Goal: Task Accomplishment & Management: Manage account settings

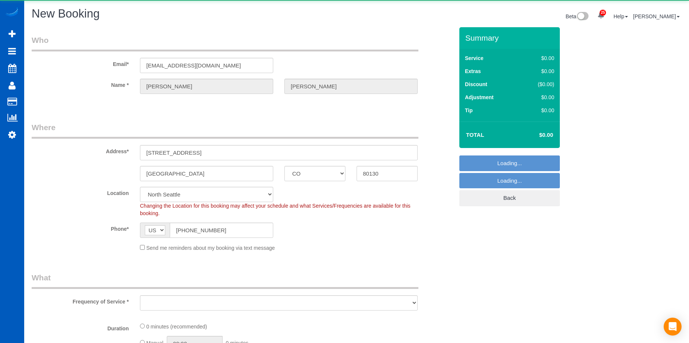
select select "CO"
select select "object:9040"
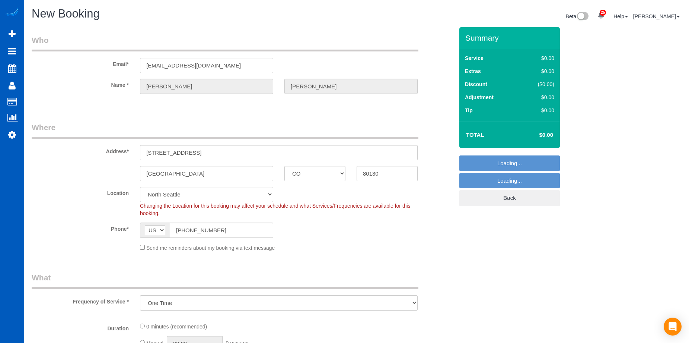
select select "266"
select select "199"
select select "object:9305"
click at [139, 247] on div "Send me reminders about my booking via text message" at bounding box center [278, 247] width 289 height 8
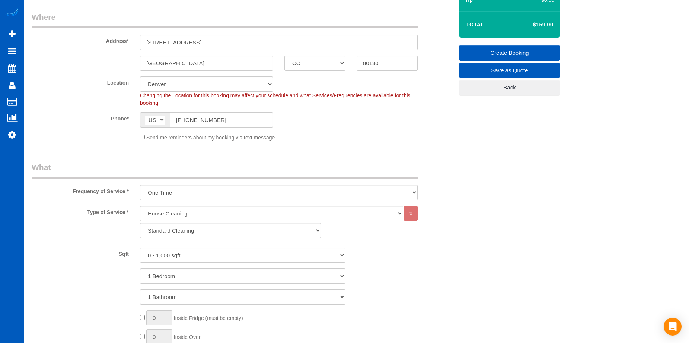
scroll to position [149, 0]
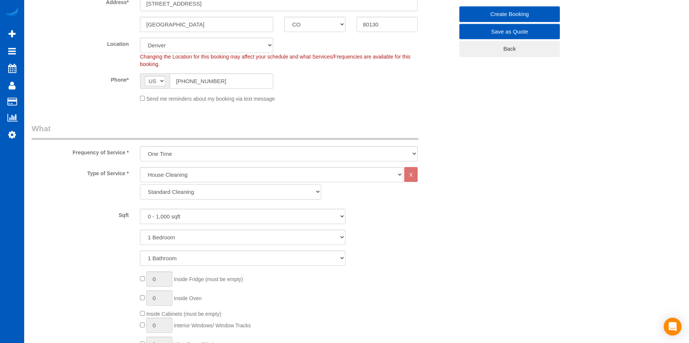
click at [231, 187] on select "Standard Cleaning Deep Cleaning Move In/ Out Cleaning" at bounding box center [230, 191] width 181 height 15
select select "367"
click at [140, 184] on select "Standard Cleaning Deep Cleaning Move In/ Out Cleaning" at bounding box center [230, 191] width 181 height 15
click at [240, 216] on select "0 - 1,000 sqft 1,001 - 1,500 sqft 1,501 - 2,000 sqft 2,001 - 2,500 sqft 2,501 -…" at bounding box center [243, 216] width 206 height 15
select select "2501"
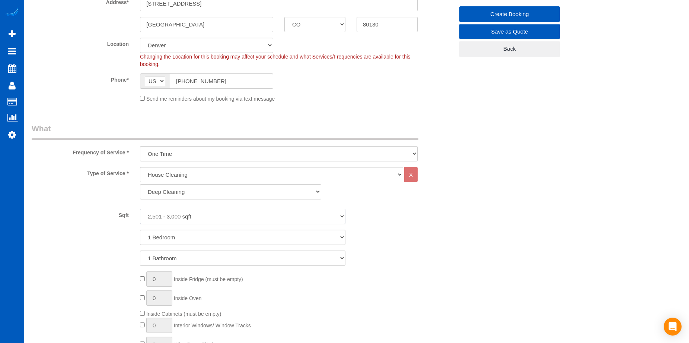
click at [140, 209] on select "0 - 1,000 sqft 1,001 - 1,500 sqft 1,501 - 2,000 sqft 2,001 - 2,500 sqft 2,501 -…" at bounding box center [243, 216] width 206 height 15
click at [249, 241] on select "1 Bedroom 2 Bedrooms 3 Bedrooms 4 Bedrooms 5 Bedrooms 6 Bedrooms 7 Bedrooms" at bounding box center [243, 236] width 206 height 15
select select "4"
click at [140, 229] on select "1 Bedroom 2 Bedrooms 3 Bedrooms 4 Bedrooms 5 Bedrooms 6 Bedrooms 7 Bedrooms" at bounding box center [243, 236] width 206 height 15
click at [247, 263] on select "1 Bathroom 2 Bathrooms 3 Bathrooms 4 Bathrooms 5 Bathrooms 6 Bathrooms 7 Bathro…" at bounding box center [243, 257] width 206 height 15
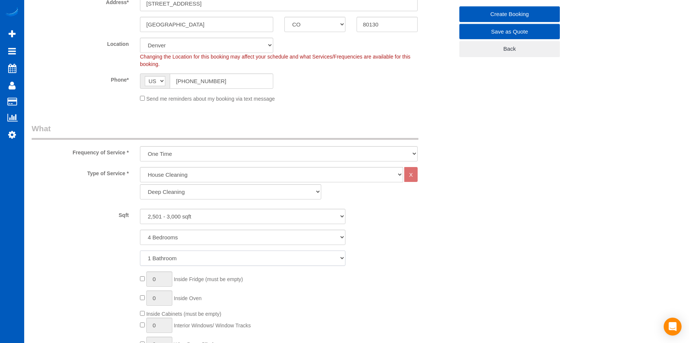
select select "3"
click at [140, 250] on select "1 Bathroom 2 Bathrooms 3 Bathrooms 4 Bathrooms 5 Bathrooms 6 Bathrooms 7 Bathro…" at bounding box center [243, 257] width 206 height 15
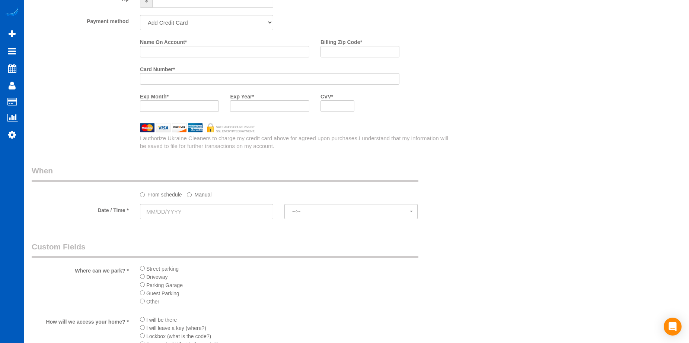
scroll to position [708, 0]
click at [223, 211] on input "text" at bounding box center [206, 209] width 133 height 15
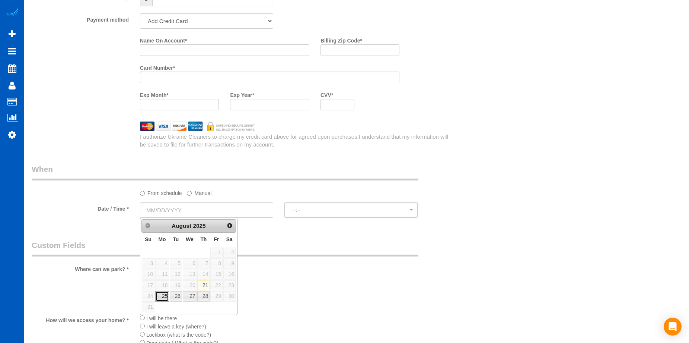
click at [159, 297] on link "25" at bounding box center [162, 296] width 14 height 10
type input "08/25/2025"
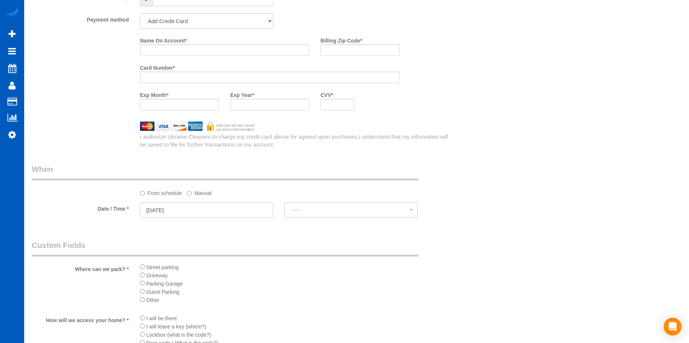
select select "spot9"
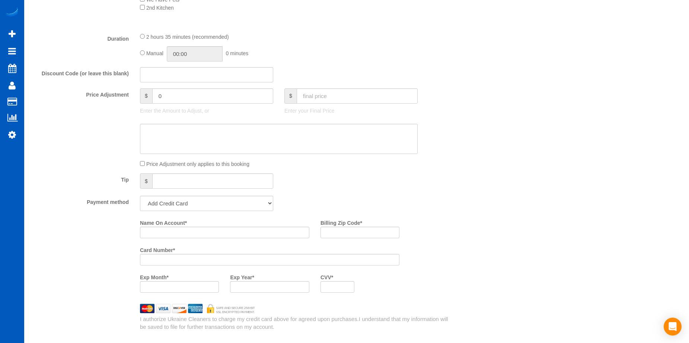
scroll to position [447, 0]
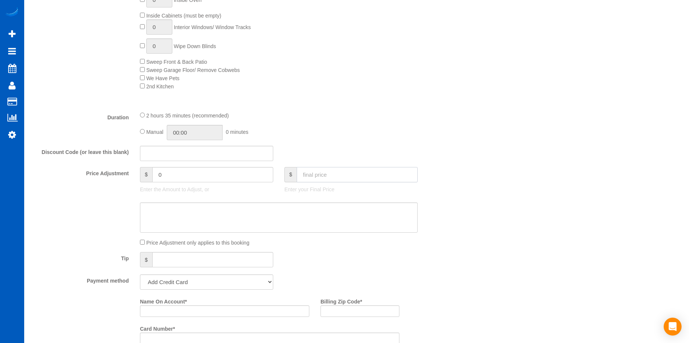
click at [324, 169] on input "text" at bounding box center [357, 174] width 121 height 15
type input "0"
click at [289, 212] on textarea at bounding box center [279, 217] width 278 height 31
type textarea "Hourl"
type input "-419"
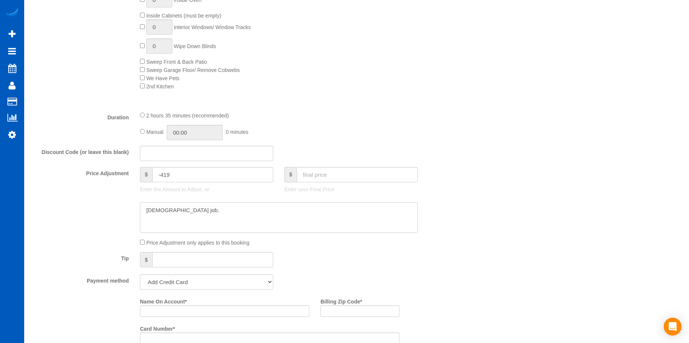
drag, startPoint x: 145, startPoint y: 206, endPoint x: 152, endPoint y: 201, distance: 9.0
click at [145, 206] on textarea at bounding box center [279, 217] width 278 height 31
type textarea "Post Construction. Hourly job."
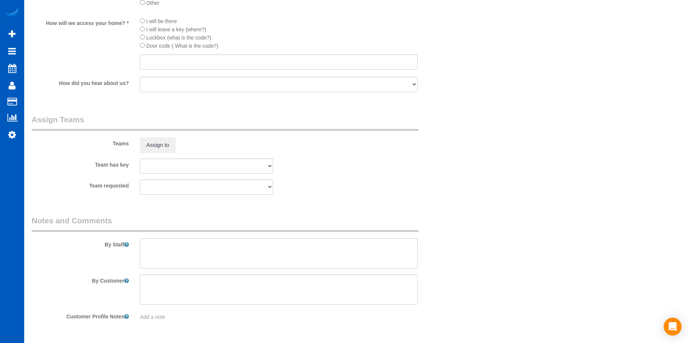
scroll to position [1006, 0]
drag, startPoint x: 207, startPoint y: 254, endPoint x: 203, endPoint y: 255, distance: 4.2
click at [207, 253] on textarea at bounding box center [279, 252] width 278 height 31
type textarea "Booked by Aaron."
click at [178, 57] on input "text" at bounding box center [279, 60] width 278 height 15
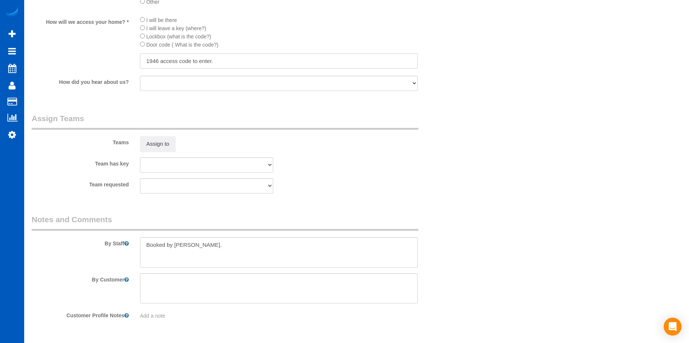
type input "1946 access code to enter."
click at [215, 241] on textarea at bounding box center [279, 252] width 278 height 31
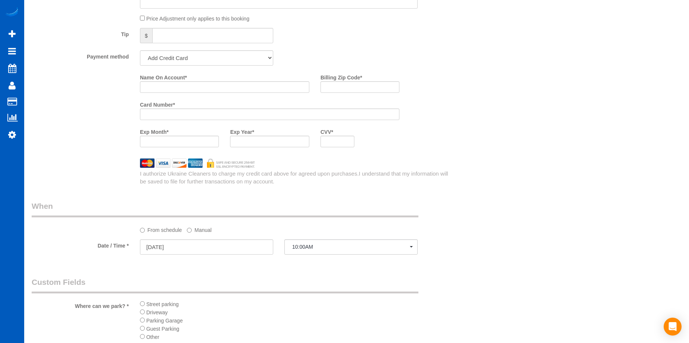
scroll to position [670, 0]
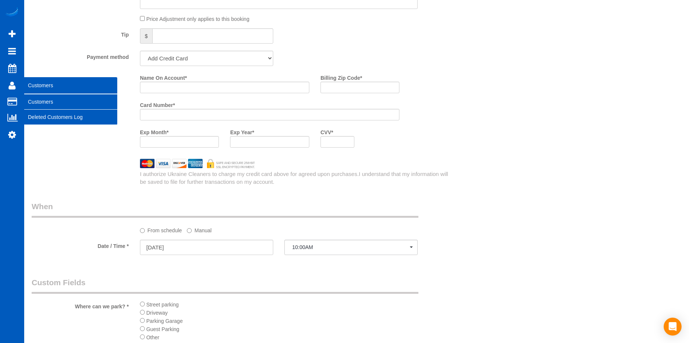
type textarea "Booked by Aaron. Post Construction. Hourly job. They don't do inside appliances."
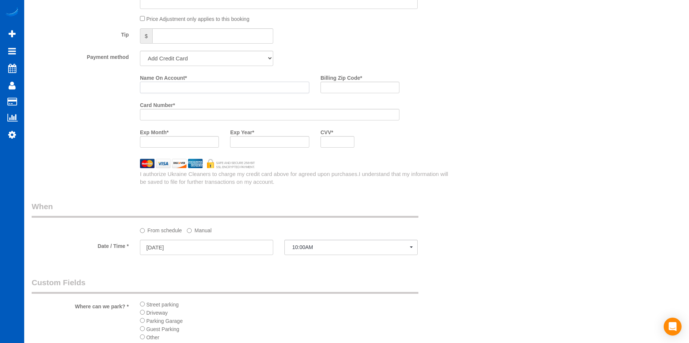
click at [202, 89] on input "Name On Account *" at bounding box center [224, 88] width 169 height 12
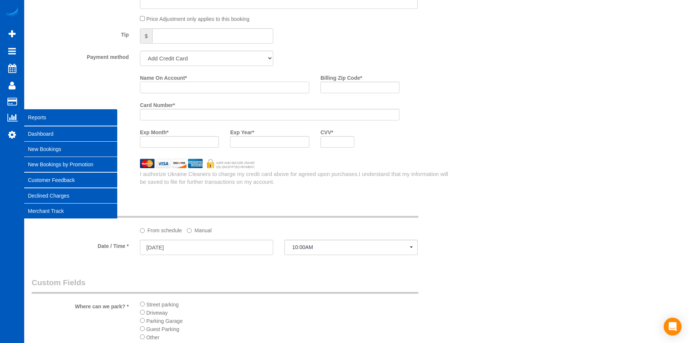
paste input "Stan Sharoff"
type input "Stan Sharoff"
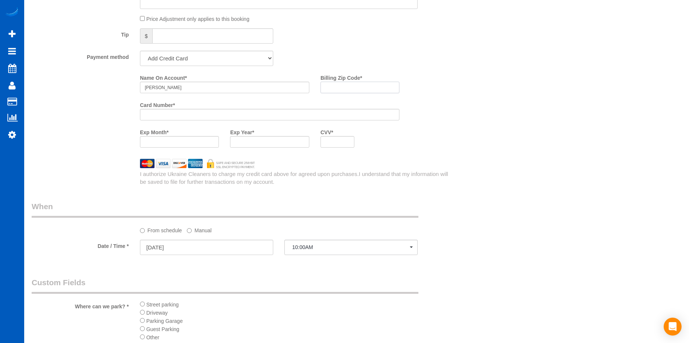
click at [347, 88] on input "Billing Zip Code *" at bounding box center [360, 88] width 79 height 12
paste input "80220"
type input "80220"
click at [323, 141] on div at bounding box center [338, 142] width 34 height 12
click at [502, 166] on div "Who Email* stansharoff12@gmail.com Name * Stan Sharoff Where Address* 10896 Val…" at bounding box center [357, 16] width 650 height 1319
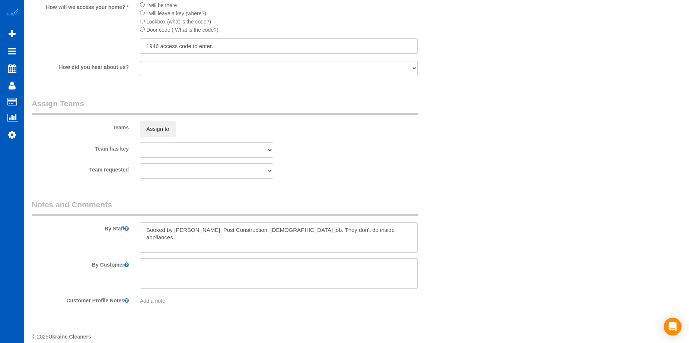
scroll to position [1029, 0]
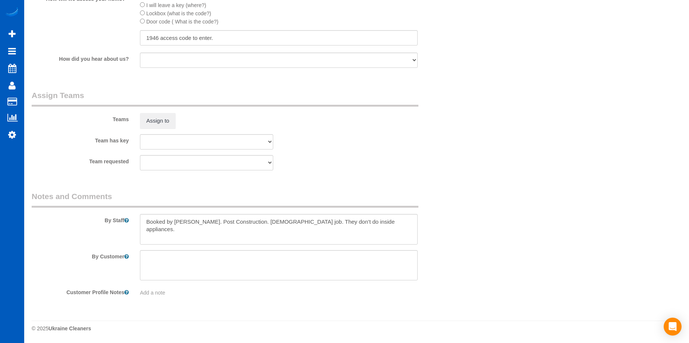
click at [159, 111] on div "Teams Assign to" at bounding box center [243, 109] width 434 height 39
click at [159, 121] on button "Assign to" at bounding box center [158, 121] width 36 height 16
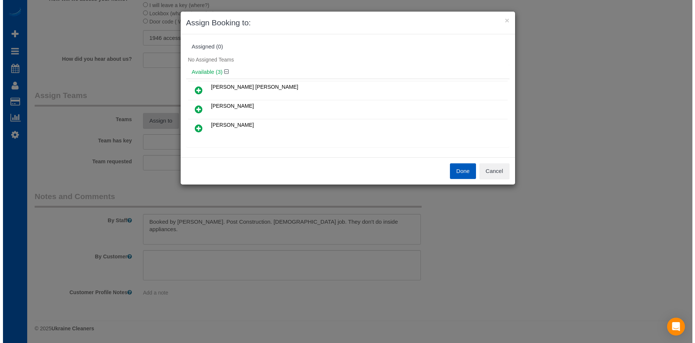
scroll to position [1029, 0]
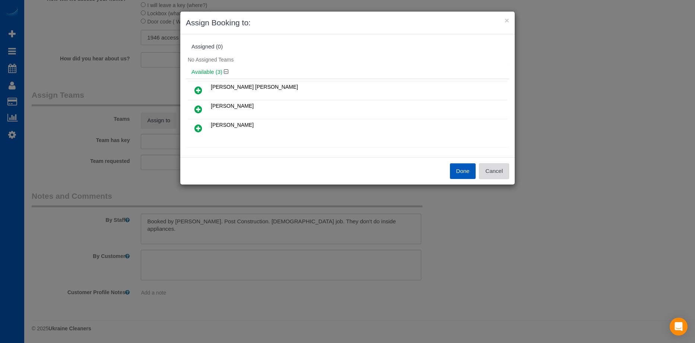
click at [505, 172] on button "Cancel" at bounding box center [494, 171] width 30 height 16
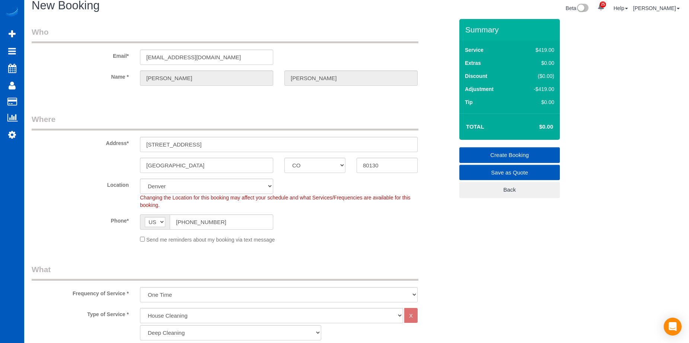
scroll to position [0, 0]
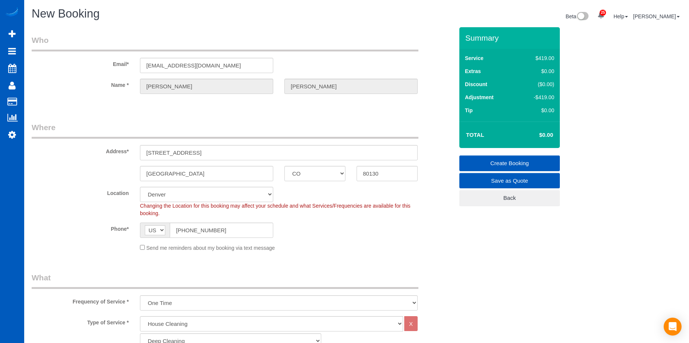
click at [478, 160] on link "Create Booking" at bounding box center [510, 163] width 101 height 16
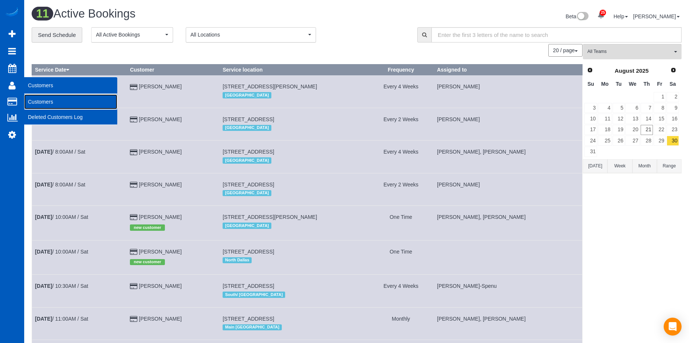
click at [44, 101] on link "Customers" at bounding box center [70, 101] width 93 height 15
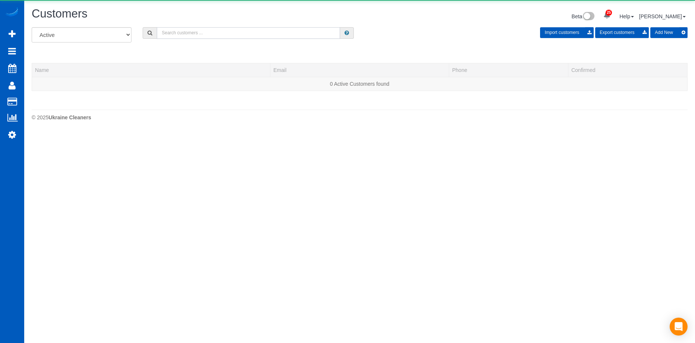
drag, startPoint x: 197, startPoint y: 37, endPoint x: 203, endPoint y: 34, distance: 7.0
click at [203, 34] on input "text" at bounding box center [248, 33] width 183 height 12
paste input "christi_doe@yahoo.com"
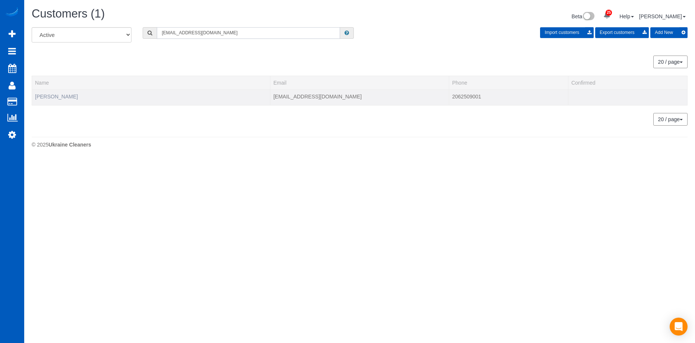
type input "christi_doe@yahoo.com"
click at [47, 98] on link "Christi Doe" at bounding box center [56, 96] width 43 height 6
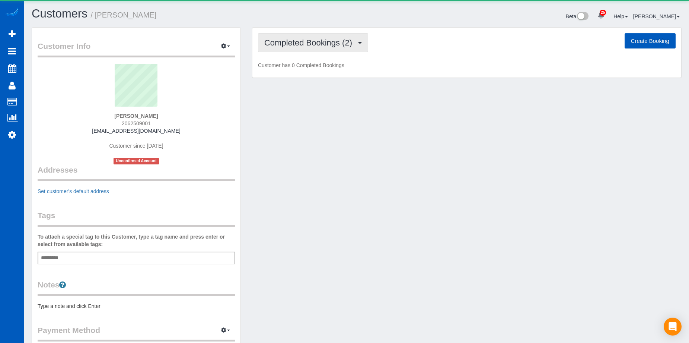
click at [305, 44] on span "Completed Bookings (2)" at bounding box center [310, 42] width 92 height 9
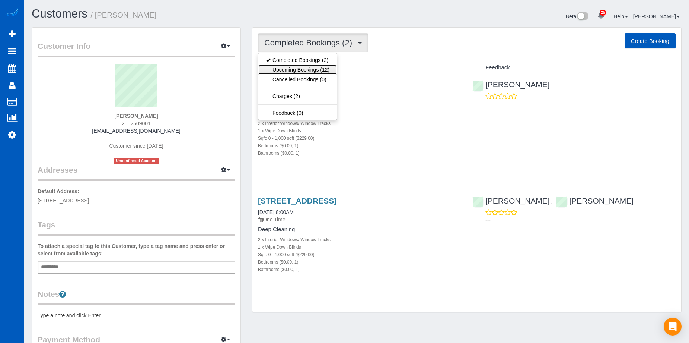
click at [308, 68] on link "Upcoming Bookings (12)" at bounding box center [298, 70] width 79 height 10
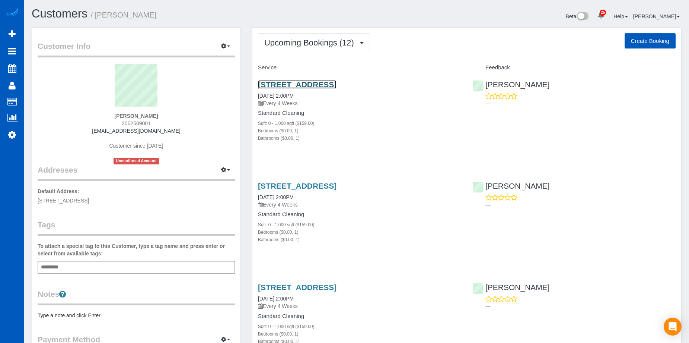
click at [331, 83] on link "2414 1st Ave, 310, Seattle, WA 98121" at bounding box center [297, 84] width 79 height 9
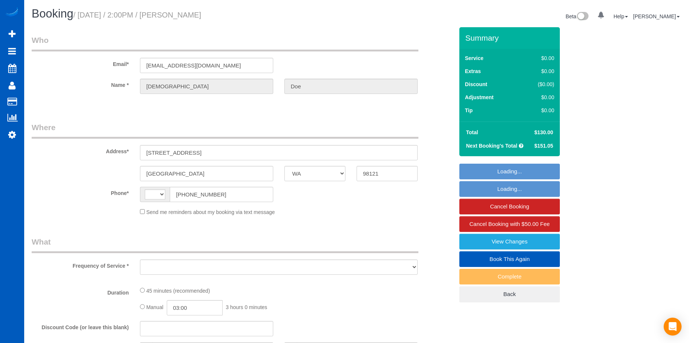
select select "WA"
select select "199"
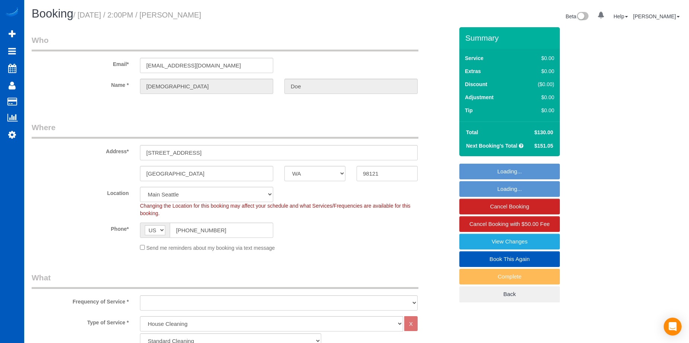
select select "string:[GEOGRAPHIC_DATA]"
select select "object:1059"
select select "string:fspay-87cf43e5-8214-49e6-bd5a-9fdb57190191"
select select "spot1"
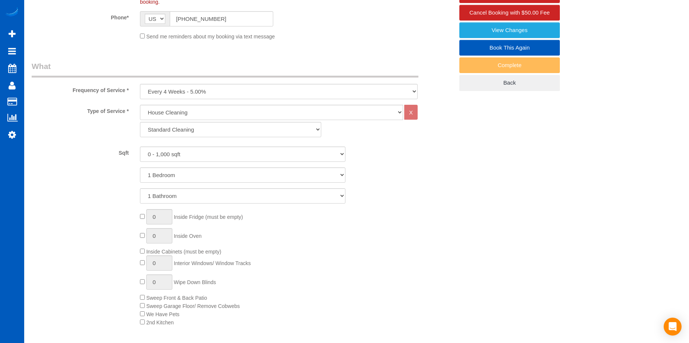
select select "object:1248"
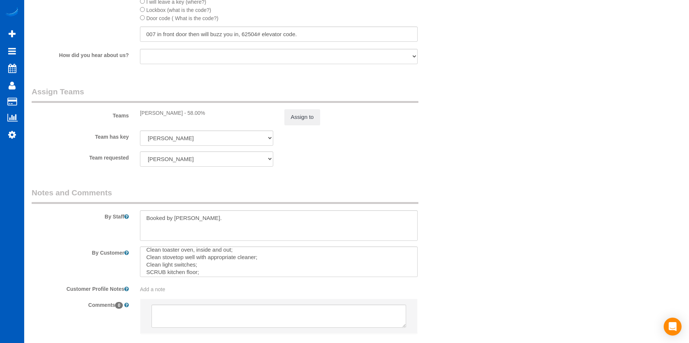
scroll to position [30, 0]
click at [227, 271] on textarea at bounding box center [279, 261] width 278 height 31
click at [248, 263] on textarea at bounding box center [279, 261] width 278 height 31
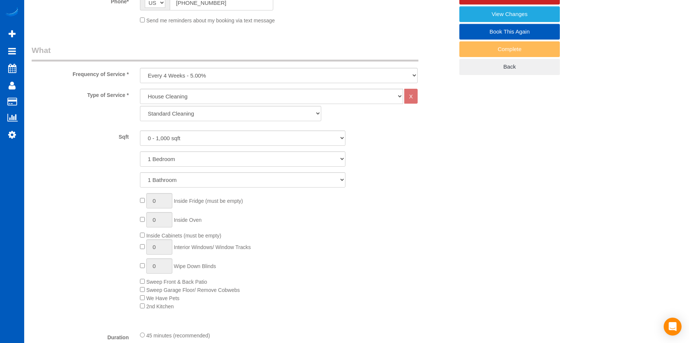
scroll to position [223, 0]
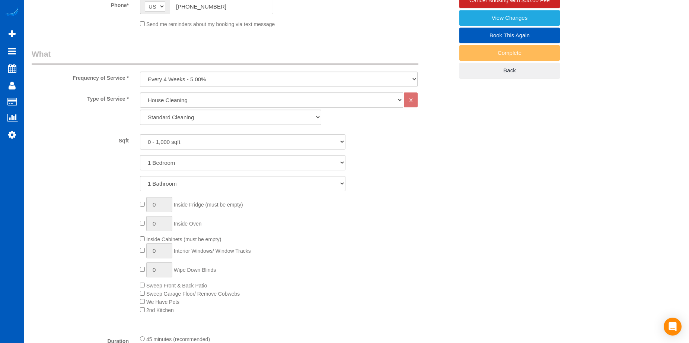
type textarea "Clean all cupboards and handles; Clean microwave, inside and out; Clean toaster…"
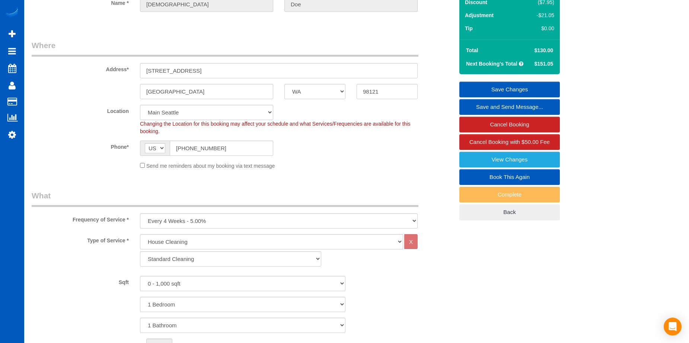
scroll to position [7, 0]
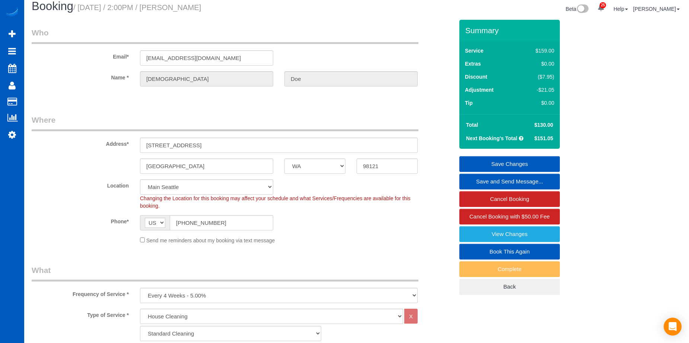
click at [489, 158] on link "Save Changes" at bounding box center [510, 164] width 101 height 16
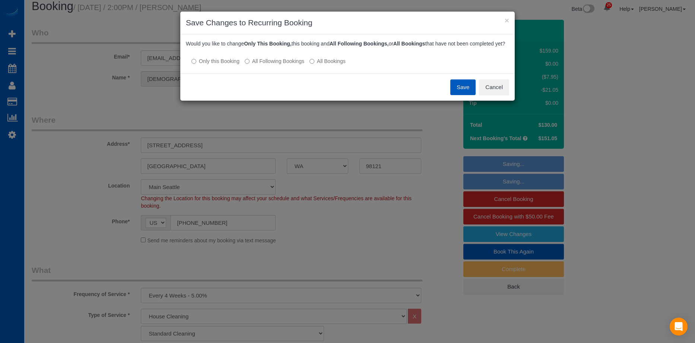
click at [277, 65] on label "All Following Bookings" at bounding box center [275, 60] width 60 height 7
click at [462, 93] on button "Save" at bounding box center [462, 87] width 25 height 16
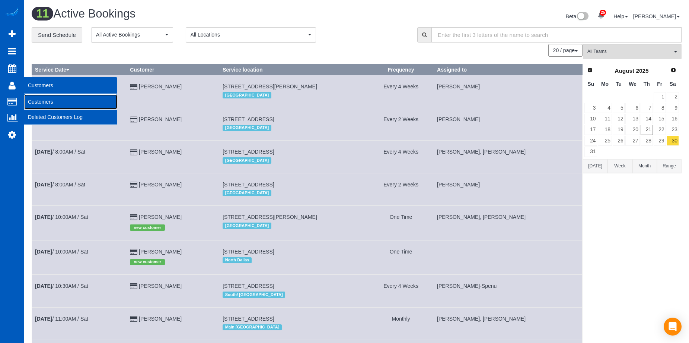
click at [44, 102] on link "Customers" at bounding box center [70, 101] width 93 height 15
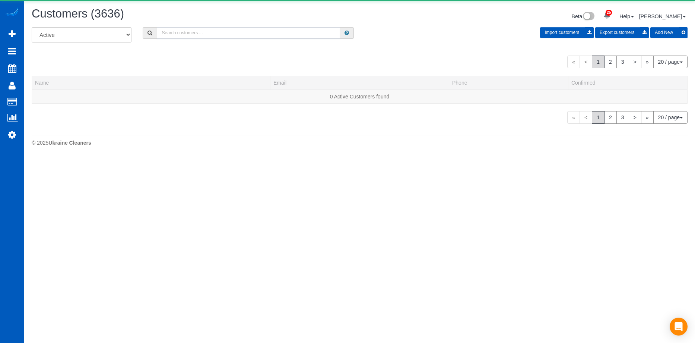
click at [204, 34] on input "text" at bounding box center [248, 33] width 183 height 12
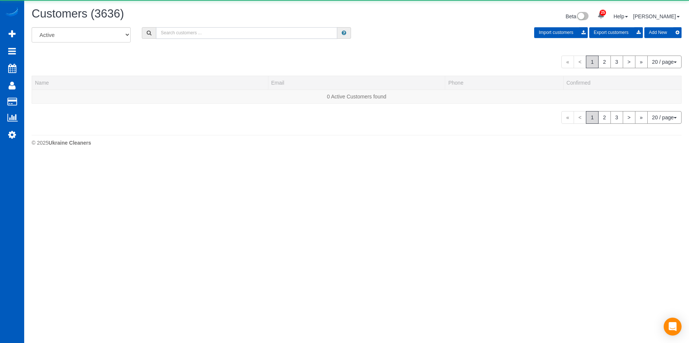
paste input "[EMAIL_ADDRESS][DOMAIN_NAME]"
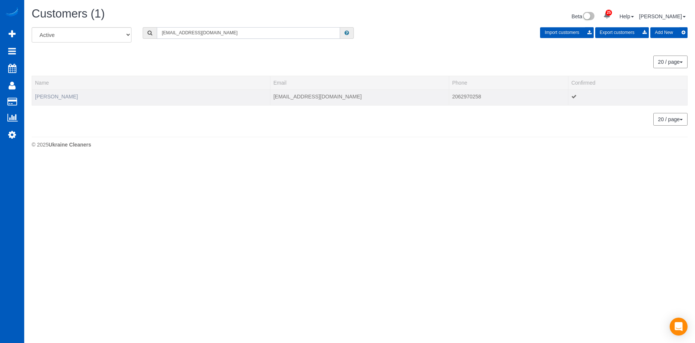
type input "[EMAIL_ADDRESS][DOMAIN_NAME]"
click at [48, 96] on link "[PERSON_NAME]" at bounding box center [56, 96] width 43 height 6
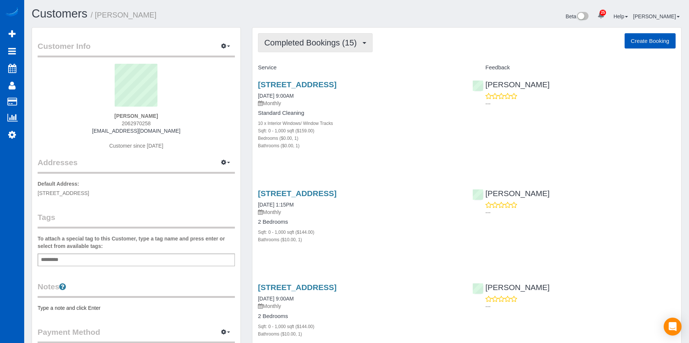
click at [310, 38] on button "Completed Bookings (15)" at bounding box center [315, 42] width 115 height 19
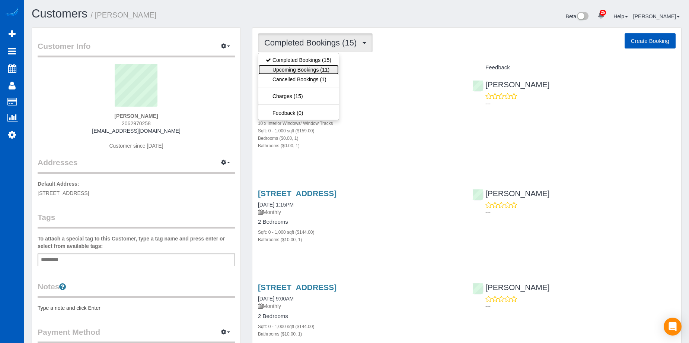
click at [309, 67] on link "Upcoming Bookings (11)" at bounding box center [299, 70] width 80 height 10
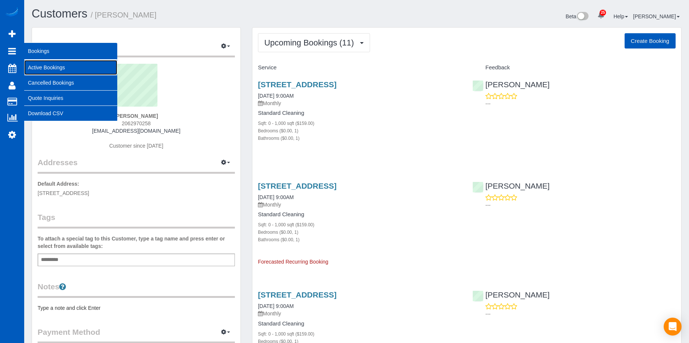
click at [34, 64] on link "Active Bookings" at bounding box center [70, 67] width 93 height 15
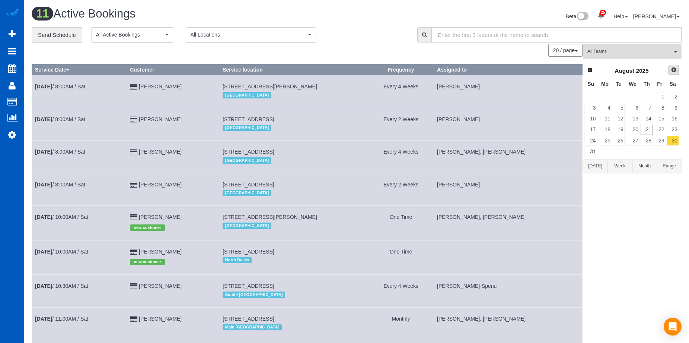
click at [676, 71] on span "Next" at bounding box center [674, 70] width 6 height 6
click at [650, 96] on link "4" at bounding box center [647, 97] width 12 height 10
click at [640, 56] on button "All Teams" at bounding box center [632, 51] width 99 height 15
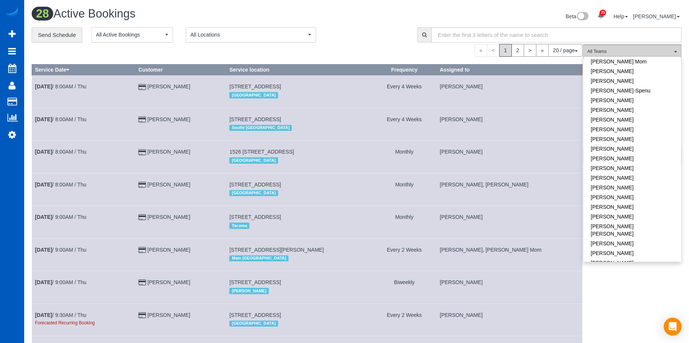
scroll to position [223, 0]
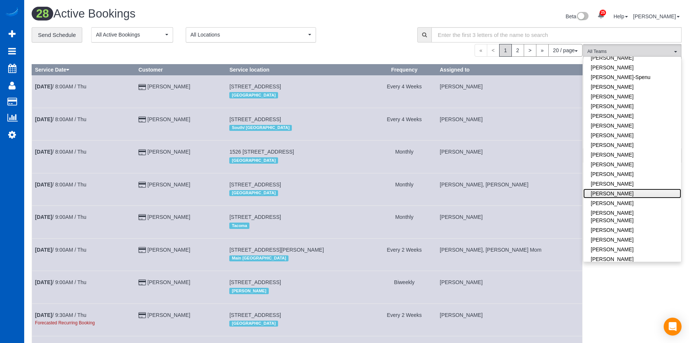
click at [635, 188] on link "[PERSON_NAME]" at bounding box center [633, 193] width 98 height 10
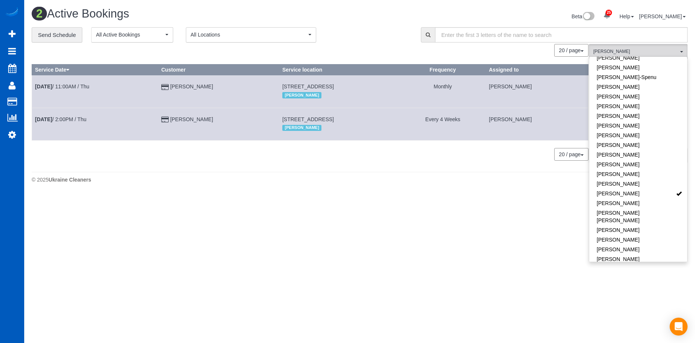
click at [383, 37] on div "**********" at bounding box center [221, 35] width 378 height 16
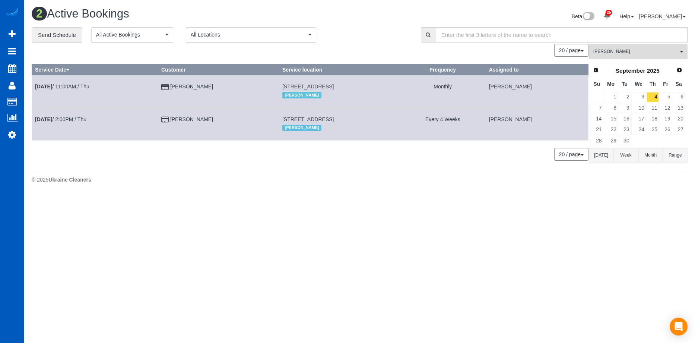
click at [613, 47] on button "Milena Kasianchyk All Teams" at bounding box center [638, 51] width 99 height 15
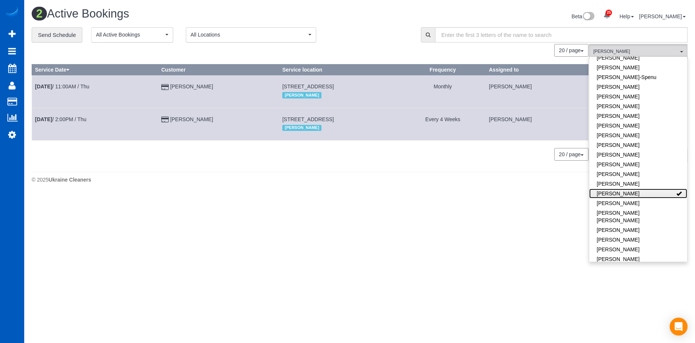
click at [634, 188] on link "[PERSON_NAME]" at bounding box center [638, 193] width 98 height 10
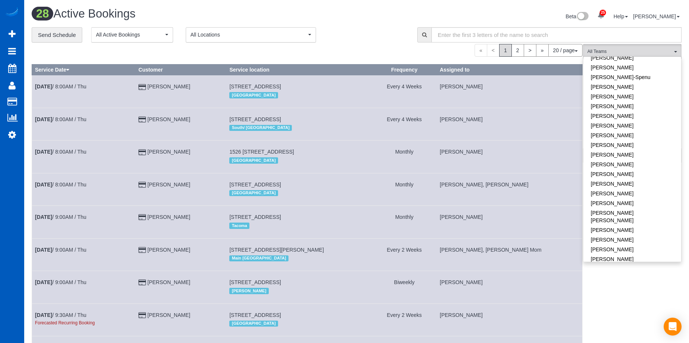
click at [373, 32] on div "**********" at bounding box center [219, 35] width 375 height 16
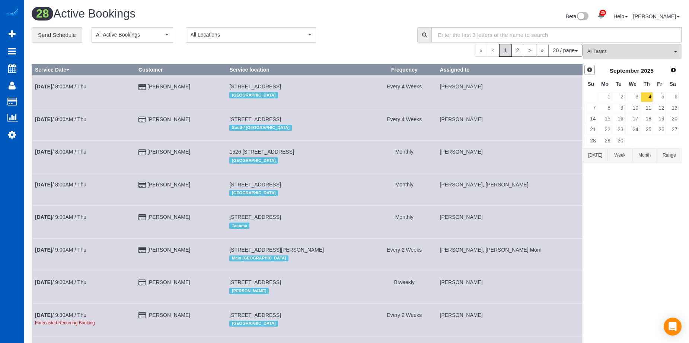
click at [591, 69] on span "Prev" at bounding box center [590, 70] width 6 height 6
click at [611, 140] on link "25" at bounding box center [605, 141] width 14 height 10
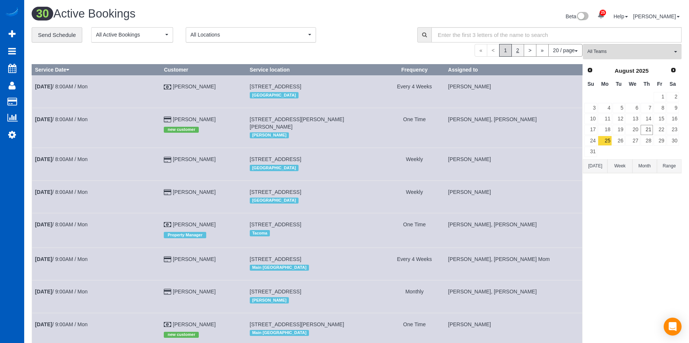
click at [519, 50] on link "2" at bounding box center [518, 50] width 13 height 13
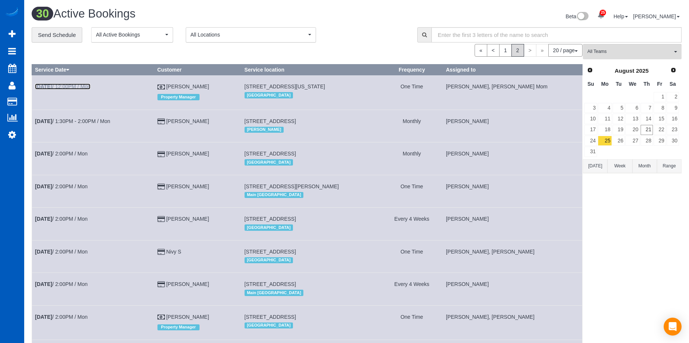
click at [77, 85] on link "Aug 25th / 12:00PM / Mon" at bounding box center [63, 86] width 56 height 6
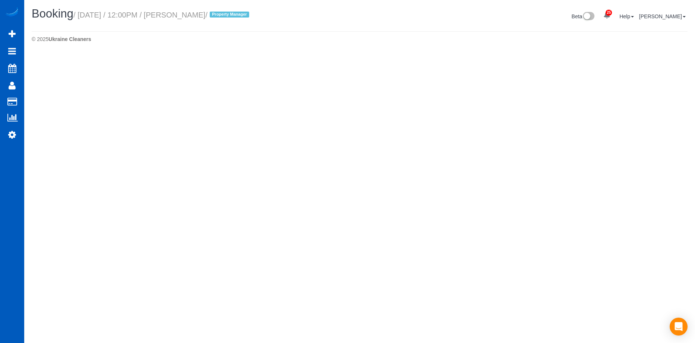
select select "CA"
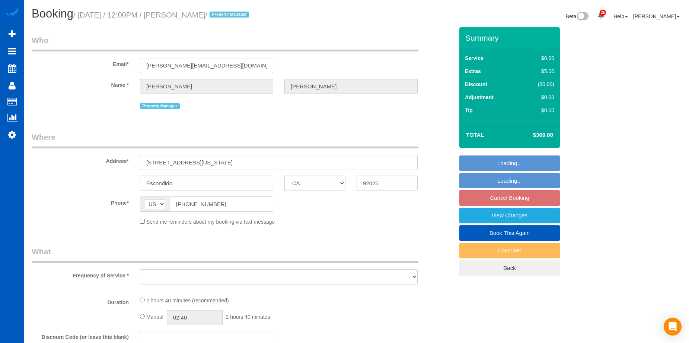
select select "199"
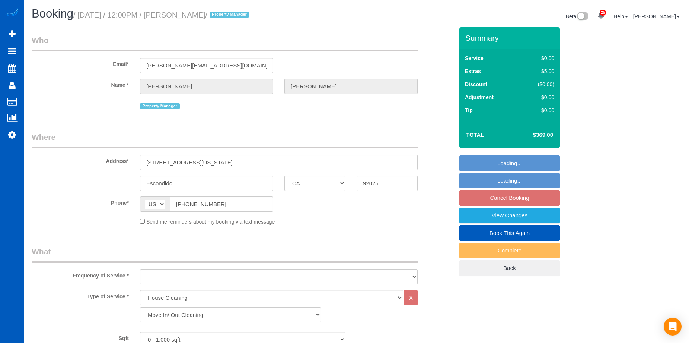
select select "object:5549"
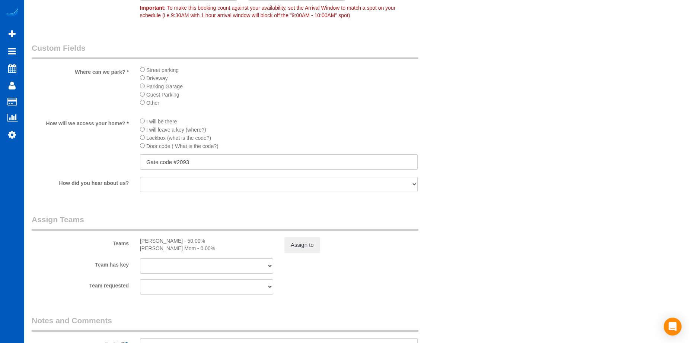
scroll to position [968, 0]
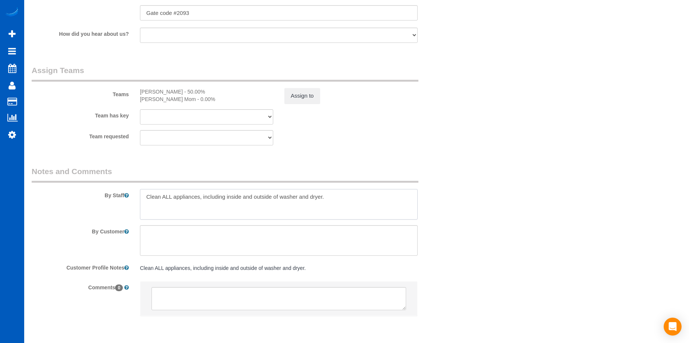
click at [259, 204] on textarea at bounding box center [279, 204] width 278 height 31
click at [246, 238] on textarea at bounding box center [279, 240] width 278 height 31
type textarea "Park infront"
click at [210, 233] on textarea at bounding box center [279, 240] width 278 height 31
drag, startPoint x: 183, startPoint y: 235, endPoint x: 135, endPoint y: 227, distance: 49.1
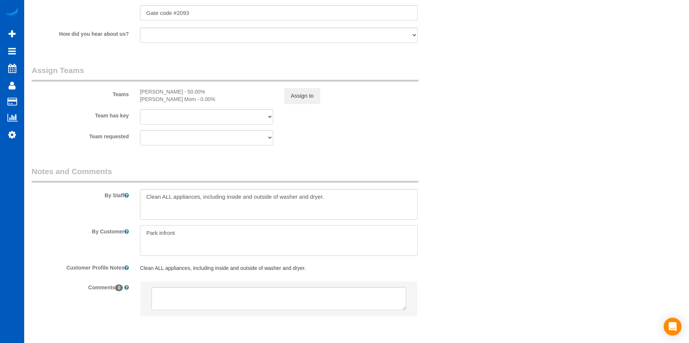
click at [135, 227] on div at bounding box center [278, 240] width 289 height 31
click at [151, 212] on textarea at bounding box center [279, 204] width 278 height 31
click at [340, 202] on textarea at bounding box center [279, 204] width 278 height 31
paste textarea "The gate code to the complex is #2093. Park in front of the pool in guest parki…"
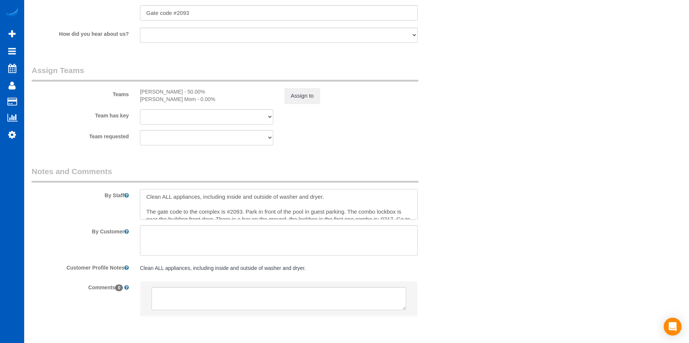
scroll to position [10, 0]
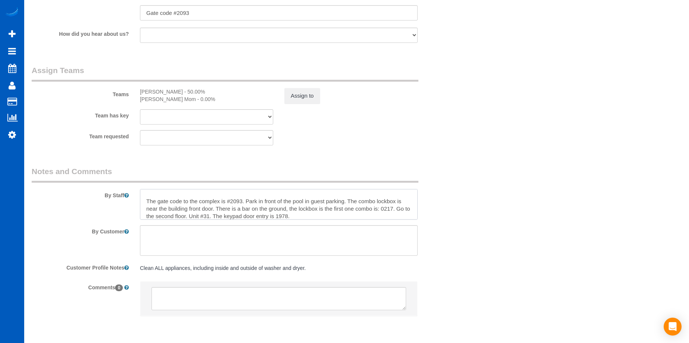
click at [324, 210] on textarea at bounding box center [279, 204] width 278 height 31
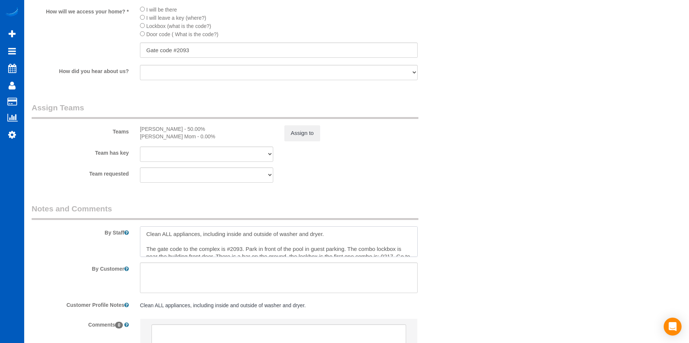
scroll to position [15, 0]
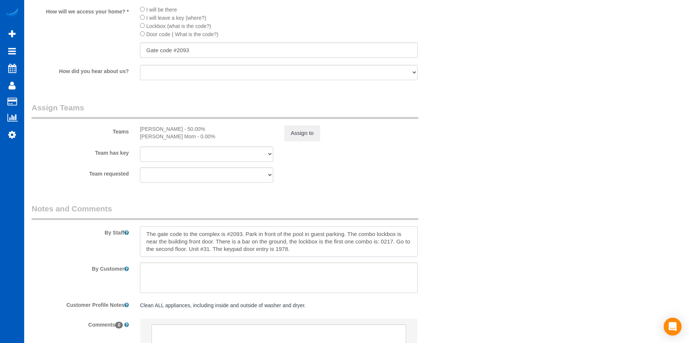
type textarea "Clean ALL appliances, including inside and outside of washer and dryer. The gat…"
click at [212, 49] on input "Gate code #2093" at bounding box center [279, 49] width 278 height 15
type input "Gate code #2093, Lockbox: 0217, Keypad: 1978"
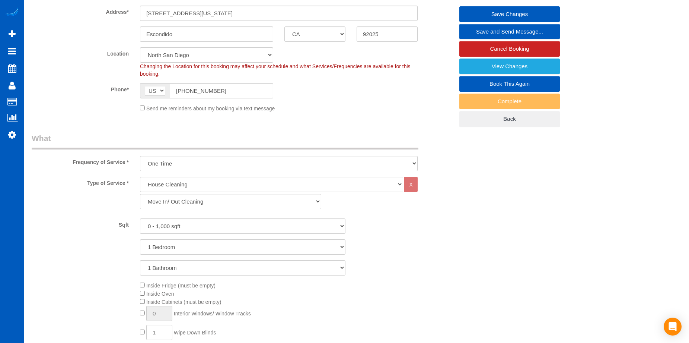
scroll to position [0, 0]
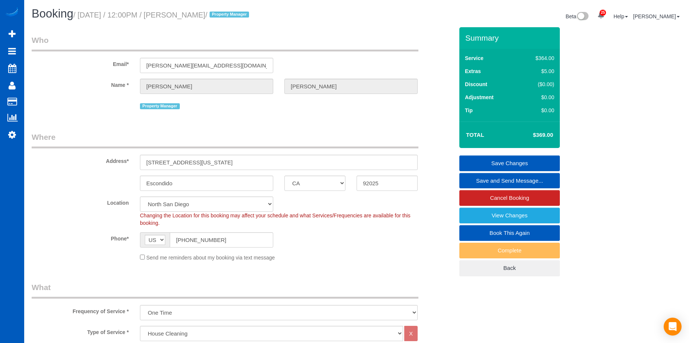
click at [504, 161] on link "Save Changes" at bounding box center [510, 163] width 101 height 16
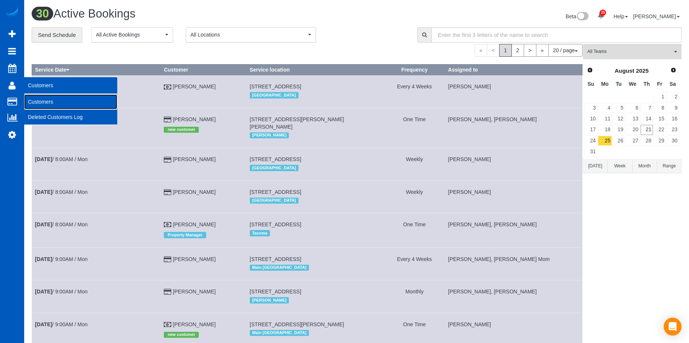
click at [35, 103] on link "Customers" at bounding box center [70, 101] width 93 height 15
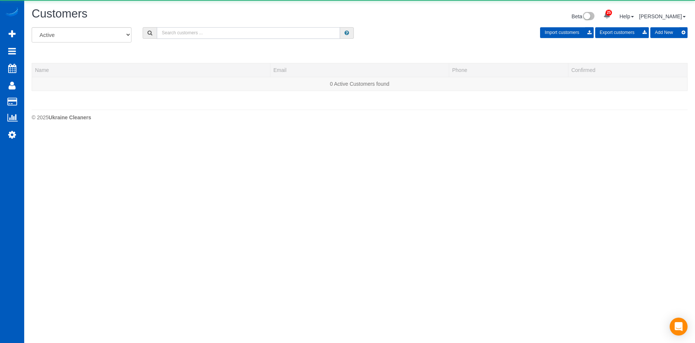
click at [193, 32] on input "text" at bounding box center [248, 33] width 183 height 12
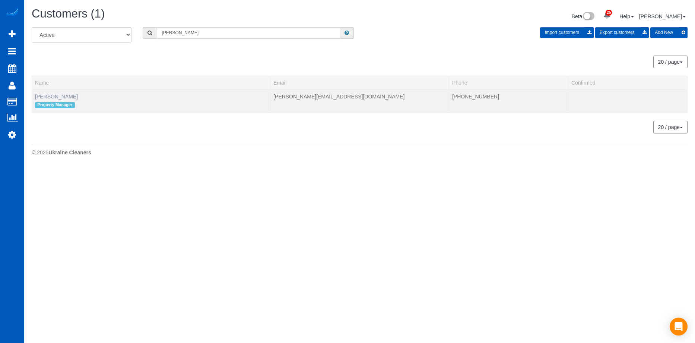
type input "Erik Garcia"
click at [46, 95] on link "Erik Garcia" at bounding box center [56, 96] width 43 height 6
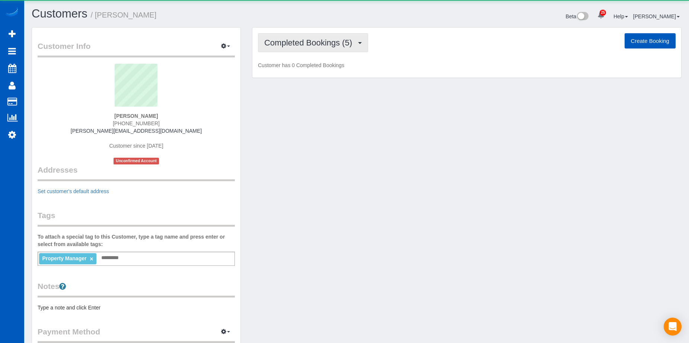
click at [294, 47] on span "Completed Bookings (5)" at bounding box center [310, 42] width 92 height 9
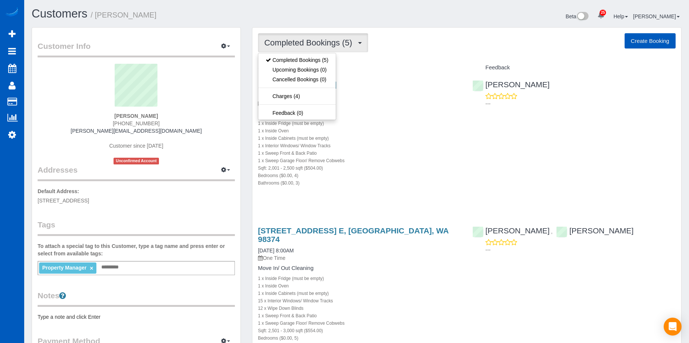
click at [317, 44] on span "Completed Bookings (5)" at bounding box center [310, 42] width 92 height 9
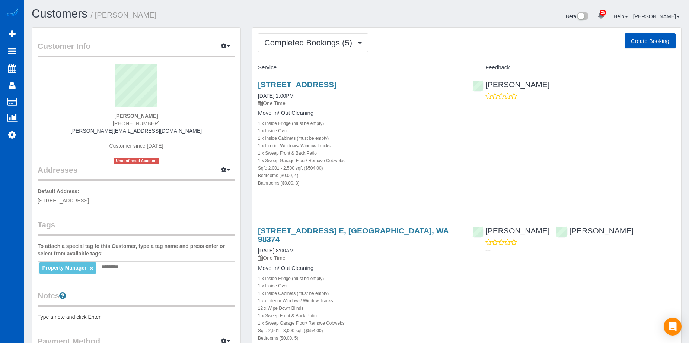
click at [649, 34] on button "Create Booking" at bounding box center [650, 41] width 51 height 16
select select "WA"
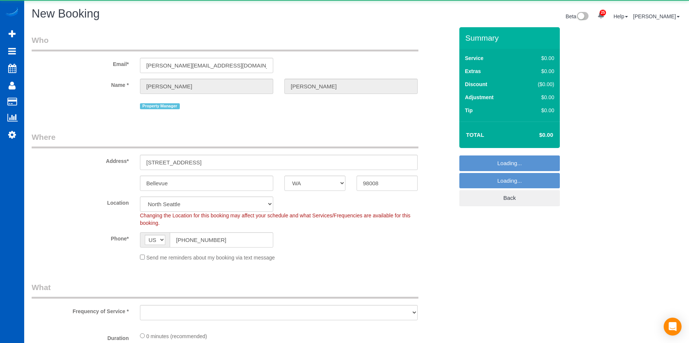
select select "199"
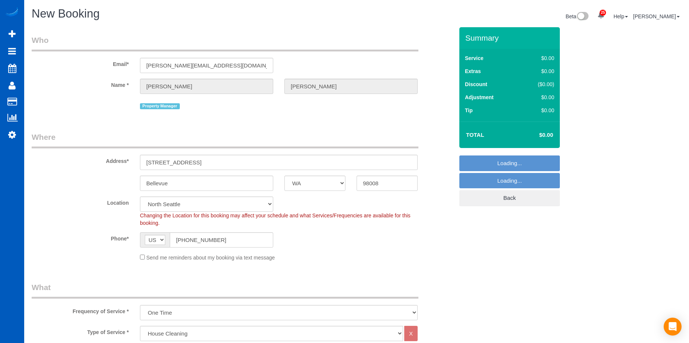
select select "object:7451"
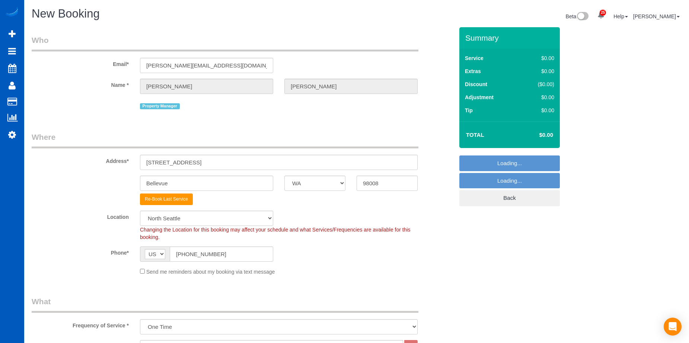
select select "69"
select select "object:7540"
click at [219, 164] on input "3227 W Lake Sammamish Pkwy SE" at bounding box center [279, 162] width 278 height 15
drag, startPoint x: 244, startPoint y: 159, endPoint x: 111, endPoint y: 161, distance: 133.0
click at [111, 161] on div "Address* 3227 W Lake Sammamish Pkwy SE" at bounding box center [243, 150] width 434 height 38
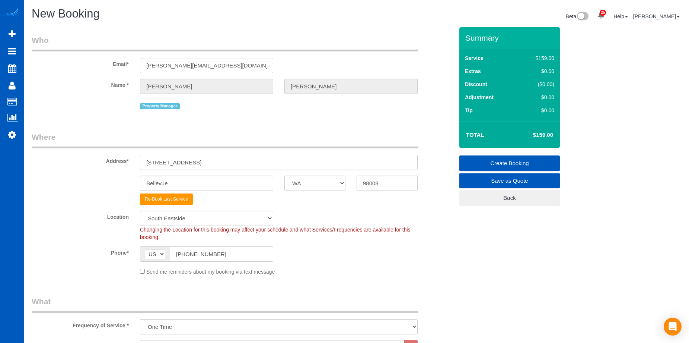
paste input "6240 Corson Ave S Unit D Seattle, WA 98108"
drag, startPoint x: 244, startPoint y: 162, endPoint x: 295, endPoint y: 163, distance: 51.4
click at [294, 163] on input "6240 Corson Ave S Unit D Seattle, WA 98108" at bounding box center [279, 162] width 278 height 15
type input "6240 Corson Ave S Unit D Seattle, WA"
drag, startPoint x: 404, startPoint y: 180, endPoint x: 398, endPoint y: 183, distance: 6.7
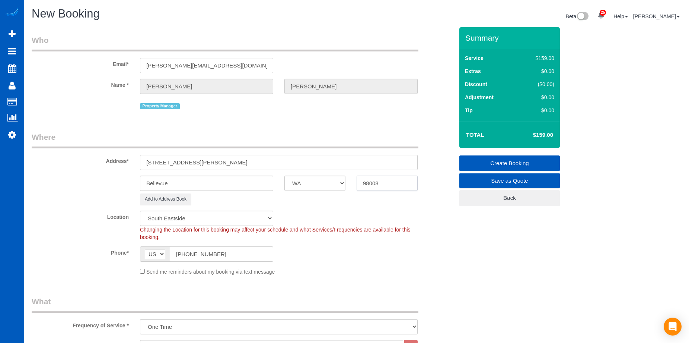
click at [403, 181] on input "98008" at bounding box center [387, 182] width 61 height 15
drag, startPoint x: 398, startPoint y: 183, endPoint x: 314, endPoint y: 180, distance: 84.6
click at [315, 181] on div "Bellevue AK AL AR AZ CA CO CT DC DE FL GA HI IA ID IL IN KS KY LA MA MD ME MI M…" at bounding box center [243, 182] width 434 height 15
paste input "1"
type input "98108"
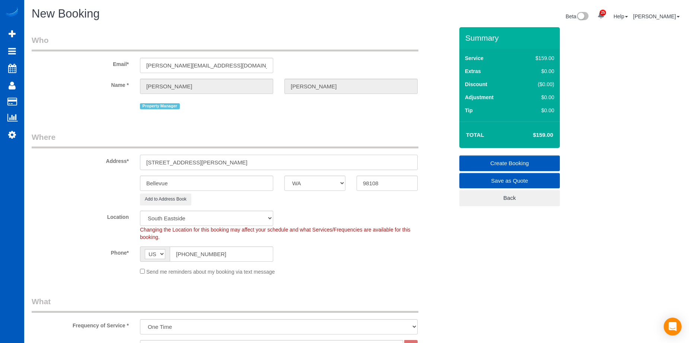
drag, startPoint x: 213, startPoint y: 161, endPoint x: 230, endPoint y: 162, distance: 16.9
click at [230, 162] on input "6240 Corson Ave S Unit D Seattle, WA" at bounding box center [279, 162] width 278 height 15
type input "6240 Corson Ave S Unit D , WA"
select select "5"
type input "6240 Corson Ave S Unit D , WA"
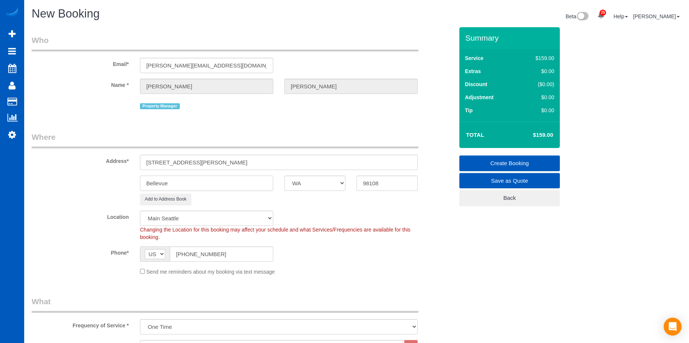
click at [190, 177] on input "Bellevue" at bounding box center [206, 182] width 133 height 15
drag, startPoint x: 187, startPoint y: 179, endPoint x: 105, endPoint y: 180, distance: 82.3
click at [105, 180] on div "Bellevue AK AL AR AZ CA CO CT DC DE FL GA HI IA ID IL IN KS KY LA MA MD ME MI M…" at bounding box center [243, 182] width 434 height 15
select select "object:7691"
paste input "Seattl"
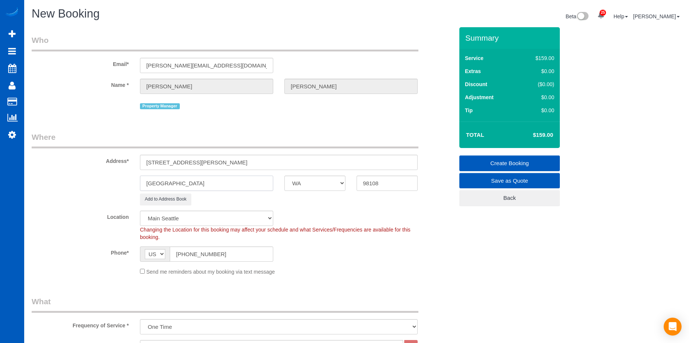
type input "Seattle"
drag, startPoint x: 211, startPoint y: 163, endPoint x: 270, endPoint y: 162, distance: 58.5
click at [274, 162] on input "6240 Corson Ave S Unit D , WA" at bounding box center [279, 162] width 278 height 15
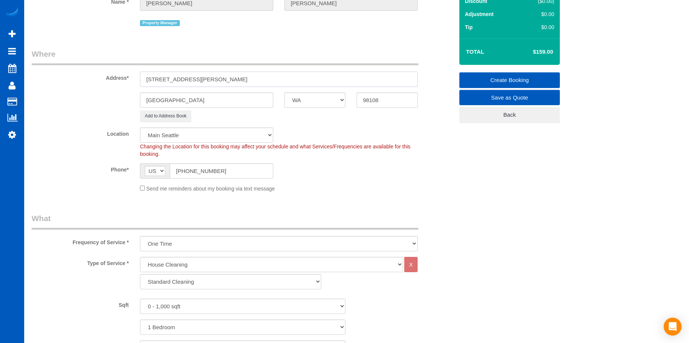
scroll to position [149, 0]
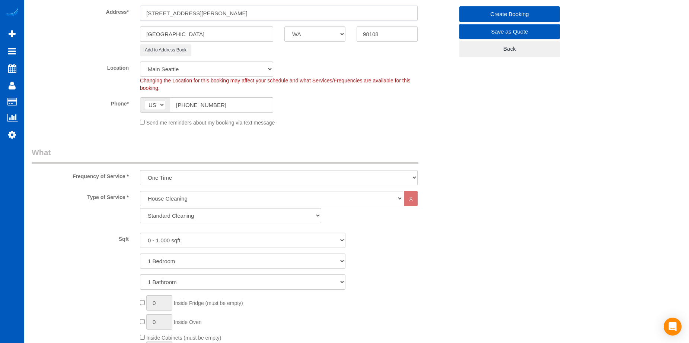
type input "6240 Corson Ave S Unit D"
click at [284, 213] on select "Standard Cleaning Deep Cleaning Move In/ Out Cleaning" at bounding box center [230, 215] width 181 height 15
select select "368"
click at [140, 208] on select "Standard Cleaning Deep Cleaning Move In/ Out Cleaning" at bounding box center [230, 215] width 181 height 15
click at [212, 240] on select "0 - 1,000 sqft 1,001 - 1,500 sqft 1,501 - 2,000 sqft 2,001 - 2,500 sqft 2,501 -…" at bounding box center [243, 239] width 206 height 15
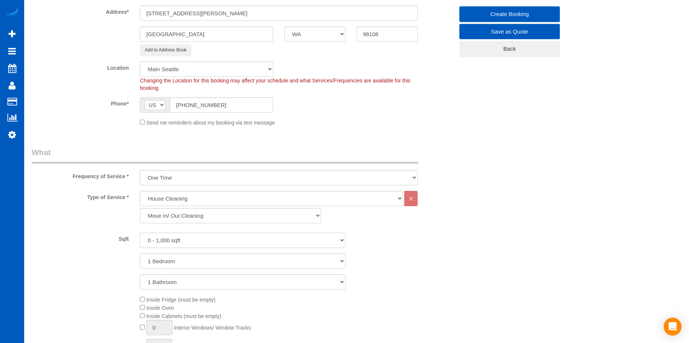
select select "1001"
click at [140, 232] on select "0 - 1,000 sqft 1,001 - 1,500 sqft 1,501 - 2,000 sqft 2,001 - 2,500 sqft 2,501 -…" at bounding box center [243, 239] width 206 height 15
click at [198, 259] on select "1 Bedroom 2 Bedrooms 3 Bedrooms 4 Bedrooms 5 Bedrooms 6 Bedrooms 7 Bedrooms" at bounding box center [243, 260] width 206 height 15
select select "2"
click at [140, 253] on select "1 Bedroom 2 Bedrooms 3 Bedrooms 4 Bedrooms 5 Bedrooms 6 Bedrooms 7 Bedrooms" at bounding box center [243, 260] width 206 height 15
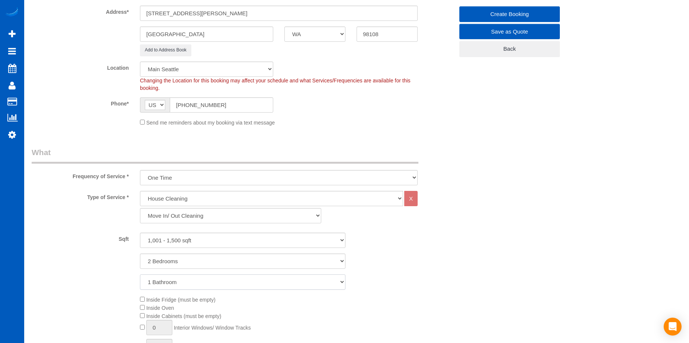
click at [204, 283] on select "1 Bathroom 2 Bathrooms 3 Bathrooms 4 Bathrooms 5 Bathrooms 6 Bathrooms 7 Bathro…" at bounding box center [243, 281] width 206 height 15
select select "2"
click at [140, 274] on select "1 Bathroom 2 Bathrooms 3 Bathrooms 4 Bathrooms 5 Bathrooms 6 Bathrooms 7 Bathro…" at bounding box center [243, 281] width 206 height 15
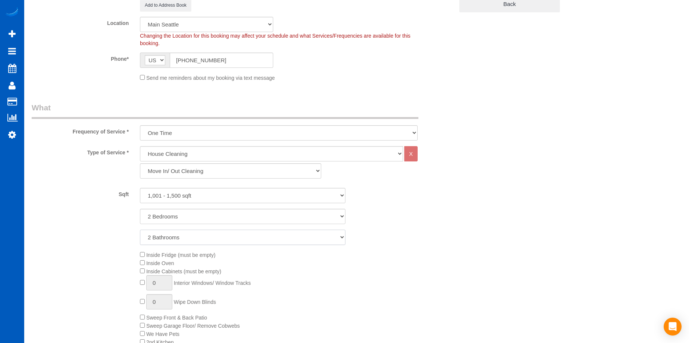
scroll to position [261, 0]
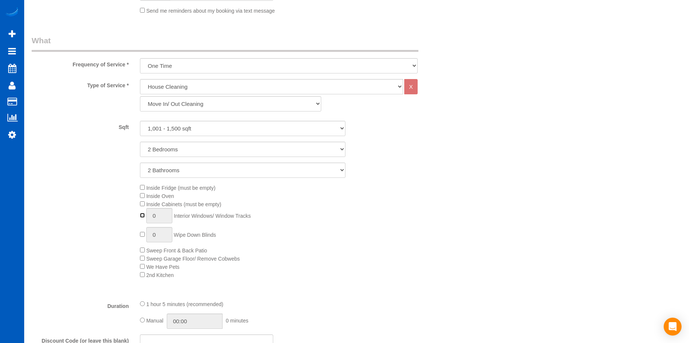
type input "1"
type input "0"
click at [151, 222] on input "1" at bounding box center [159, 215] width 26 height 15
drag, startPoint x: 160, startPoint y: 215, endPoint x: 127, endPoint y: 216, distance: 33.5
click at [127, 216] on div "Inside Fridge (must be empty) Inside Oven Inside Cabinets (must be empty) 1 Int…" at bounding box center [243, 230] width 434 height 95
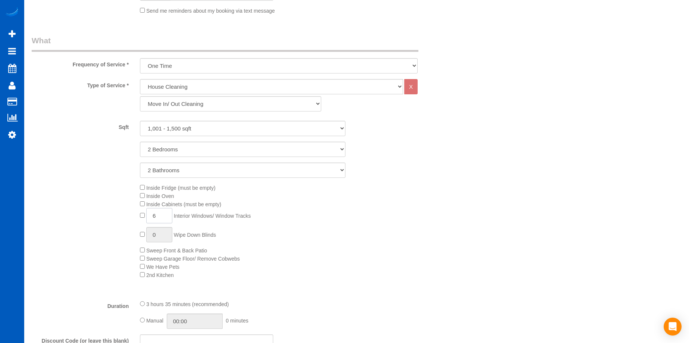
type input "6"
click at [371, 211] on div "Inside Fridge (must be empty) Inside Oven Inside Cabinets (must be empty) 6 Int…" at bounding box center [296, 230] width 325 height 95
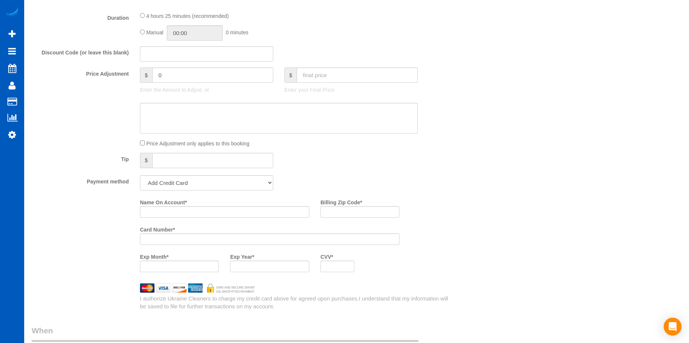
scroll to position [559, 0]
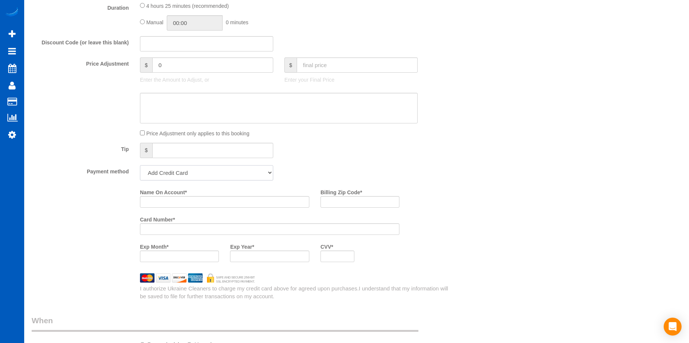
click at [222, 175] on select "Add Credit Card Cash Check Paypal" at bounding box center [206, 172] width 133 height 15
select select "string:cash"
click at [140, 165] on select "Add Credit Card Cash Check Paypal" at bounding box center [206, 172] width 133 height 15
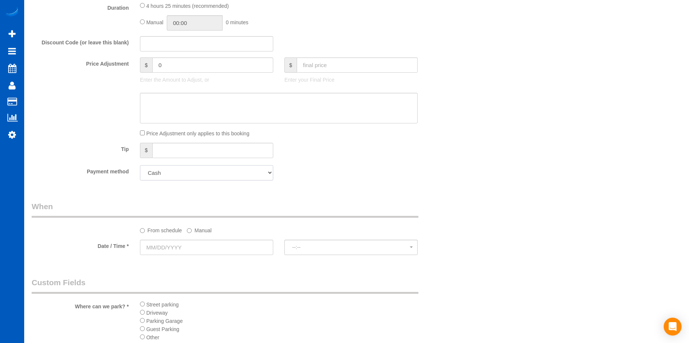
click at [243, 175] on select "Add Credit Card Cash Check Paypal" at bounding box center [206, 172] width 133 height 15
click at [247, 172] on select "Add Credit Card Cash Check Paypal" at bounding box center [206, 172] width 133 height 15
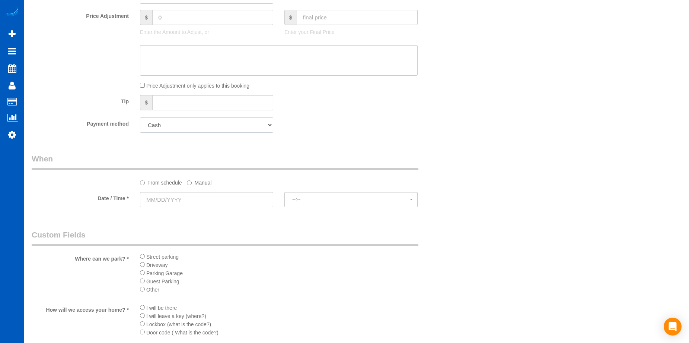
scroll to position [670, 0]
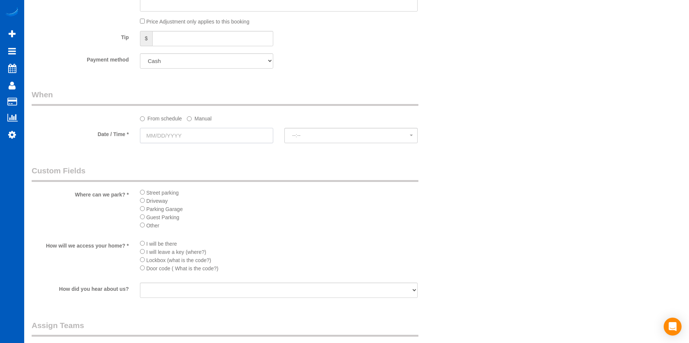
click at [251, 137] on input "text" at bounding box center [206, 135] width 133 height 15
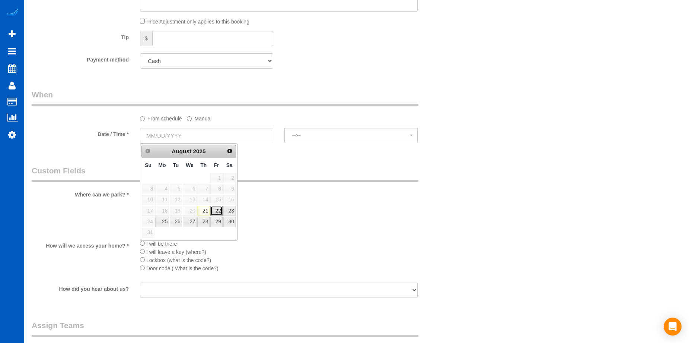
click at [219, 211] on link "22" at bounding box center [216, 211] width 12 height 10
type input "08/22/2025"
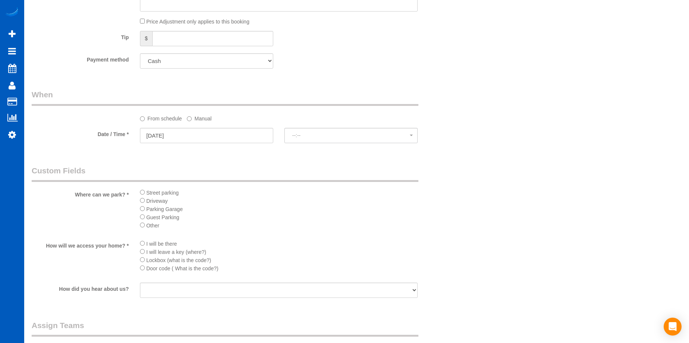
select select "spot20"
click at [145, 193] on li "Street parking" at bounding box center [279, 192] width 278 height 8
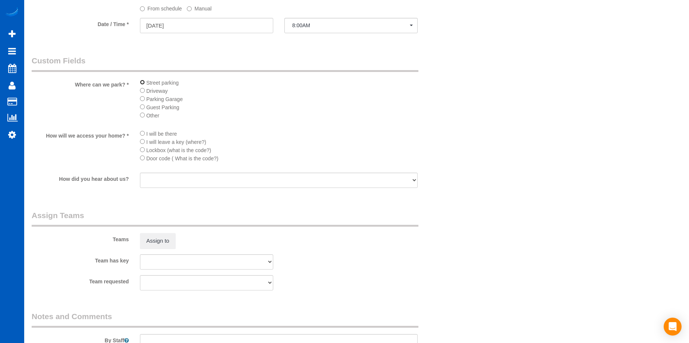
scroll to position [782, 0]
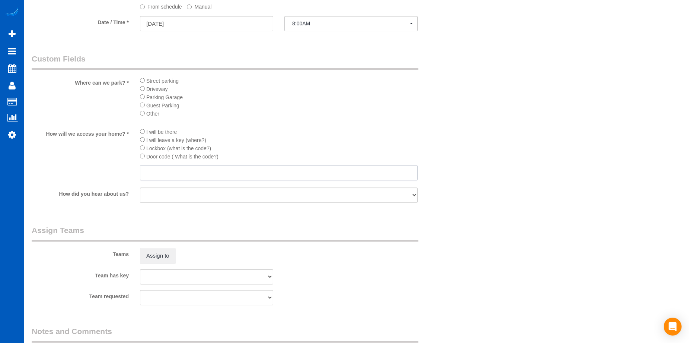
click at [216, 169] on input "text" at bounding box center [279, 172] width 278 height 15
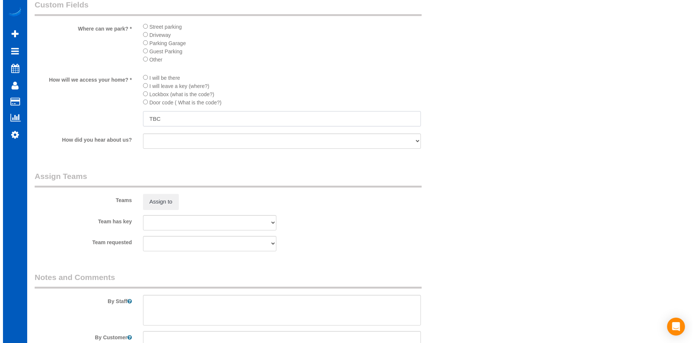
scroll to position [894, 0]
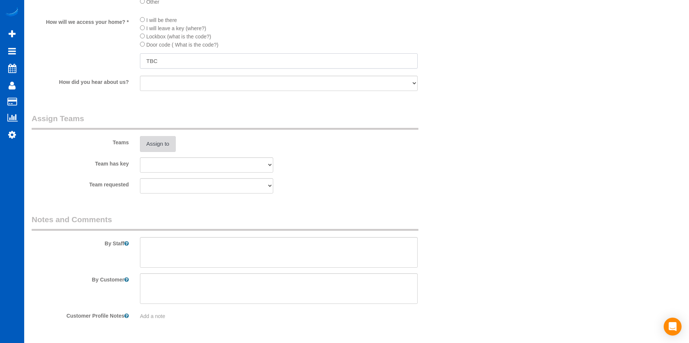
type input "TBC"
click at [152, 148] on button "Assign to" at bounding box center [158, 144] width 36 height 16
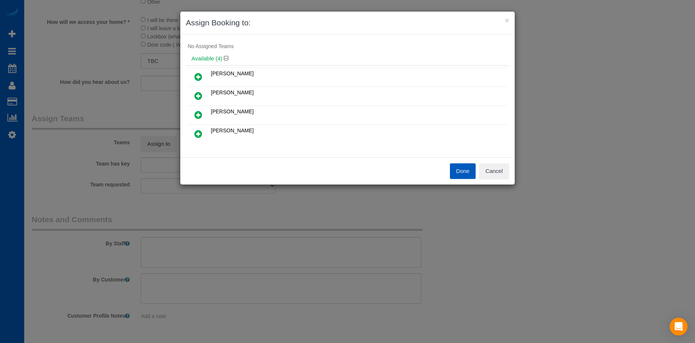
scroll to position [0, 0]
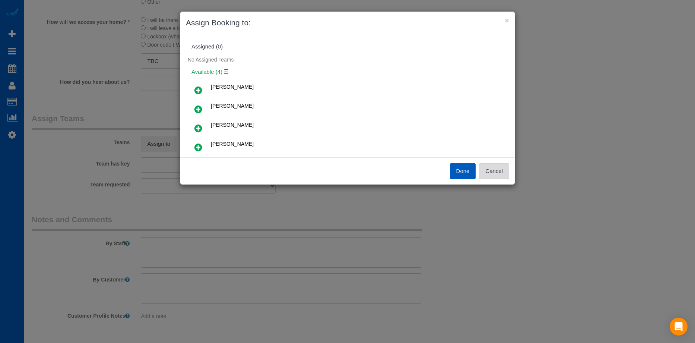
click at [502, 169] on button "Cancel" at bounding box center [494, 171] width 30 height 16
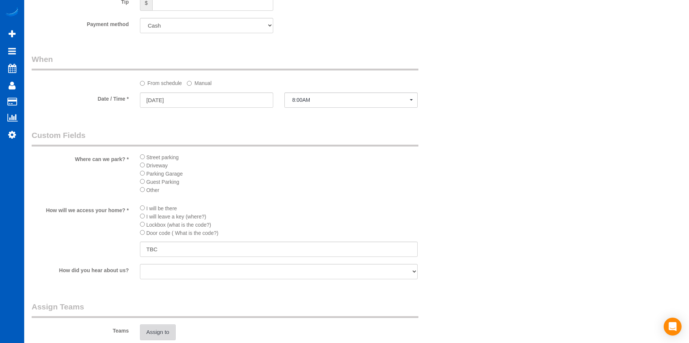
scroll to position [670, 0]
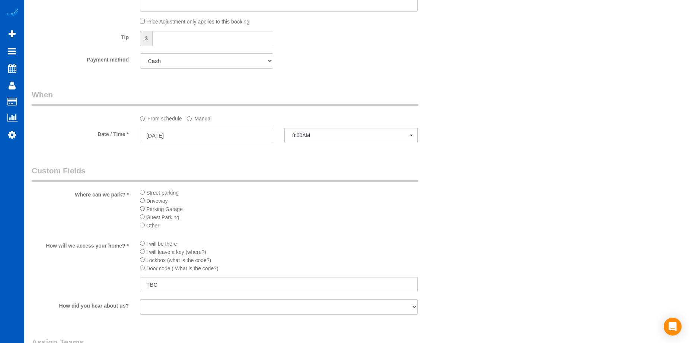
click at [222, 136] on input "08/22/2025" at bounding box center [206, 135] width 133 height 15
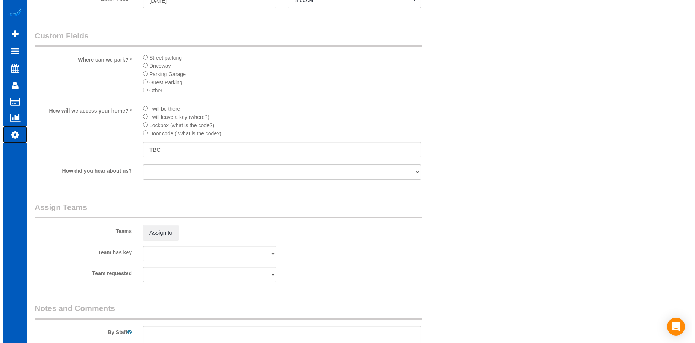
scroll to position [857, 0]
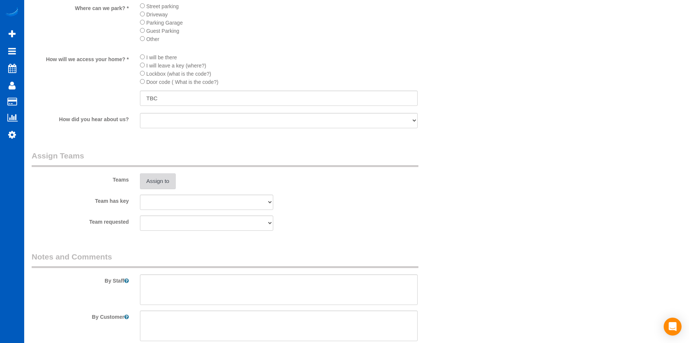
click at [166, 179] on button "Assign to" at bounding box center [158, 181] width 36 height 16
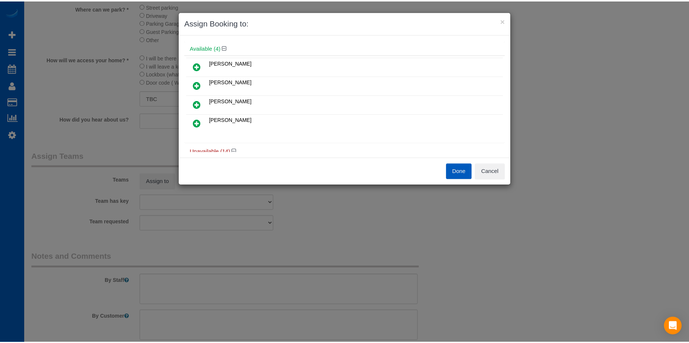
scroll to position [37, 0]
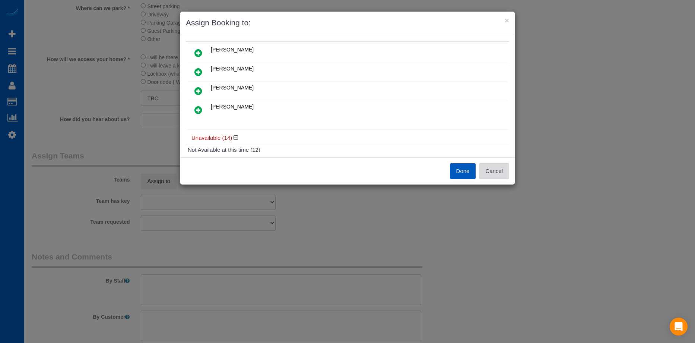
click at [504, 167] on button "Cancel" at bounding box center [494, 171] width 30 height 16
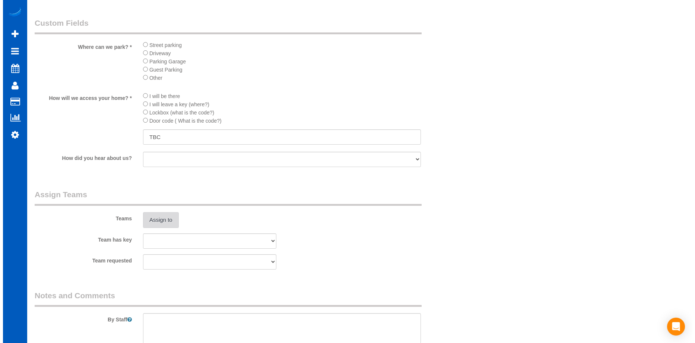
scroll to position [745, 0]
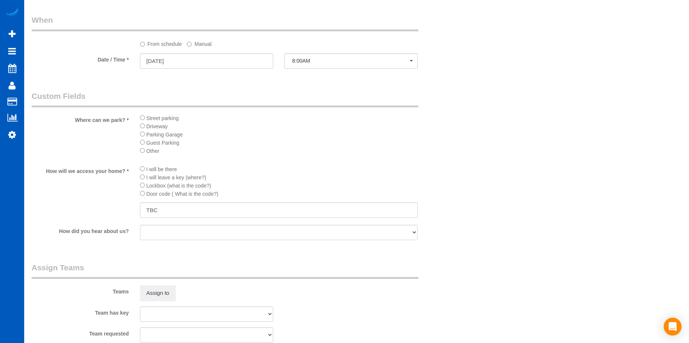
click at [358, 52] on sui-booking-spot "From schedule Manual Date / Time * 08/22/2025 8:00AM Fri August 22nd 8:00AM 11:…" at bounding box center [243, 43] width 422 height 56
click at [356, 54] on button "8:00AM" at bounding box center [351, 60] width 133 height 15
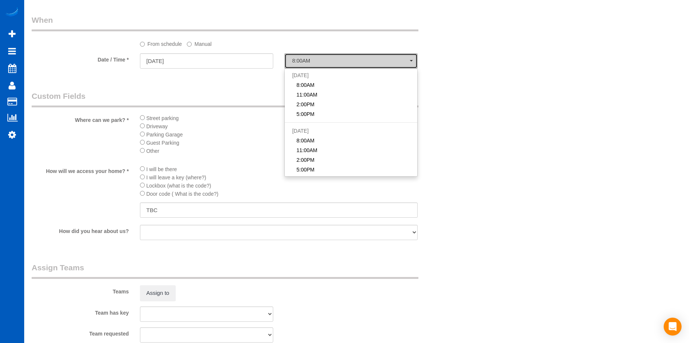
click at [356, 54] on button "8:00AM" at bounding box center [351, 60] width 133 height 15
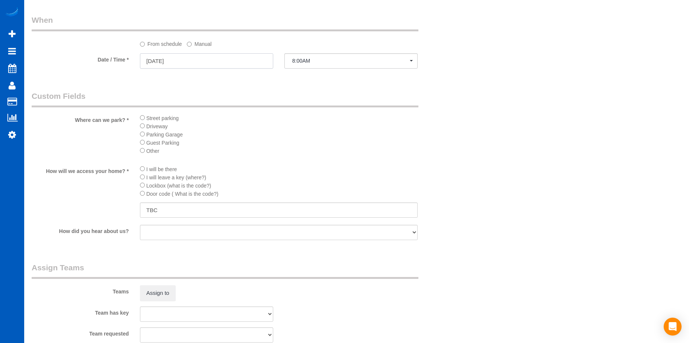
click at [258, 60] on input "08/22/2025" at bounding box center [206, 60] width 133 height 15
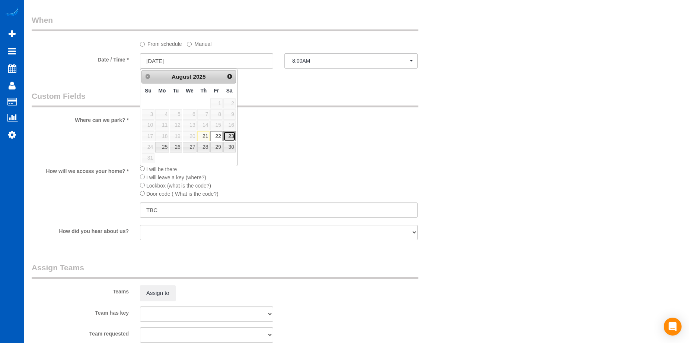
click at [231, 134] on link "23" at bounding box center [229, 136] width 12 height 10
type input "08/23/2025"
select select "spot24"
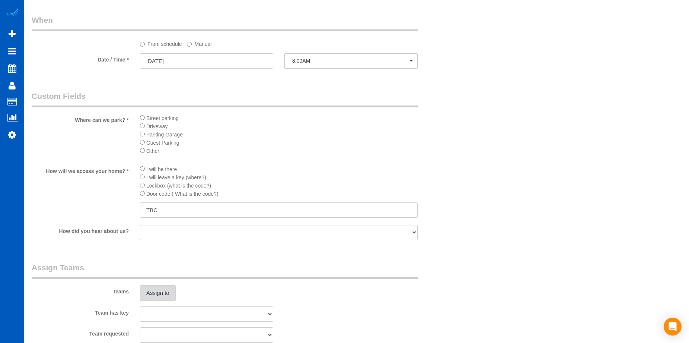
click at [154, 292] on button "Assign to" at bounding box center [158, 293] width 36 height 16
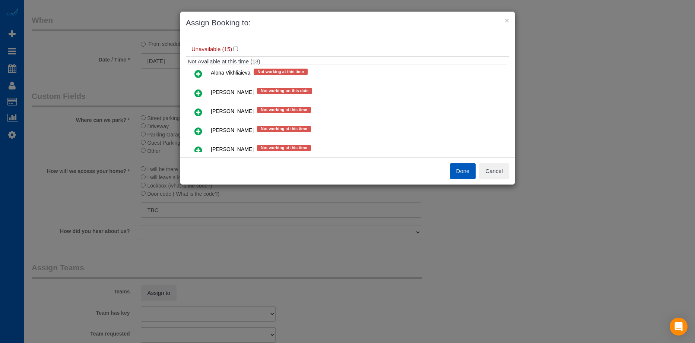
scroll to position [112, 0]
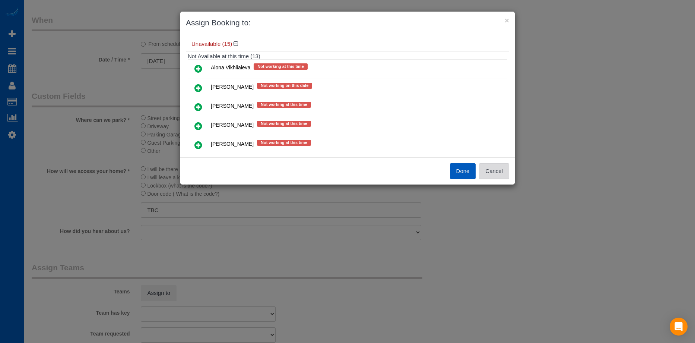
click at [504, 177] on button "Cancel" at bounding box center [494, 171] width 30 height 16
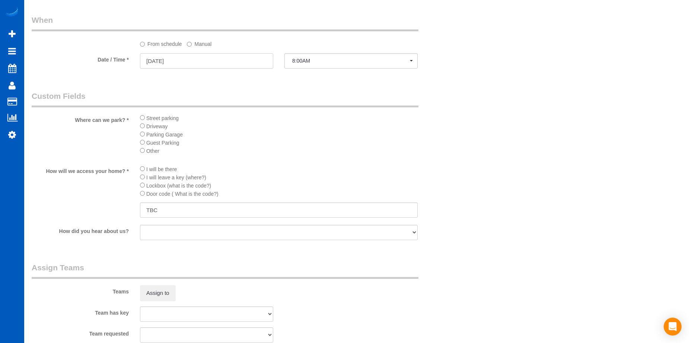
click at [260, 61] on input "08/23/2025" at bounding box center [206, 60] width 133 height 15
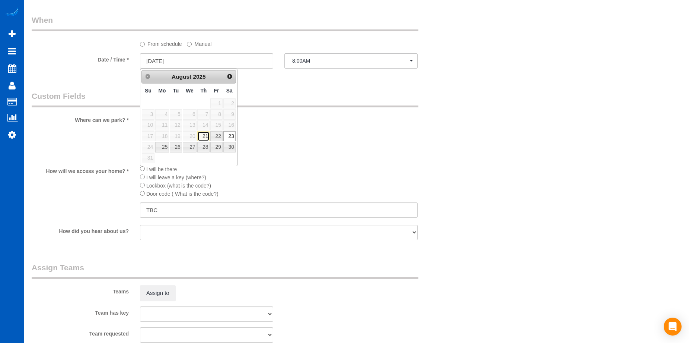
click at [205, 137] on link "21" at bounding box center [203, 136] width 12 height 10
type input "08/21/2025"
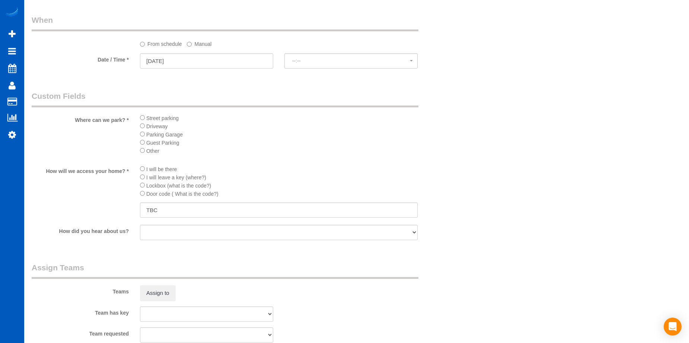
select select "spot35"
click at [321, 58] on span "5:00PM" at bounding box center [351, 61] width 118 height 6
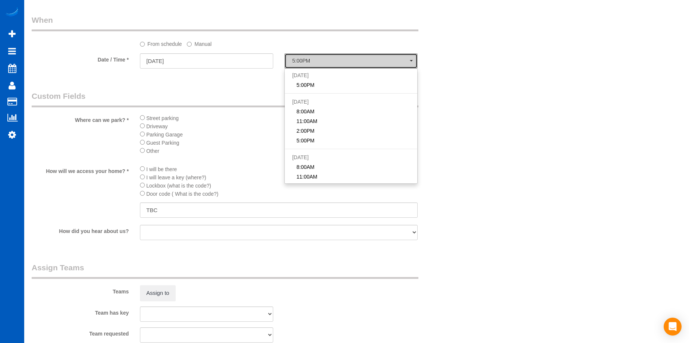
click at [321, 58] on span "5:00PM" at bounding box center [351, 61] width 118 height 6
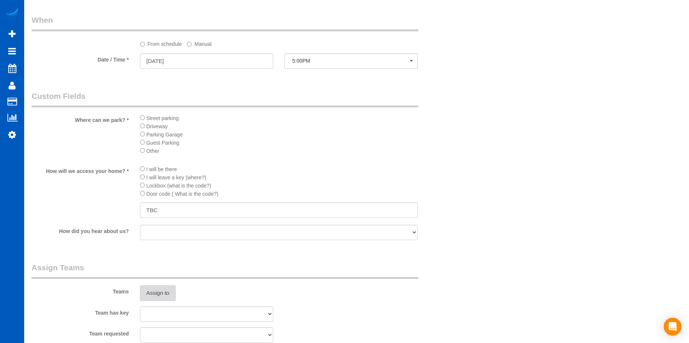
click at [168, 289] on button "Assign to" at bounding box center [158, 293] width 36 height 16
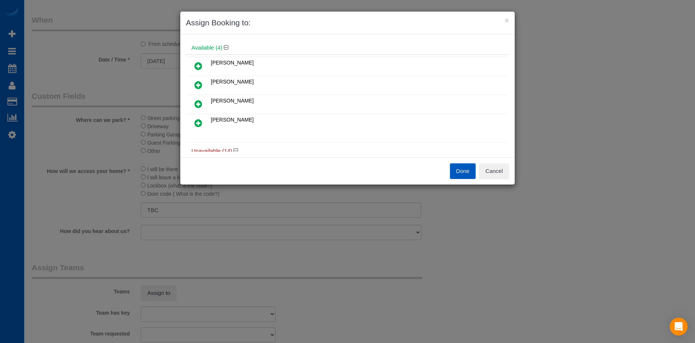
scroll to position [37, 0]
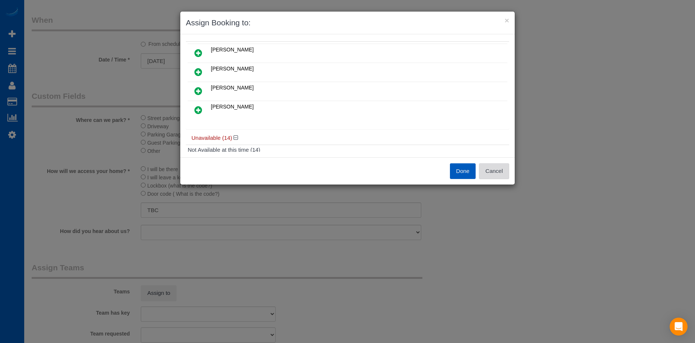
click at [500, 172] on button "Cancel" at bounding box center [494, 171] width 30 height 16
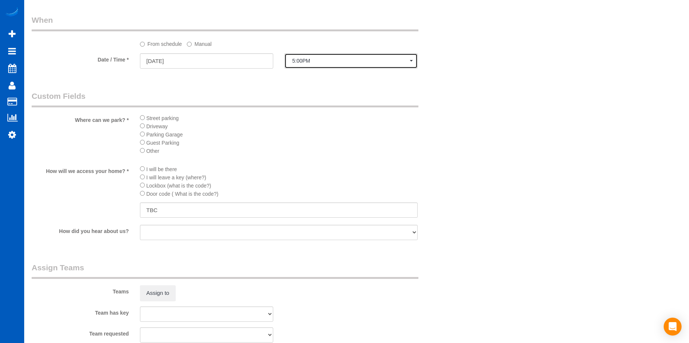
click at [352, 61] on span "5:00PM" at bounding box center [351, 61] width 118 height 6
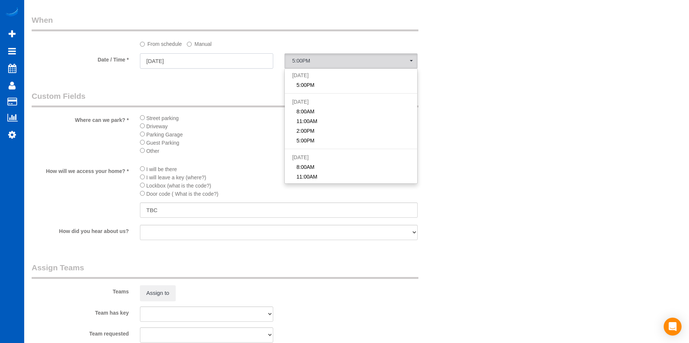
click at [213, 60] on input "08/21/2025" at bounding box center [206, 60] width 133 height 15
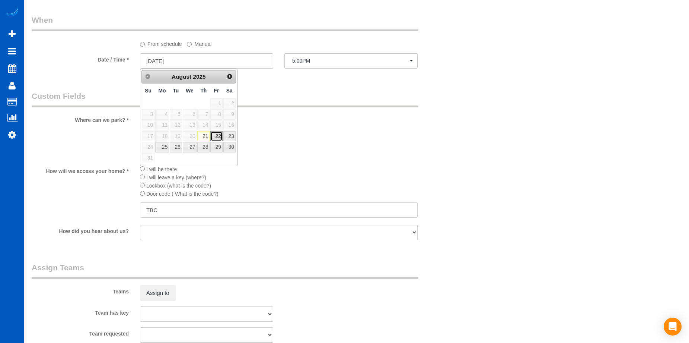
click at [218, 135] on link "22" at bounding box center [216, 136] width 12 height 10
type input "08/22/2025"
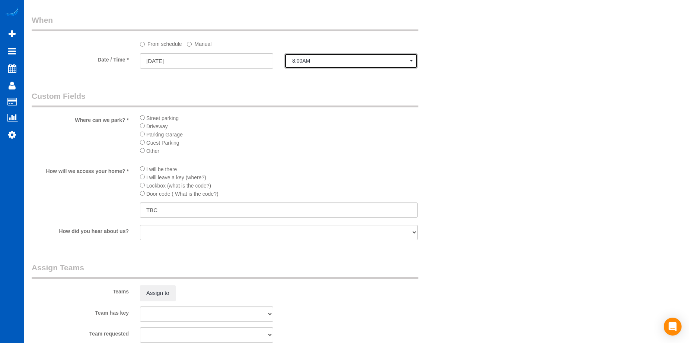
click at [324, 60] on span "8:00AM" at bounding box center [351, 61] width 118 height 6
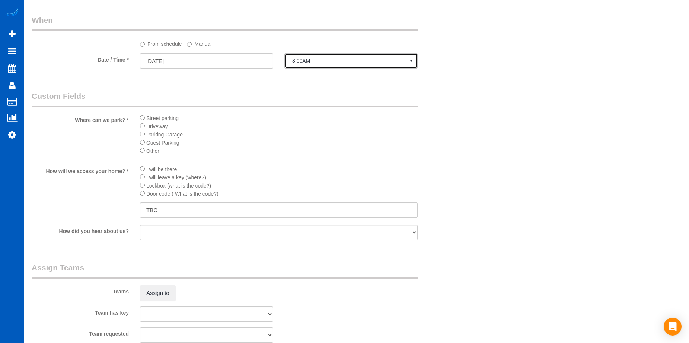
click at [301, 63] on span "8:00AM" at bounding box center [351, 61] width 118 height 6
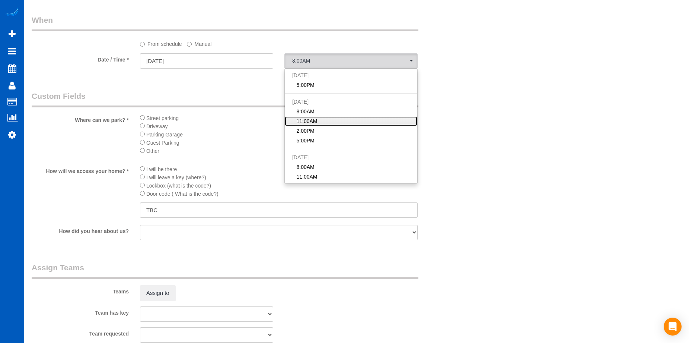
click at [316, 121] on span "11:00AM" at bounding box center [307, 120] width 21 height 7
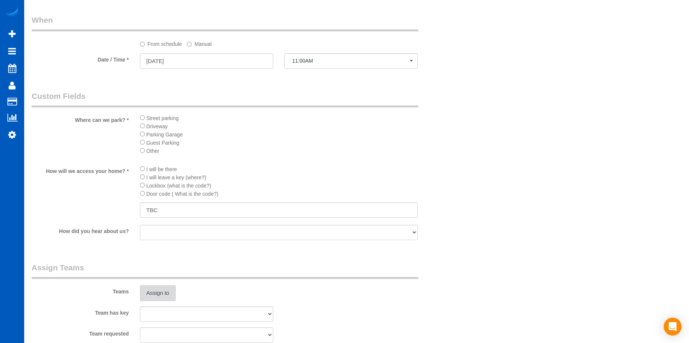
click at [168, 291] on button "Assign to" at bounding box center [158, 293] width 36 height 16
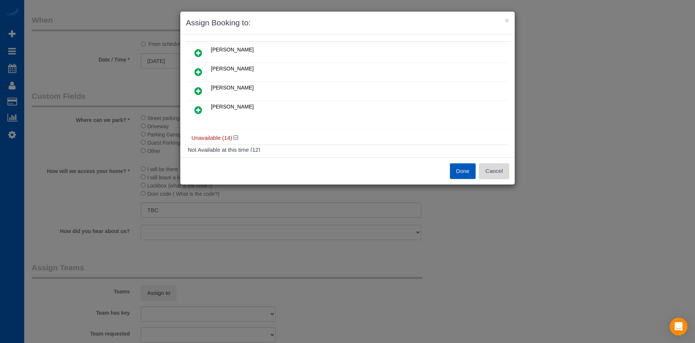
click at [497, 173] on button "Cancel" at bounding box center [494, 171] width 30 height 16
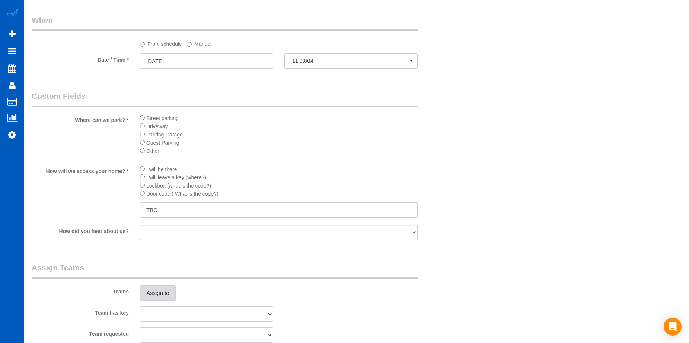
click at [170, 290] on button "Assign to" at bounding box center [158, 293] width 36 height 16
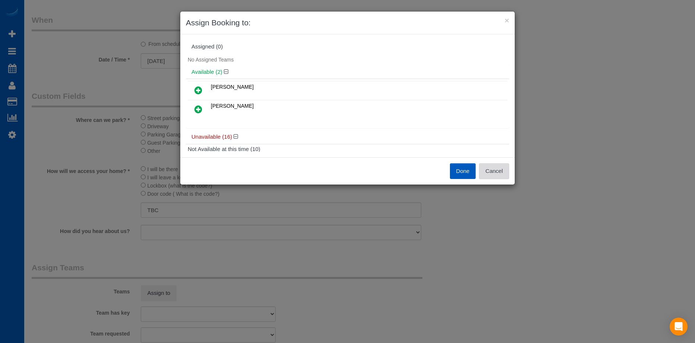
click at [498, 172] on button "Cancel" at bounding box center [494, 171] width 30 height 16
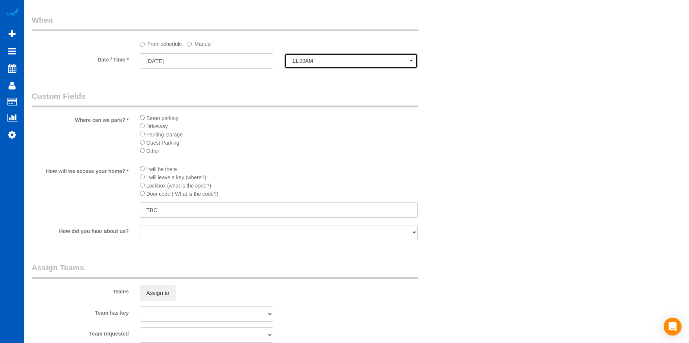
click at [370, 61] on span "11:00AM" at bounding box center [351, 61] width 118 height 6
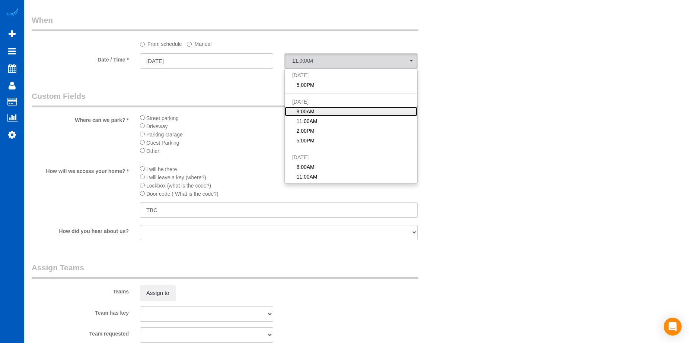
click at [347, 110] on link "8:00AM" at bounding box center [351, 112] width 133 height 10
select select "spot36"
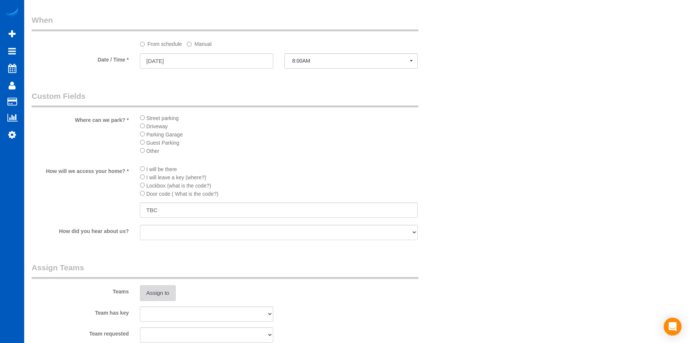
click at [172, 289] on button "Assign to" at bounding box center [158, 293] width 36 height 16
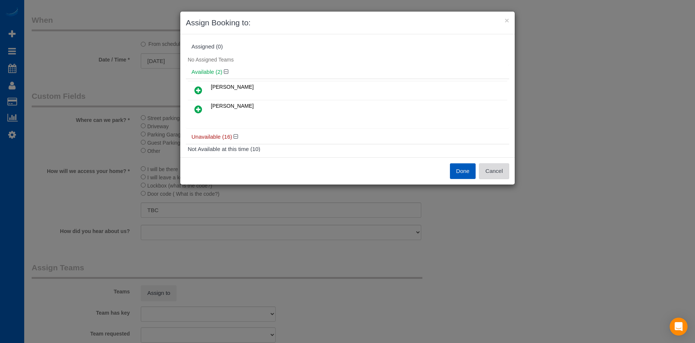
click at [494, 172] on button "Cancel" at bounding box center [494, 171] width 30 height 16
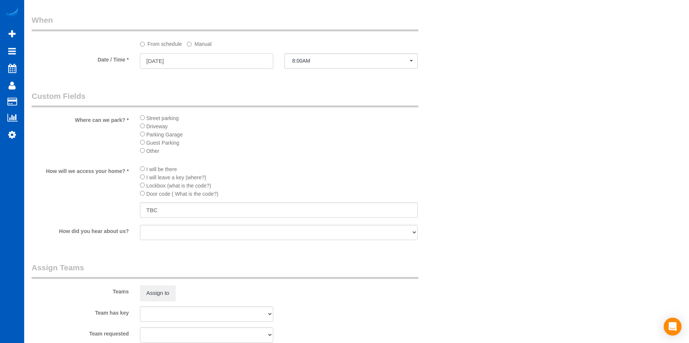
click at [249, 54] on input "08/22/2025" at bounding box center [206, 60] width 133 height 15
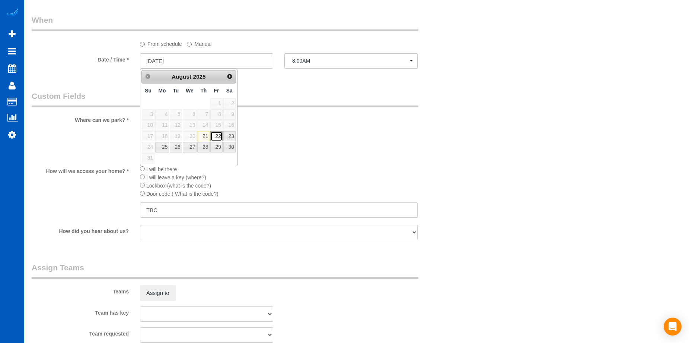
click at [217, 139] on link "22" at bounding box center [216, 136] width 12 height 10
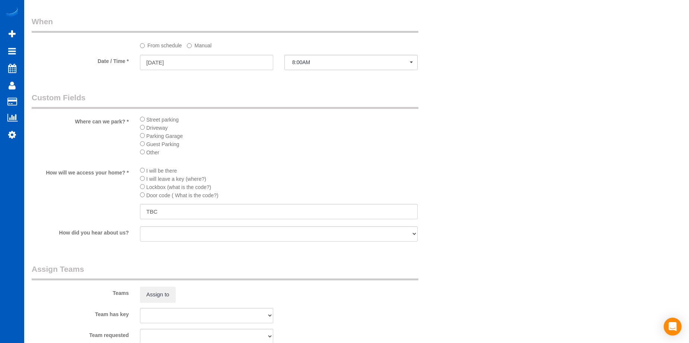
scroll to position [745, 0]
click at [168, 288] on button "Assign to" at bounding box center [158, 293] width 36 height 16
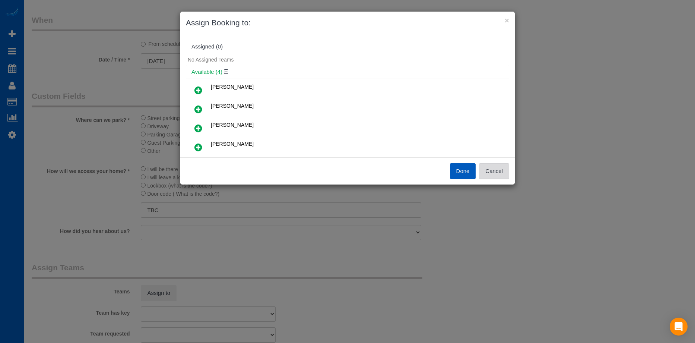
click at [498, 169] on button "Cancel" at bounding box center [494, 171] width 30 height 16
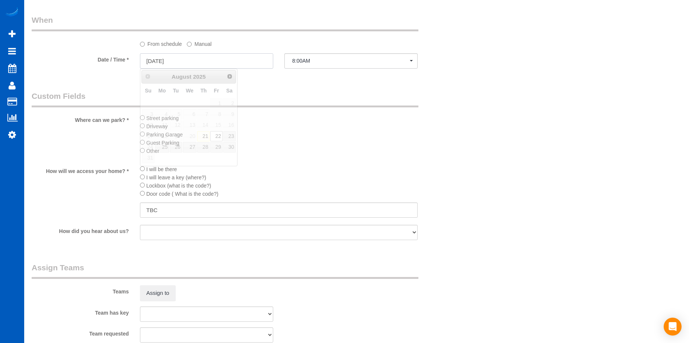
click at [239, 56] on input "08/22/2025" at bounding box center [206, 60] width 133 height 15
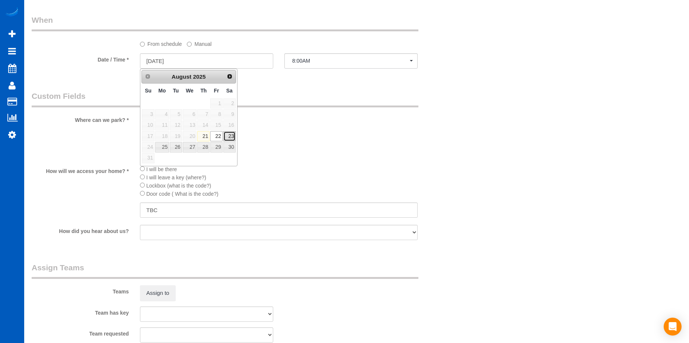
click at [230, 137] on link "23" at bounding box center [229, 136] width 12 height 10
type input "08/23/2025"
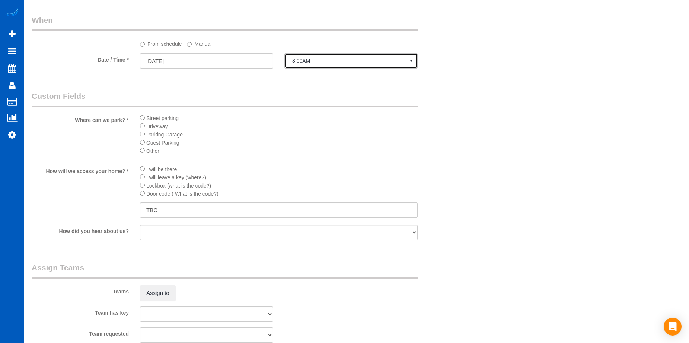
click at [335, 56] on button "8:00AM" at bounding box center [351, 60] width 133 height 15
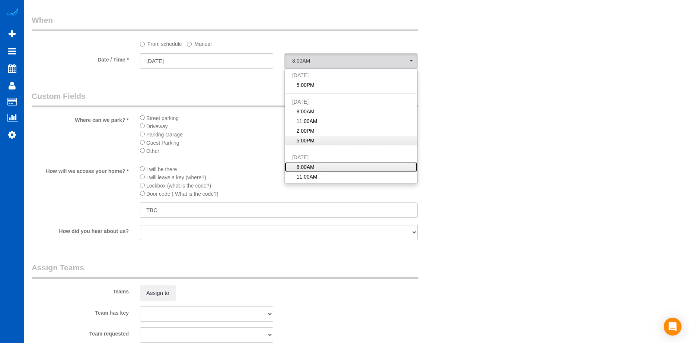
scroll to position [37, 0]
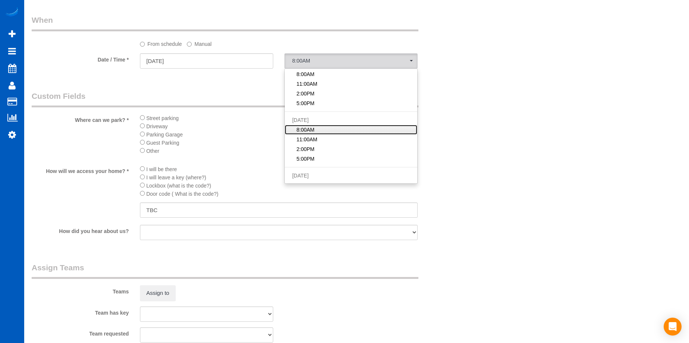
click at [342, 129] on link "8:00AM" at bounding box center [351, 130] width 133 height 10
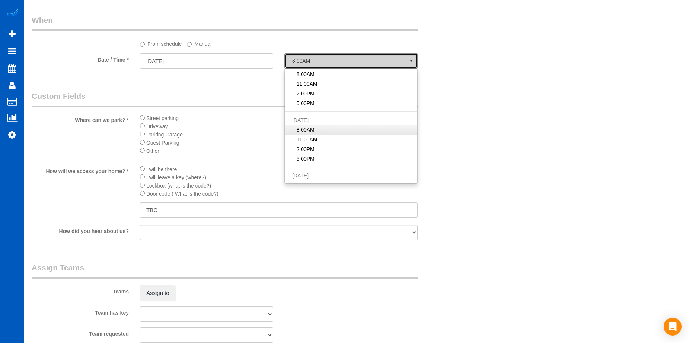
select select "spot40"
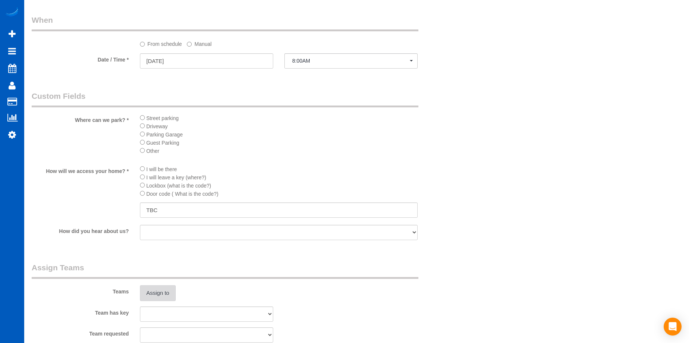
click at [161, 289] on button "Assign to" at bounding box center [158, 293] width 36 height 16
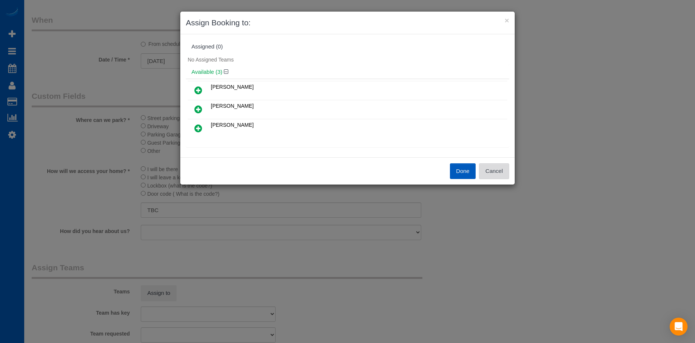
click at [487, 169] on button "Cancel" at bounding box center [494, 171] width 30 height 16
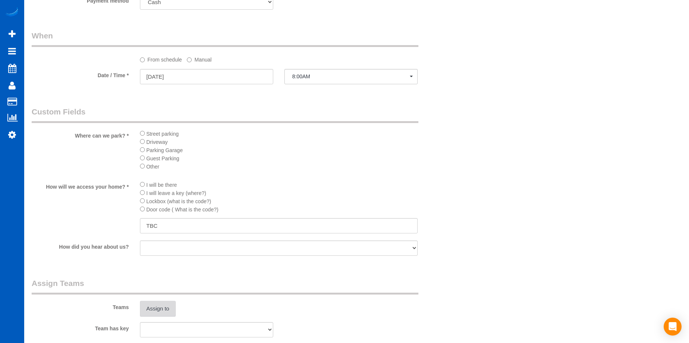
scroll to position [782, 0]
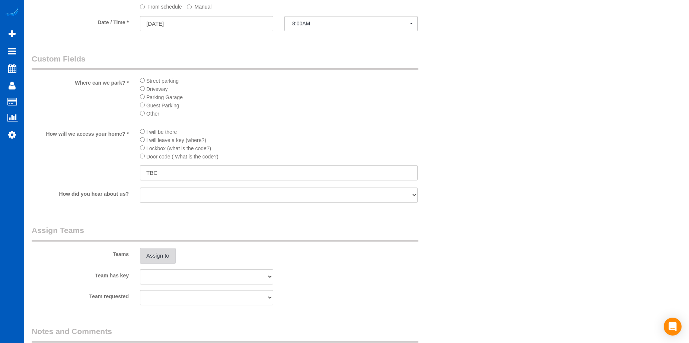
click at [156, 259] on button "Assign to" at bounding box center [158, 256] width 36 height 16
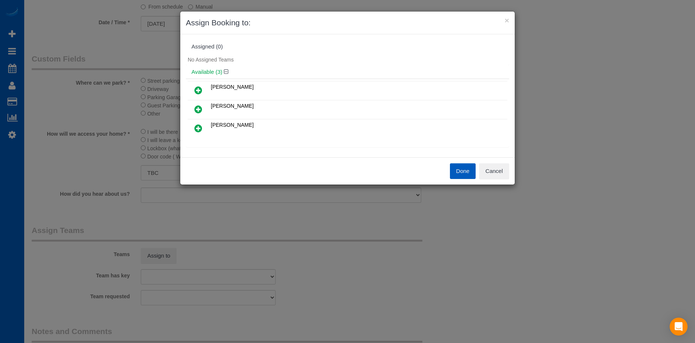
click at [200, 106] on icon at bounding box center [198, 109] width 8 height 9
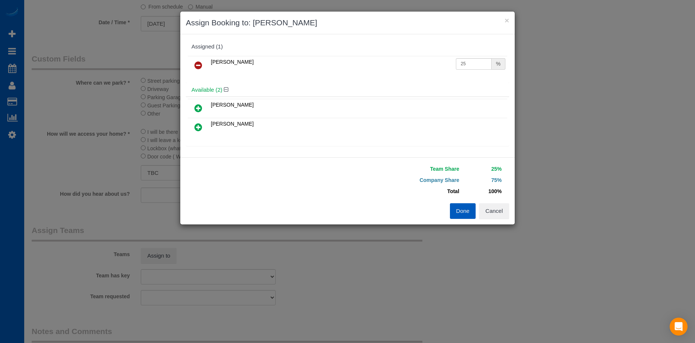
click at [200, 125] on icon at bounding box center [198, 127] width 8 height 9
click at [463, 212] on button "Done" at bounding box center [463, 211] width 26 height 16
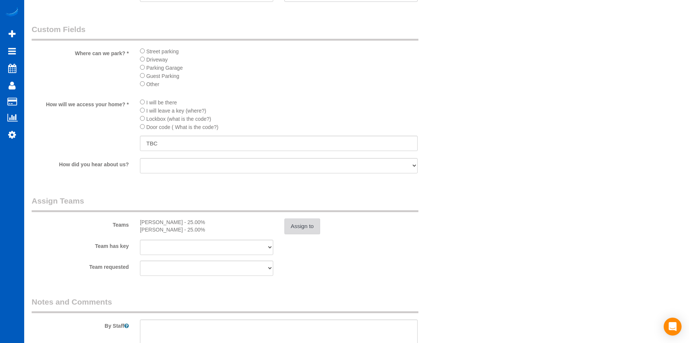
scroll to position [894, 0]
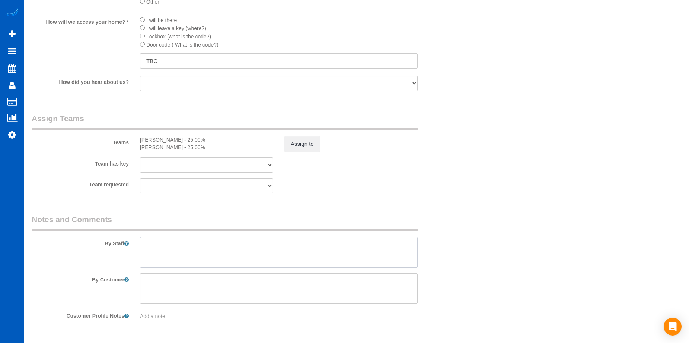
click at [211, 256] on textarea at bounding box center [279, 252] width 278 height 31
paste textarea "There is a bbq on the rooftop deck that she would like the inside cleaned. (we …"
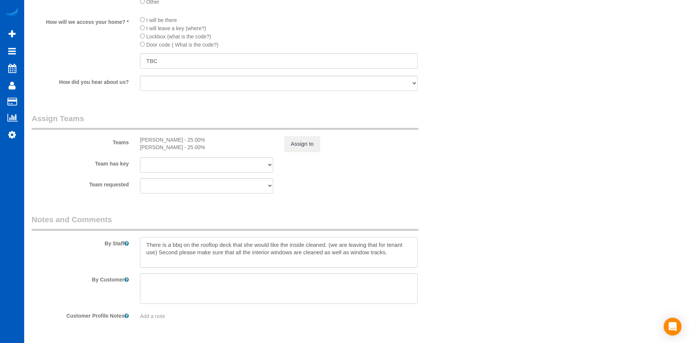
click at [149, 244] on textarea at bounding box center [279, 252] width 278 height 31
click at [328, 245] on textarea at bounding box center [279, 252] width 278 height 31
click at [330, 242] on textarea at bounding box center [279, 252] width 278 height 31
drag, startPoint x: 327, startPoint y: 244, endPoint x: 336, endPoint y: 237, distance: 11.7
click at [327, 244] on textarea at bounding box center [279, 252] width 278 height 31
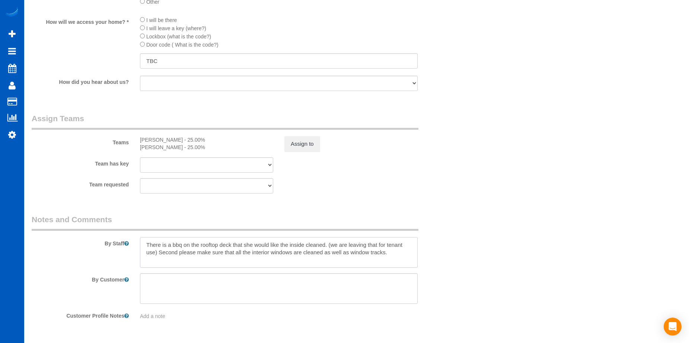
click at [158, 251] on textarea at bounding box center [279, 252] width 278 height 31
click at [320, 248] on textarea at bounding box center [279, 252] width 278 height 31
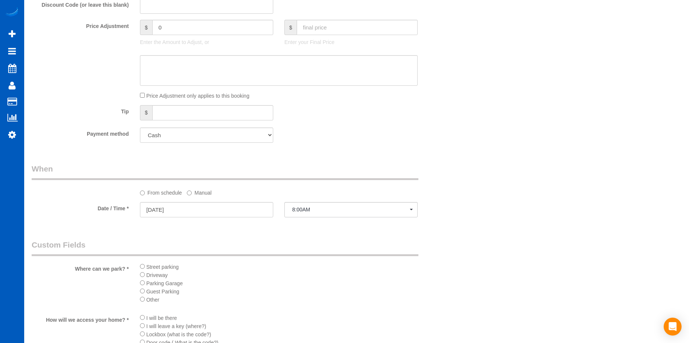
scroll to position [596, 0]
type textarea "There is a bbq on the rooftop deck that she would like the inside cleaned. Seco…"
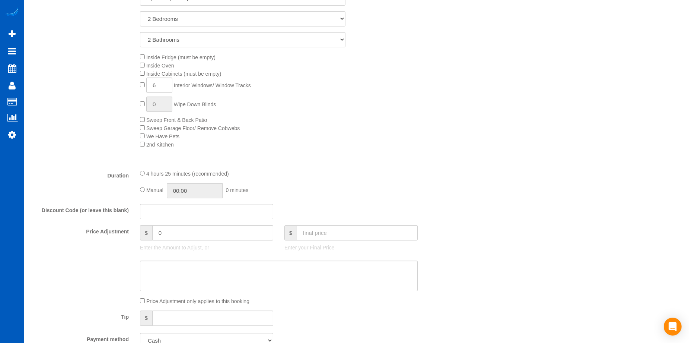
scroll to position [372, 0]
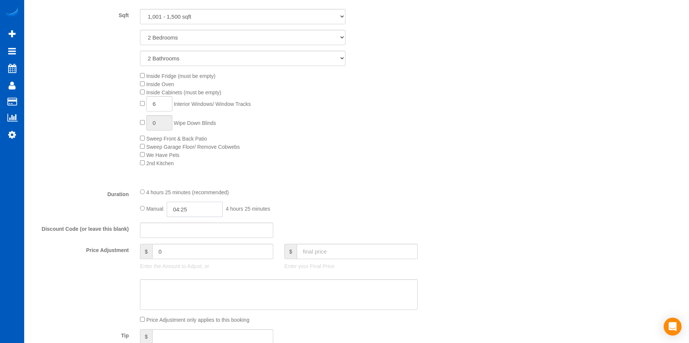
click at [189, 209] on input "04:25" at bounding box center [195, 209] width 56 height 15
type input "05:00"
click at [183, 240] on li "05:00" at bounding box center [186, 245] width 33 height 10
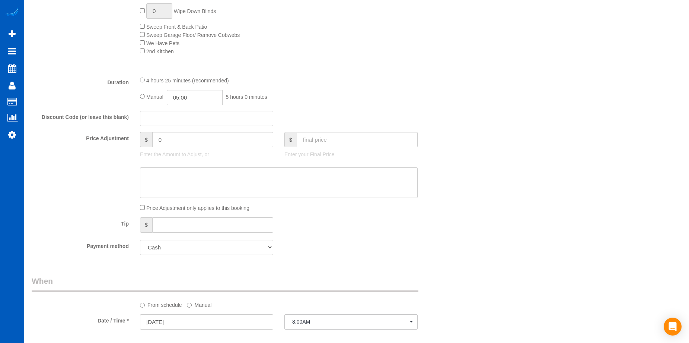
select select "spot48"
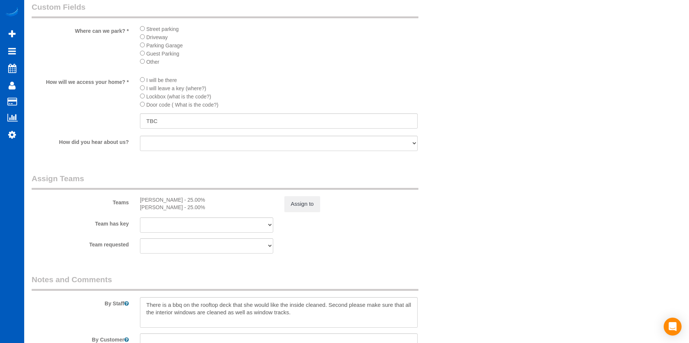
scroll to position [917, 0]
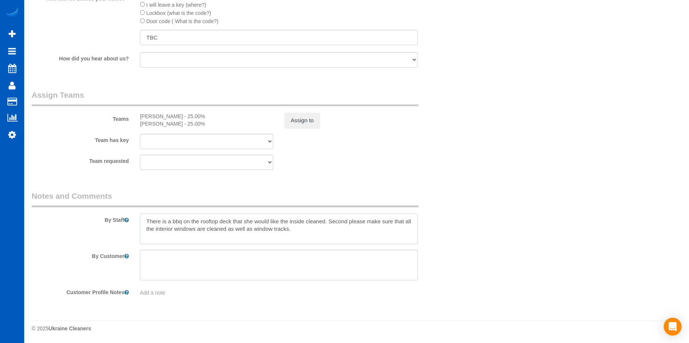
click at [144, 220] on textarea at bounding box center [279, 228] width 278 height 31
click at [316, 228] on textarea at bounding box center [279, 228] width 278 height 31
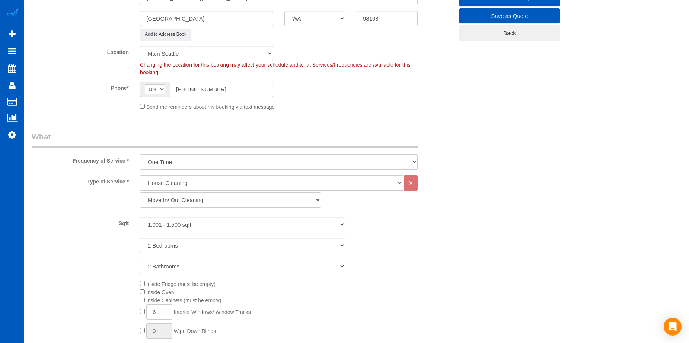
scroll to position [98, 0]
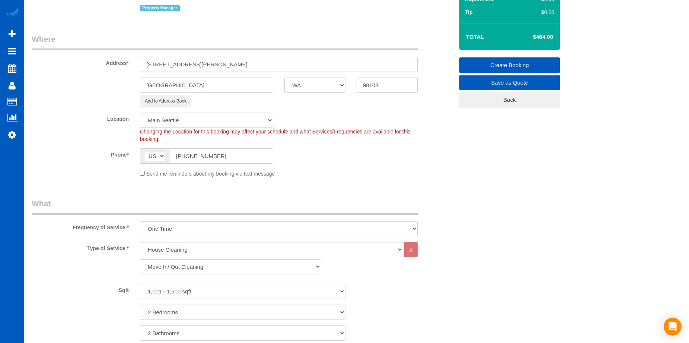
type textarea "There is a bbq on the rooftop deck that she would like the inside cleaned. Seco…"
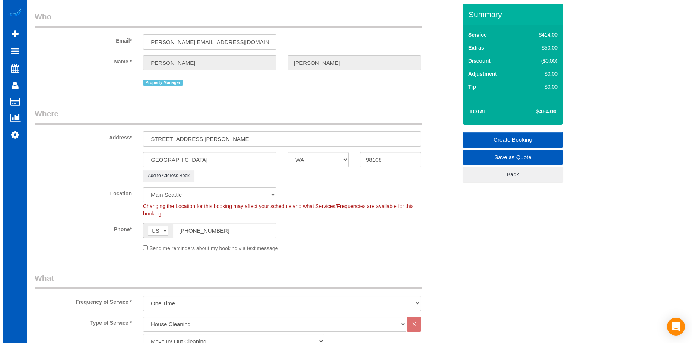
scroll to position [0, 0]
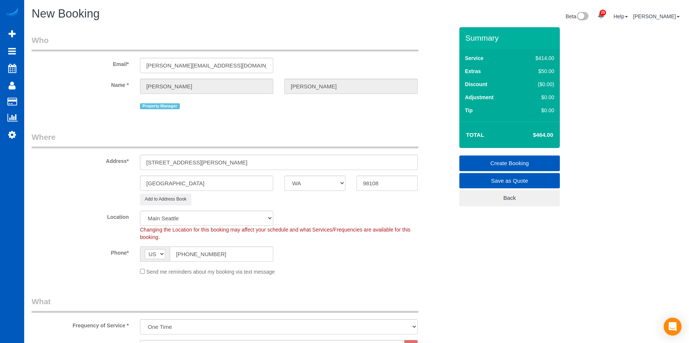
click at [489, 161] on link "Create Booking" at bounding box center [510, 163] width 101 height 16
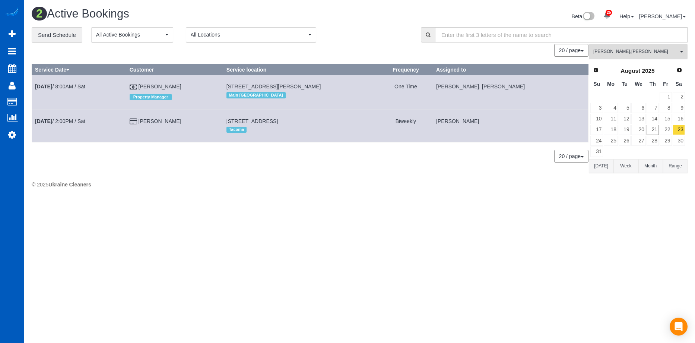
click at [630, 49] on span "Liliia Kushnir , Miliena Shchokina" at bounding box center [635, 51] width 85 height 6
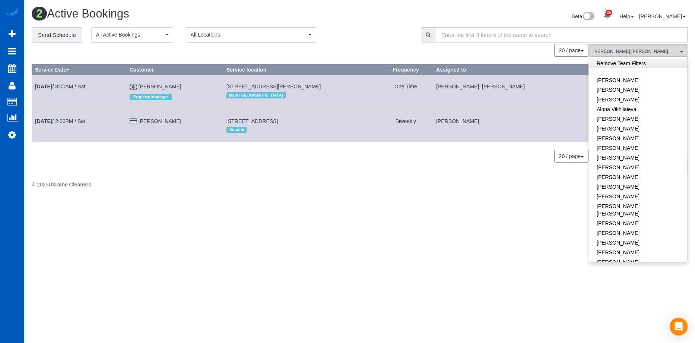
click at [632, 66] on link "Remove Team Filters" at bounding box center [638, 63] width 98 height 10
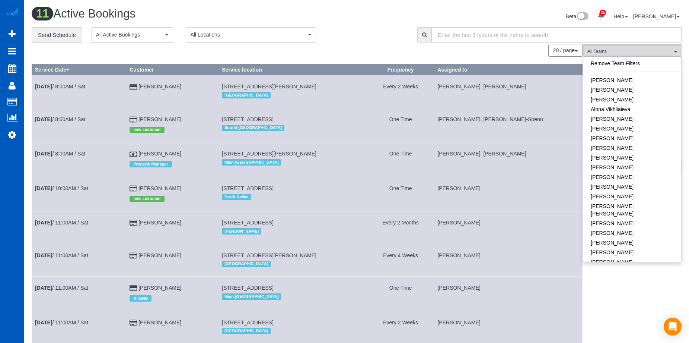
click at [371, 25] on div "Beta 25 Your Notifications You have 0 alerts × You have 5 to charge for 08/18/2…" at bounding box center [522, 17] width 331 height 20
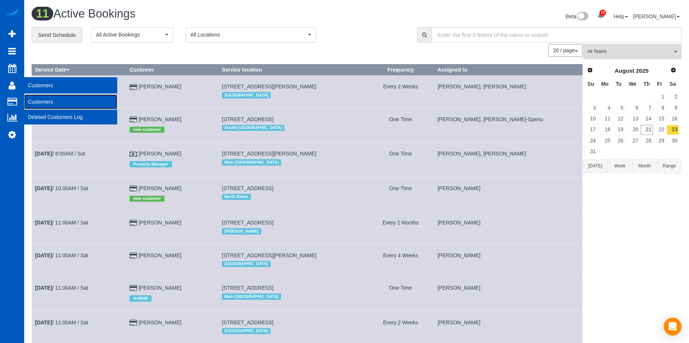
click at [38, 102] on link "Customers" at bounding box center [70, 101] width 93 height 15
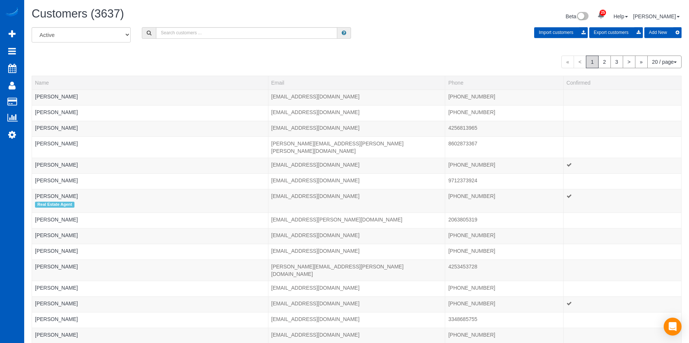
click at [264, 15] on h1 "Customers (3637)" at bounding box center [192, 13] width 320 height 13
click at [177, 30] on input "text" at bounding box center [246, 33] width 181 height 12
paste input "lyndsey.clapier@hotmail.com"
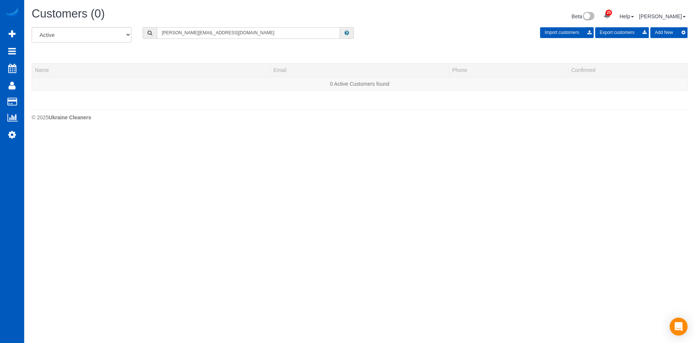
type input "lyndsey.clapier@hotmail.com"
click at [669, 30] on button "Add New" at bounding box center [668, 32] width 37 height 11
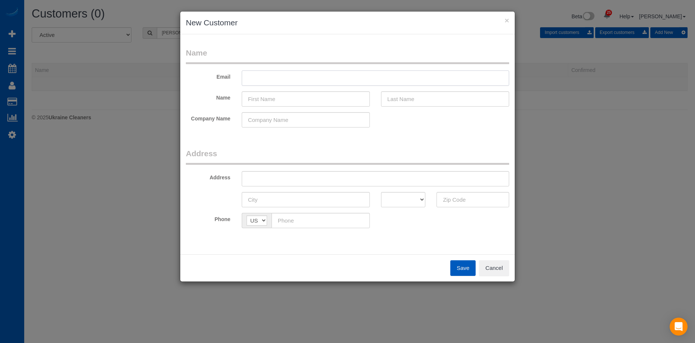
click at [277, 74] on input "text" at bounding box center [375, 77] width 267 height 15
paste input "lyndsey.clapier@hotmail.com"
type input "lyndsey.clapier@hotmail.com"
click at [261, 98] on input "text" at bounding box center [306, 98] width 128 height 15
paste input "Lyndsey Clapier"
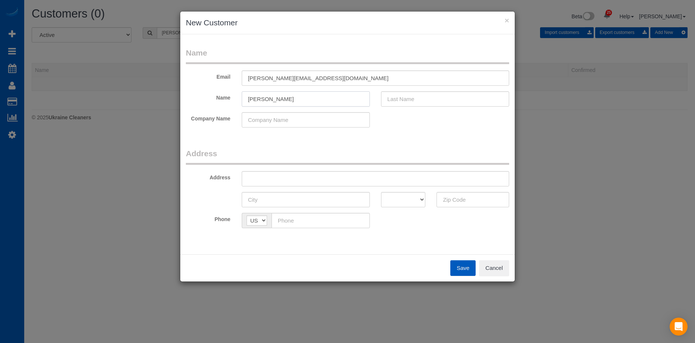
drag, startPoint x: 270, startPoint y: 97, endPoint x: 362, endPoint y: 99, distance: 91.7
click at [362, 99] on input "Lyndsey Clapier" at bounding box center [306, 98] width 128 height 15
type input "Lyndsey"
click at [402, 96] on input "text" at bounding box center [445, 98] width 128 height 15
paste input "Clapier"
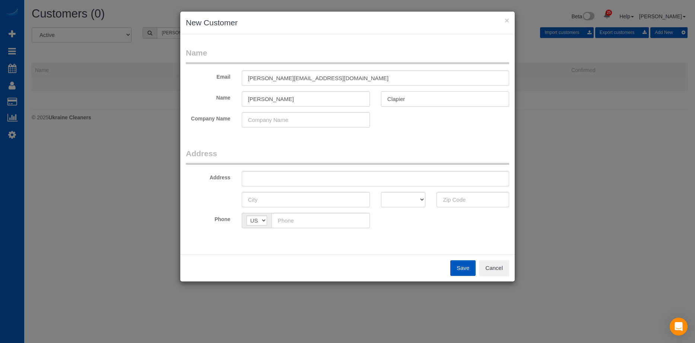
type input "Clapier"
click at [319, 95] on input "Lyndsey" at bounding box center [306, 98] width 128 height 15
type input "Lyndsey"
drag, startPoint x: 286, startPoint y: 182, endPoint x: 295, endPoint y: 181, distance: 9.4
click at [286, 182] on input "text" at bounding box center [375, 178] width 267 height 15
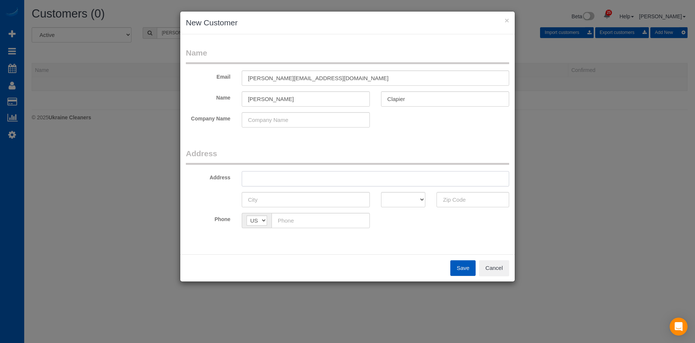
paste input "1925 NE 130th AVE Portland, OR 97230"
drag, startPoint x: 333, startPoint y: 177, endPoint x: 471, endPoint y: 194, distance: 139.3
click at [450, 180] on input "1925 NE 130th AVE Portland, OR 97230" at bounding box center [375, 178] width 267 height 15
type input "1925 NE 130th AVE Portland, OR"
click at [476, 199] on input "text" at bounding box center [473, 199] width 73 height 15
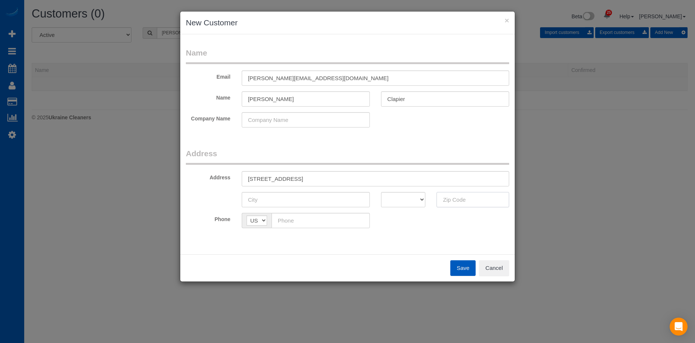
paste input "97230"
type input "97230"
click at [397, 201] on select "AK AL AR AZ CA CO CT DC DE FL GA HI IA ID IL IN KS KY LA MA MD ME MI MN MO MS M…" at bounding box center [403, 199] width 45 height 15
select select "OR"
click at [381, 192] on select "AK AL AR AZ CA CO CT DC DE FL GA HI IA ID IL IN KS KY LA MA MD ME MI MN MO MS M…" at bounding box center [403, 199] width 45 height 15
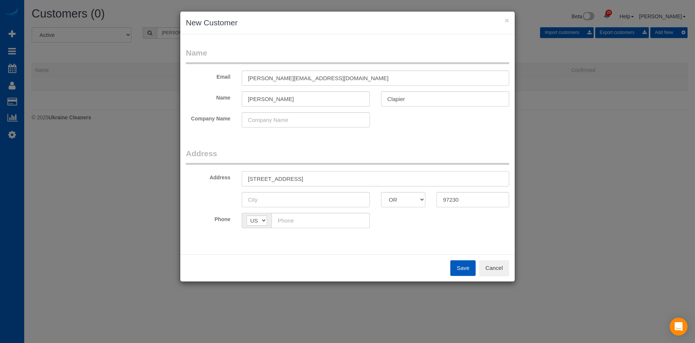
click at [298, 178] on input "1925 NE 130th AVE Portland, OR" at bounding box center [375, 178] width 267 height 15
drag, startPoint x: 300, startPoint y: 177, endPoint x: 320, endPoint y: 178, distance: 19.8
click at [320, 178] on input "1925 NE 130th AVE Portland, OR" at bounding box center [375, 178] width 267 height 15
type input "1925 NE 130th AVE , OR"
click at [301, 201] on input "text" at bounding box center [306, 199] width 128 height 15
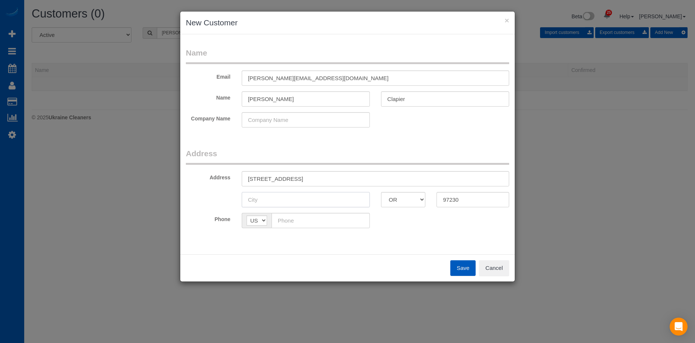
paste input "[GEOGRAPHIC_DATA]"
type input "[GEOGRAPHIC_DATA]"
drag, startPoint x: 299, startPoint y: 179, endPoint x: 350, endPoint y: 177, distance: 51.5
click at [350, 177] on input "1925 NE 130th AVE , OR" at bounding box center [375, 178] width 267 height 15
type input "1925 NE 130th Ave"
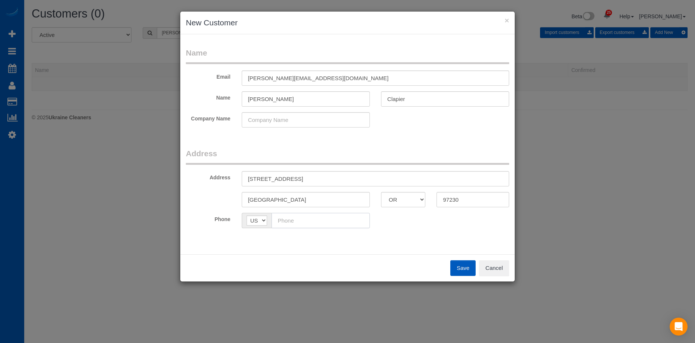
click at [309, 219] on input "text" at bounding box center [321, 220] width 98 height 15
paste input "(503) 915-8301"
type input "(503) 915-8301"
click at [437, 225] on div "Phone AF AL DZ AD AO AI AQ AG AR AM AW AU AT AZ BS BH BD BB BY BE BZ BJ BM BT B…" at bounding box center [347, 220] width 334 height 15
click at [461, 263] on button "Save" at bounding box center [462, 268] width 25 height 16
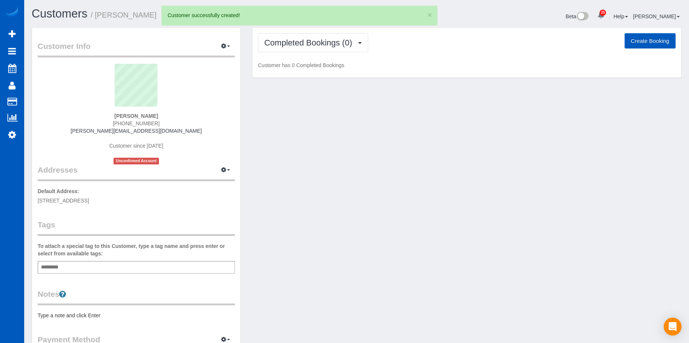
click at [646, 37] on button "Create Booking" at bounding box center [650, 41] width 51 height 16
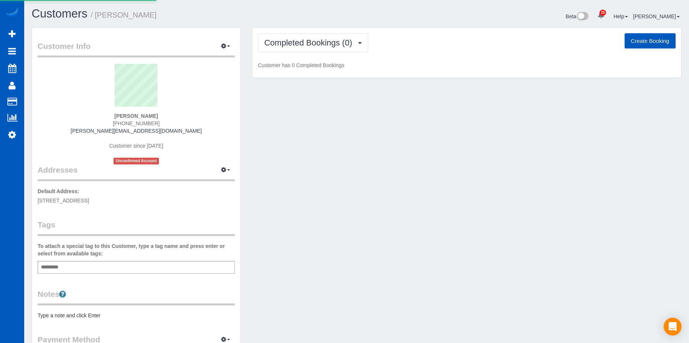
select select "OR"
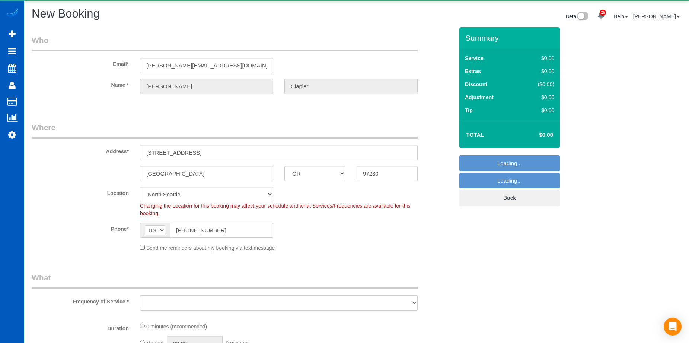
select select "object:13543"
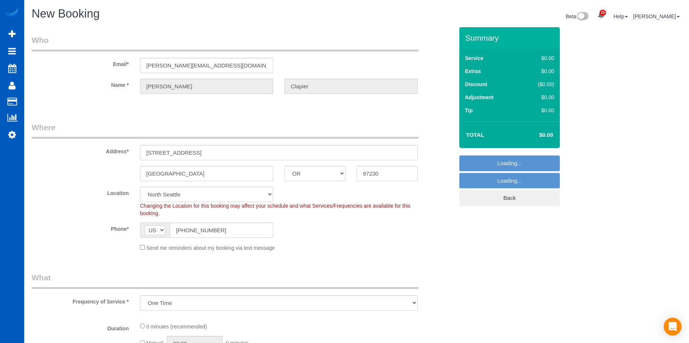
select select "199"
select select "object:13803"
click at [139, 248] on div "Send me reminders about my booking via text message" at bounding box center [278, 247] width 289 height 8
select select "34"
select select "object:13892"
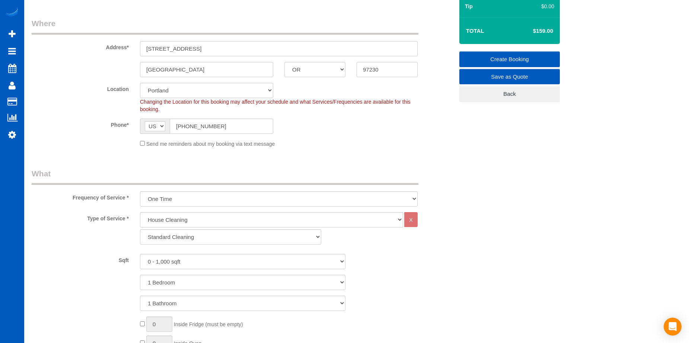
scroll to position [149, 0]
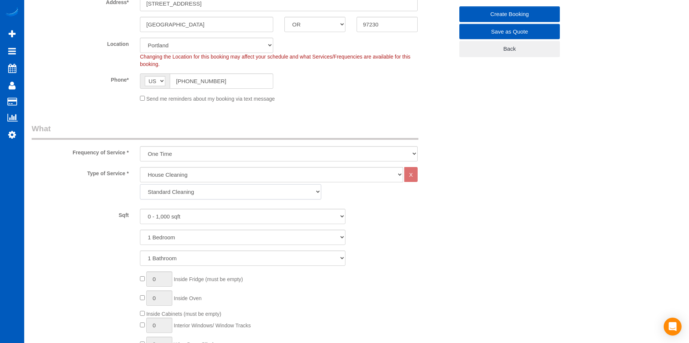
click at [254, 191] on select "Standard Cleaning Deep Cleaning Move In/ Out Cleaning" at bounding box center [230, 191] width 181 height 15
drag, startPoint x: 254, startPoint y: 192, endPoint x: 247, endPoint y: 199, distance: 9.7
click at [254, 192] on select "Standard Cleaning Deep Cleaning Move In/ Out Cleaning" at bounding box center [230, 191] width 181 height 15
click at [233, 214] on select "0 - 1,000 sqft 1,001 - 1,500 sqft 1,501 - 2,000 sqft 2,001 - 2,500 sqft 2,501 -…" at bounding box center [243, 216] width 206 height 15
select select "1001"
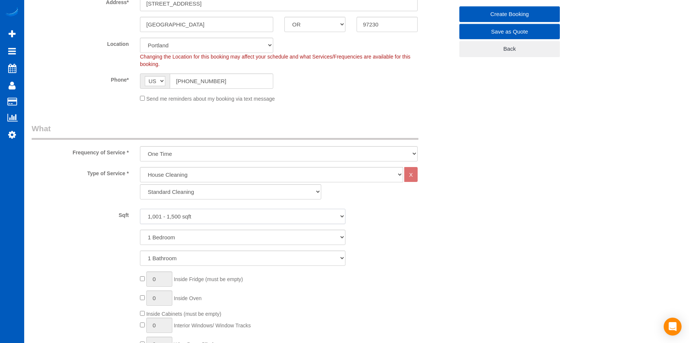
click at [140, 209] on select "0 - 1,000 sqft 1,001 - 1,500 sqft 1,501 - 2,000 sqft 2,001 - 2,500 sqft 2,501 -…" at bounding box center [243, 216] width 206 height 15
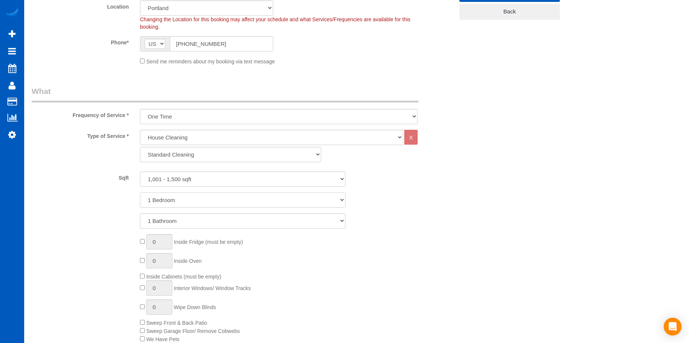
click at [244, 197] on select "1 Bedroom 2 Bedrooms 3 Bedrooms 4 Bedrooms 5 Bedrooms 6 Bedrooms 7 Bedrooms" at bounding box center [243, 199] width 206 height 15
click at [238, 204] on select "1 Bedroom 2 Bedrooms 3 Bedrooms 4 Bedrooms 5 Bedrooms 6 Bedrooms 7 Bedrooms" at bounding box center [243, 199] width 206 height 15
select select "3"
click at [140, 192] on select "1 Bedroom 2 Bedrooms 3 Bedrooms 4 Bedrooms 5 Bedrooms 6 Bedrooms 7 Bedrooms" at bounding box center [243, 199] width 206 height 15
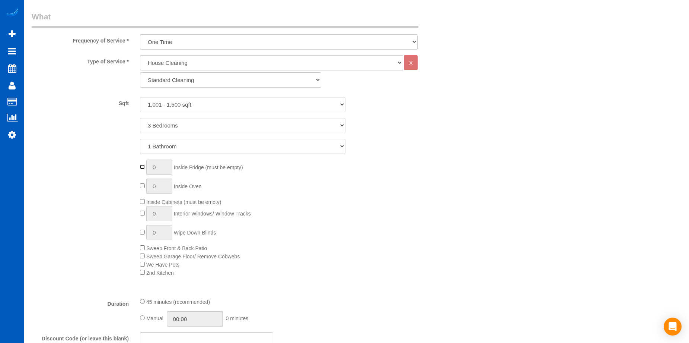
type input "1"
click at [142, 183] on div "1 Inside Fridge (must be empty) 0 Inside Oven Inside Cabinets (must be empty) 0…" at bounding box center [296, 217] width 325 height 117
type input "1"
drag, startPoint x: 142, startPoint y: 198, endPoint x: 140, endPoint y: 208, distance: 10.1
click at [141, 198] on div "1 Inside Fridge (must be empty) 1 Inside Oven Inside Cabinets (must be empty) 0…" at bounding box center [296, 217] width 325 height 117
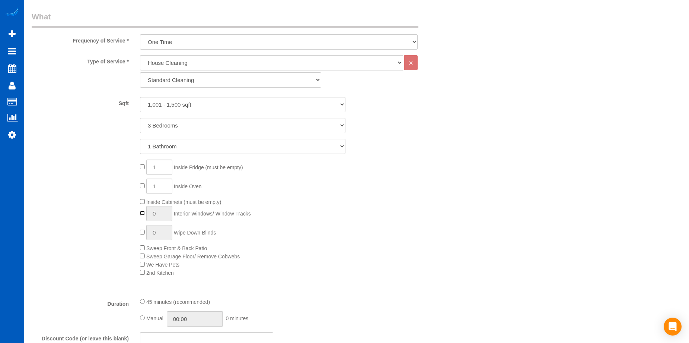
type input "1"
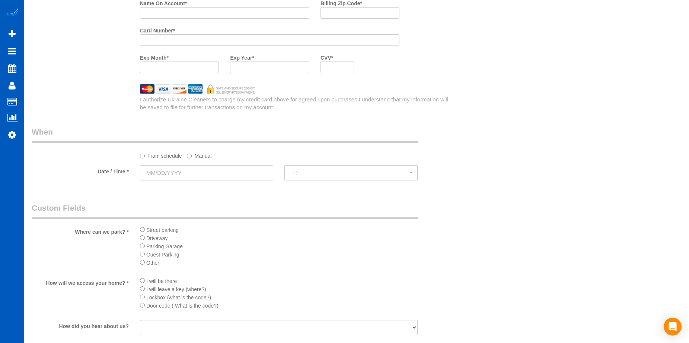
scroll to position [819, 0]
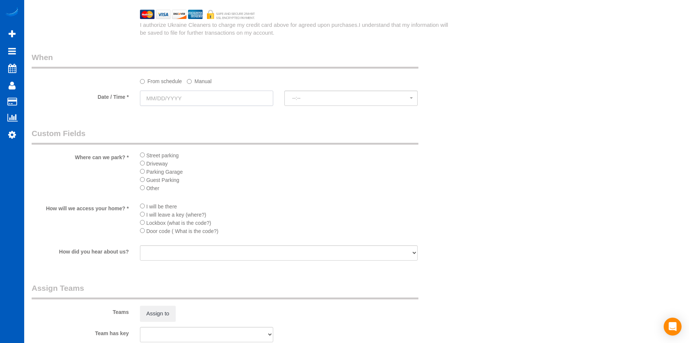
click at [250, 103] on input "text" at bounding box center [206, 98] width 133 height 15
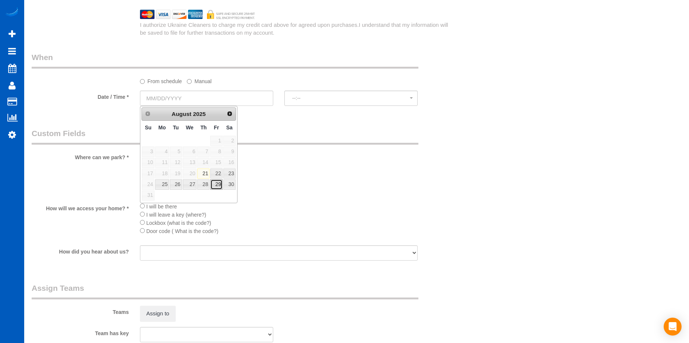
click at [216, 182] on link "29" at bounding box center [216, 184] width 12 height 10
type input "08/29/2025"
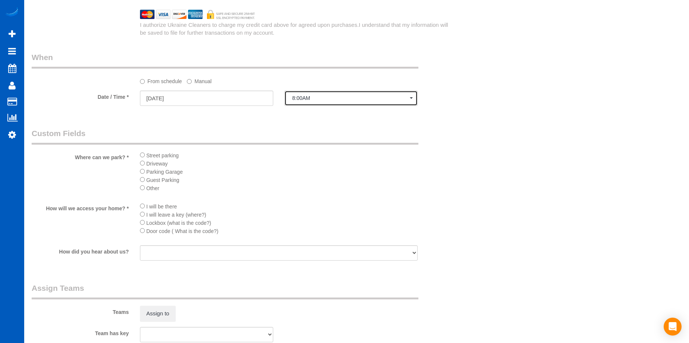
click at [324, 100] on span "8:00AM" at bounding box center [351, 98] width 118 height 6
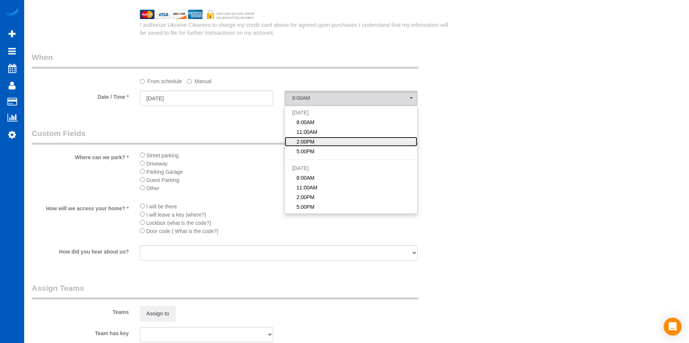
click at [329, 138] on link "2:00PM" at bounding box center [351, 142] width 133 height 10
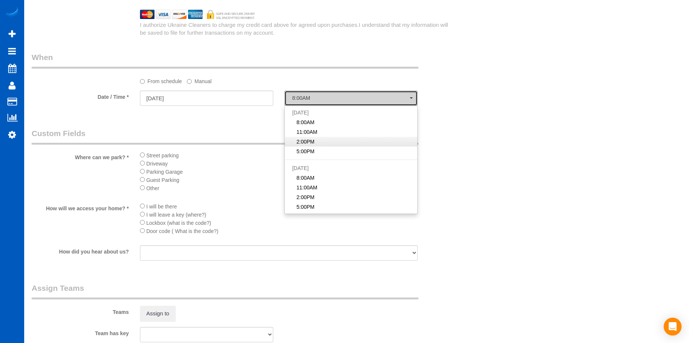
select select "spot64"
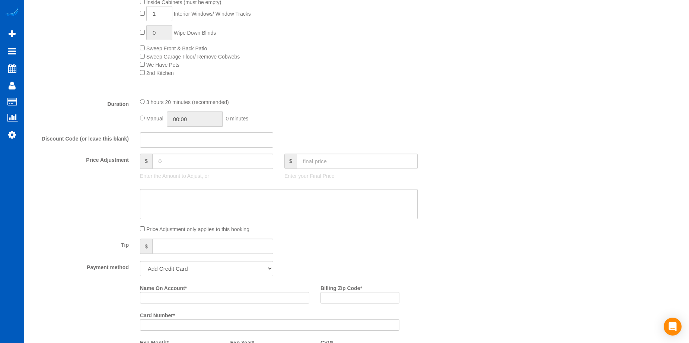
scroll to position [521, 0]
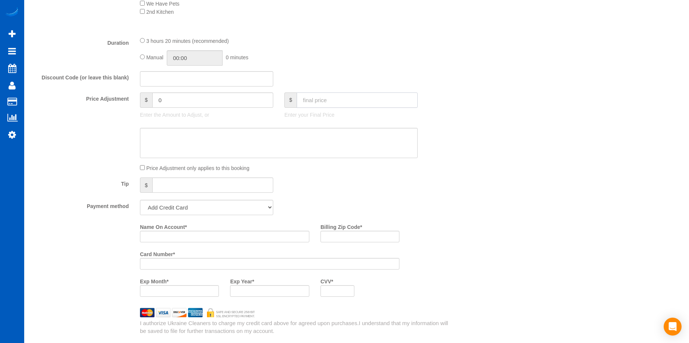
click at [355, 99] on input "text" at bounding box center [357, 99] width 121 height 15
type input "225"
click at [306, 144] on textarea at bounding box center [279, 143] width 278 height 31
type input "-94"
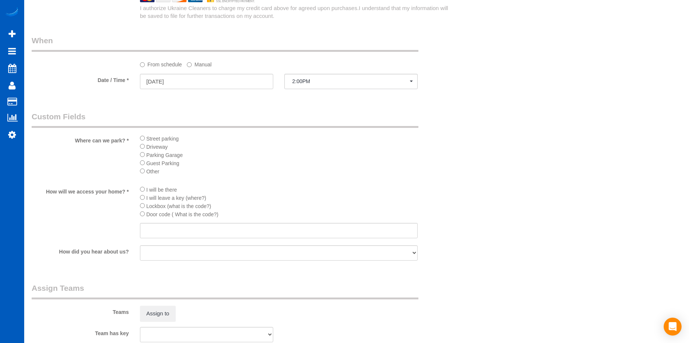
scroll to position [894, 0]
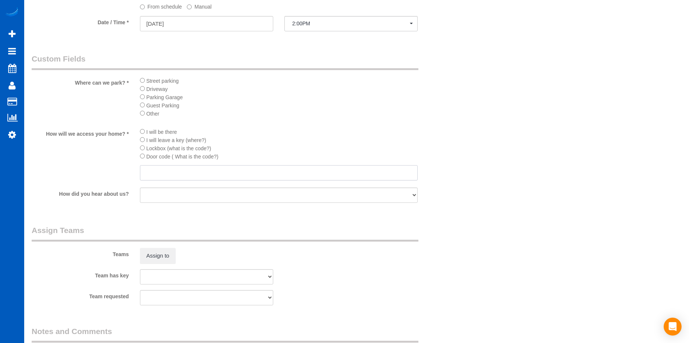
click at [249, 177] on input "text" at bounding box center [279, 172] width 278 height 15
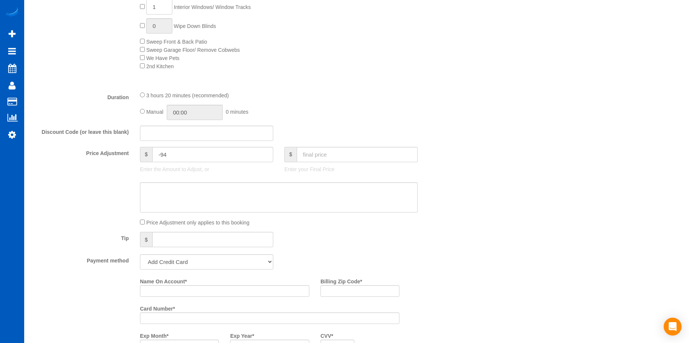
scroll to position [410, 0]
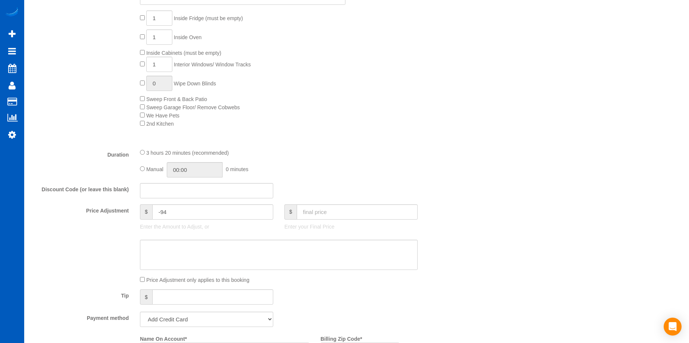
type input "TBC"
click at [165, 61] on input "1" at bounding box center [159, 64] width 26 height 15
drag, startPoint x: 163, startPoint y: 65, endPoint x: 133, endPoint y: 64, distance: 29.8
click at [133, 64] on div "1 Inside Fridge (must be empty) 1 Inside Oven Inside Cabinets (must be empty) 1…" at bounding box center [243, 68] width 434 height 117
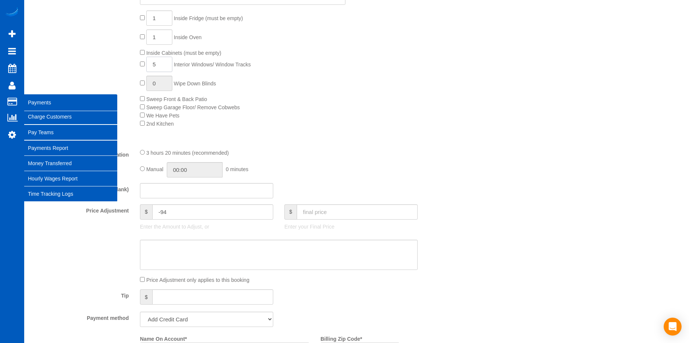
type input "5"
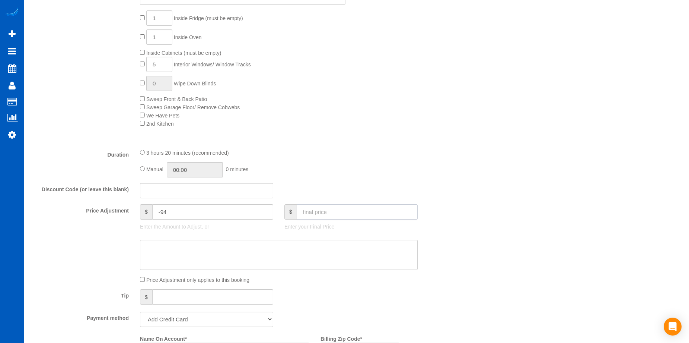
click at [339, 209] on input "text" at bounding box center [357, 211] width 121 height 15
type input "225"
click at [310, 270] on sui-booking-price-adjustment "Price Adjustment $ -94 Enter the Amount to Adjust, or $ 225 Enter your Final Pr…" at bounding box center [243, 244] width 422 height 80
click at [315, 258] on textarea at bounding box center [279, 255] width 278 height 31
type input "-114"
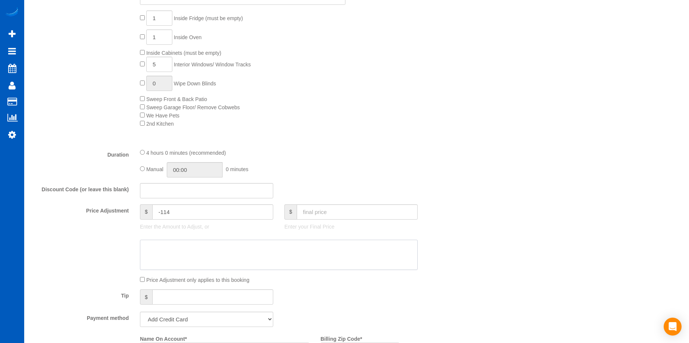
select select "spot81"
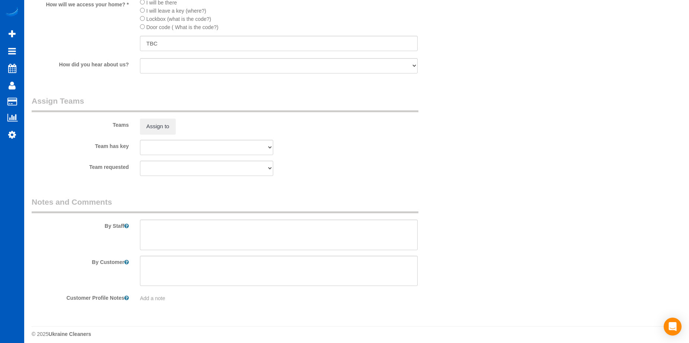
scroll to position [1029, 0]
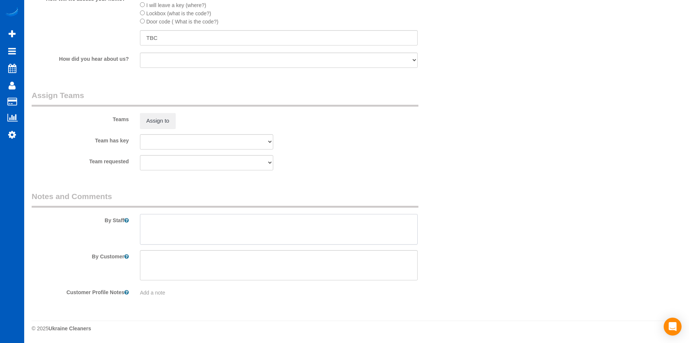
click at [241, 227] on textarea at bounding box center [279, 229] width 278 height 31
click at [242, 222] on textarea at bounding box center [279, 229] width 278 height 31
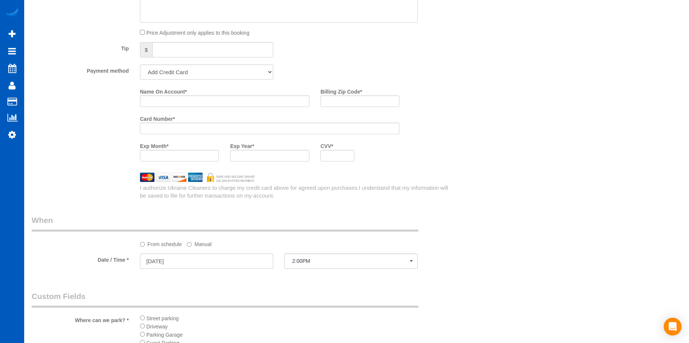
scroll to position [656, 0]
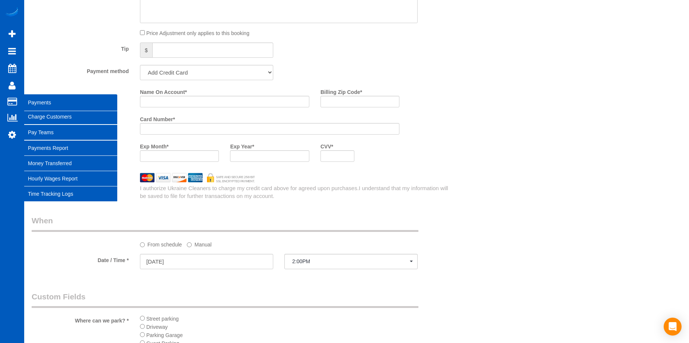
type textarea "Booked by Aaron. Move in, touch up cleaning, needs inside appliances."
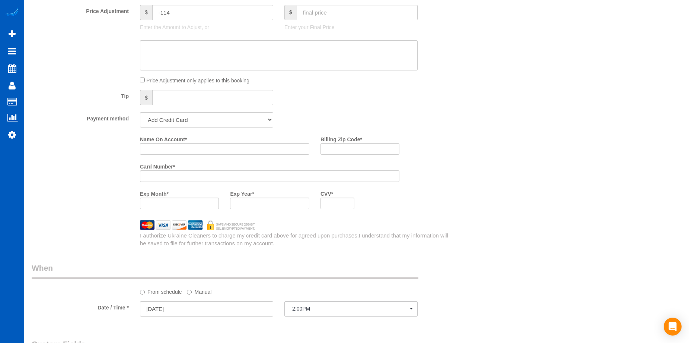
scroll to position [545, 0]
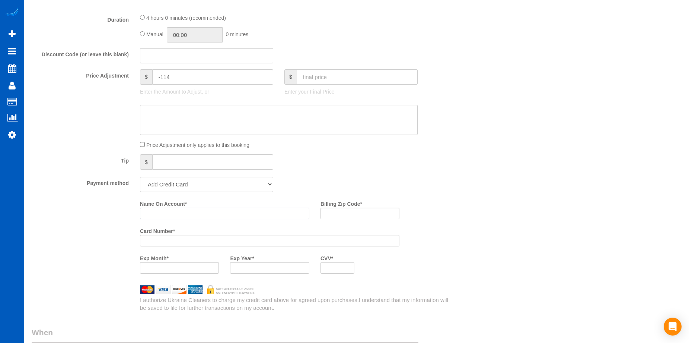
click at [179, 216] on input "Name On Account *" at bounding box center [224, 213] width 169 height 12
paste input "Lyndsey Clapier"
type input "Lyndsey Clapier"
click at [330, 211] on input "Billing Zip Code *" at bounding box center [360, 213] width 79 height 12
paste input "97216"
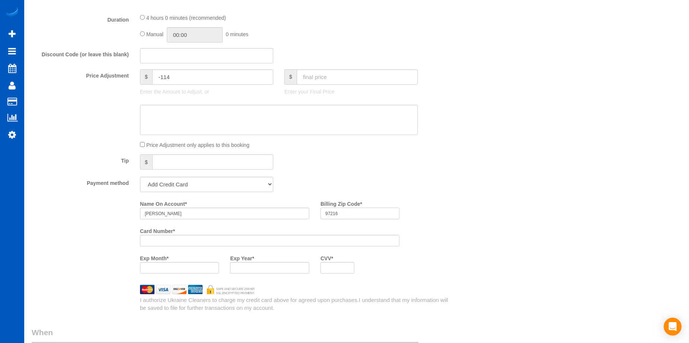
type input "97216"
click at [175, 259] on div "Exp Month *" at bounding box center [179, 263] width 90 height 22
click at [333, 271] on div at bounding box center [338, 268] width 34 height 12
click at [463, 257] on div "Who Email* lyndsey.clapier@hotmail.com Name * Lyndsey Clapier Where Address* 19…" at bounding box center [357, 142] width 650 height 1319
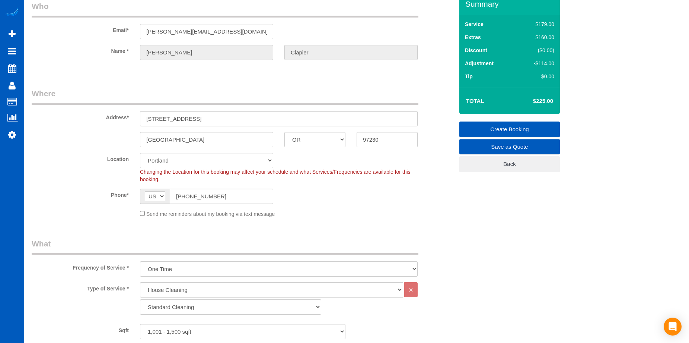
scroll to position [0, 0]
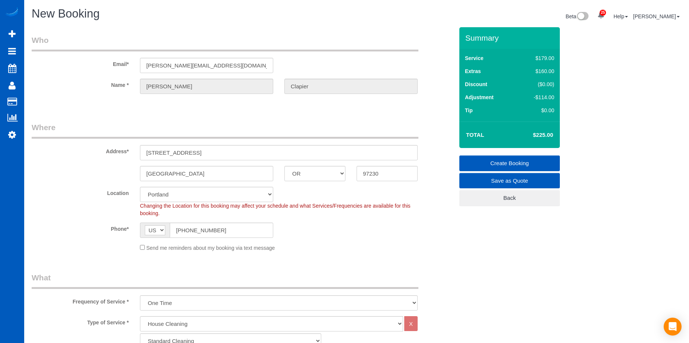
click at [540, 158] on link "Create Booking" at bounding box center [510, 163] width 101 height 16
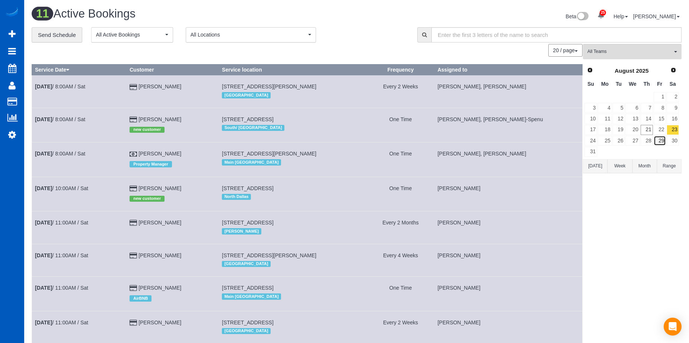
click at [665, 143] on link "29" at bounding box center [660, 141] width 12 height 10
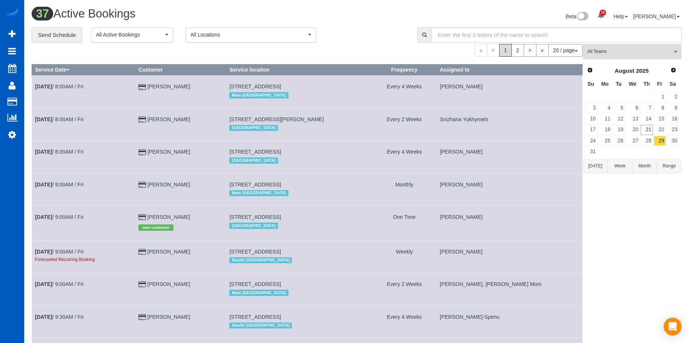
click at [657, 55] on button "All Teams" at bounding box center [632, 51] width 99 height 15
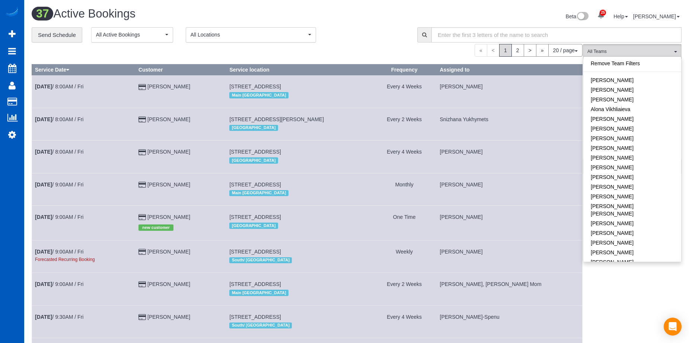
click at [361, 22] on div "Beta 25 Your Notifications You have 0 alerts × You have 5 to charge for 08/18/2…" at bounding box center [522, 17] width 331 height 20
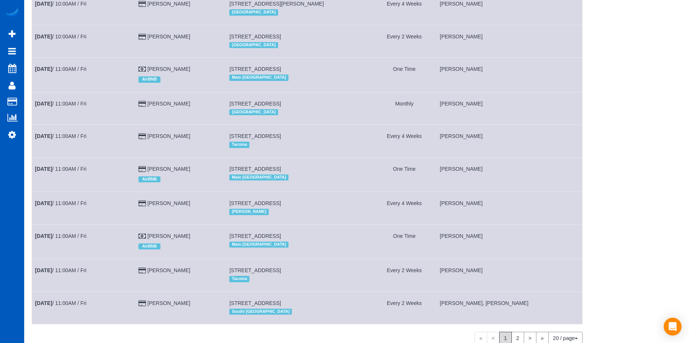
scroll to position [445, 0]
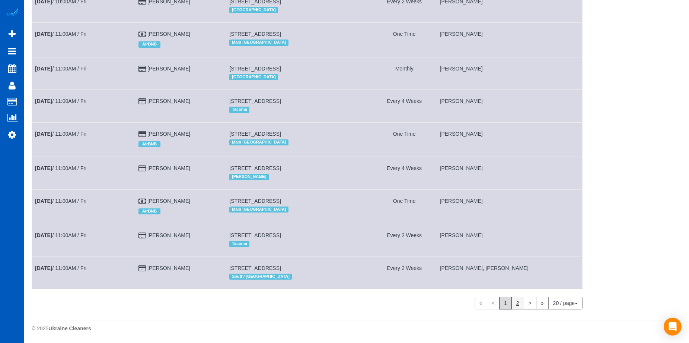
click at [517, 301] on link "2" at bounding box center [518, 303] width 13 height 13
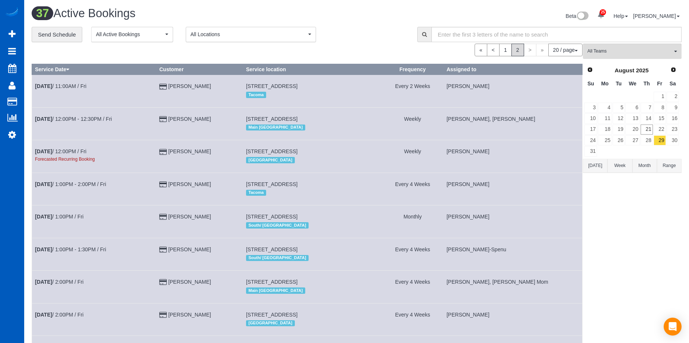
scroll to position [0, 0]
click at [635, 49] on span "All Teams" at bounding box center [630, 51] width 85 height 6
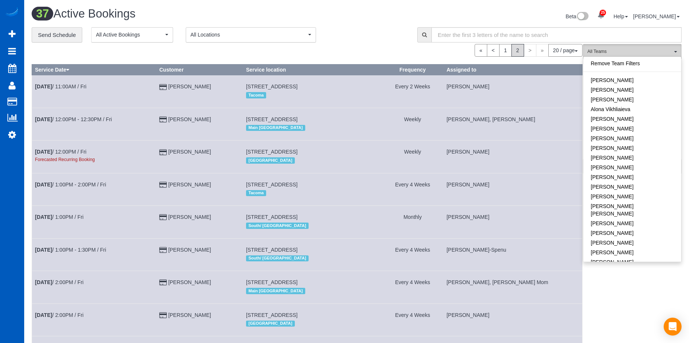
click at [635, 49] on span "All Teams" at bounding box center [630, 51] width 85 height 6
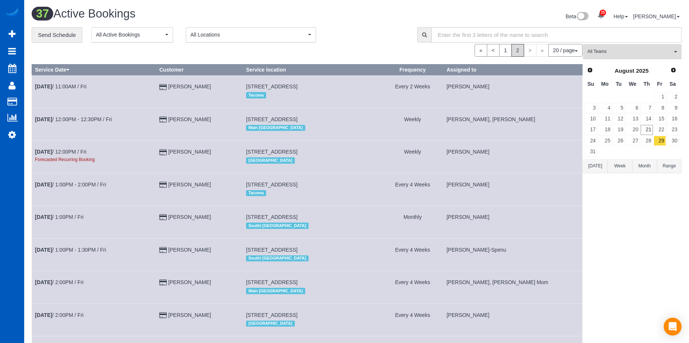
click at [634, 56] on button "All Teams" at bounding box center [632, 51] width 99 height 15
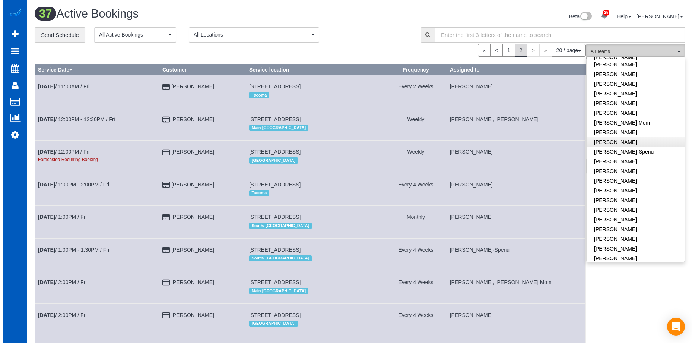
scroll to position [186, 0]
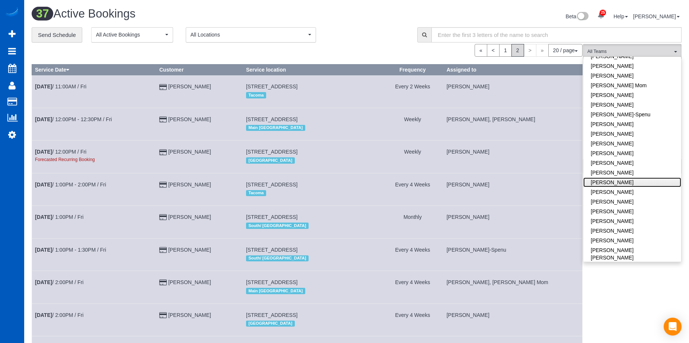
click at [647, 177] on link "Kseniia Trofimova" at bounding box center [633, 182] width 98 height 10
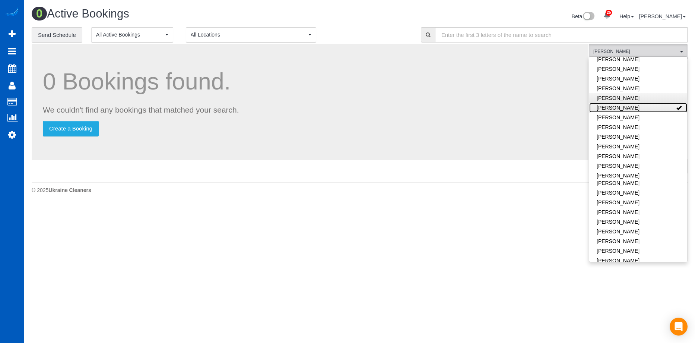
scroll to position [335, 0]
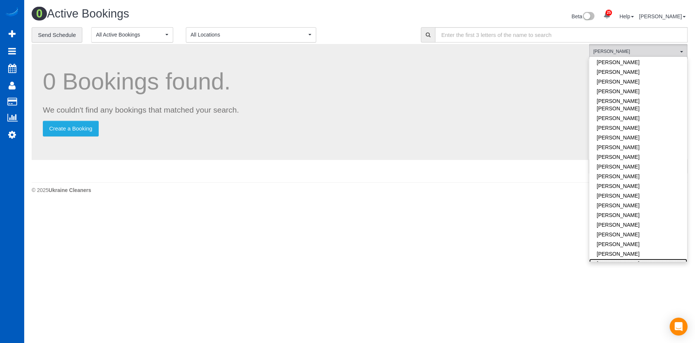
click at [654, 259] on link "Olga Shaposhnikova" at bounding box center [638, 264] width 98 height 10
click at [655, 177] on link "Kseniia Trofimova" at bounding box center [638, 182] width 98 height 10
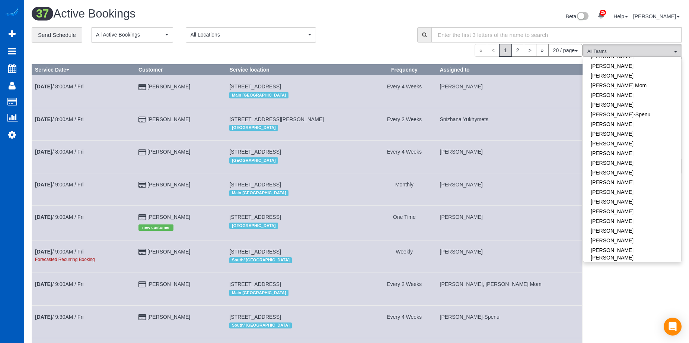
click at [414, 20] on div "Beta 25 Your Notifications You have 0 alerts × You have 5 to charge for 08/18/2…" at bounding box center [522, 17] width 331 height 20
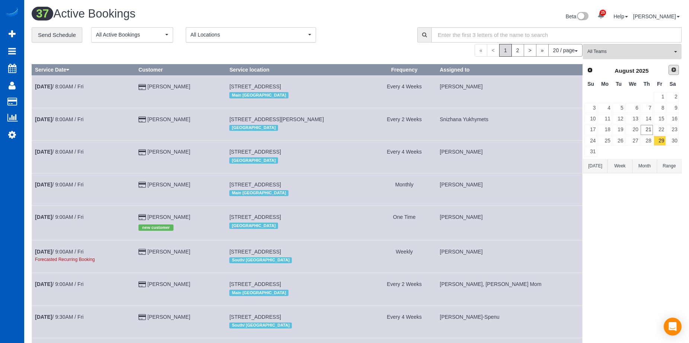
click at [677, 72] on span "Next" at bounding box center [674, 70] width 6 height 6
click at [637, 96] on link "3" at bounding box center [633, 97] width 14 height 10
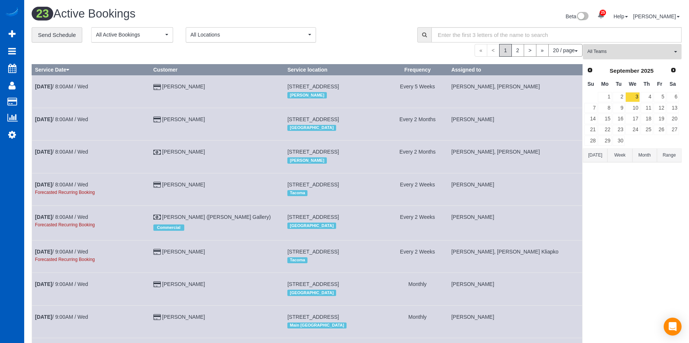
click at [643, 46] on button "All Teams" at bounding box center [632, 51] width 99 height 15
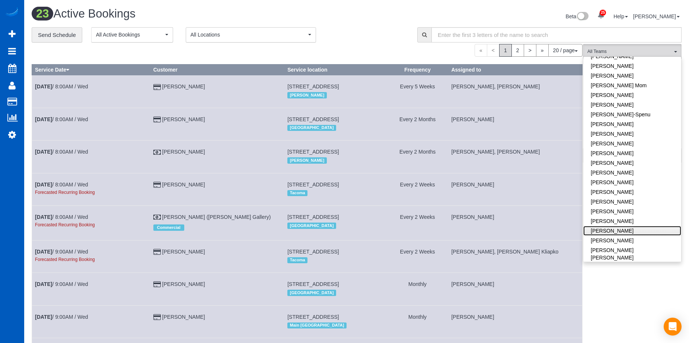
click at [643, 226] on link "Milena Kasianchyk" at bounding box center [633, 231] width 98 height 10
click at [396, 32] on div "**********" at bounding box center [219, 35] width 375 height 16
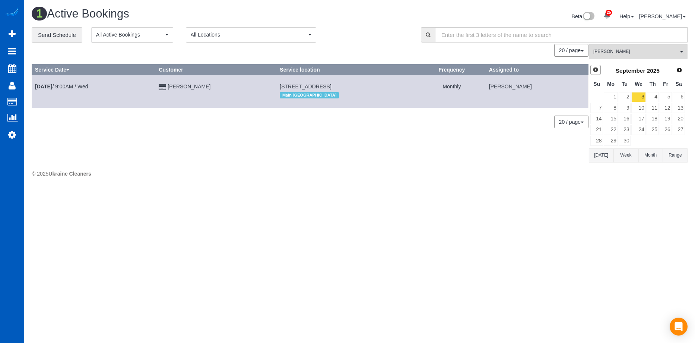
click at [596, 70] on span "Prev" at bounding box center [596, 70] width 6 height 6
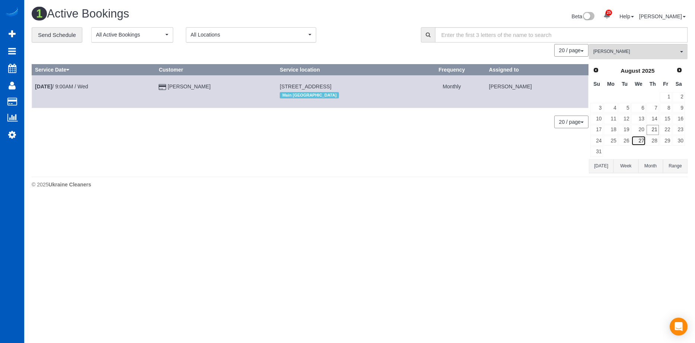
click at [640, 142] on link "27" at bounding box center [638, 141] width 14 height 10
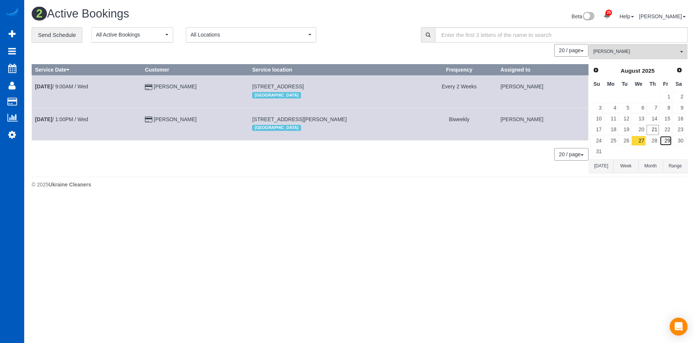
click at [668, 141] on link "29" at bounding box center [666, 141] width 12 height 10
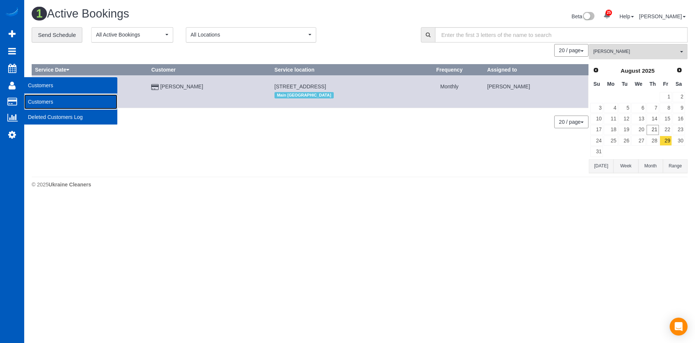
click at [35, 99] on link "Customers" at bounding box center [70, 101] width 93 height 15
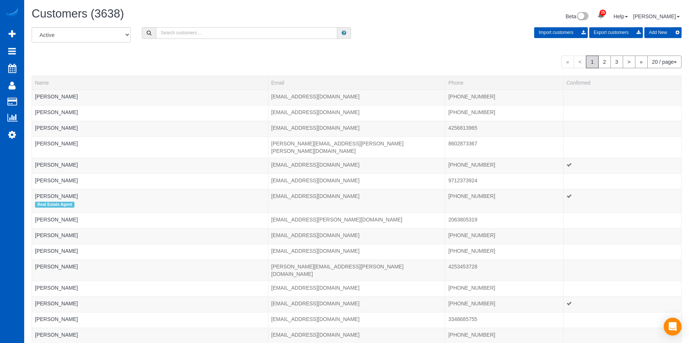
click at [242, 30] on input "text" at bounding box center [246, 33] width 181 height 12
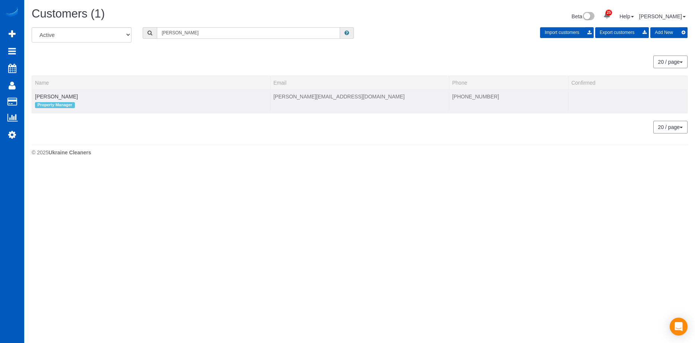
type input "Erik Garcia"
click at [34, 95] on td "Erik Garcia Property Manager" at bounding box center [151, 100] width 238 height 23
click at [44, 96] on link "Erik Garcia" at bounding box center [56, 96] width 43 height 6
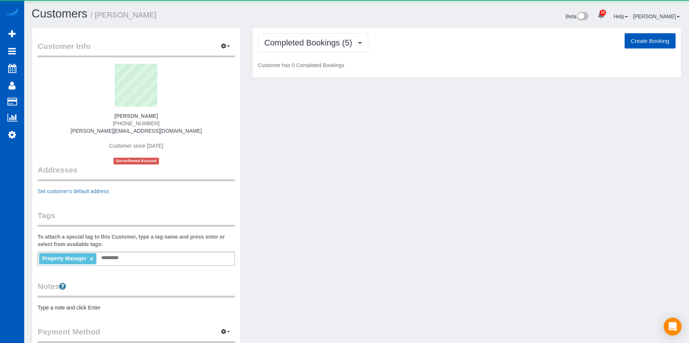
click at [276, 53] on div "Completed Bookings (5) Completed Bookings (5) Upcoming Bookings (1) Cancelled B…" at bounding box center [467, 53] width 429 height 50
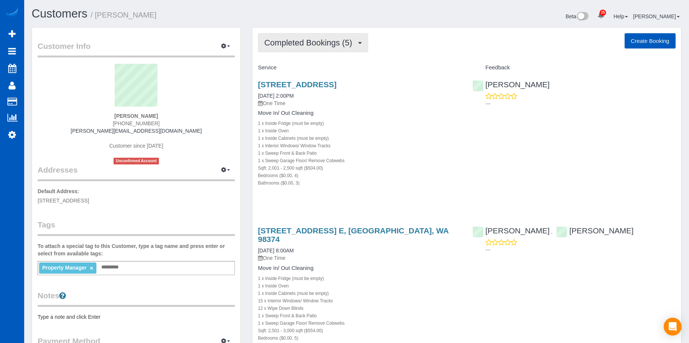
click at [318, 42] on span "Completed Bookings (5)" at bounding box center [310, 42] width 92 height 9
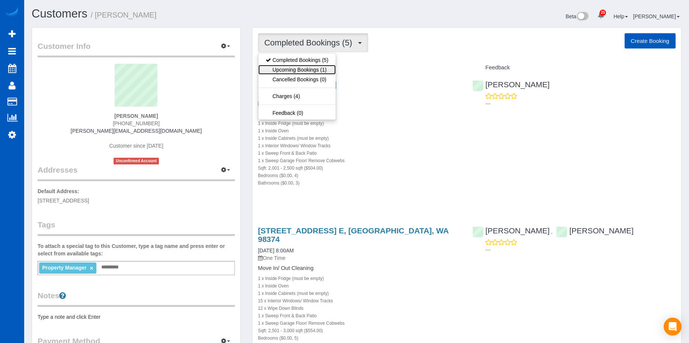
click at [314, 69] on link "Upcoming Bookings (1)" at bounding box center [297, 70] width 77 height 10
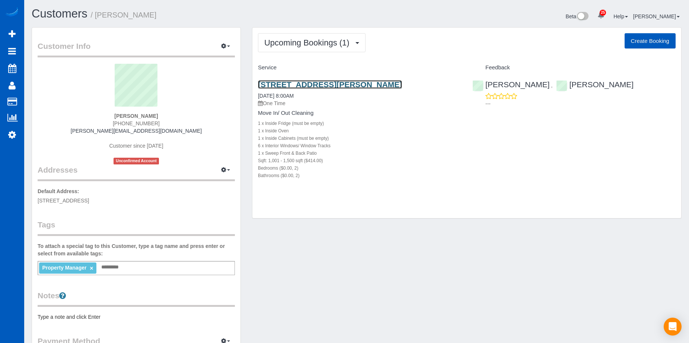
click at [323, 82] on link "6240 Corson Ave S Unit D, Seattle, WA 98108" at bounding box center [330, 84] width 144 height 9
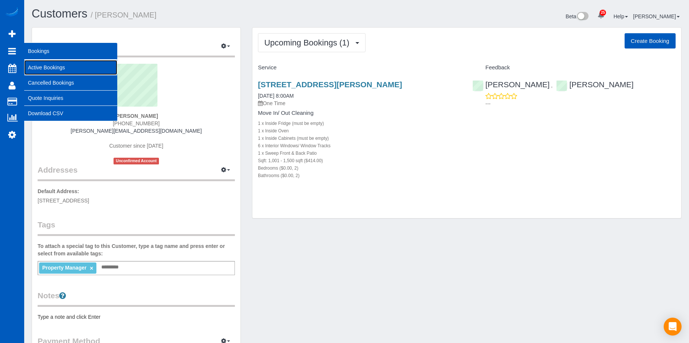
click at [38, 64] on link "Active Bookings" at bounding box center [70, 67] width 93 height 15
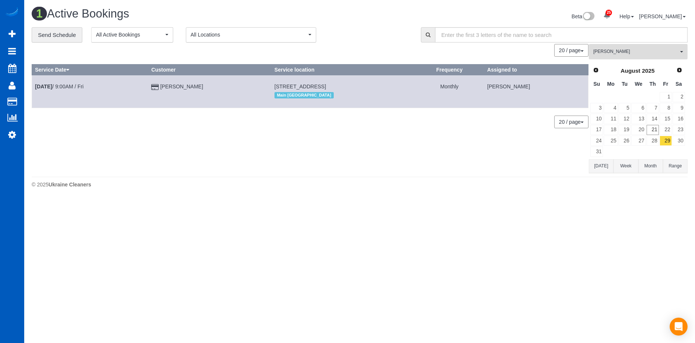
click at [628, 46] on button "Milena Kasianchyk All Teams" at bounding box center [638, 51] width 99 height 15
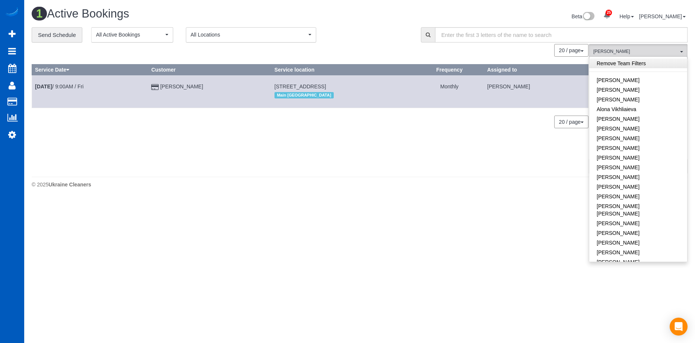
click at [633, 60] on link "Remove Team Filters" at bounding box center [638, 63] width 98 height 10
click at [377, 31] on div "**********" at bounding box center [221, 35] width 378 height 16
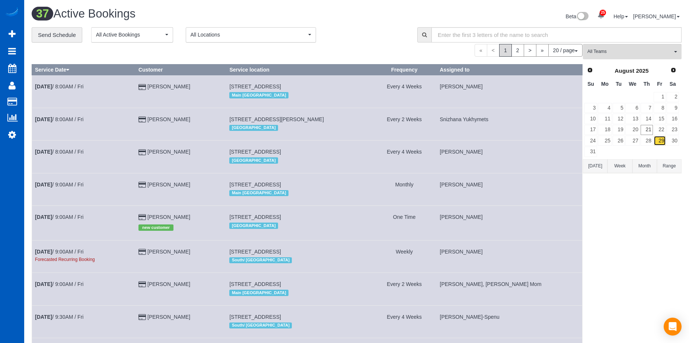
click at [662, 141] on link "29" at bounding box center [660, 141] width 12 height 10
click at [670, 72] on link "Next" at bounding box center [674, 70] width 10 height 10
click at [648, 98] on link "4" at bounding box center [647, 97] width 12 height 10
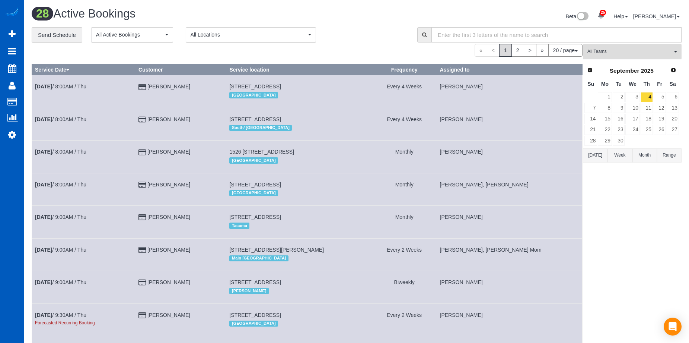
click at [616, 48] on button "All Teams" at bounding box center [632, 51] width 99 height 15
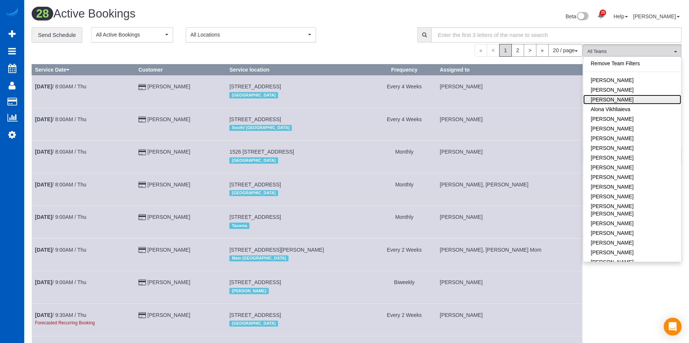
click at [628, 97] on link "Alona Tarasiuk" at bounding box center [633, 100] width 98 height 10
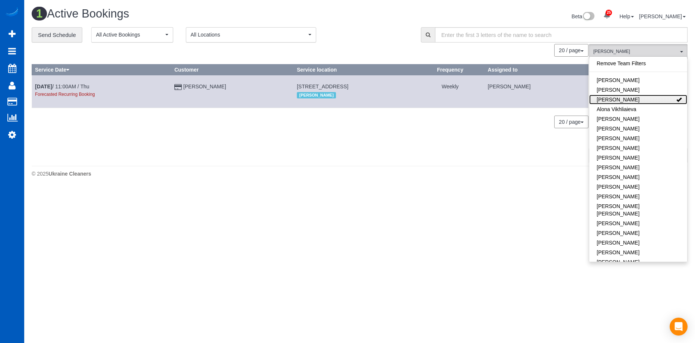
click at [632, 98] on link "Alona Tarasiuk" at bounding box center [638, 100] width 98 height 10
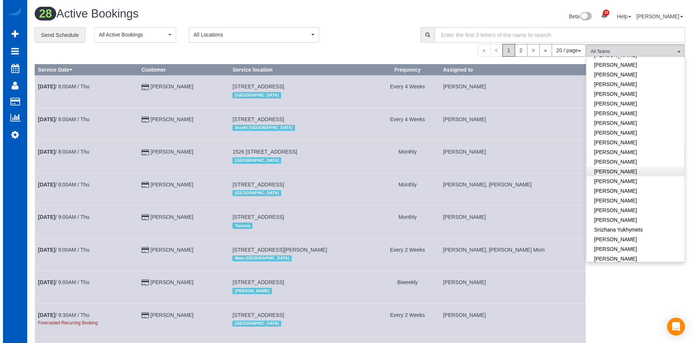
scroll to position [447, 0]
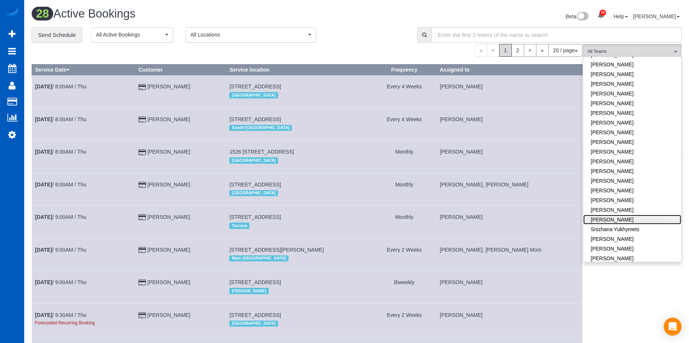
click at [633, 215] on link "Sarah Morozov" at bounding box center [633, 220] width 98 height 10
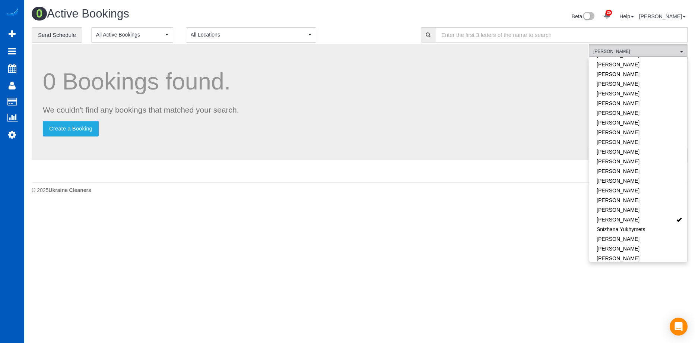
click at [349, 23] on div "0 Active Bookings" at bounding box center [193, 15] width 334 height 16
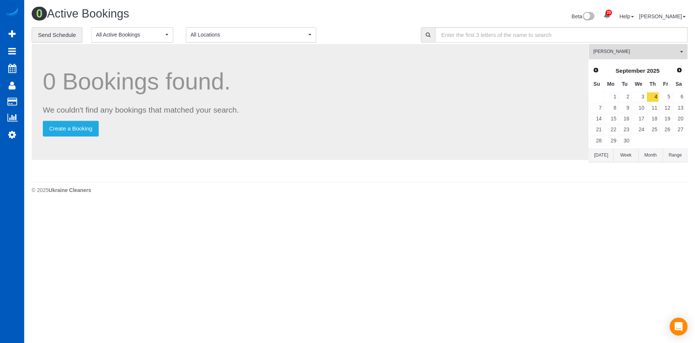
click at [668, 50] on span "Sarah Morozov" at bounding box center [635, 51] width 85 height 6
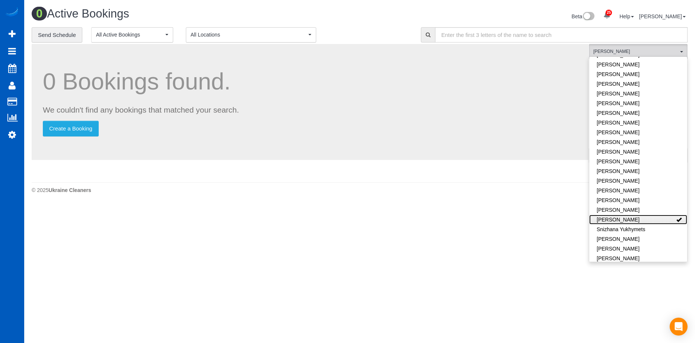
click at [657, 215] on link "Sarah Morozov" at bounding box center [638, 220] width 98 height 10
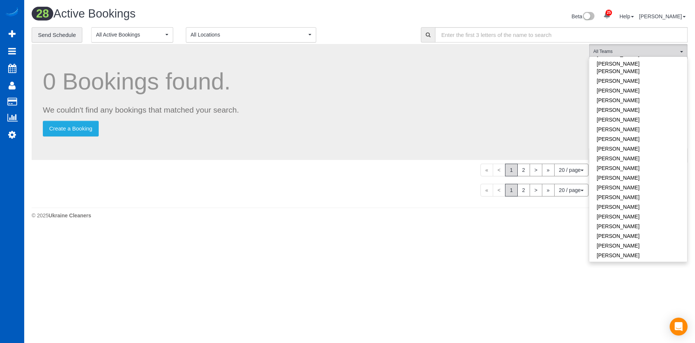
scroll to position [335, 0]
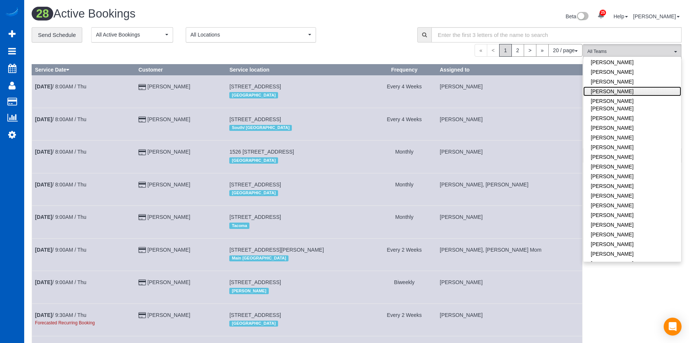
click at [625, 86] on link "Miliena Shchokina" at bounding box center [633, 91] width 98 height 10
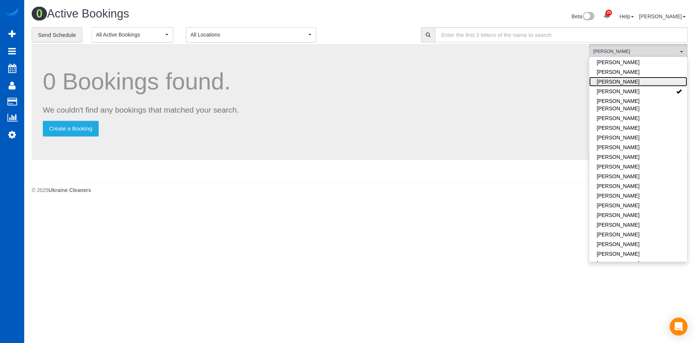
click at [633, 77] on link "Milena Kasianchyk" at bounding box center [638, 82] width 98 height 10
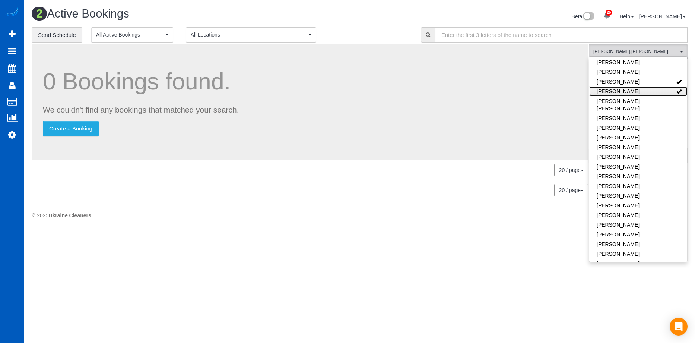
click at [635, 86] on link "Miliena Shchokina" at bounding box center [638, 91] width 98 height 10
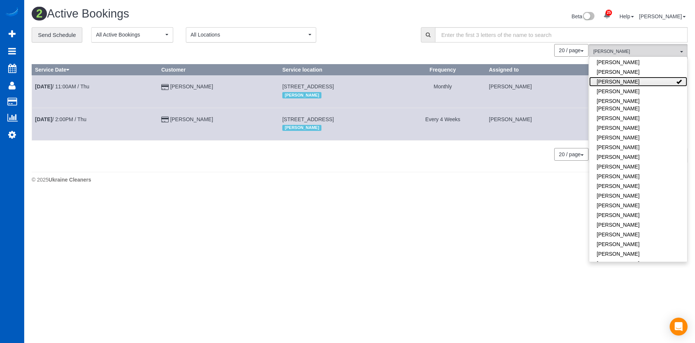
click at [638, 77] on link "Milena Kasianchyk" at bounding box center [638, 82] width 98 height 10
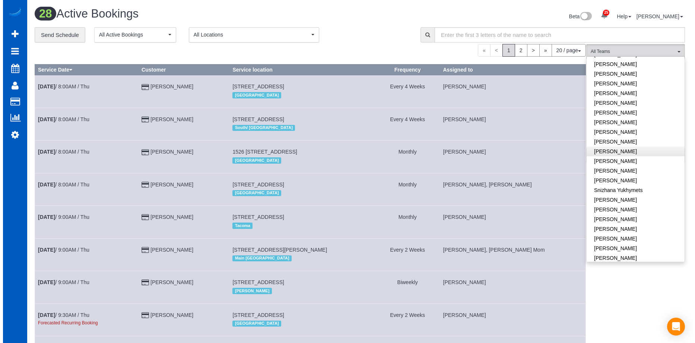
scroll to position [513, 0]
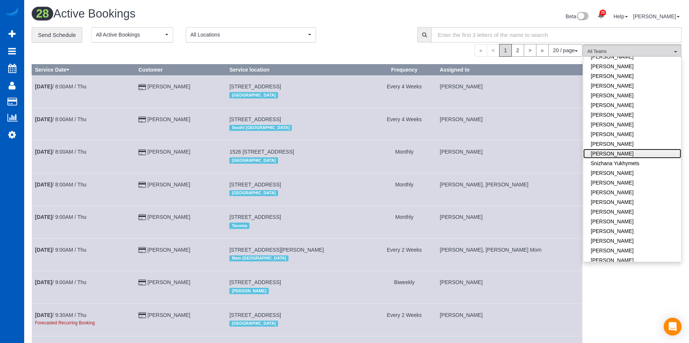
click at [654, 149] on link "Sarah Morozov" at bounding box center [633, 154] width 98 height 10
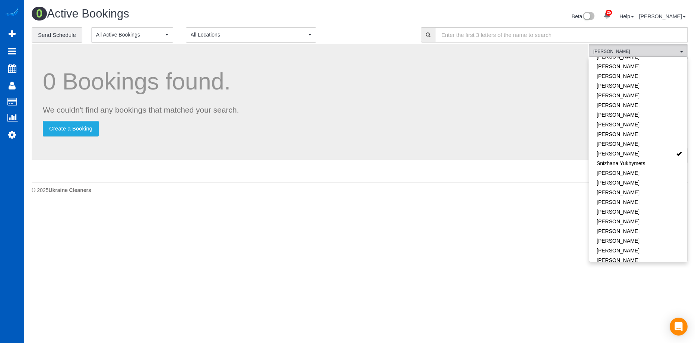
click at [380, 40] on div "**********" at bounding box center [221, 35] width 378 height 16
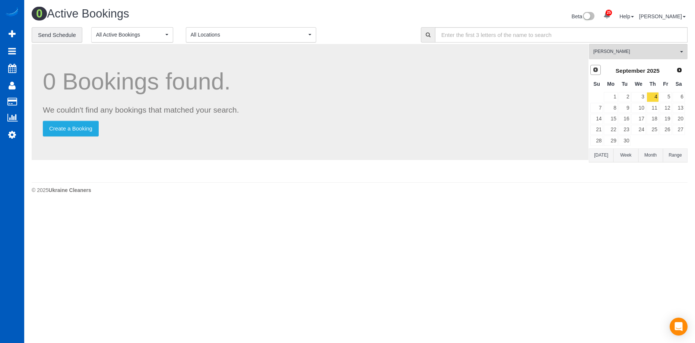
click at [595, 67] on span "Prev" at bounding box center [596, 70] width 6 height 6
click at [681, 72] on span "Next" at bounding box center [680, 70] width 6 height 6
click at [666, 97] on link "5" at bounding box center [666, 97] width 12 height 10
click at [655, 96] on link "4" at bounding box center [653, 97] width 12 height 10
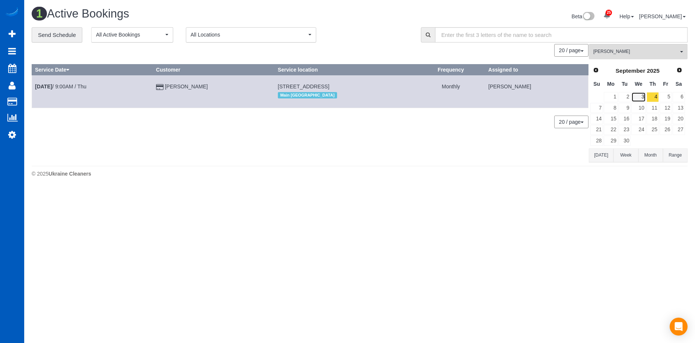
click at [644, 96] on link "3" at bounding box center [638, 97] width 14 height 10
click at [641, 53] on span "Sarah Morozov" at bounding box center [635, 51] width 85 height 6
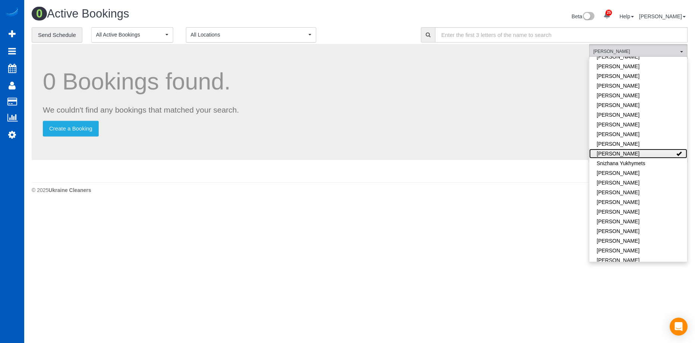
click at [664, 149] on link "Sarah Morozov" at bounding box center [638, 154] width 98 height 10
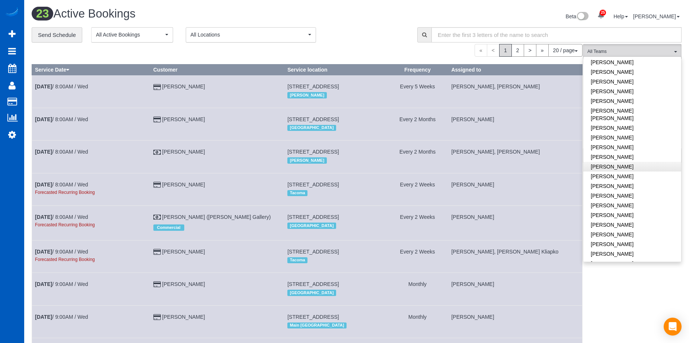
scroll to position [289, 0]
click at [644, 123] on link "Milena Kasianchyk" at bounding box center [633, 128] width 98 height 10
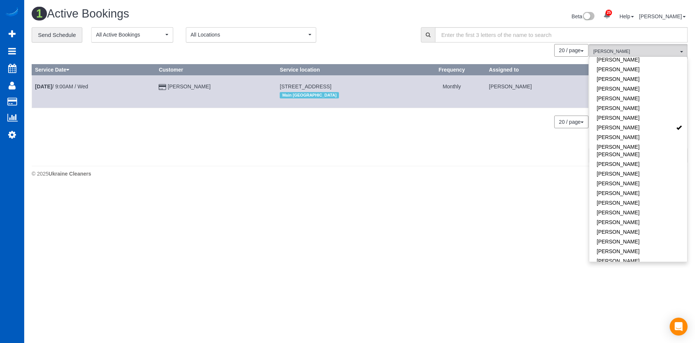
click at [399, 24] on div "Beta 25 Your Notifications You have 0 alerts × You have 5 to charge for 08/18/2…" at bounding box center [527, 17] width 334 height 20
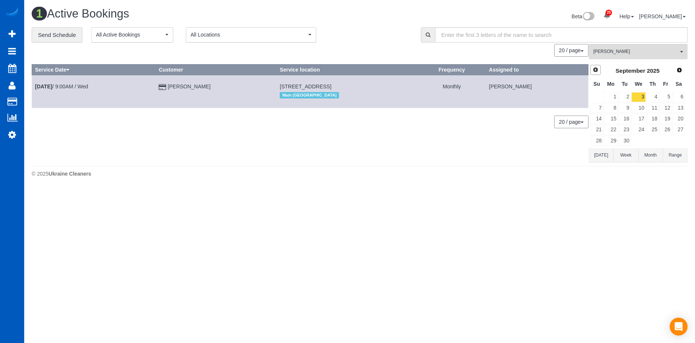
click at [596, 70] on span "Prev" at bounding box center [596, 70] width 6 height 6
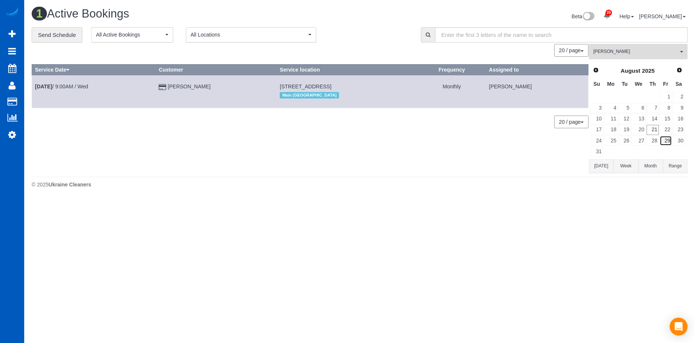
click at [668, 139] on link "29" at bounding box center [666, 141] width 12 height 10
click at [667, 55] on span "Milena Kasianchyk" at bounding box center [635, 51] width 85 height 6
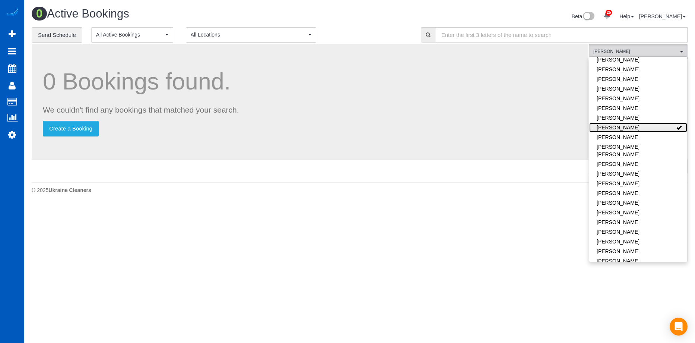
click at [651, 123] on link "Milena Kasianchyk" at bounding box center [638, 128] width 98 height 10
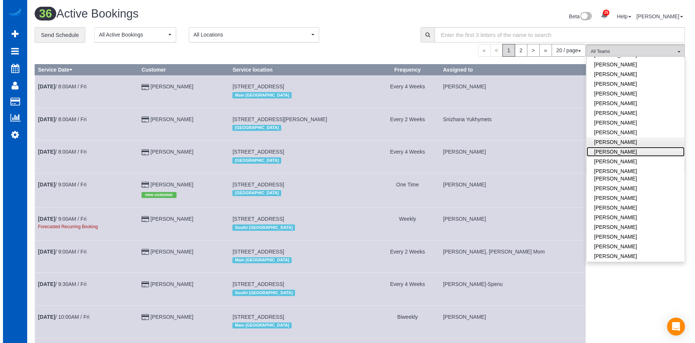
scroll to position [252, 0]
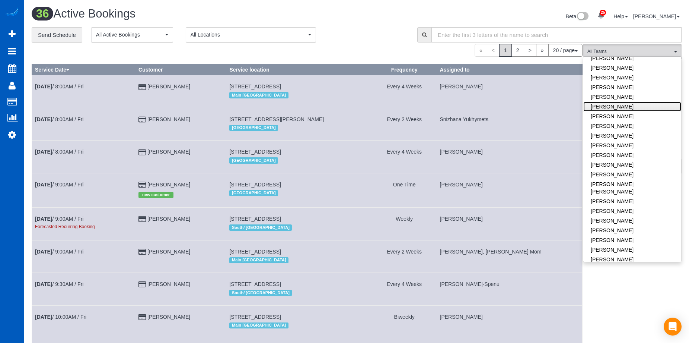
click at [649, 102] on link "Kateryna Polishchuk" at bounding box center [633, 107] width 98 height 10
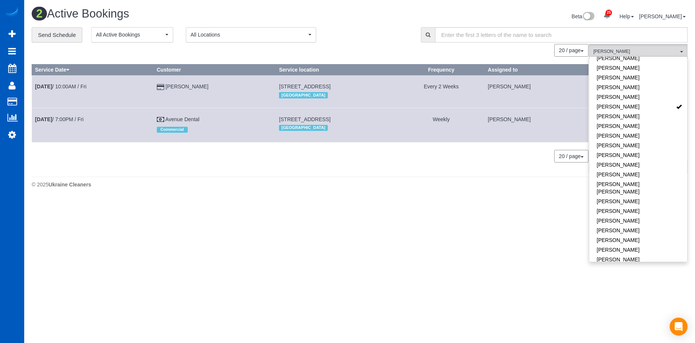
click at [393, 32] on div "**********" at bounding box center [221, 35] width 378 height 16
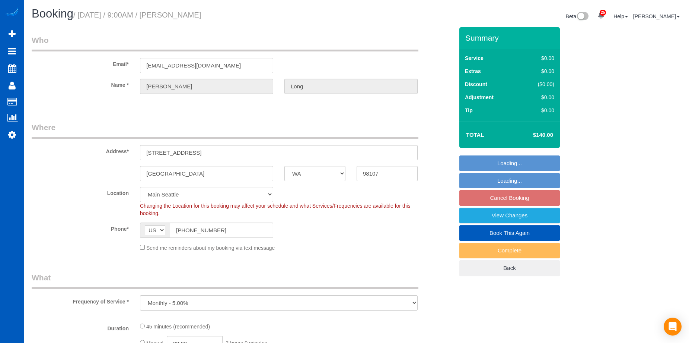
select select "WA"
select select "object:1025"
select select "199"
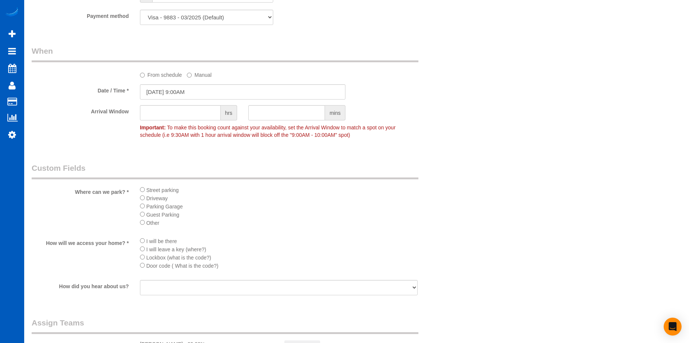
scroll to position [708, 0]
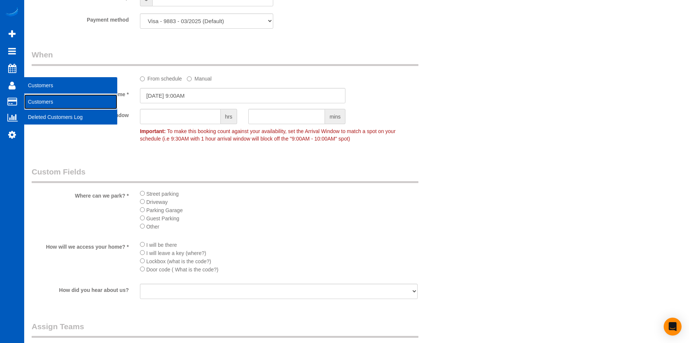
click at [30, 97] on link "Customers" at bounding box center [70, 101] width 93 height 15
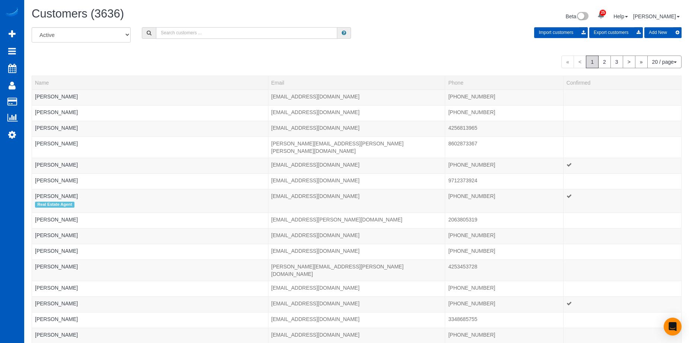
click at [193, 34] on input "text" at bounding box center [246, 33] width 181 height 12
paste input "[EMAIL_ADDRESS][DOMAIN_NAME]"
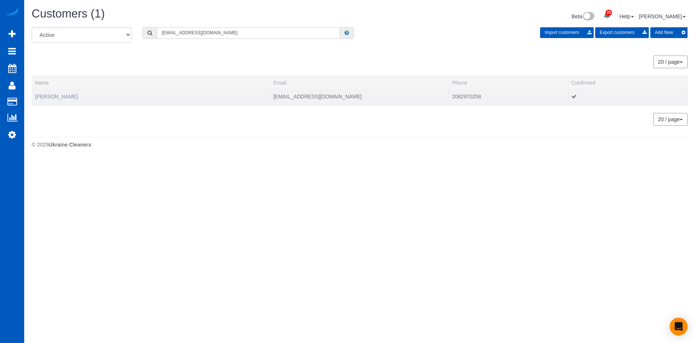
type input "[EMAIL_ADDRESS][DOMAIN_NAME]"
click at [50, 95] on link "[PERSON_NAME]" at bounding box center [56, 96] width 43 height 6
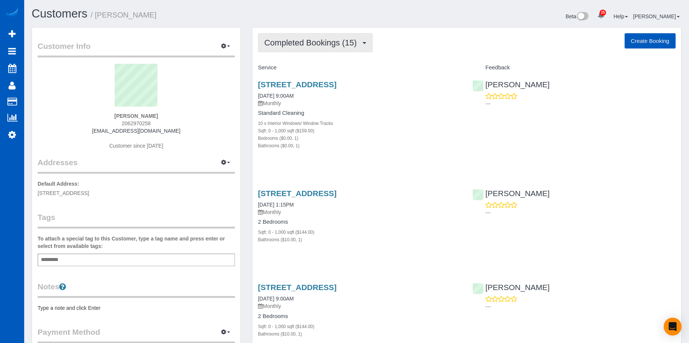
click at [361, 43] on span "Completed Bookings (15)" at bounding box center [312, 42] width 96 height 9
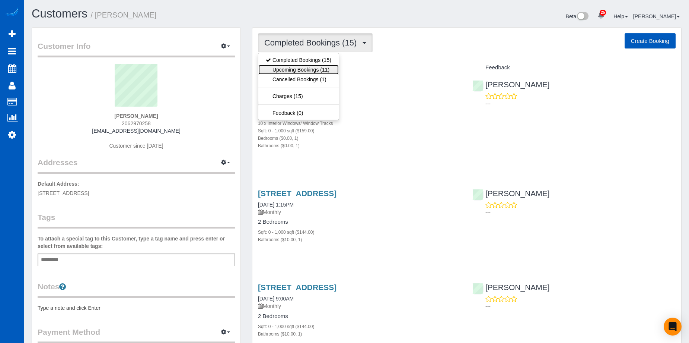
click at [317, 66] on link "Upcoming Bookings (11)" at bounding box center [299, 70] width 80 height 10
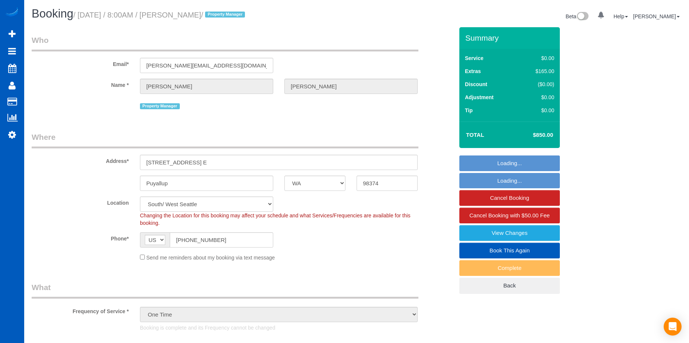
select select "WA"
select select "object:849"
select select "spot1"
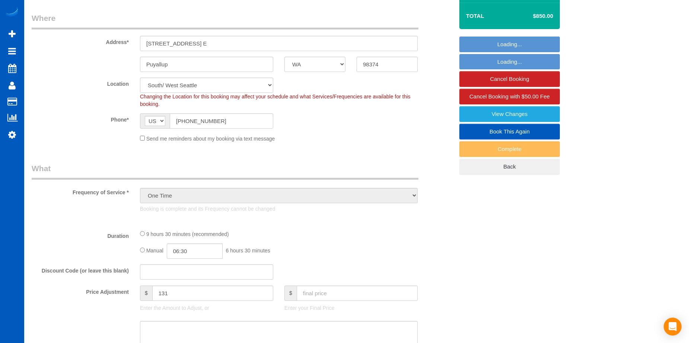
select select "199"
select select "2501"
select select "5"
select select "3"
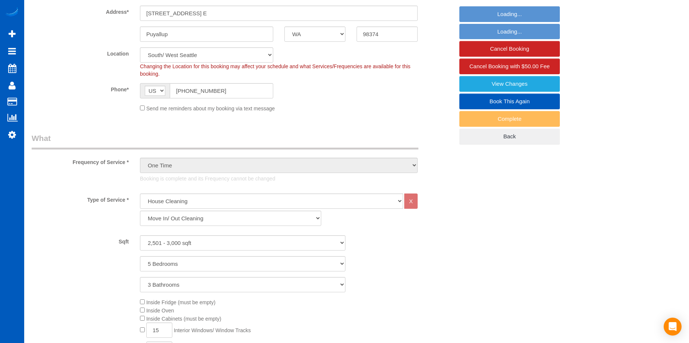
select select "2501"
select select "5"
select select "3"
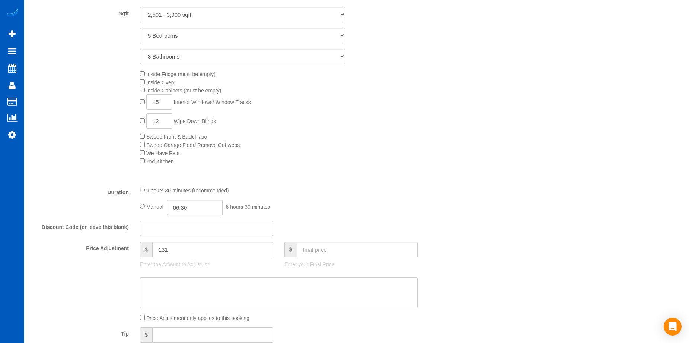
scroll to position [298, 0]
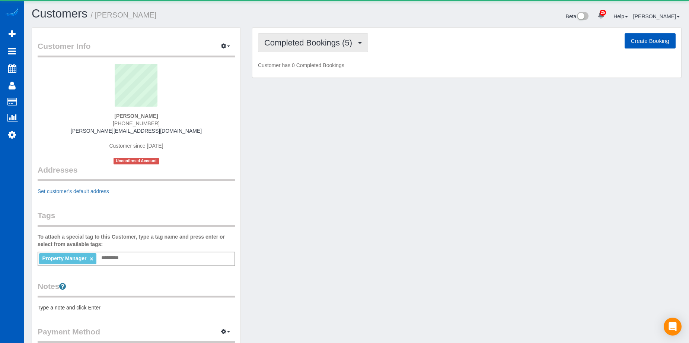
click at [332, 40] on span "Completed Bookings (5)" at bounding box center [310, 42] width 92 height 9
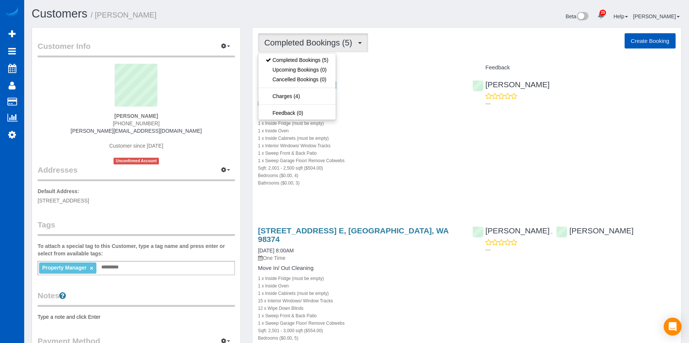
click at [331, 39] on span "Completed Bookings (5)" at bounding box center [310, 42] width 92 height 9
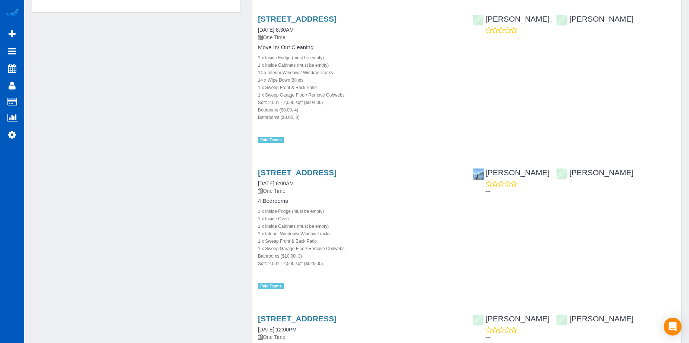
scroll to position [338, 0]
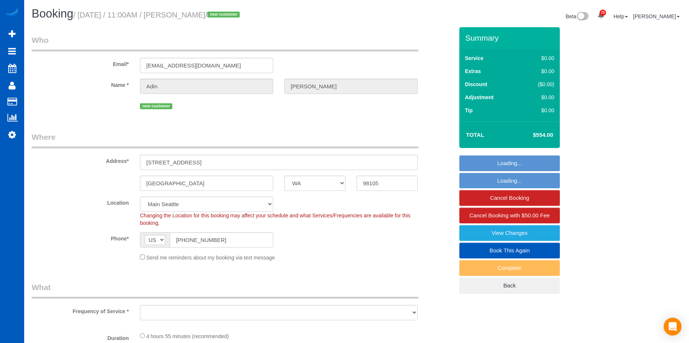
select select "WA"
select select "number:8"
select select "object:926"
select select "spot2"
select select "object:1032"
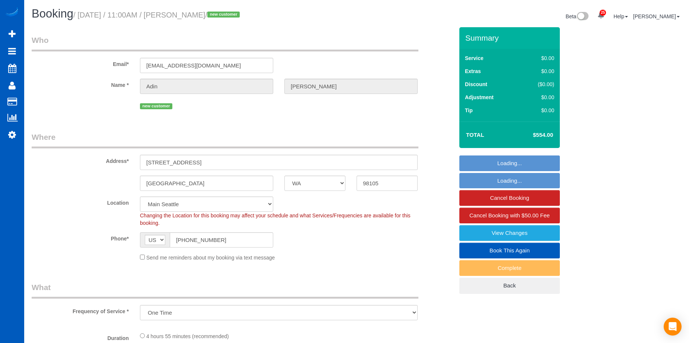
select select "199"
select select "2501"
select select "7"
select select "2"
select select "2501"
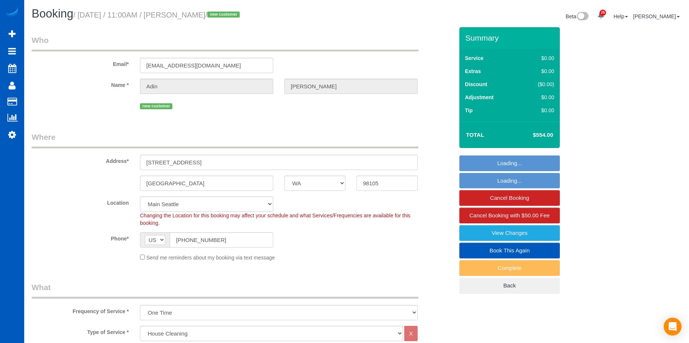
select select "7"
select select "2"
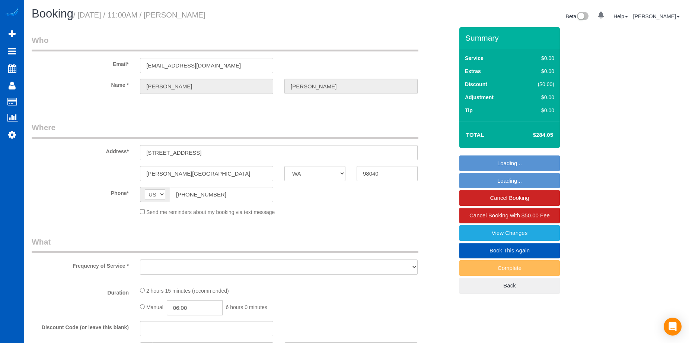
select select "WA"
select select "object:913"
select select "spot2"
select select "number:10"
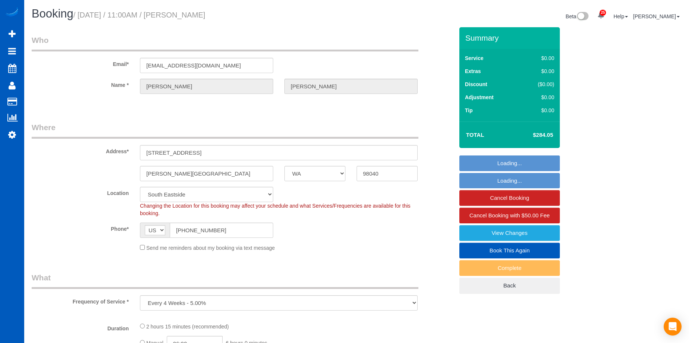
select select "object:989"
select select "199"
select select "2501"
select select "3"
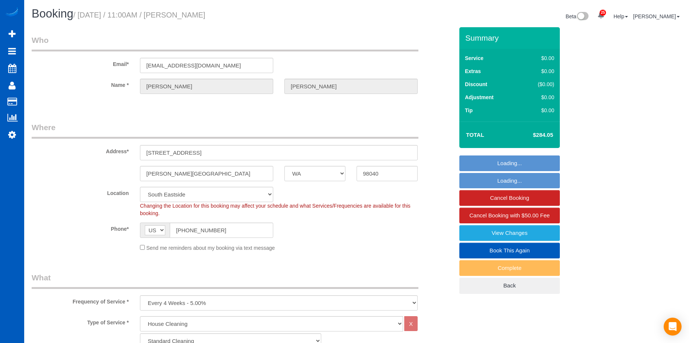
select select "2501"
select select "3"
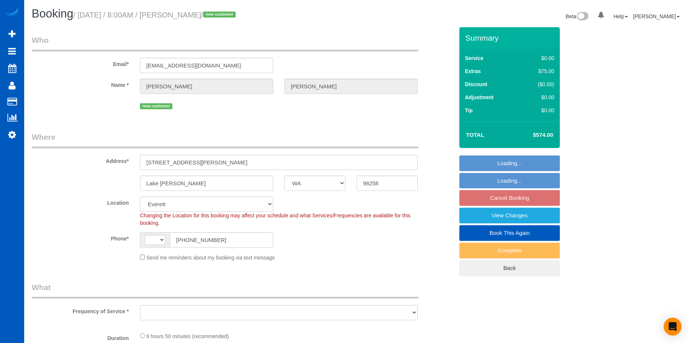
select select "WA"
select select "string:US"
select select "object:922"
select select "spot1"
select select "object:1163"
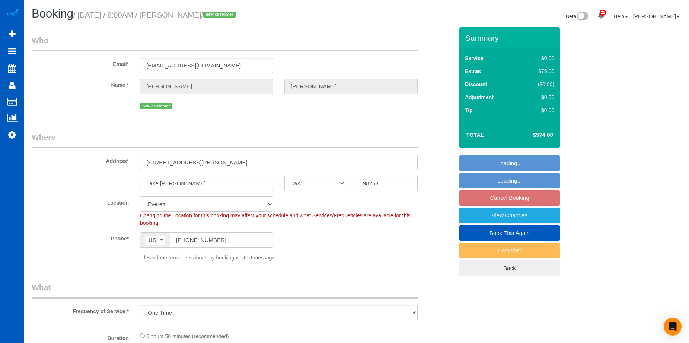
select select "199"
select select "2001"
select select "4"
select select "3"
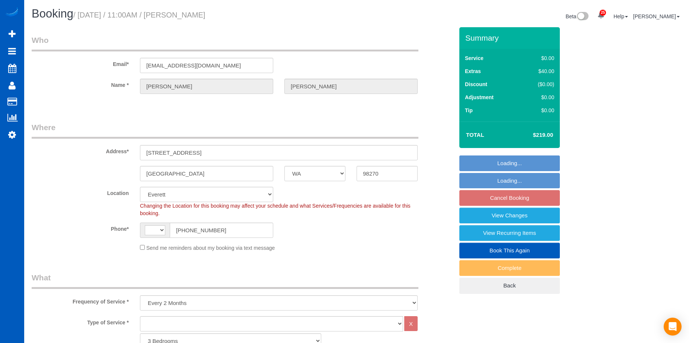
select select "WA"
select select "1001"
select select "2"
select select "object:754"
select select "string:[GEOGRAPHIC_DATA]"
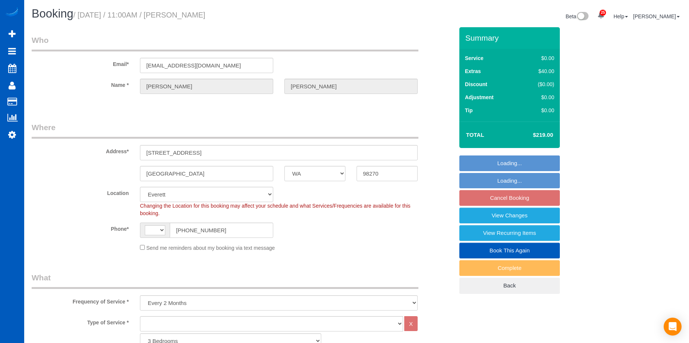
select select "1001"
select select "2"
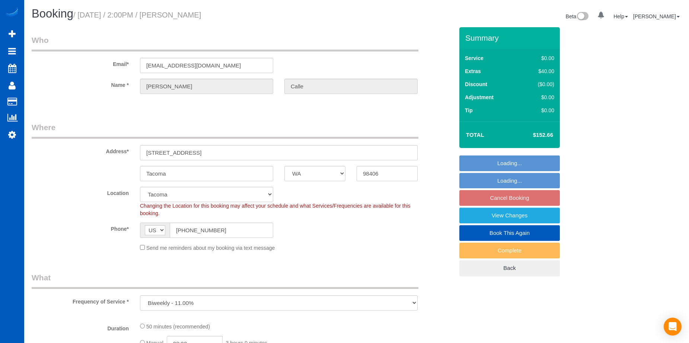
select select "WA"
select select "object:900"
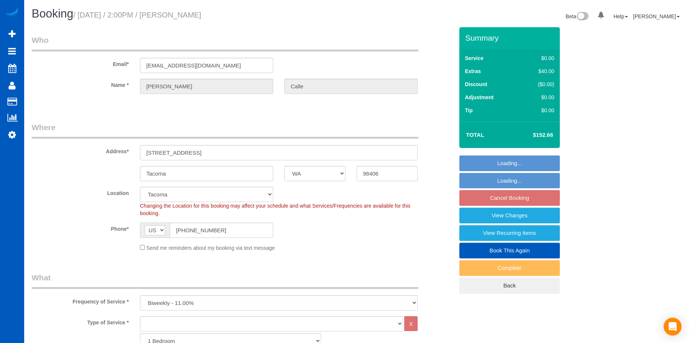
select select "spot3"
select select "number:34"
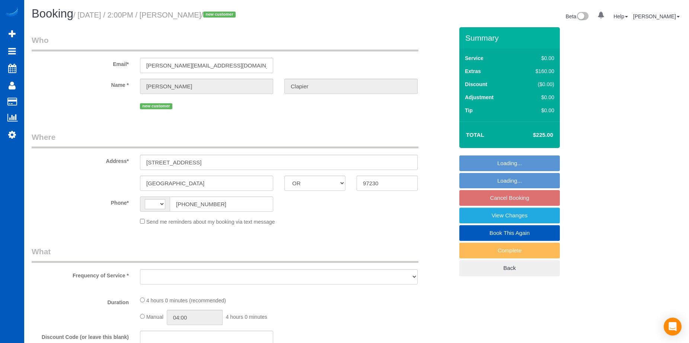
select select "OR"
select select "string:[GEOGRAPHIC_DATA]"
select select "string:fspay-33fafbb7-c159-4523-a9f4-90db6eab97f4"
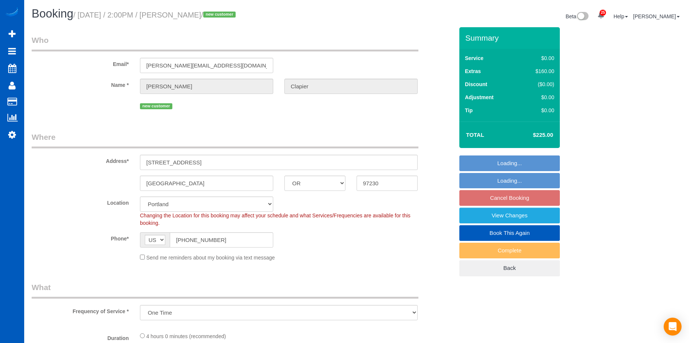
select select "object:912"
select select "199"
select select "1001"
select select "3"
select select "spot3"
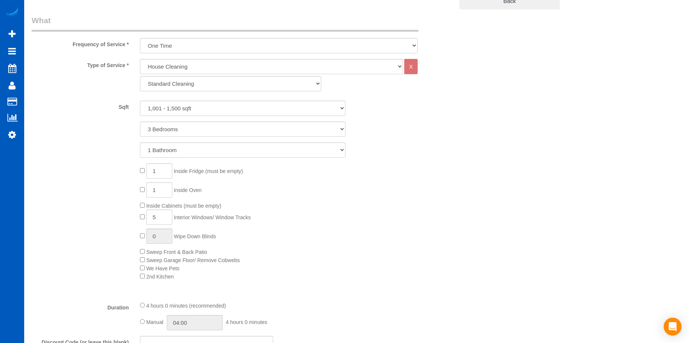
select select "object:1127"
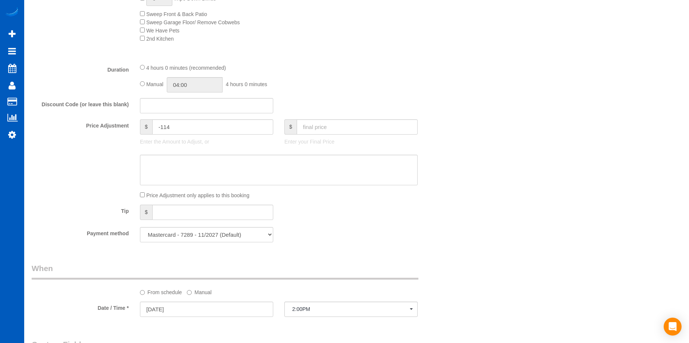
select select "1001"
select select "3"
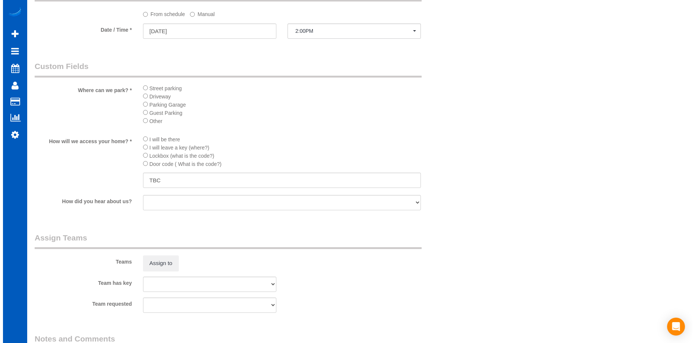
scroll to position [857, 0]
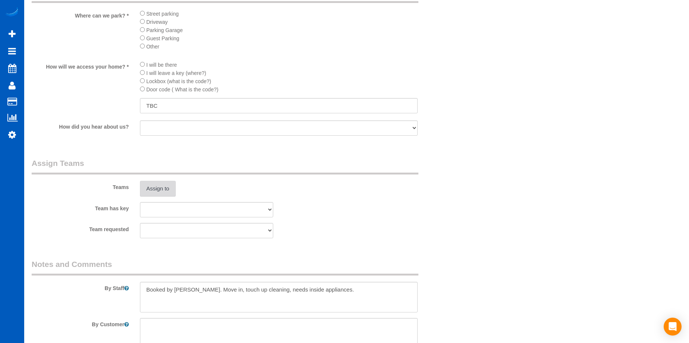
click at [167, 187] on button "Assign to" at bounding box center [158, 189] width 36 height 16
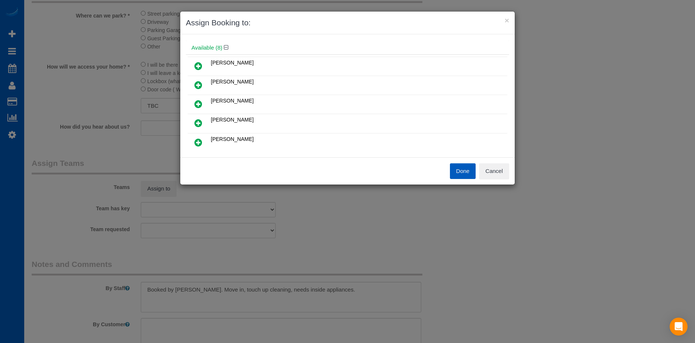
scroll to position [37, 0]
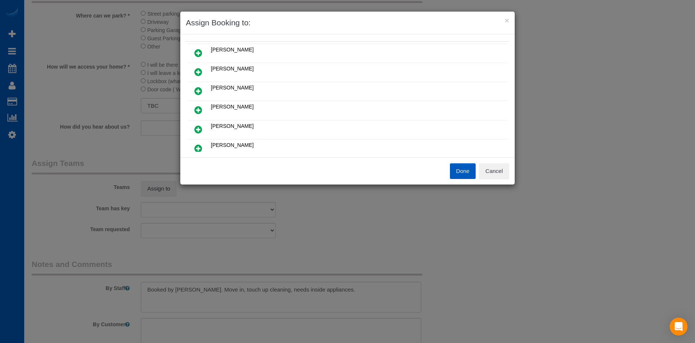
click at [197, 70] on icon at bounding box center [198, 71] width 8 height 9
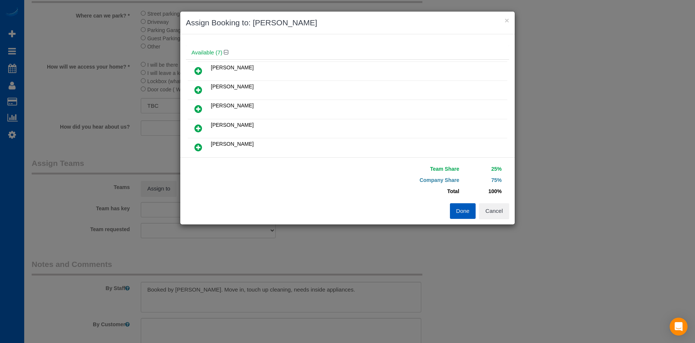
scroll to position [55, 0]
click at [194, 128] on link at bounding box center [199, 129] width 18 height 15
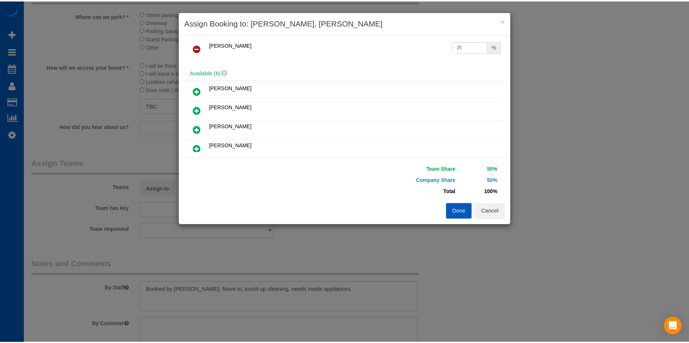
scroll to position [0, 0]
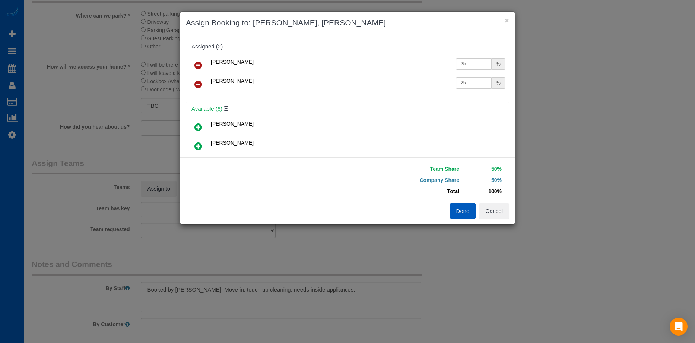
click at [468, 209] on button "Done" at bounding box center [463, 211] width 26 height 16
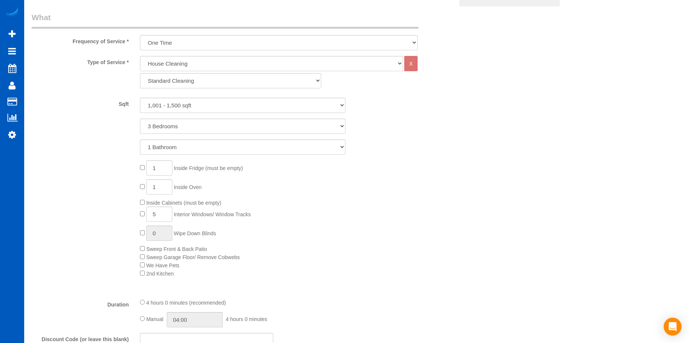
scroll to position [335, 0]
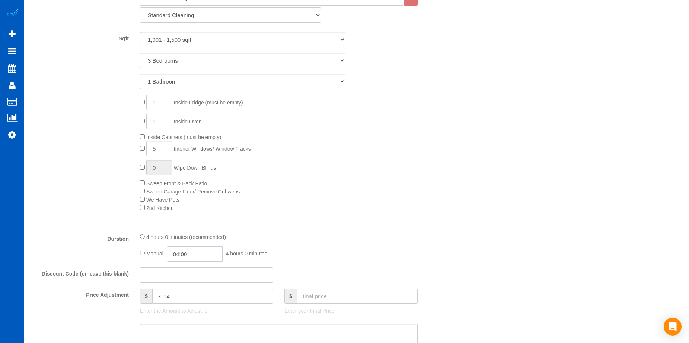
click at [180, 256] on input "04:00" at bounding box center [195, 253] width 56 height 15
type input "03:00"
click at [185, 283] on li "03:00" at bounding box center [186, 288] width 33 height 10
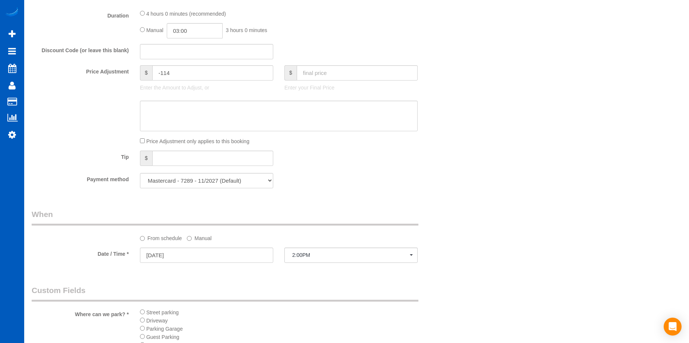
select select "spot20"
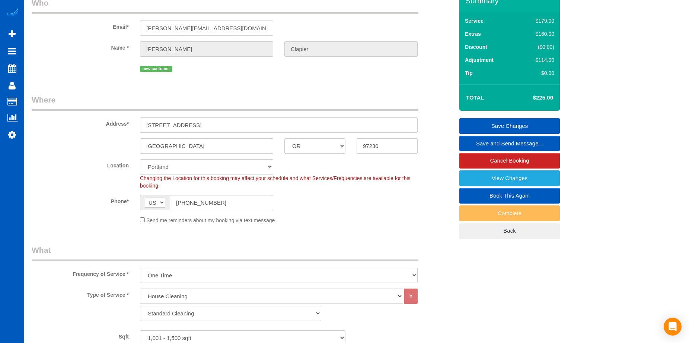
click at [482, 124] on link "Save Changes" at bounding box center [510, 126] width 101 height 16
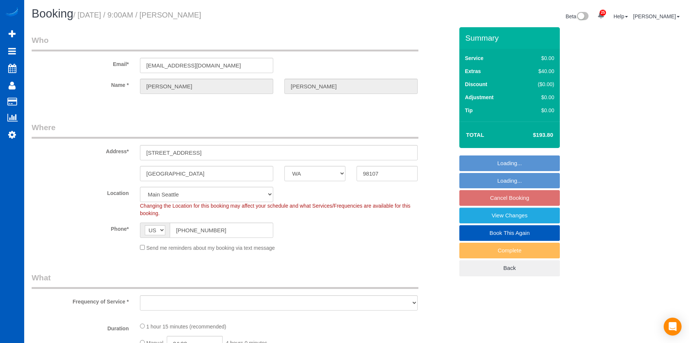
select select "WA"
select select "object:1170"
select select "2"
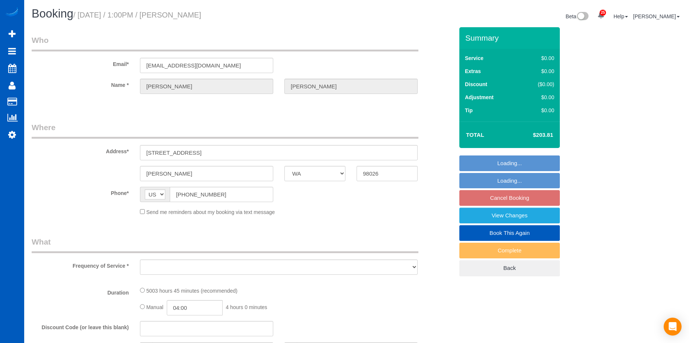
select select "WA"
select select "number:8"
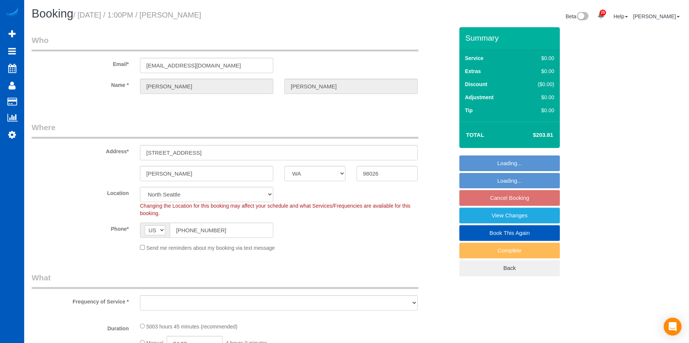
select select "object:1039"
select select "2001"
select select "3"
select select "object:1125"
select select "2001"
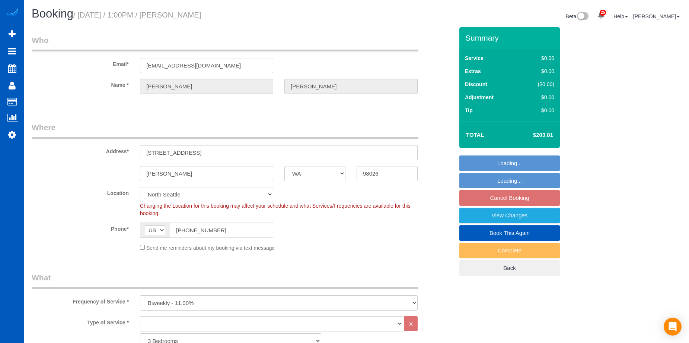
select select "3"
select select "WA"
select select "object:668"
select select "string:US"
select select "199"
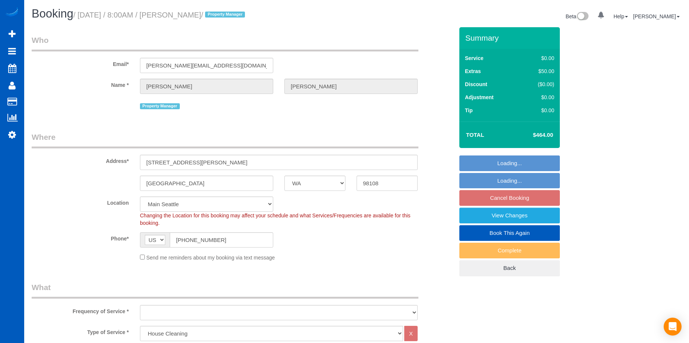
select select "WA"
select select "199"
select select "1001"
select select "2"
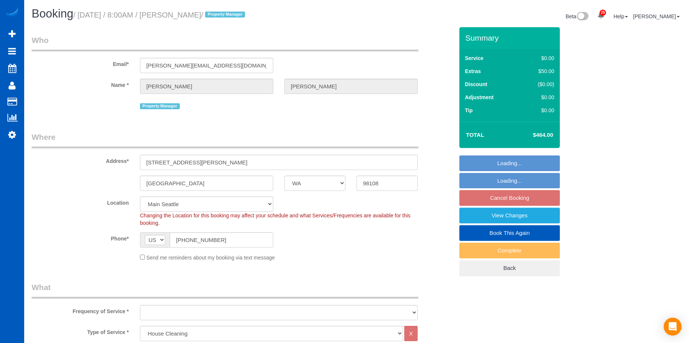
select select "object:941"
select select "spot1"
select select "object:1149"
select select "1001"
select select "2"
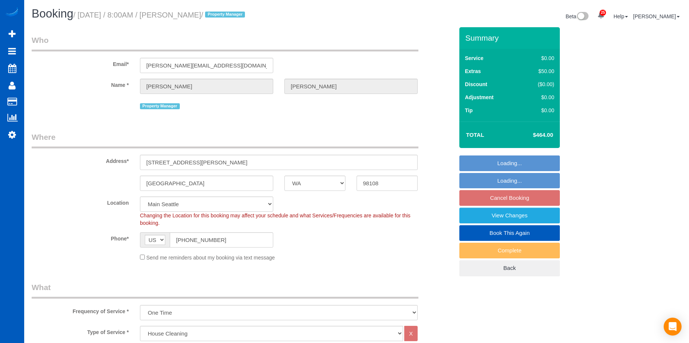
select select "2"
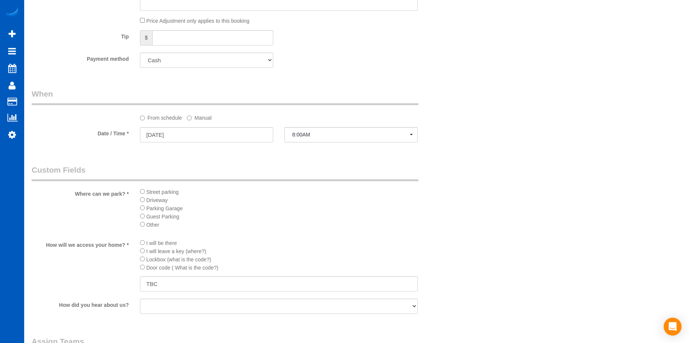
scroll to position [745, 0]
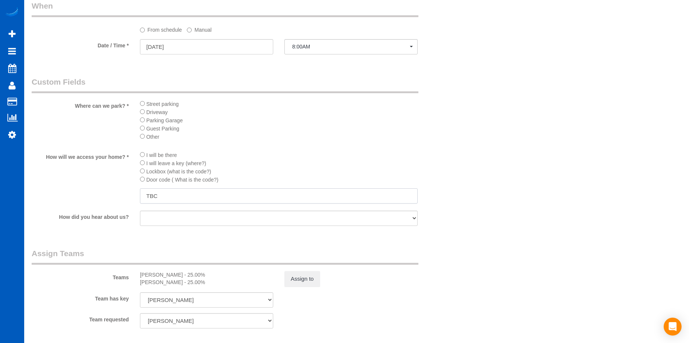
click at [192, 197] on input "TBC" at bounding box center [279, 195] width 278 height 15
drag, startPoint x: 181, startPoint y: 195, endPoint x: 105, endPoint y: 196, distance: 75.2
click at [105, 196] on div "How will we access your home? * I will be there I will leave a key (where?) Loc…" at bounding box center [243, 177] width 434 height 54
paste input "Lockbox code is 4590 and the alarm code right next to the front door is also 45…"
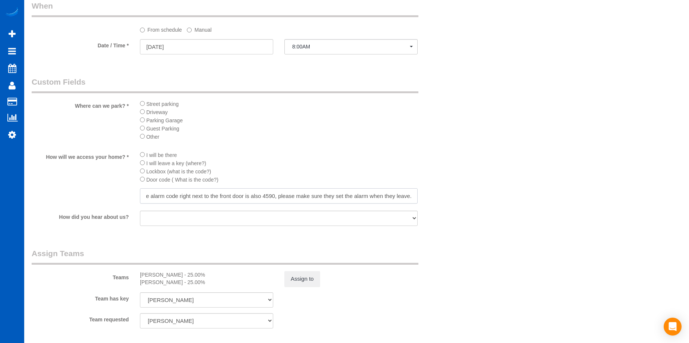
click at [325, 194] on input "Lockbox code is 4590 and the alarm code right next to the front door is also 45…" at bounding box center [279, 195] width 278 height 15
drag, startPoint x: 279, startPoint y: 195, endPoint x: 451, endPoint y: 199, distance: 172.5
click at [451, 199] on div "How will we access your home? * I will be there I will leave a key (where?) Loc…" at bounding box center [243, 177] width 434 height 54
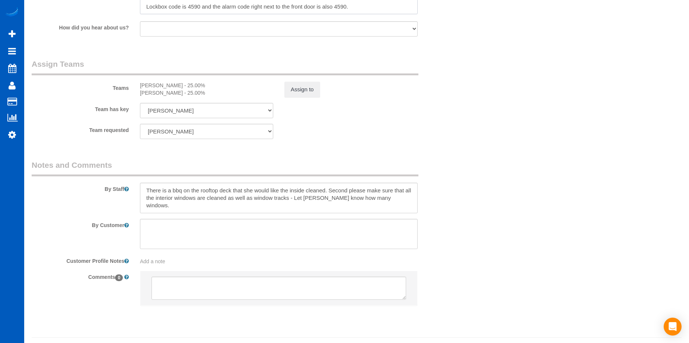
scroll to position [951, 0]
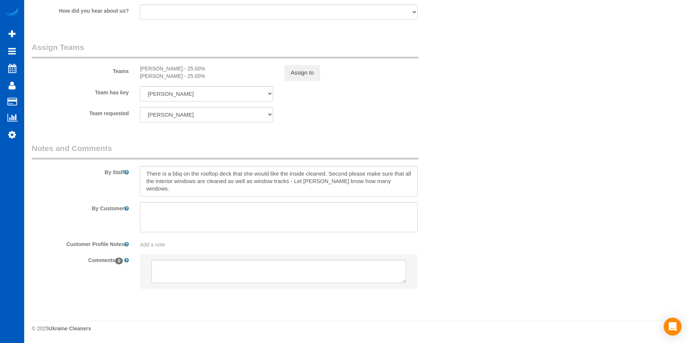
type input "Lockbox code is 4590 and the alarm code right next to the front door is also 45…"
click at [394, 181] on textarea at bounding box center [279, 181] width 278 height 31
click at [359, 205] on textarea at bounding box center [279, 217] width 278 height 31
click at [179, 182] on textarea at bounding box center [279, 181] width 278 height 31
click at [145, 207] on textarea at bounding box center [279, 217] width 278 height 31
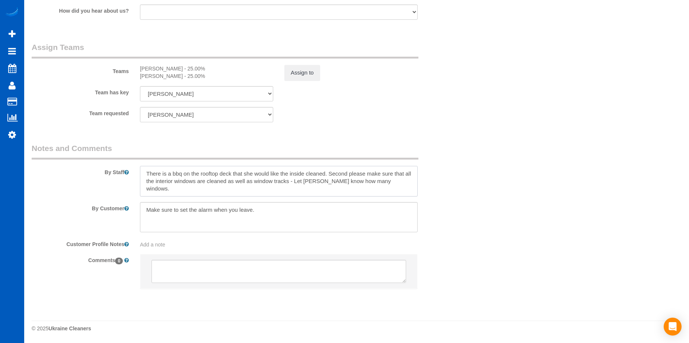
drag, startPoint x: 145, startPoint y: 171, endPoint x: 289, endPoint y: 183, distance: 144.7
click at [289, 183] on textarea at bounding box center [279, 181] width 278 height 31
click at [148, 207] on textarea at bounding box center [279, 217] width 278 height 31
paste textarea "There is a bbq on the rooftop deck that she would like the inside cleaned. Seco…"
type textarea "There is a bbq on the rooftop deck that she would like the inside cleaned. Seco…"
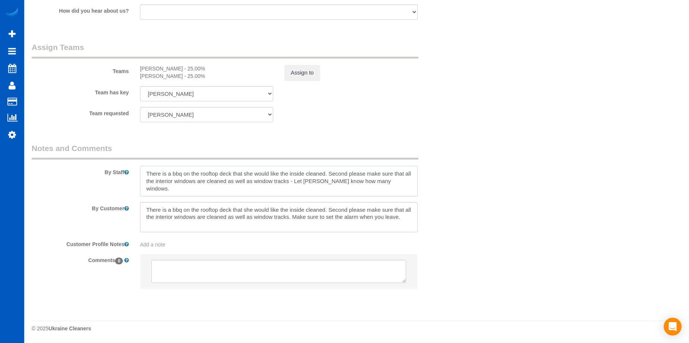
drag, startPoint x: 294, startPoint y: 177, endPoint x: 138, endPoint y: 165, distance: 156.9
click at [138, 165] on div "By Staff" at bounding box center [243, 170] width 434 height 54
click at [292, 183] on textarea at bounding box center [279, 181] width 278 height 31
drag, startPoint x: 294, startPoint y: 180, endPoint x: 126, endPoint y: 169, distance: 168.0
click at [126, 169] on div "By Staff" at bounding box center [243, 170] width 434 height 54
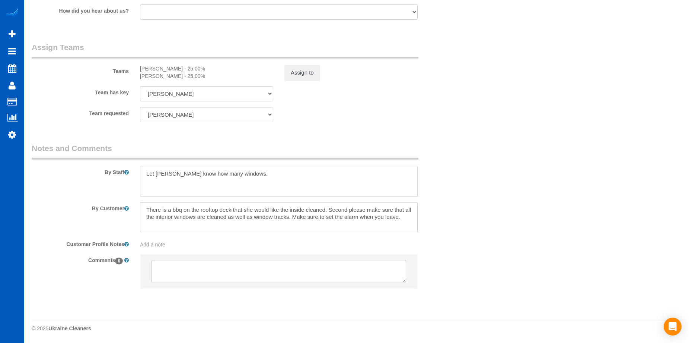
type textarea "Let Anna know how many windows."
drag, startPoint x: 288, startPoint y: 218, endPoint x: 294, endPoint y: 215, distance: 6.7
click at [288, 217] on textarea at bounding box center [279, 217] width 278 height 31
drag, startPoint x: 291, startPoint y: 216, endPoint x: 296, endPoint y: 213, distance: 6.2
click at [292, 216] on textarea at bounding box center [279, 217] width 278 height 31
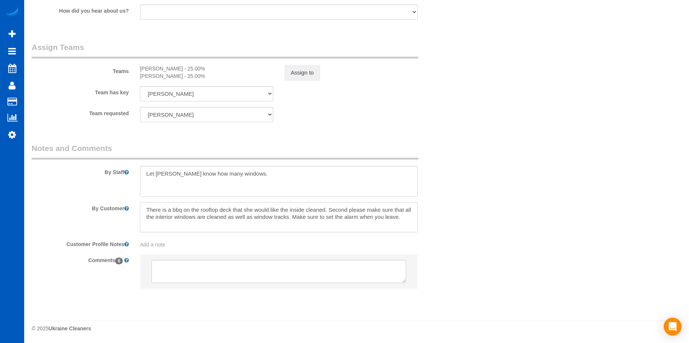
click at [292, 215] on textarea at bounding box center [279, 217] width 278 height 31
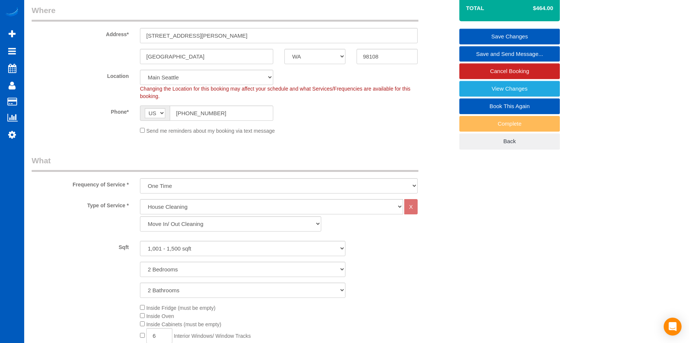
scroll to position [57, 0]
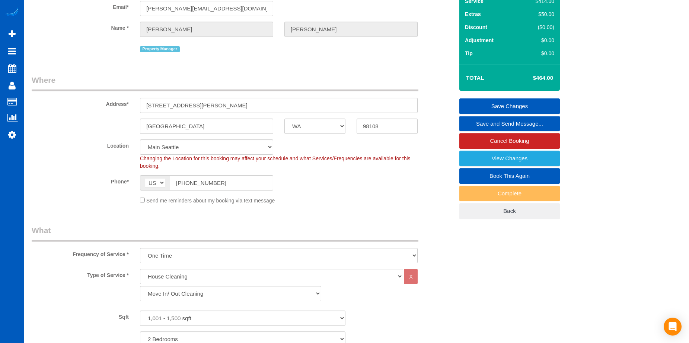
type textarea "There is a bbq on the rooftop deck that she would like the inside cleaned. Seco…"
click at [534, 103] on link "Save Changes" at bounding box center [510, 106] width 101 height 16
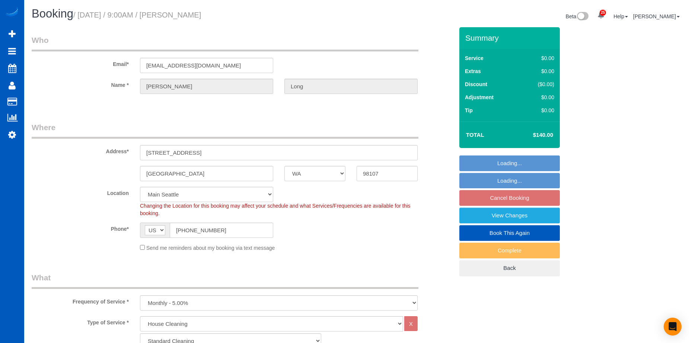
select select "WA"
select select "199"
select select "object:1248"
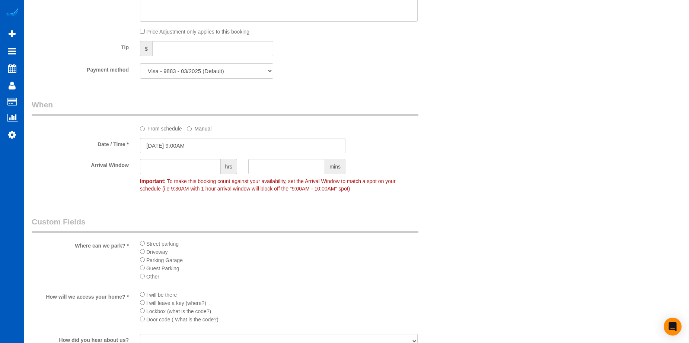
scroll to position [633, 0]
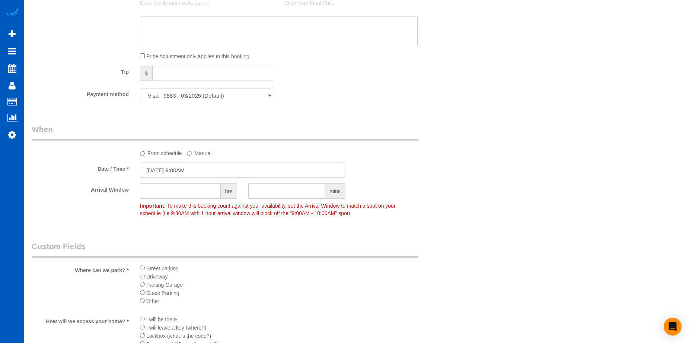
click at [250, 164] on input "[DATE] 9:00AM" at bounding box center [243, 169] width 206 height 15
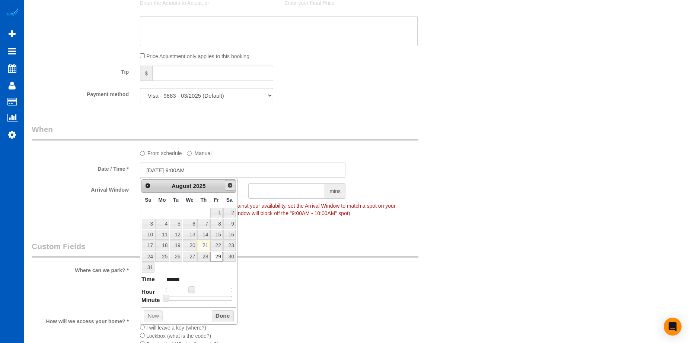
click at [229, 184] on span "Next" at bounding box center [230, 185] width 6 height 6
click at [204, 213] on link "4" at bounding box center [203, 212] width 12 height 10
type input "[DATE] 9:00AM"
click at [420, 193] on div "Arrival Window hrs mins Important: To make this booking count against your avai…" at bounding box center [243, 201] width 434 height 37
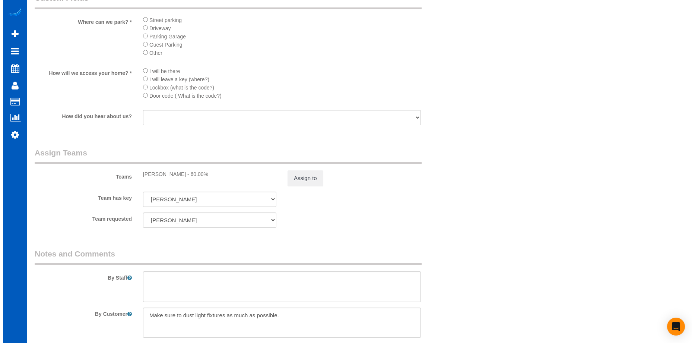
scroll to position [931, 0]
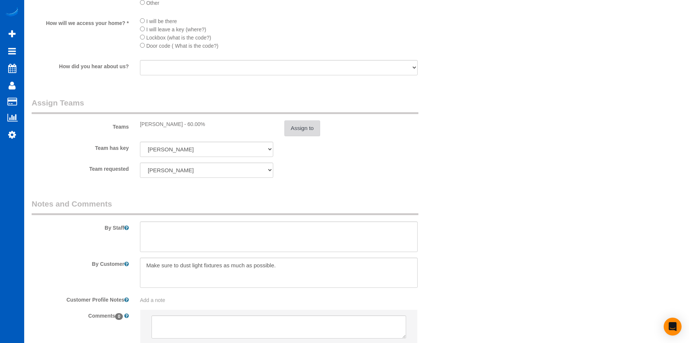
click at [311, 131] on button "Assign to" at bounding box center [303, 128] width 36 height 16
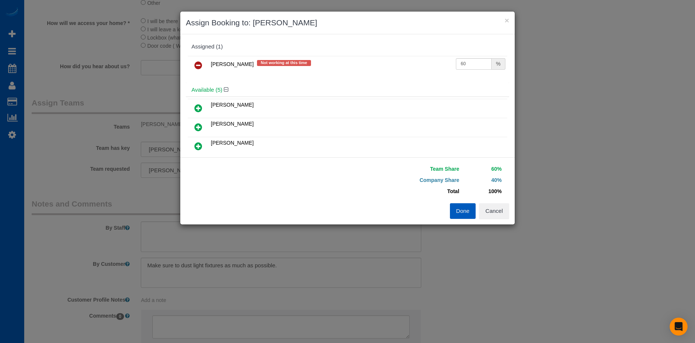
click at [195, 63] on icon at bounding box center [198, 65] width 8 height 9
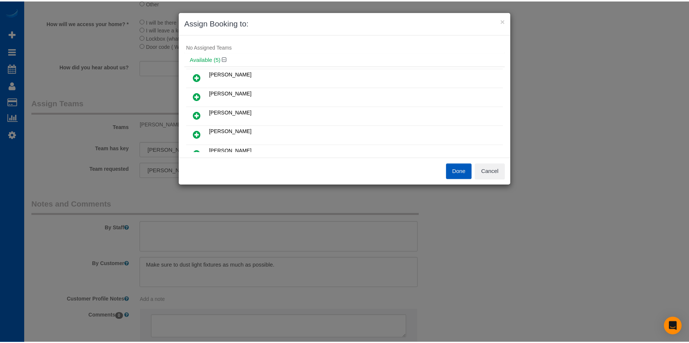
scroll to position [0, 0]
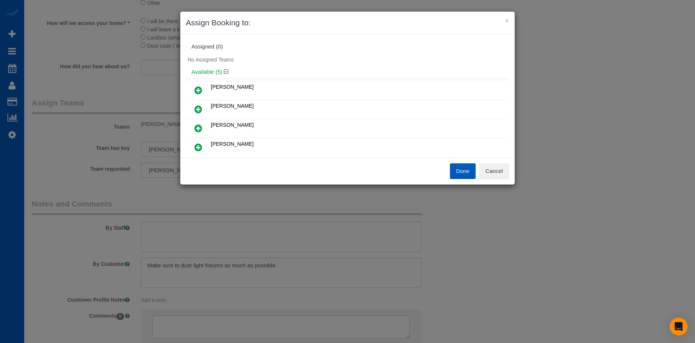
click at [196, 126] on icon at bounding box center [198, 128] width 8 height 9
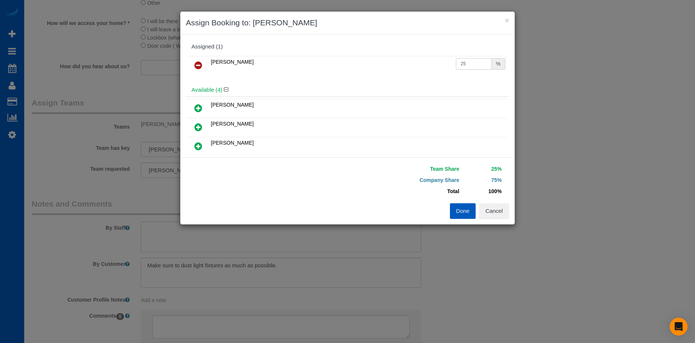
click at [469, 66] on input "25" at bounding box center [474, 64] width 36 height 12
drag, startPoint x: 470, startPoint y: 63, endPoint x: 406, endPoint y: 61, distance: 64.5
click at [406, 61] on tr "[PERSON_NAME] 25 %" at bounding box center [348, 65] width 320 height 19
type input "60"
click at [457, 209] on button "Done" at bounding box center [463, 211] width 26 height 16
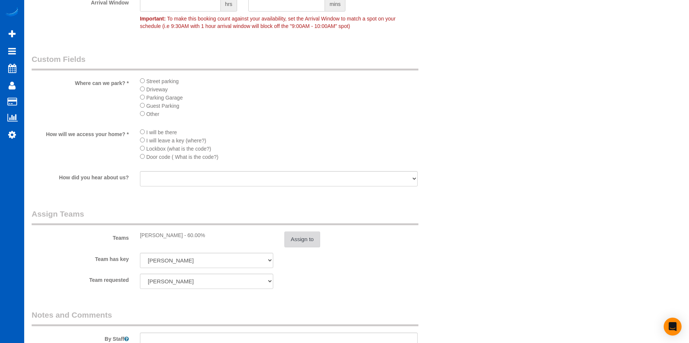
scroll to position [857, 0]
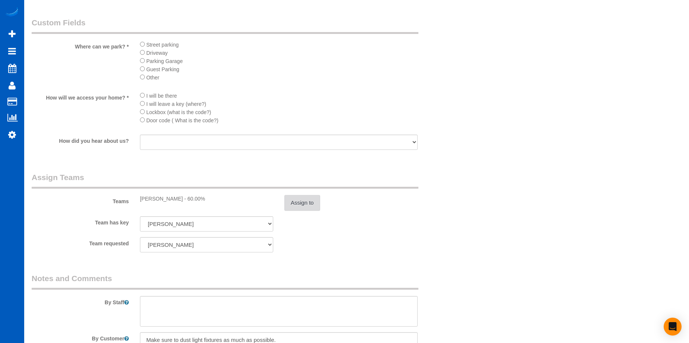
click at [315, 204] on button "Assign to" at bounding box center [303, 203] width 36 height 16
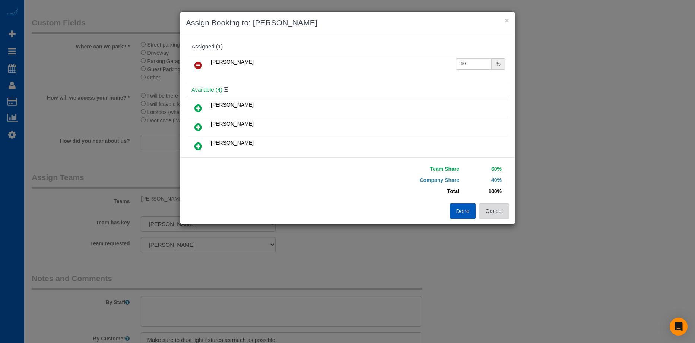
click at [500, 213] on button "Cancel" at bounding box center [494, 211] width 30 height 16
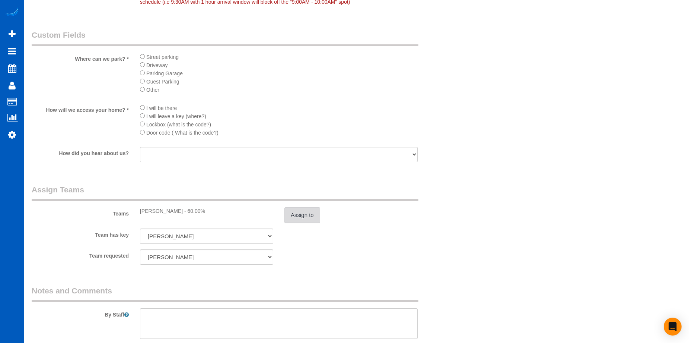
scroll to position [782, 0]
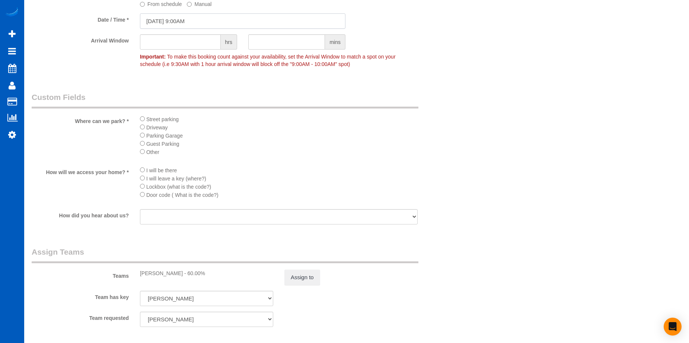
click at [194, 15] on input "[DATE] 9:00AM" at bounding box center [243, 20] width 206 height 15
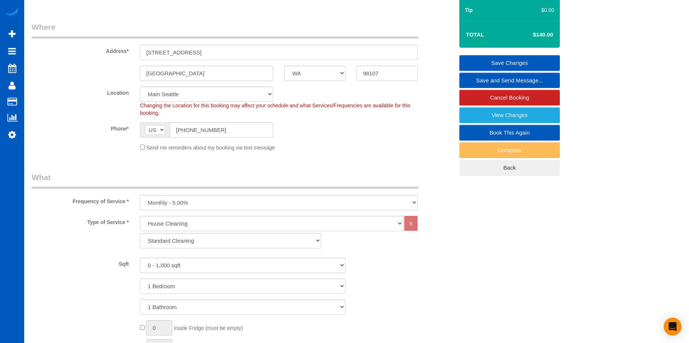
scroll to position [37, 0]
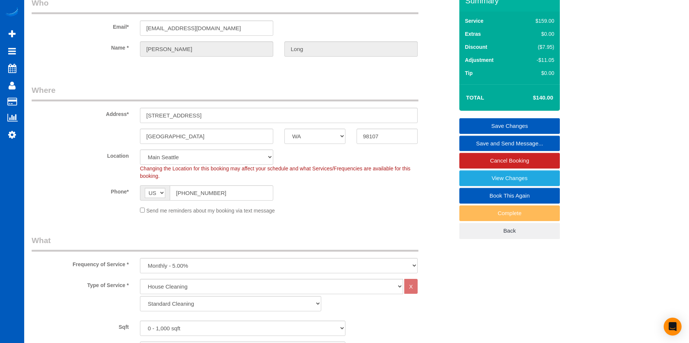
click at [481, 121] on link "Save Changes" at bounding box center [510, 126] width 101 height 16
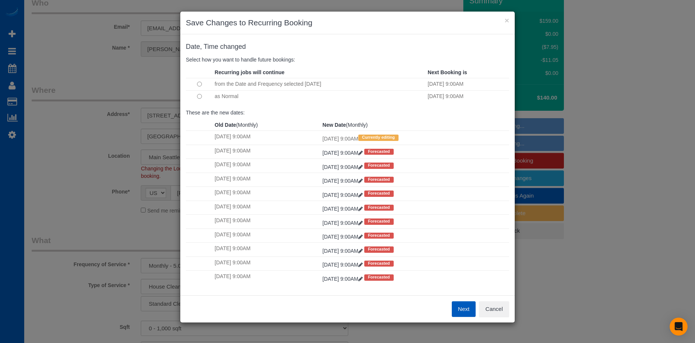
click at [340, 97] on td "as Normal" at bounding box center [319, 96] width 213 height 12
click at [463, 310] on button "Next" at bounding box center [464, 309] width 24 height 16
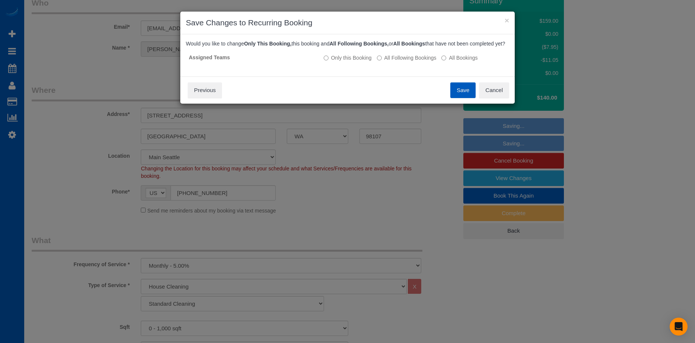
click at [462, 98] on button "Save" at bounding box center [462, 90] width 25 height 16
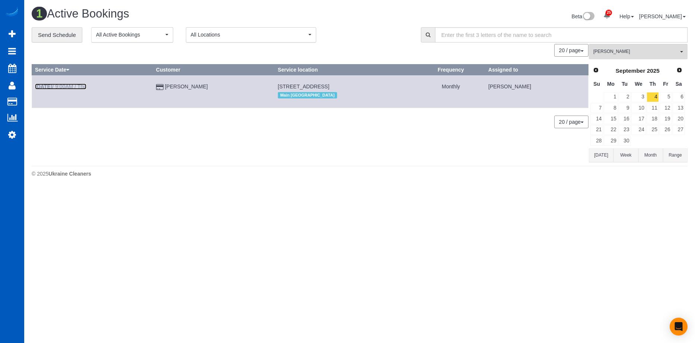
drag, startPoint x: 83, startPoint y: 87, endPoint x: 90, endPoint y: 85, distance: 6.6
click at [83, 87] on link "[DATE] 9:00AM / Thu" at bounding box center [60, 86] width 51 height 6
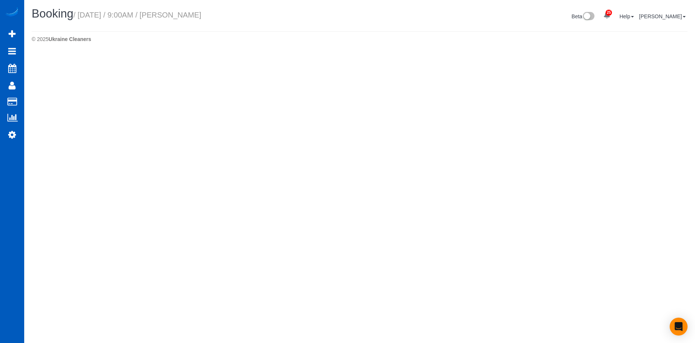
select select "WA"
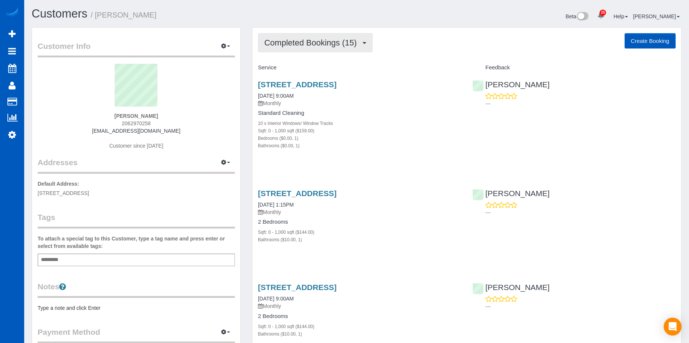
click at [348, 42] on span "Completed Bookings (15)" at bounding box center [312, 42] width 96 height 9
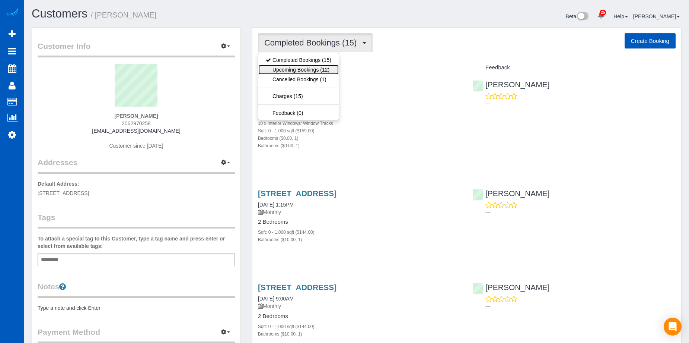
click at [319, 69] on link "Upcoming Bookings (12)" at bounding box center [299, 70] width 80 height 10
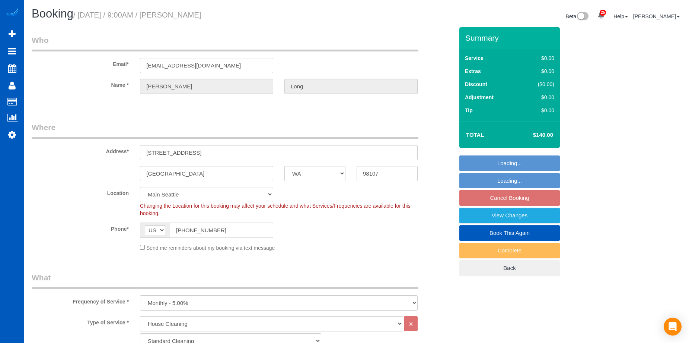
select select "WA"
select select "199"
select select "object:1167"
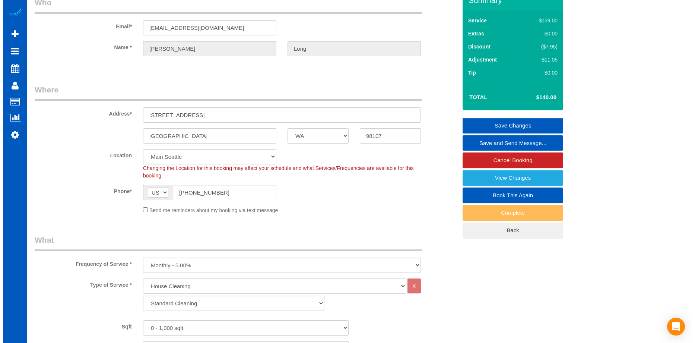
scroll to position [37, 0]
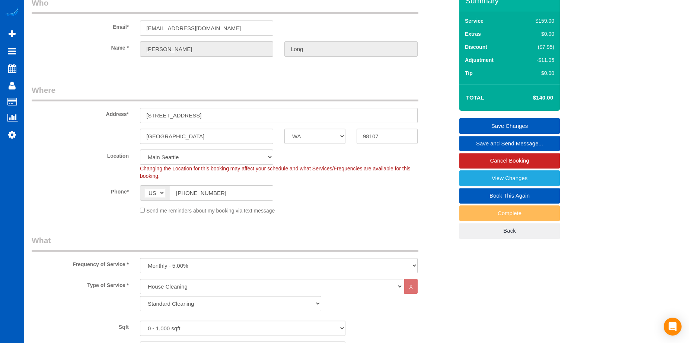
click at [470, 143] on link "Save and Send Message..." at bounding box center [510, 144] width 101 height 16
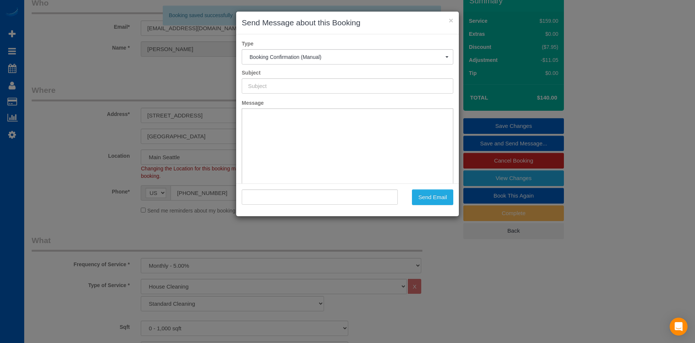
type input "Cleaning Service Confirmed!"
type input ""[PERSON_NAME]" <[EMAIL_ADDRESS][DOMAIN_NAME]>"
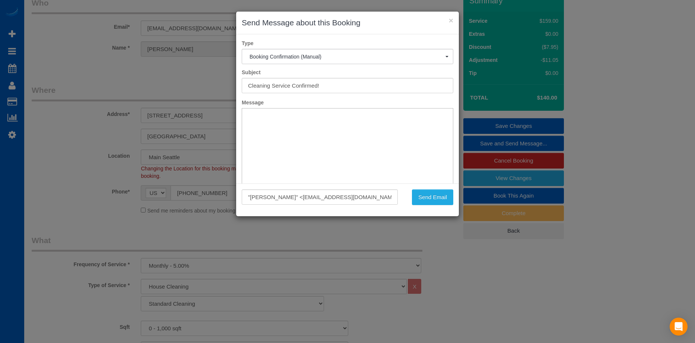
scroll to position [0, 0]
click at [450, 17] on button "×" at bounding box center [451, 20] width 4 height 8
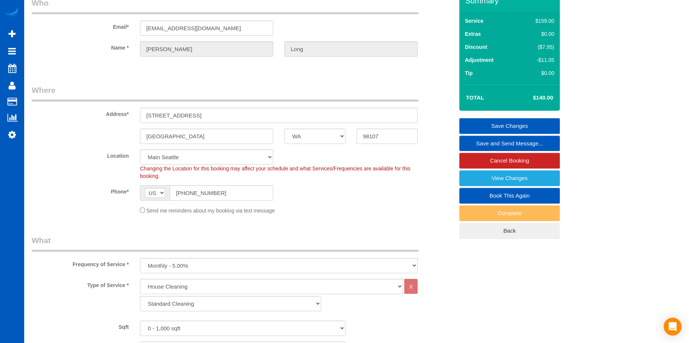
click at [475, 139] on link "Save and Send Message..." at bounding box center [510, 144] width 101 height 16
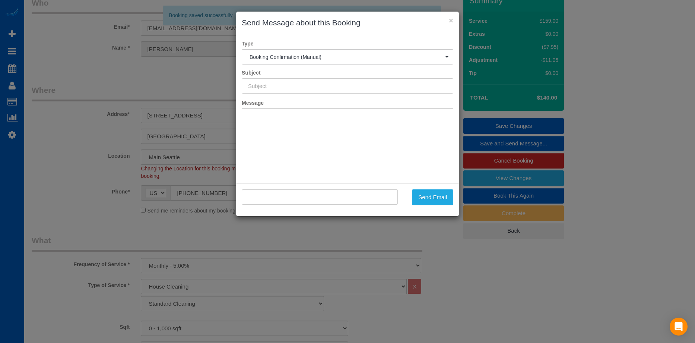
type input "Cleaning Service Confirmed!"
type input ""Vicki Long" <vickil0124@gmail.com>"
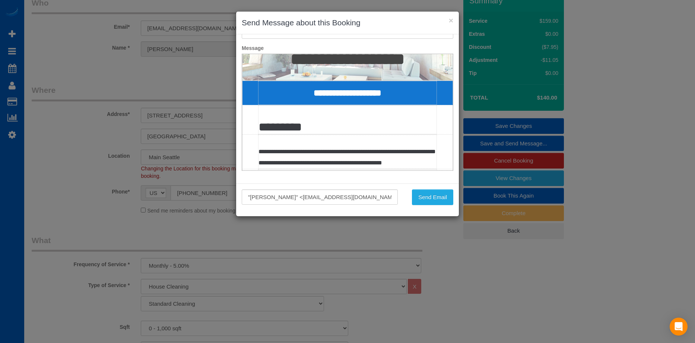
scroll to position [149, 0]
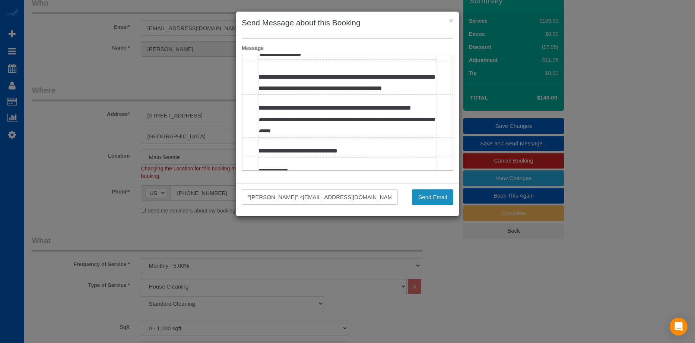
click at [431, 197] on button "Send Email" at bounding box center [432, 197] width 41 height 16
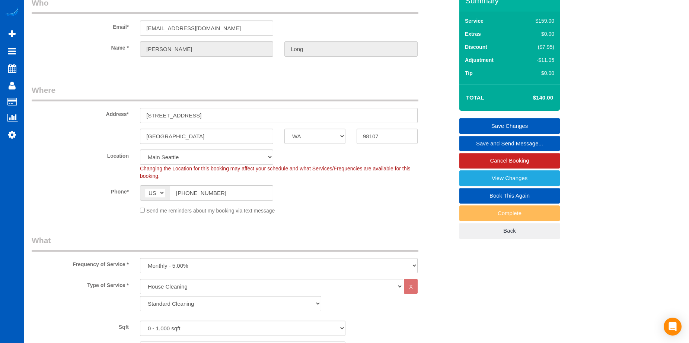
scroll to position [0, 0]
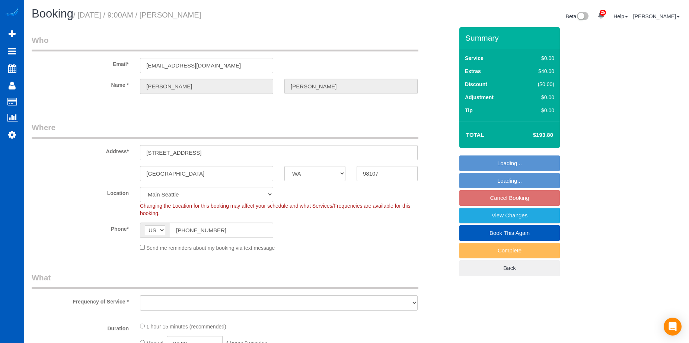
select select "WA"
select select "2"
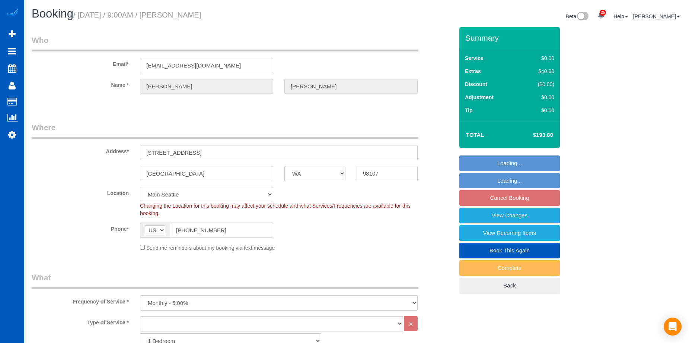
select select "object:1112"
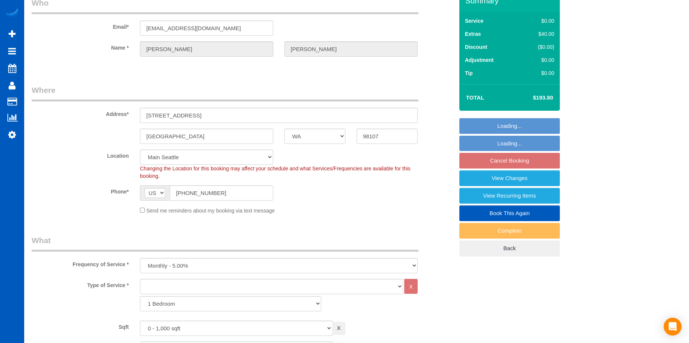
select select "2"
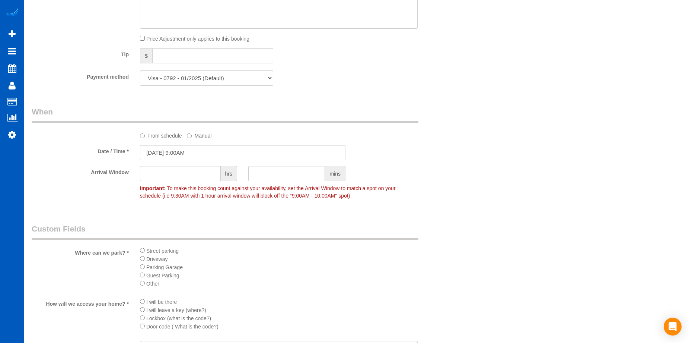
scroll to position [521, 0]
click at [188, 153] on input "[DATE] 9:00AM" at bounding box center [243, 152] width 206 height 15
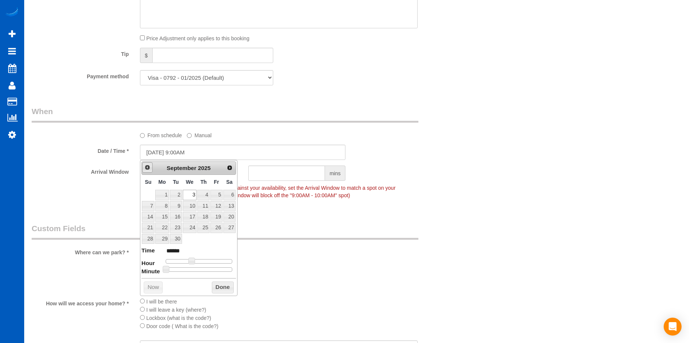
click at [146, 167] on span "Prev" at bounding box center [148, 167] width 6 height 6
click at [216, 238] on link "29" at bounding box center [216, 239] width 12 height 10
type input "[DATE] 9:00AM"
click at [146, 134] on label "From schedule" at bounding box center [161, 134] width 42 height 10
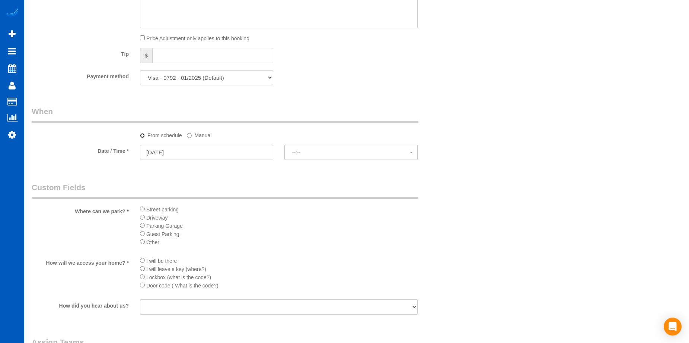
select select "spot15"
click at [314, 150] on span "8:00AM" at bounding box center [351, 152] width 118 height 6
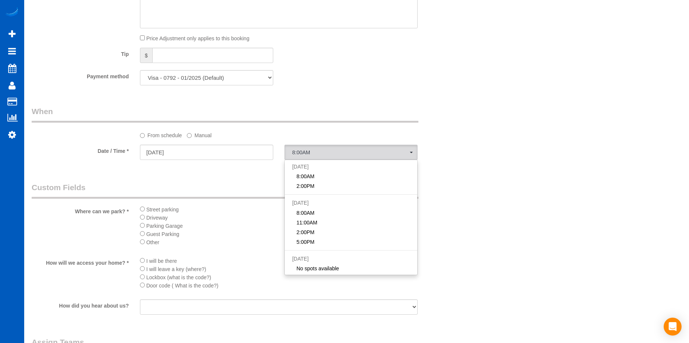
click at [194, 133] on label "Manual" at bounding box center [199, 134] width 25 height 10
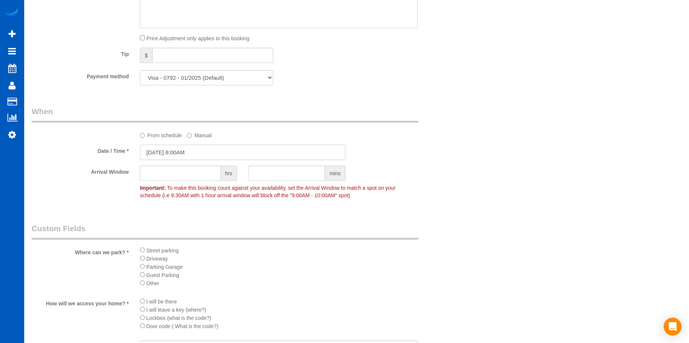
click at [198, 151] on input "[DATE] 8:00AM" at bounding box center [243, 152] width 206 height 15
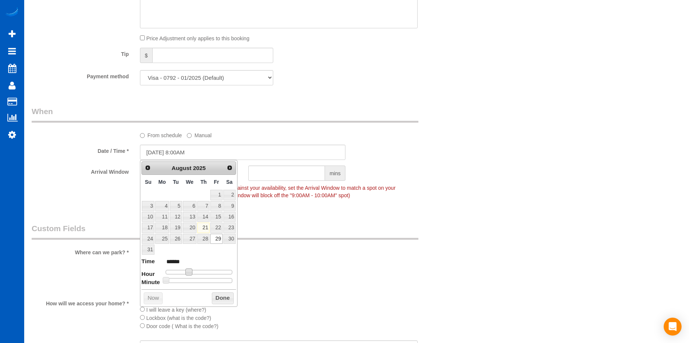
type input "[DATE] 9:00AM"
type input "******"
type input "[DATE] 10:00AM"
type input "*******"
type input "[DATE] 11:00AM"
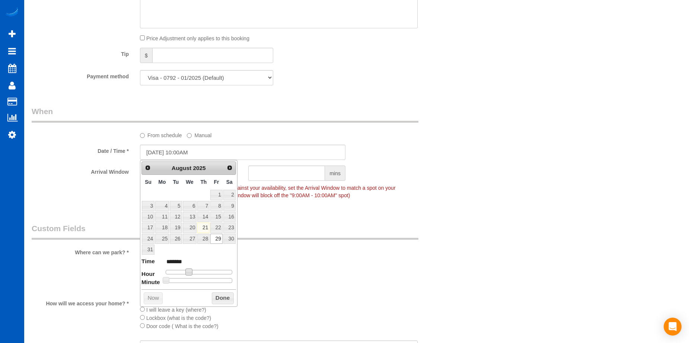
type input "*******"
type input "[DATE] 1:00PM"
type input "******"
type input "[DATE] 3:00PM"
type input "******"
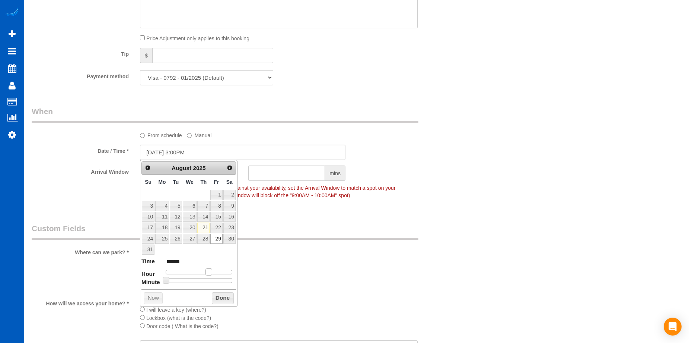
type input "[DATE] 2:00PM"
type input "******"
type input "[DATE] 1:00PM"
type input "******"
drag, startPoint x: 187, startPoint y: 270, endPoint x: 203, endPoint y: 272, distance: 15.4
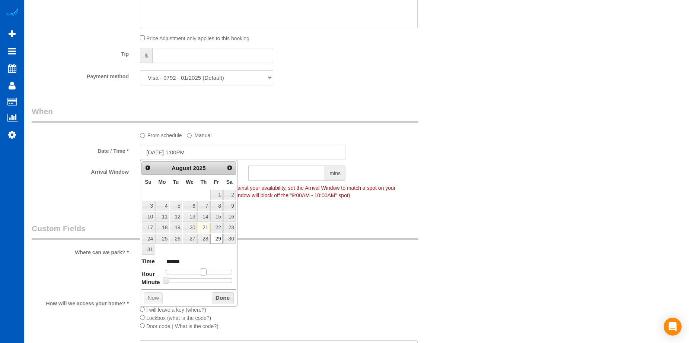
click at [203, 272] on span at bounding box center [203, 271] width 7 height 7
drag, startPoint x: 219, startPoint y: 297, endPoint x: 229, endPoint y: 280, distance: 20.0
click at [219, 297] on button "Done" at bounding box center [223, 298] width 22 height 12
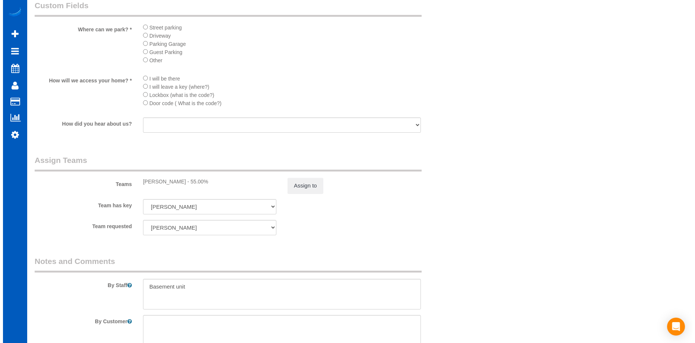
scroll to position [745, 0]
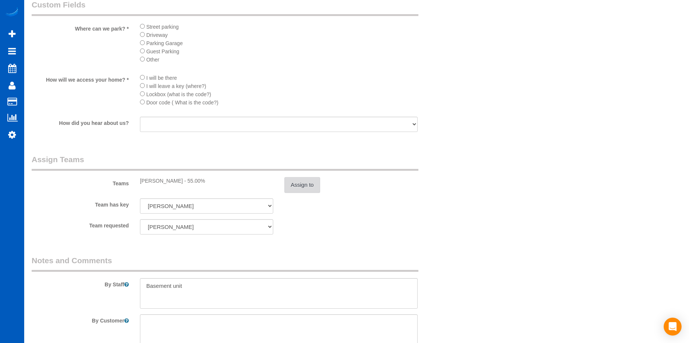
click at [305, 186] on button "Assign to" at bounding box center [303, 185] width 36 height 16
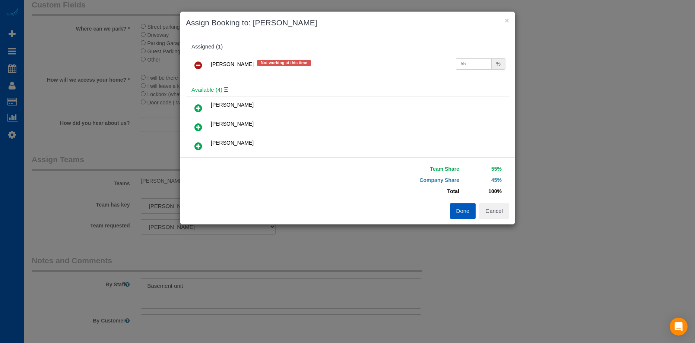
click at [201, 64] on icon at bounding box center [198, 65] width 8 height 9
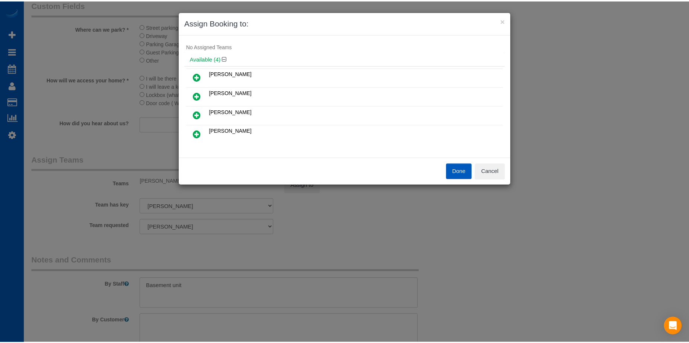
scroll to position [0, 0]
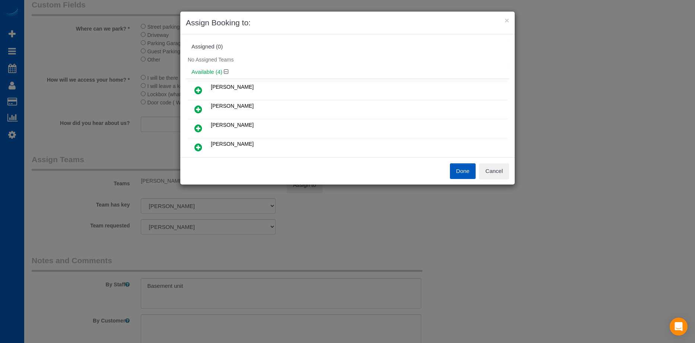
click at [198, 90] on icon at bounding box center [198, 90] width 8 height 9
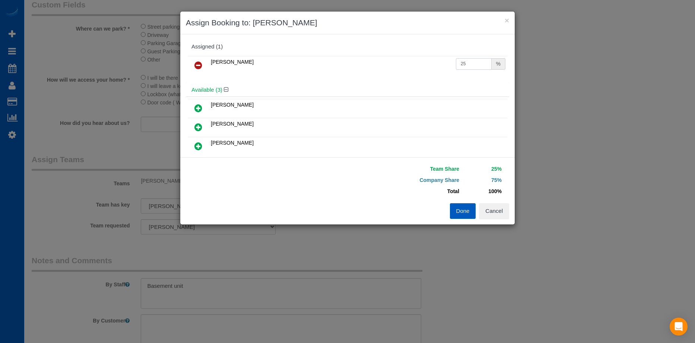
click at [465, 66] on input "25" at bounding box center [474, 64] width 36 height 12
click at [495, 211] on button "Cancel" at bounding box center [494, 211] width 30 height 16
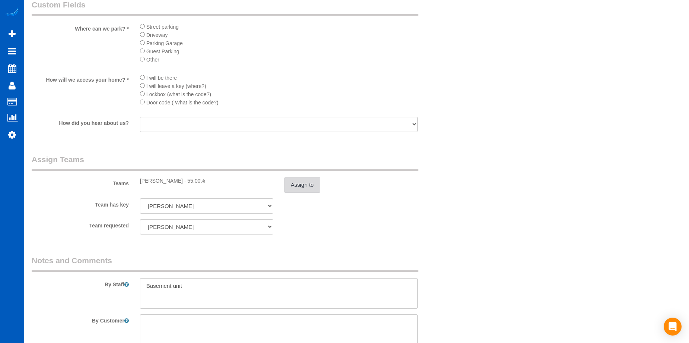
click at [305, 187] on button "Assign to" at bounding box center [303, 185] width 36 height 16
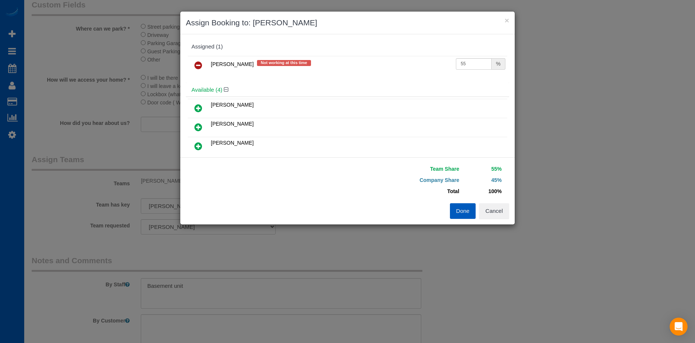
click at [202, 109] on icon at bounding box center [198, 108] width 8 height 9
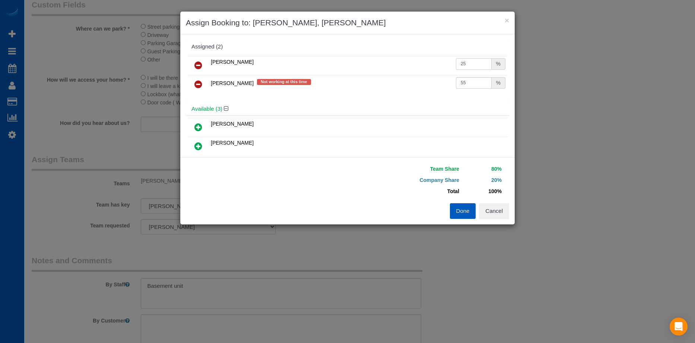
click at [469, 63] on input "25" at bounding box center [474, 64] width 36 height 12
drag, startPoint x: 472, startPoint y: 62, endPoint x: 429, endPoint y: 63, distance: 42.1
click at [429, 63] on tr "Kateryna Polishchuk 25 %" at bounding box center [348, 65] width 320 height 19
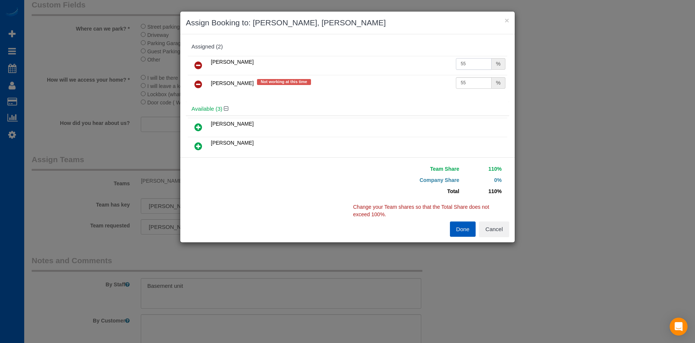
type input "55"
click at [197, 83] on icon at bounding box center [198, 84] width 8 height 9
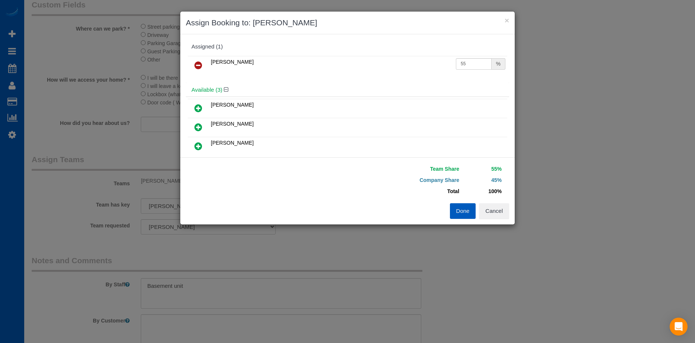
click at [461, 209] on button "Done" at bounding box center [463, 211] width 26 height 16
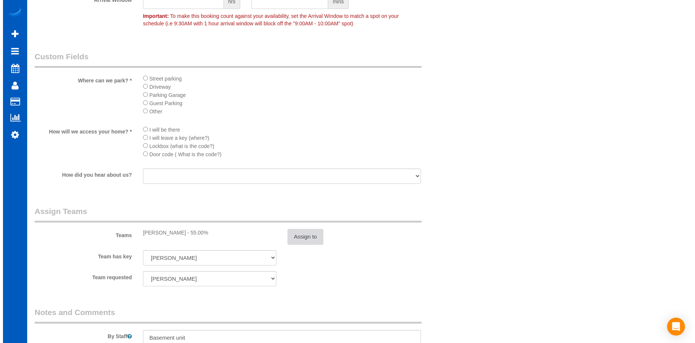
scroll to position [708, 0]
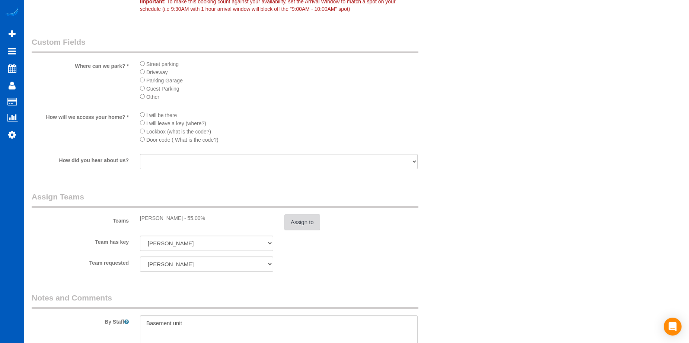
click at [301, 221] on button "Assign to" at bounding box center [303, 222] width 36 height 16
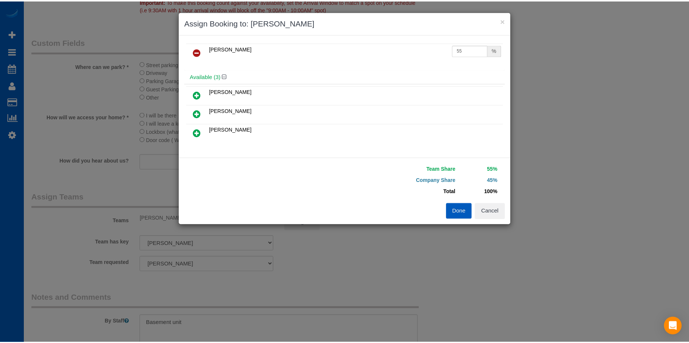
scroll to position [0, 0]
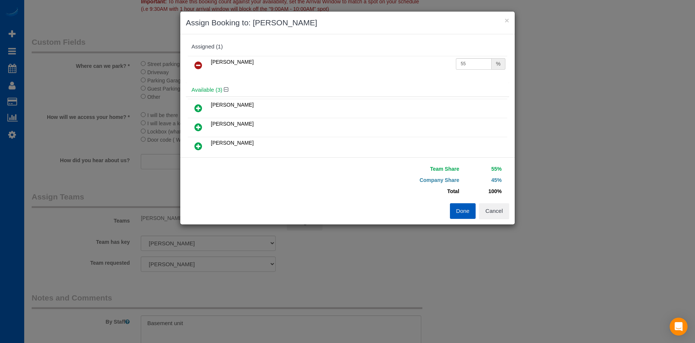
click at [460, 209] on button "Done" at bounding box center [463, 211] width 26 height 16
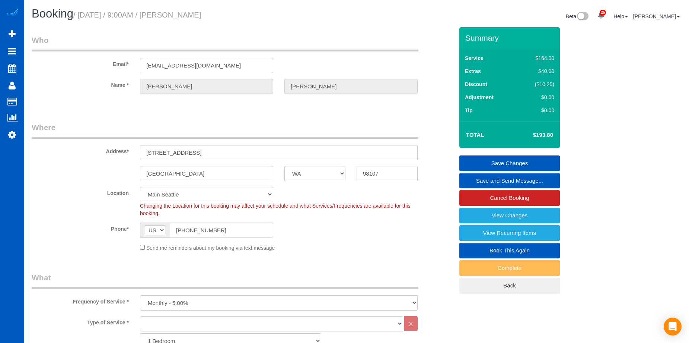
click at [489, 161] on link "Save Changes" at bounding box center [510, 163] width 101 height 16
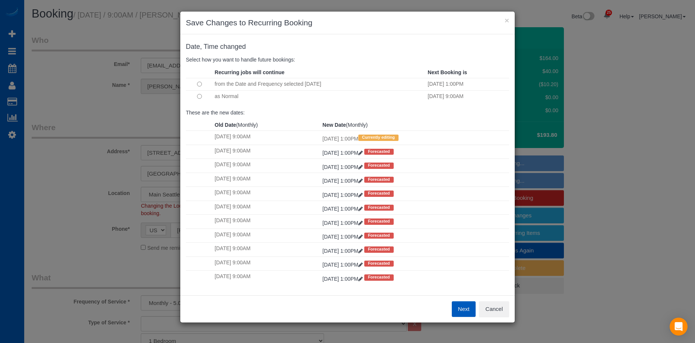
click at [196, 95] on td at bounding box center [199, 96] width 27 height 12
click at [464, 308] on button "Next" at bounding box center [464, 309] width 24 height 16
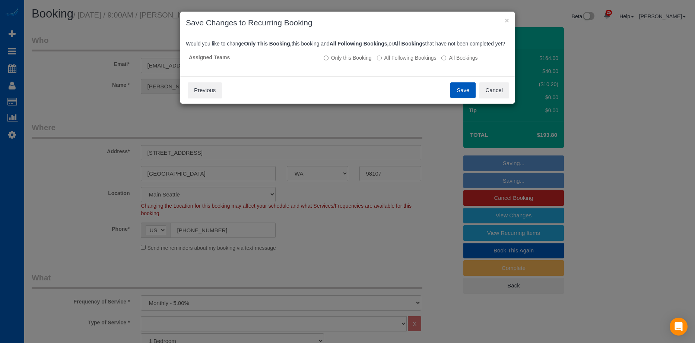
click at [463, 93] on button "Save" at bounding box center [462, 90] width 25 height 16
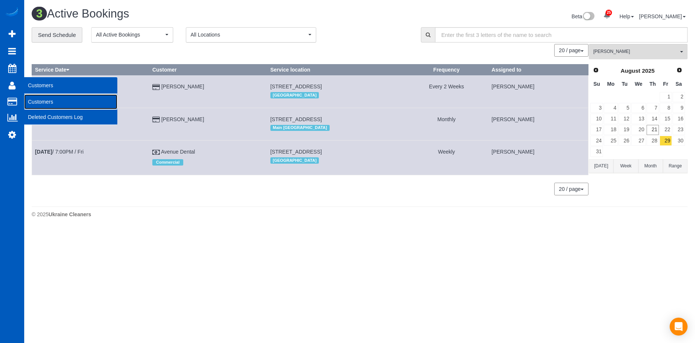
click at [37, 101] on link "Customers" at bounding box center [70, 101] width 93 height 15
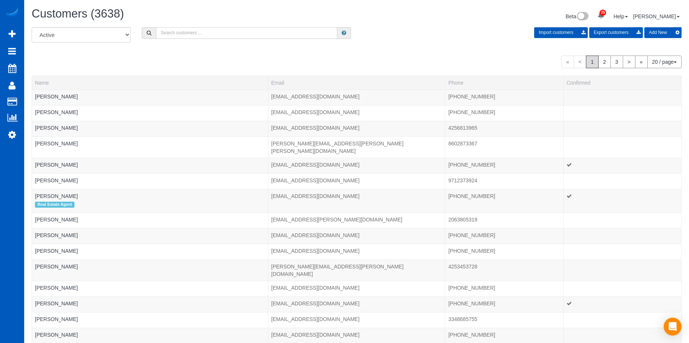
click at [180, 33] on input "text" at bounding box center [246, 33] width 181 height 12
paste input "Taylorfrew01@gmail.com"
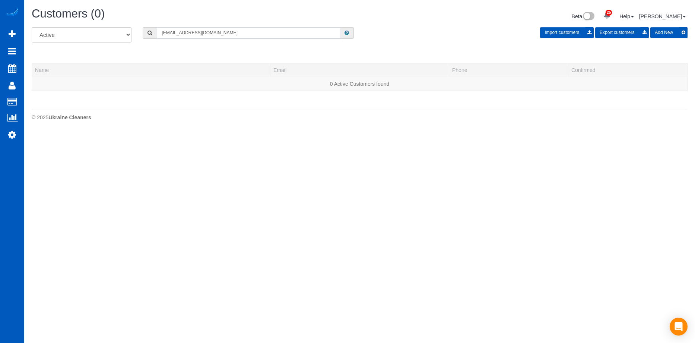
type input "Taylorfrew01@gmail.com"
click at [670, 35] on button "Add New" at bounding box center [668, 32] width 37 height 11
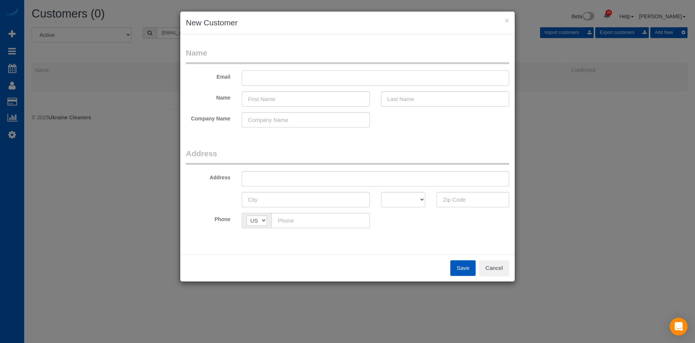
click at [354, 74] on input "text" at bounding box center [375, 77] width 267 height 15
paste input "Taylorfrew01@gmail.com"
type input "Taylorfrew01@gmail.com"
click at [315, 98] on input "text" at bounding box center [306, 98] width 128 height 15
paste input "Taylor Frew"
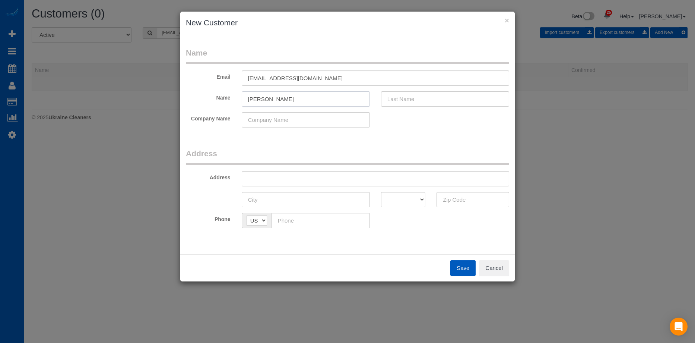
drag, startPoint x: 264, startPoint y: 98, endPoint x: 427, endPoint y: 96, distance: 163.2
click at [389, 93] on div "Name Taylor Frew" at bounding box center [347, 98] width 334 height 15
type input "Taylor"
click at [429, 96] on input "text" at bounding box center [445, 98] width 128 height 15
paste input "Frew"
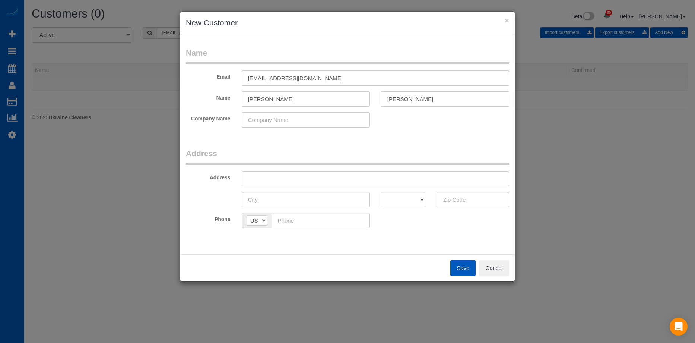
type input "Frew"
click at [339, 102] on input "Taylor" at bounding box center [306, 98] width 128 height 15
type input "Taylor"
click at [292, 174] on input "text" at bounding box center [375, 178] width 267 height 15
paste input "325 Centennial Olympic Park Dr NW, Unit 1532 Atlanta, GA 30313"
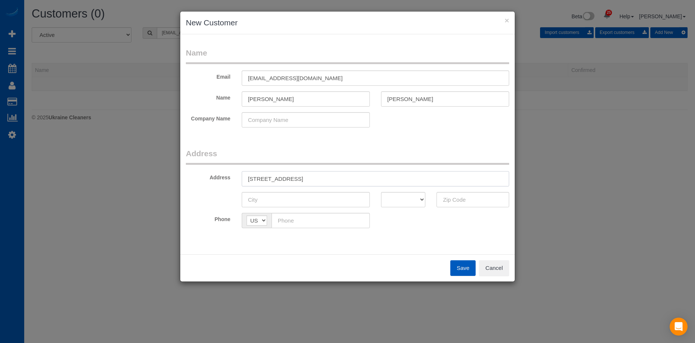
drag, startPoint x: 396, startPoint y: 178, endPoint x: 471, endPoint y: 193, distance: 76.0
click at [472, 181] on input "325 Centennial Olympic Park Dr NW, Unit 1532 Atlanta, GA 30313" at bounding box center [375, 178] width 267 height 15
type input "325 Centennial Olympic Park Dr NW, Unit 1532 Atlanta, GA"
click at [466, 199] on input "text" at bounding box center [473, 199] width 73 height 15
paste input "30313"
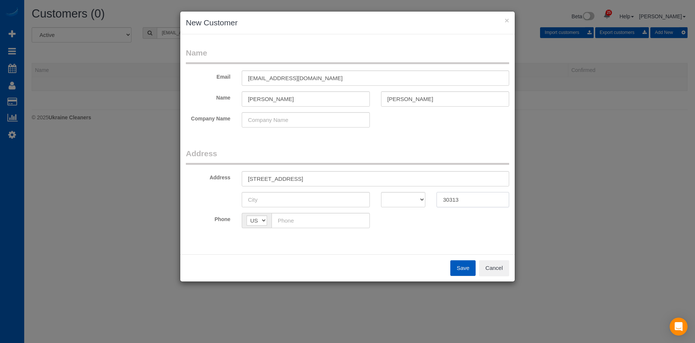
type input "30313"
drag, startPoint x: 400, startPoint y: 202, endPoint x: 401, endPoint y: 192, distance: 9.7
click at [400, 202] on select "AK AL AR AZ CA CO CT DC DE FL GA HI IA ID IL IN KS KY LA MA MD ME MI MN MO MS M…" at bounding box center [403, 199] width 45 height 15
select select "GA"
click at [381, 192] on select "AK AL AR AZ CA CO CT DC DE FL GA HI IA ID IL IN KS KY LA MA MD ME MI MN MO MS M…" at bounding box center [403, 199] width 45 height 15
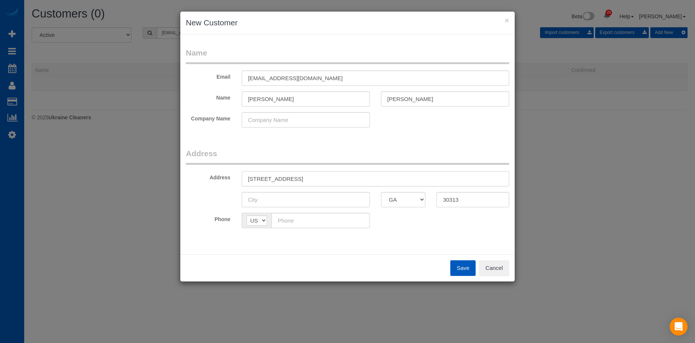
drag, startPoint x: 367, startPoint y: 178, endPoint x: 383, endPoint y: 180, distance: 16.1
click at [383, 180] on input "325 Centennial Olympic Park Dr NW, Unit 1532 Atlanta, GA" at bounding box center [375, 178] width 267 height 15
type input "325 Centennial Olympic Park Dr NW, Unit 1532 , GA"
click at [320, 199] on input "text" at bounding box center [306, 199] width 128 height 15
paste input "Atlanta"
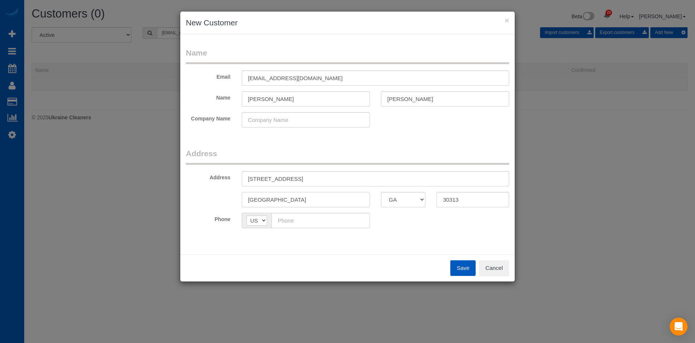
type input "Atlanta"
drag, startPoint x: 364, startPoint y: 180, endPoint x: 414, endPoint y: 176, distance: 50.0
click at [414, 176] on input "325 Centennial Olympic Park Dr NW, Unit 1532 , GA" at bounding box center [375, 178] width 267 height 15
type input "325 Centennial Olympic Park Dr NW, Unit 1532"
click at [305, 222] on input "text" at bounding box center [321, 220] width 98 height 15
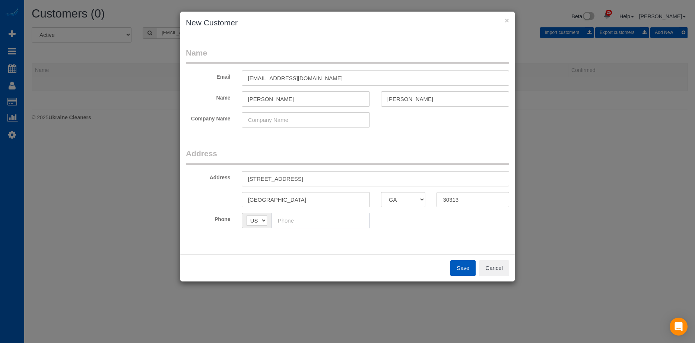
paste input "(706) 308-3660"
type input "(706) 308-3660"
click at [424, 220] on div "Phone AF AL DZ AD AO AI AQ AG AR AM AW AU AT AZ BS BH BD BB BY BE BZ BJ BM BT B…" at bounding box center [347, 220] width 334 height 15
click at [457, 265] on button "Save" at bounding box center [462, 268] width 25 height 16
type input "taylorfrew01@gmail.com"
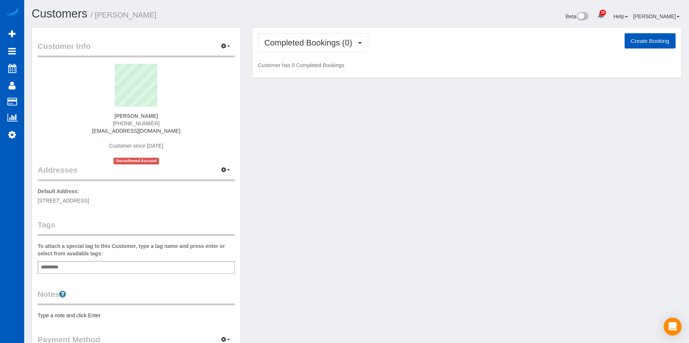
click at [666, 43] on button "Create Booking" at bounding box center [650, 41] width 51 height 16
select select "GA"
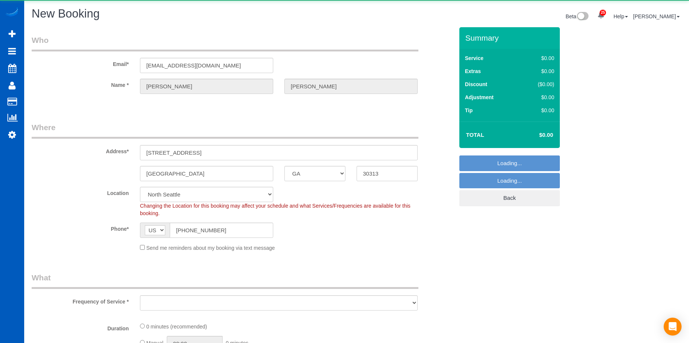
select select "object:4142"
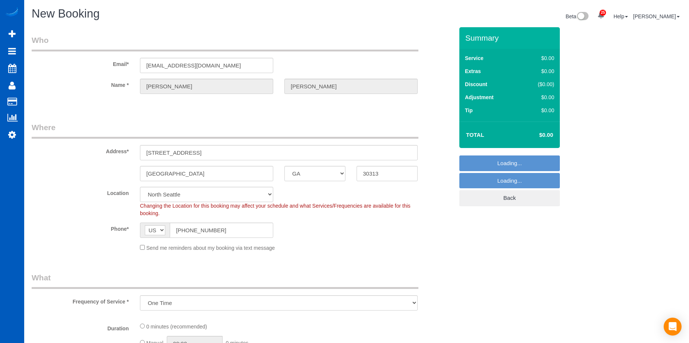
select select "369"
select select "199"
select select "object:4291"
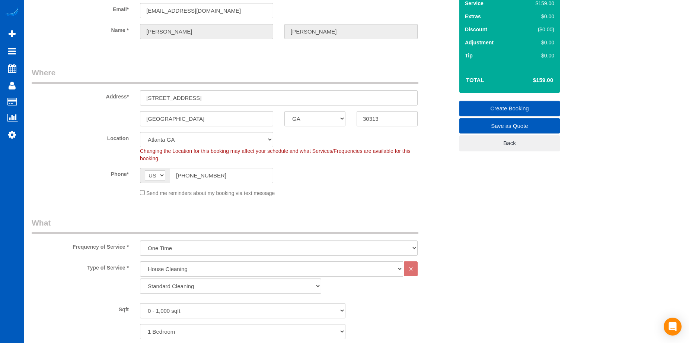
scroll to position [112, 0]
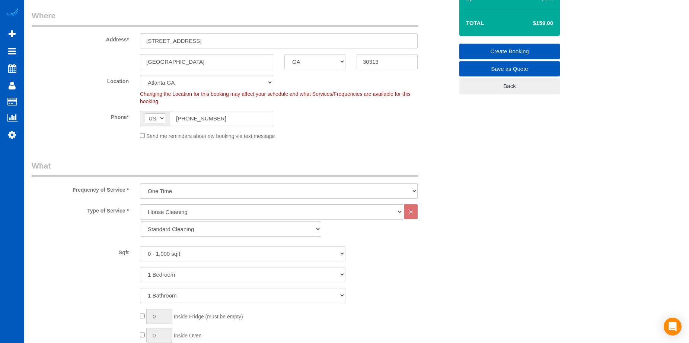
click at [189, 231] on select "Standard Cleaning Deep Cleaning Move In/ Out Cleaning" at bounding box center [230, 228] width 181 height 15
select select "368"
click at [140, 221] on select "Standard Cleaning Deep Cleaning Move In/ Out Cleaning" at bounding box center [230, 228] width 181 height 15
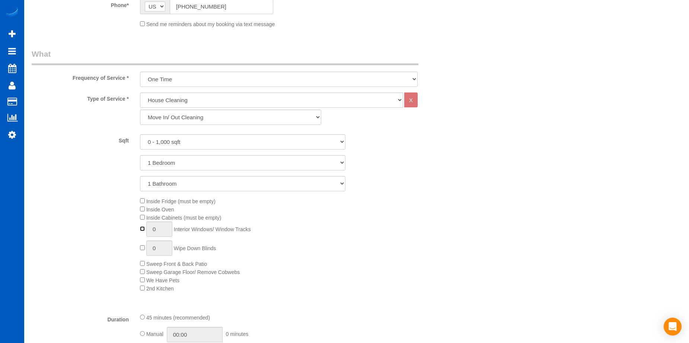
type input "1"
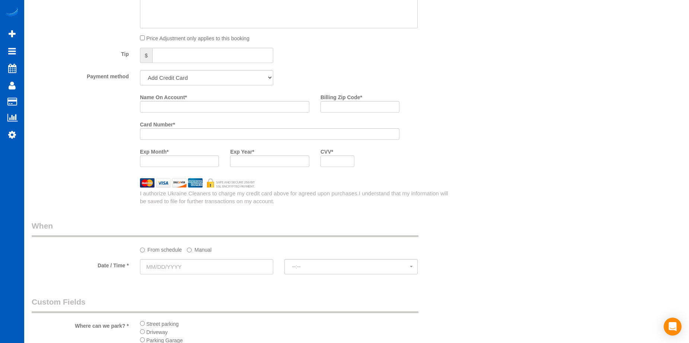
scroll to position [708, 0]
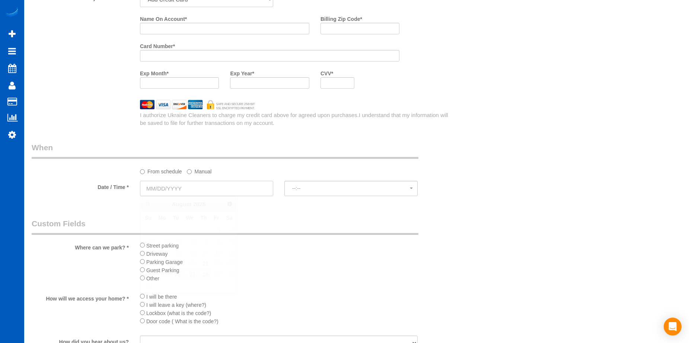
click at [229, 182] on input "text" at bounding box center [206, 188] width 133 height 15
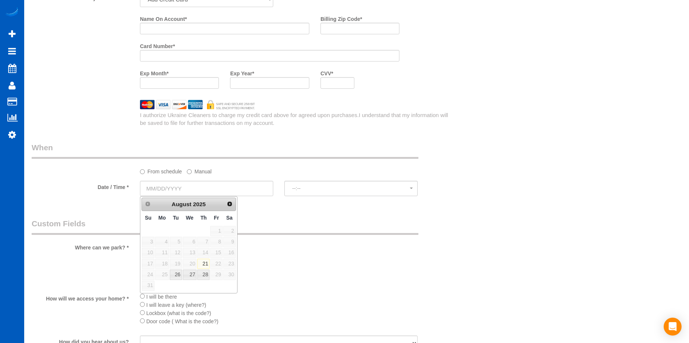
click at [250, 180] on sui-booking-spot "From schedule Manual Date / Time * --:-- --:--" at bounding box center [243, 170] width 422 height 56
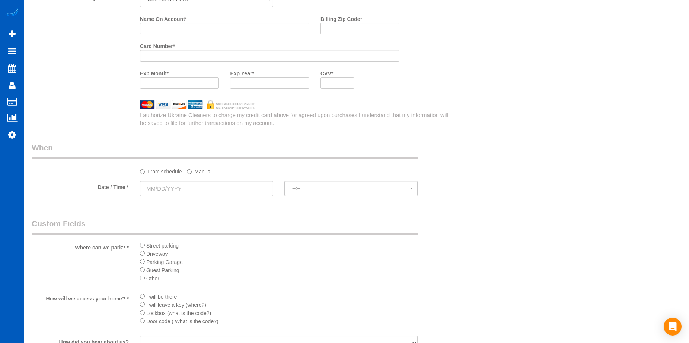
click at [207, 173] on label "Manual" at bounding box center [199, 170] width 25 height 10
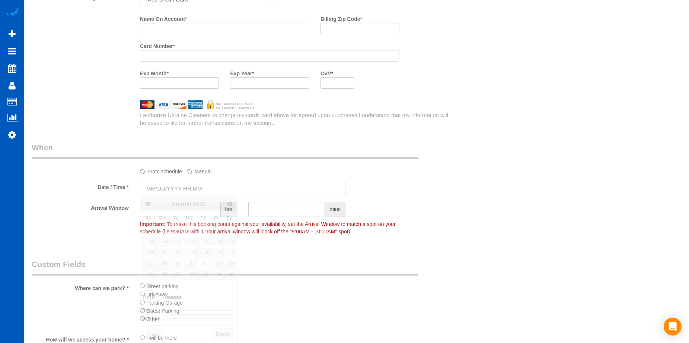
click at [208, 190] on input "text" at bounding box center [243, 188] width 206 height 15
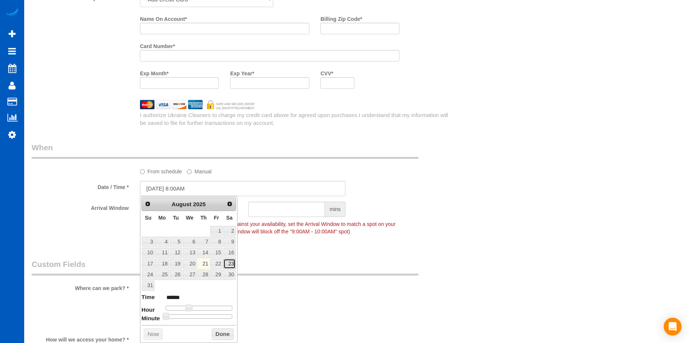
click at [228, 263] on link "23" at bounding box center [229, 264] width 12 height 10
type input "08/23/2025 9:00AM"
type input "******"
type input "08/23/2025 10:00AM"
type input "*******"
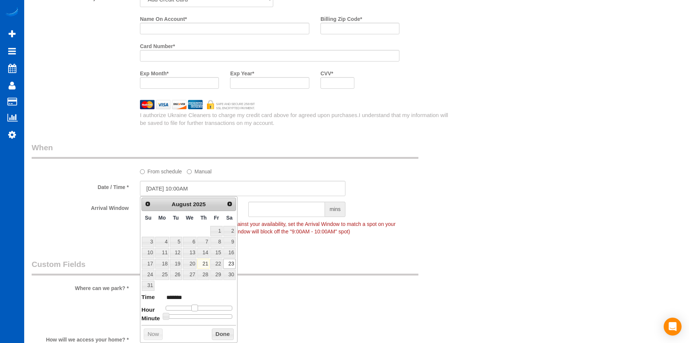
type input "08/23/2025 11:00AM"
type input "*******"
type input "08/23/2025 12:00PM"
type input "*******"
type input "08/23/2025 1:00PM"
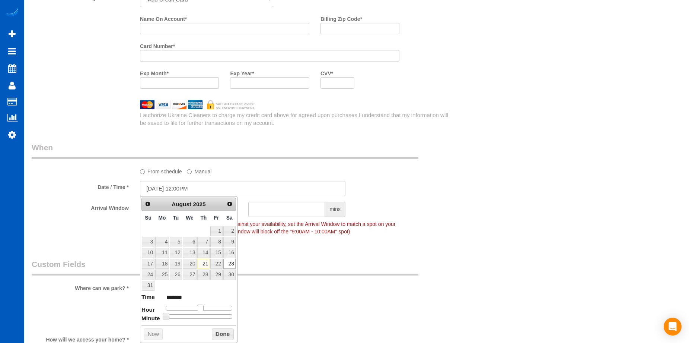
type input "******"
type input "08/23/2025 2:00PM"
type input "******"
type input "08/23/2025 3:00PM"
type input "******"
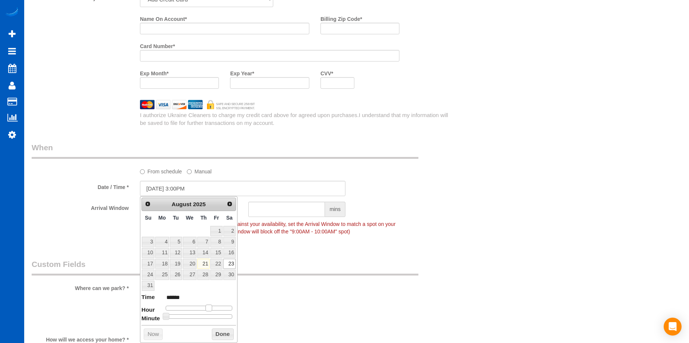
type input "08/23/2025 4:00PM"
type input "******"
type input "08/23/2025 5:00PM"
type input "******"
drag, startPoint x: 189, startPoint y: 306, endPoint x: 215, endPoint y: 308, distance: 26.2
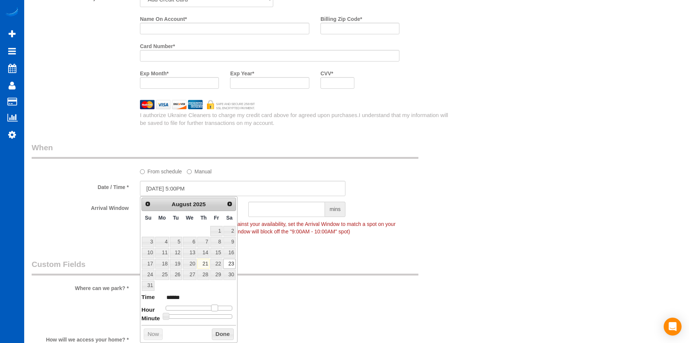
click at [215, 308] on span at bounding box center [214, 307] width 7 height 7
click at [277, 275] on legend "Custom Fields" at bounding box center [225, 267] width 387 height 17
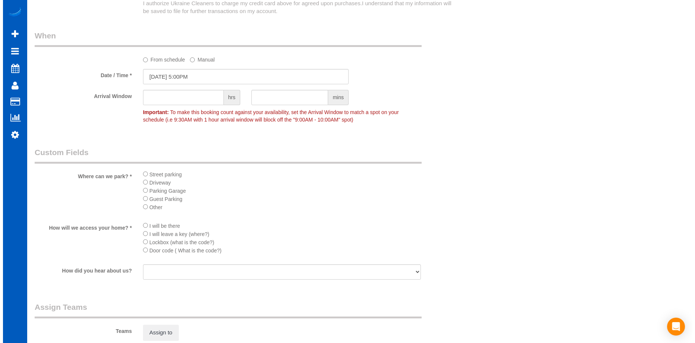
scroll to position [857, 0]
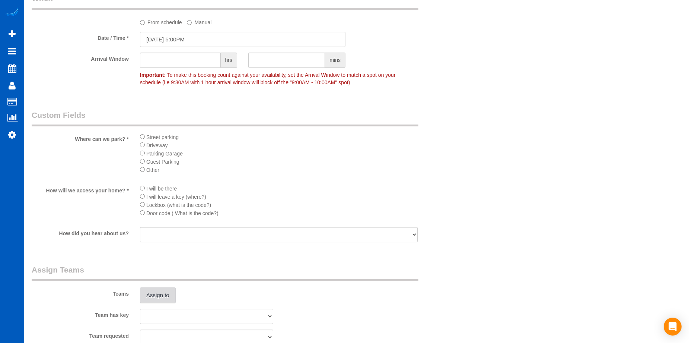
click at [161, 299] on button "Assign to" at bounding box center [158, 295] width 36 height 16
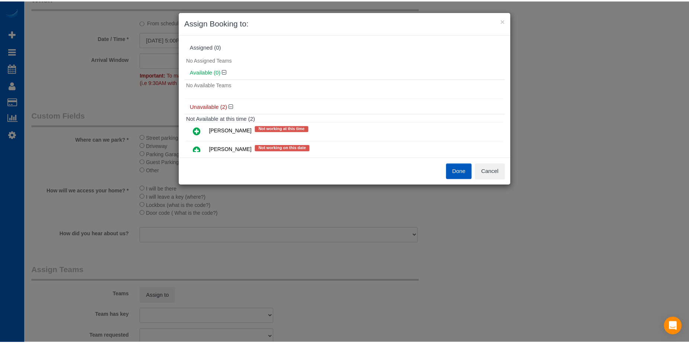
scroll to position [23, 0]
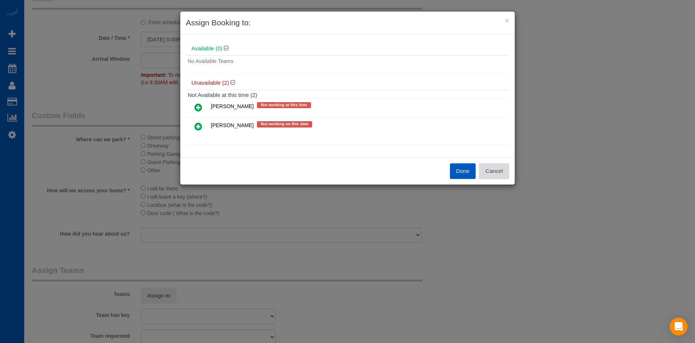
click at [501, 174] on button "Cancel" at bounding box center [494, 171] width 30 height 16
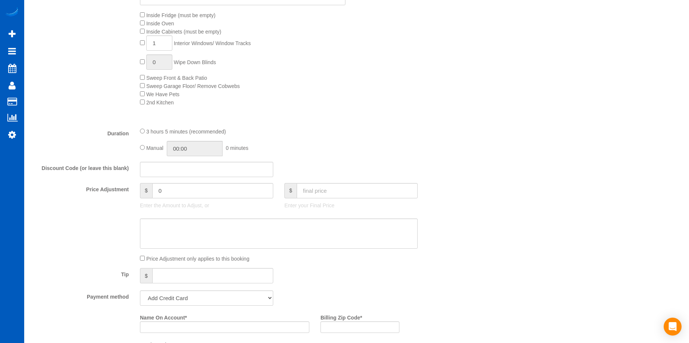
scroll to position [410, 0]
click at [353, 194] on input "text" at bounding box center [357, 190] width 121 height 15
type input "364.55"
click at [312, 225] on textarea at bounding box center [279, 233] width 278 height 31
type input "-44.45"
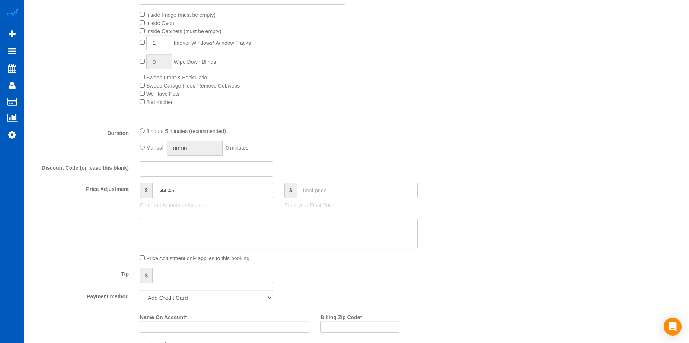
click at [213, 231] on textarea at bounding box center [279, 233] width 278 height 31
paste textarea "Atlanta Market"
type textarea "Atlanta Market"
click at [81, 213] on sui-booking-price-adjustment "Price Adjustment $ -44.45 Enter the Amount to Adjust, or $ Enter your Final Pri…" at bounding box center [243, 223] width 422 height 80
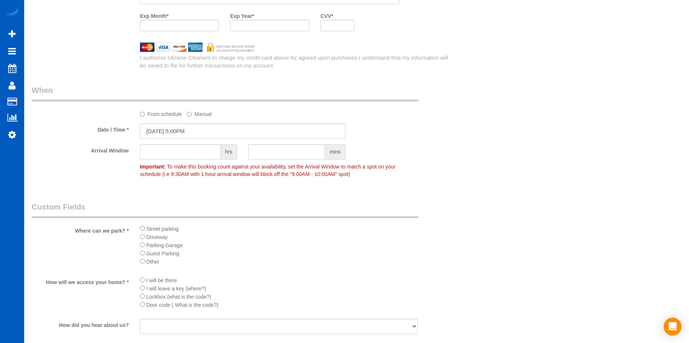
scroll to position [819, 0]
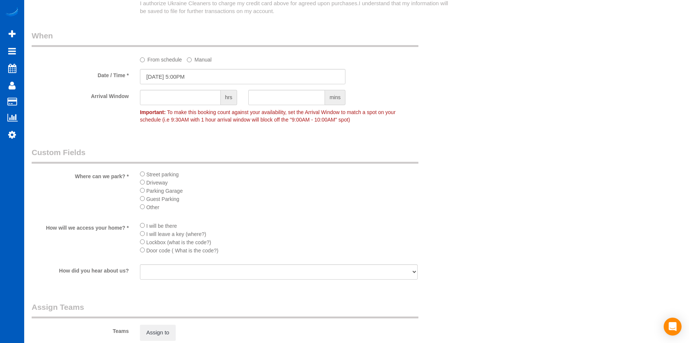
click at [155, 172] on span "Street parking" at bounding box center [162, 174] width 32 height 6
click at [145, 222] on li "I will be there" at bounding box center [279, 225] width 278 height 8
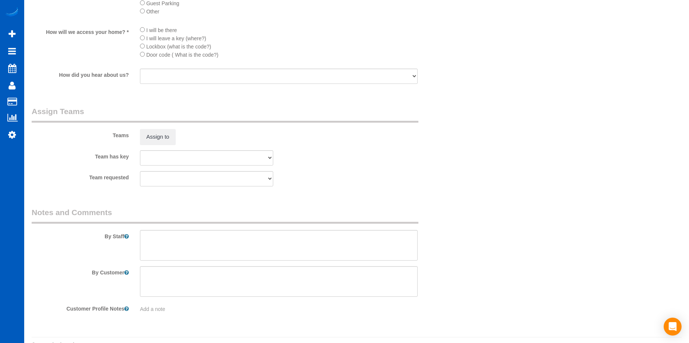
scroll to position [1031, 0]
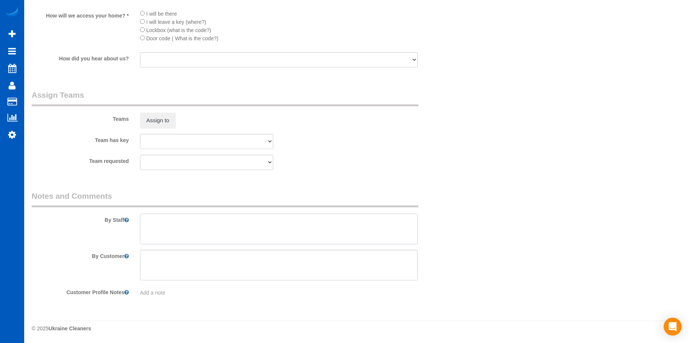
click at [216, 231] on textarea at bounding box center [279, 228] width 278 height 31
paste textarea "Park on the street in between the two buildings. Call Taylor when you arrive so…"
type textarea "Park on the street in between the two buildings. Call Taylor when you arrive so…"
click at [254, 265] on textarea at bounding box center [279, 265] width 278 height 31
paste textarea "Park on the street in between the two buildings. Call Taylor when you arrive so…"
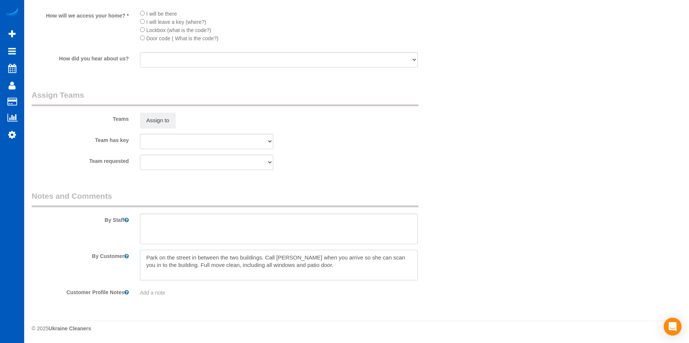
type textarea "Park on the street in between the two buildings. Call Taylor when you arrive so…"
click at [242, 229] on textarea at bounding box center [279, 228] width 278 height 31
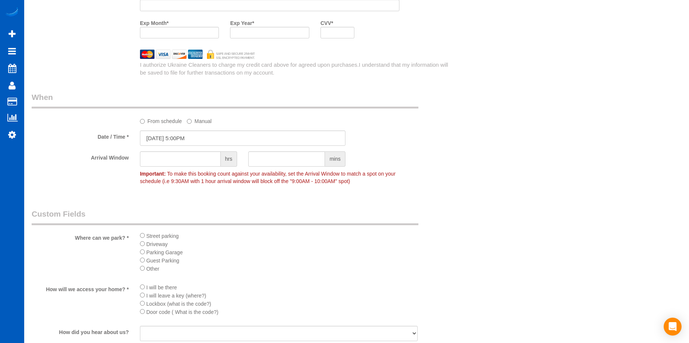
scroll to position [696, 0]
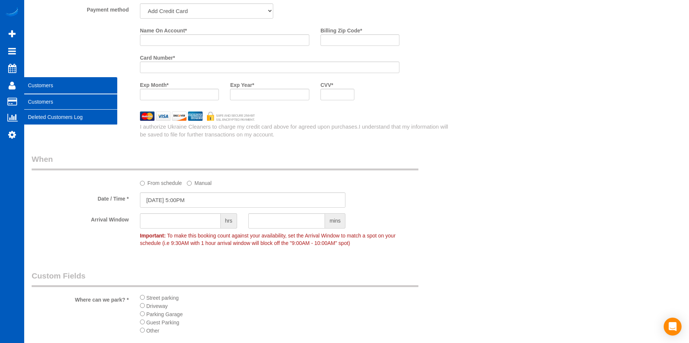
type textarea "Booked by Jade. Let Anna know how many windows."
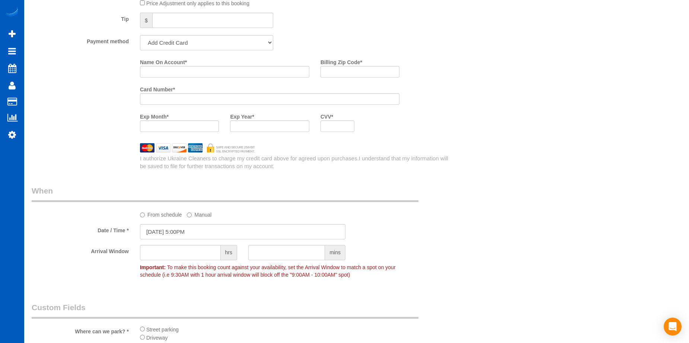
scroll to position [622, 0]
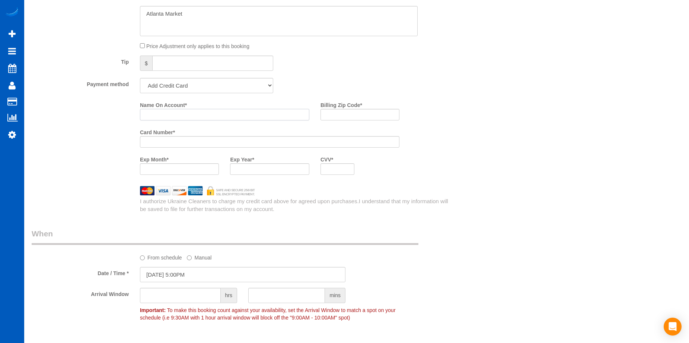
click at [192, 115] on input "Name On Account *" at bounding box center [224, 115] width 169 height 12
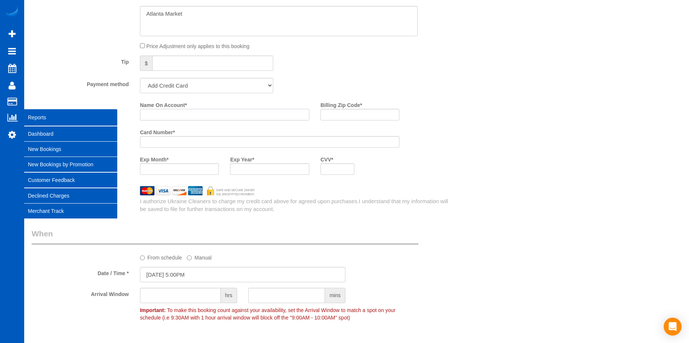
paste input "Taylor Frew"
type input "Taylor Frew"
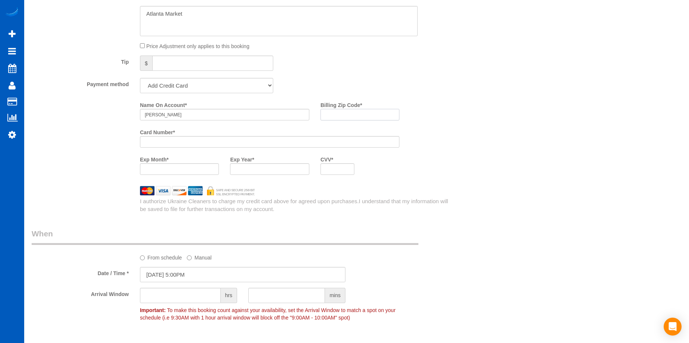
click at [350, 116] on input "Billing Zip Code *" at bounding box center [360, 115] width 79 height 12
paste input "30313"
type input "30313"
click at [335, 174] on div at bounding box center [338, 169] width 34 height 12
click at [478, 197] on div "Who Email* taylorfrew01@gmail.com Name * Taylor Frew Where Address* 325 Centenn…" at bounding box center [357, 66] width 650 height 1321
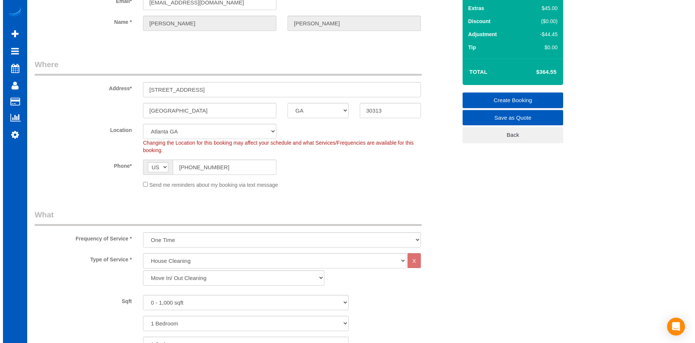
scroll to position [0, 0]
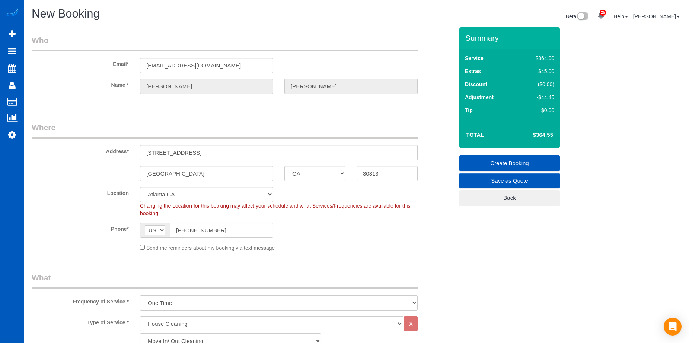
click at [476, 159] on link "Create Booking" at bounding box center [510, 163] width 101 height 16
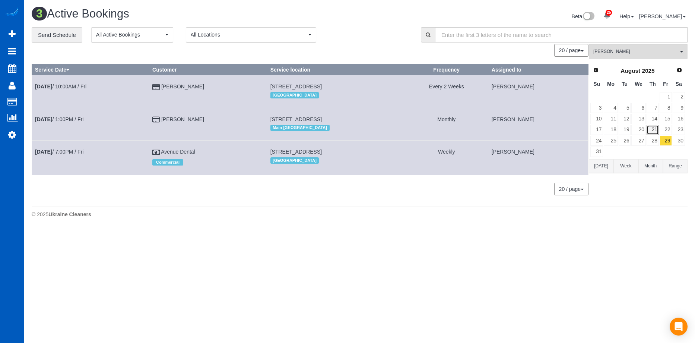
click at [656, 129] on link "21" at bounding box center [653, 130] width 12 height 10
click at [648, 47] on button "Kateryna Polishchuk All Teams" at bounding box center [638, 51] width 99 height 15
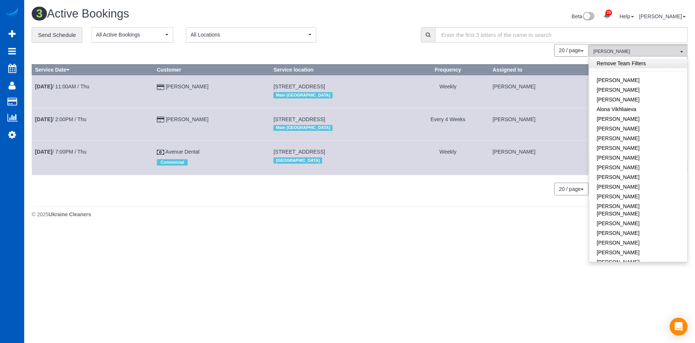
click at [644, 65] on link "Remove Team Filters" at bounding box center [638, 63] width 98 height 10
click at [345, 31] on div "**********" at bounding box center [221, 35] width 378 height 16
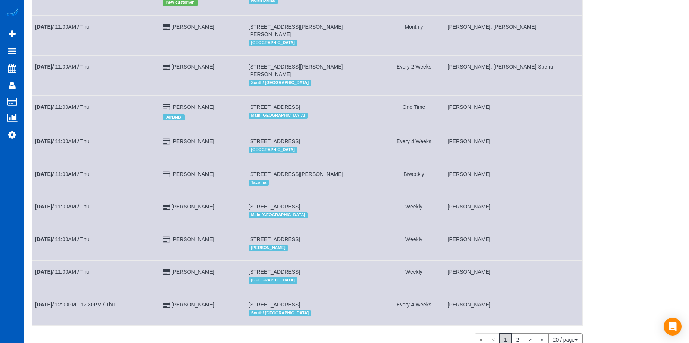
scroll to position [447, 0]
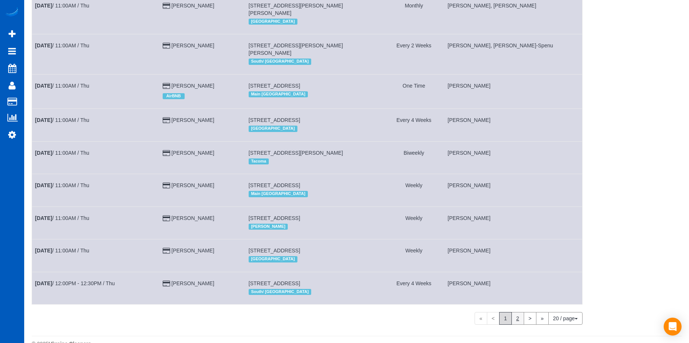
click at [517, 312] on link "2" at bounding box center [518, 318] width 13 height 13
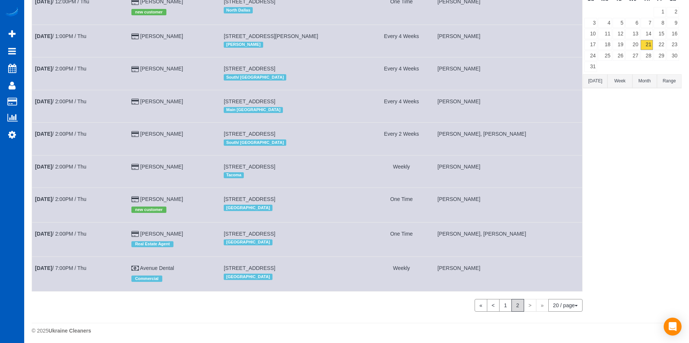
scroll to position [87, 0]
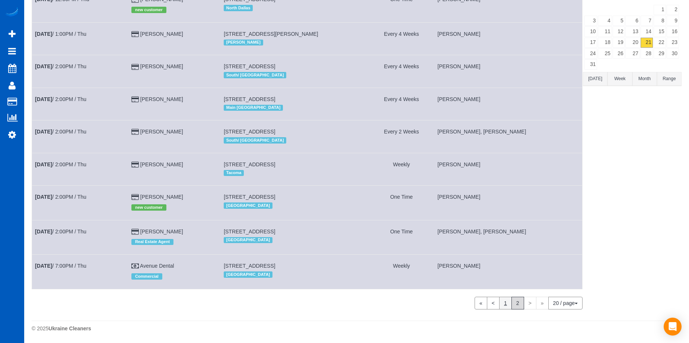
click at [503, 303] on link "1" at bounding box center [506, 303] width 13 height 13
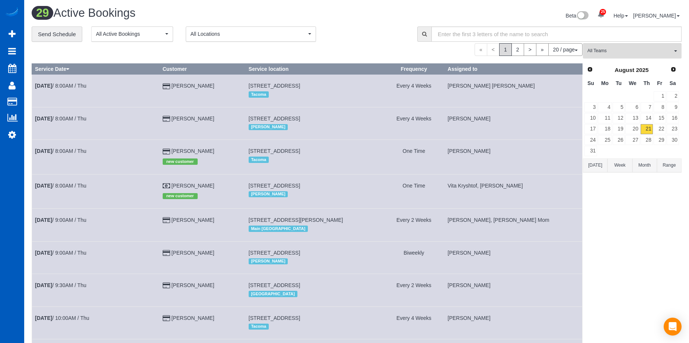
scroll to position [0, 0]
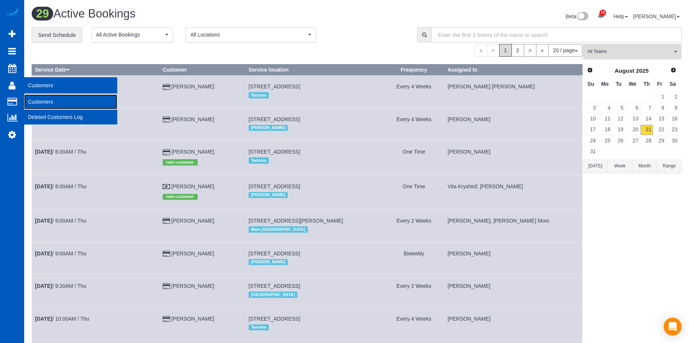
click at [29, 101] on link "Customers" at bounding box center [70, 101] width 93 height 15
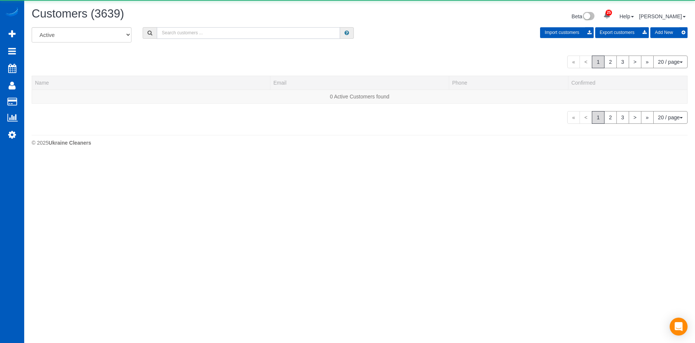
click at [222, 32] on input "text" at bounding box center [248, 33] width 183 height 12
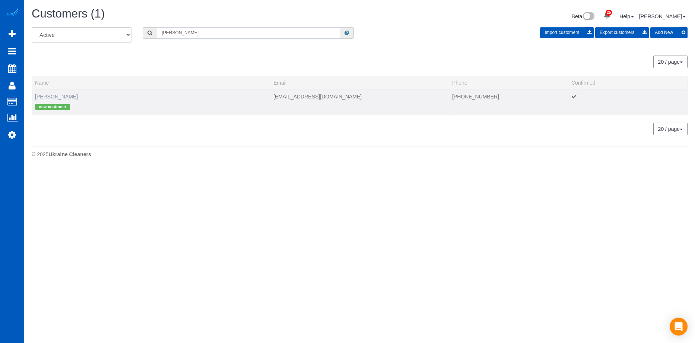
type input "Joe Riley"
click at [46, 96] on link "Joe Riley" at bounding box center [56, 96] width 43 height 6
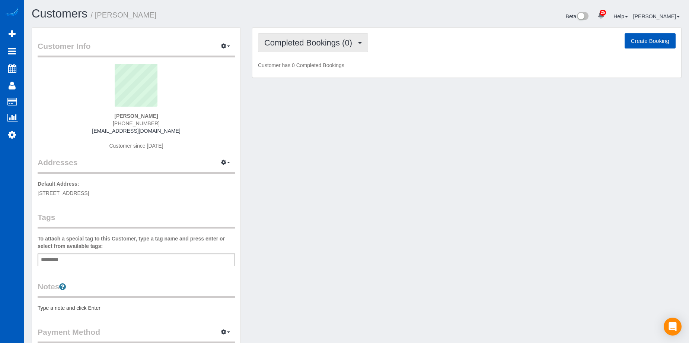
click at [331, 41] on span "Completed Bookings (0)" at bounding box center [310, 42] width 92 height 9
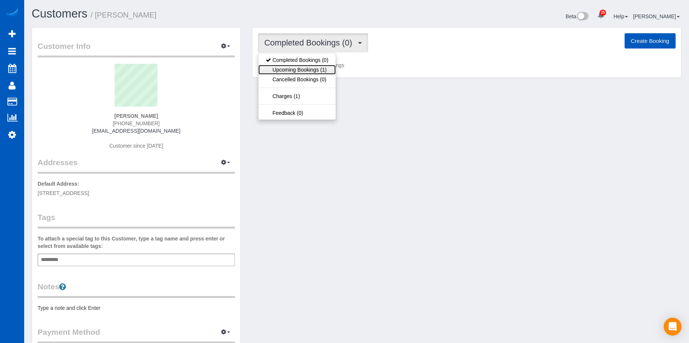
click at [312, 66] on link "Upcoming Bookings (1)" at bounding box center [297, 70] width 77 height 10
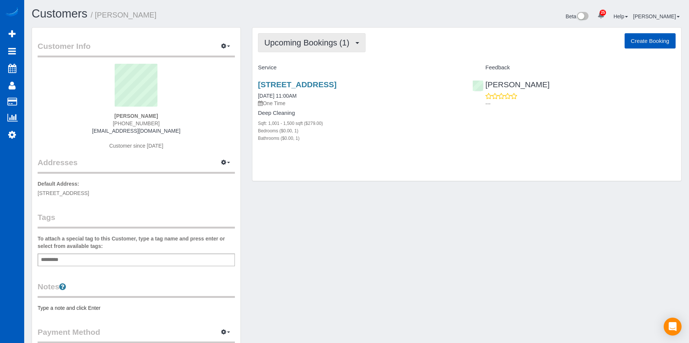
click at [305, 43] on span "Upcoming Bookings (1)" at bounding box center [308, 42] width 89 height 9
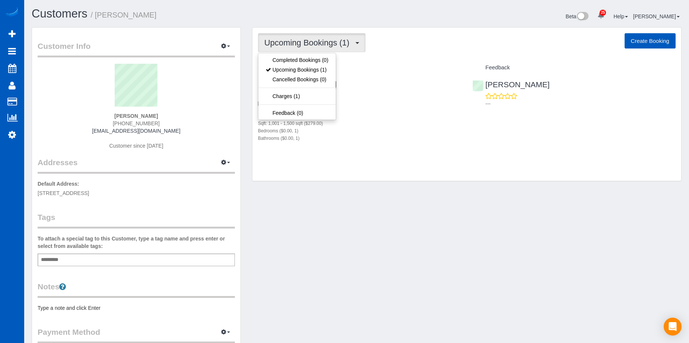
click at [337, 88] on link "1224 6th Ave S Apt C101, Edmonds, WA 98020" at bounding box center [297, 84] width 79 height 9
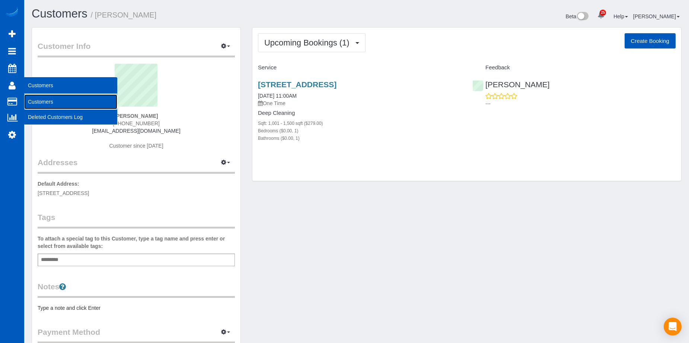
click at [40, 97] on link "Customers" at bounding box center [70, 101] width 93 height 15
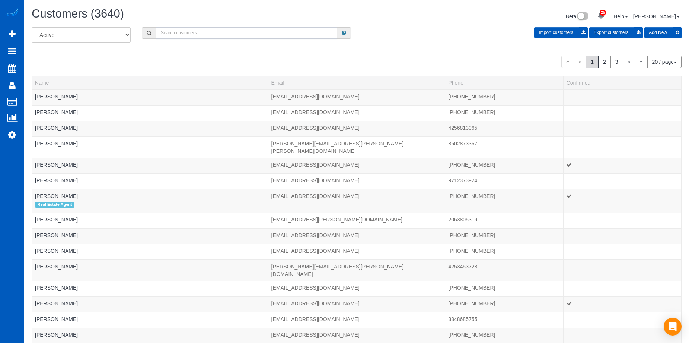
click at [175, 32] on input "text" at bounding box center [246, 33] width 181 height 12
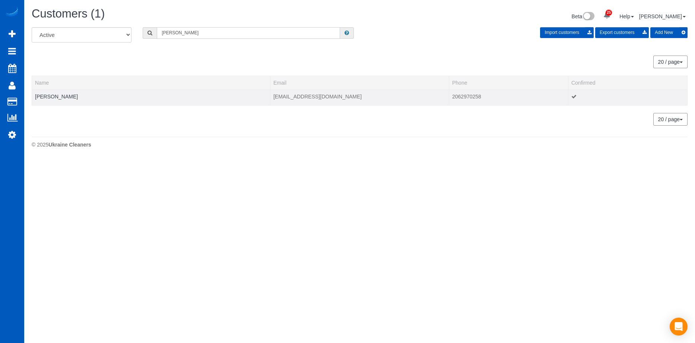
type input "Vicki Long"
click at [51, 92] on td "Vicki Long" at bounding box center [151, 97] width 238 height 16
click at [47, 95] on link "Vicki Long" at bounding box center [56, 96] width 43 height 6
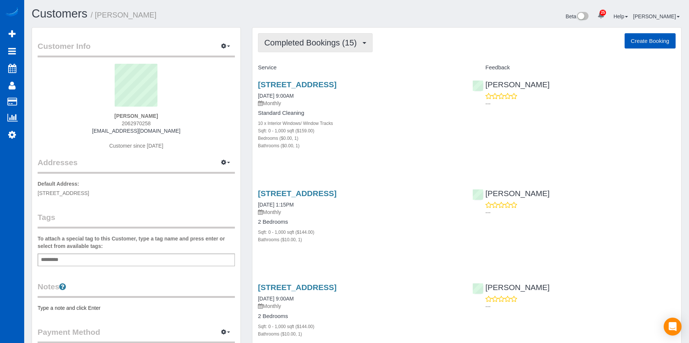
click at [342, 42] on span "Completed Bookings (15)" at bounding box center [312, 42] width 96 height 9
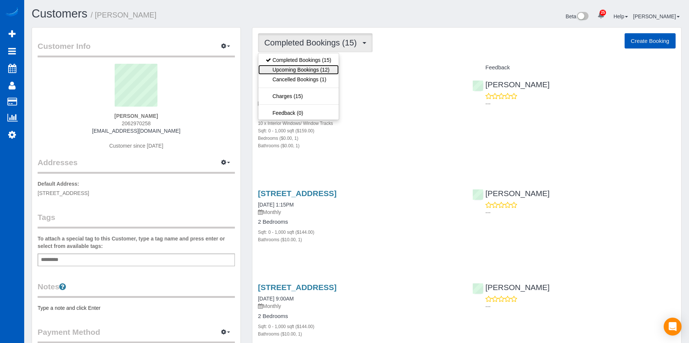
click at [322, 66] on link "Upcoming Bookings (12)" at bounding box center [299, 70] width 80 height 10
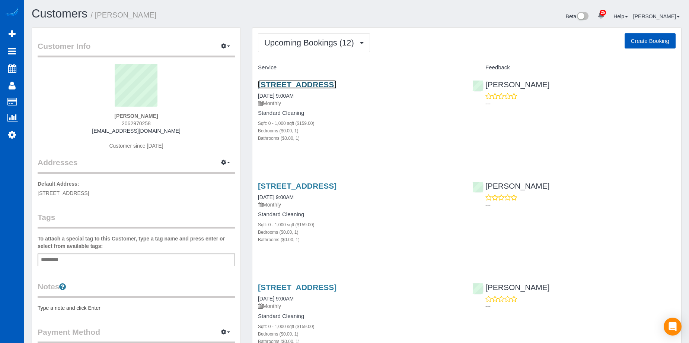
click at [326, 80] on link "324 Nw 48th St, Seattle, WA 98107" at bounding box center [297, 84] width 79 height 9
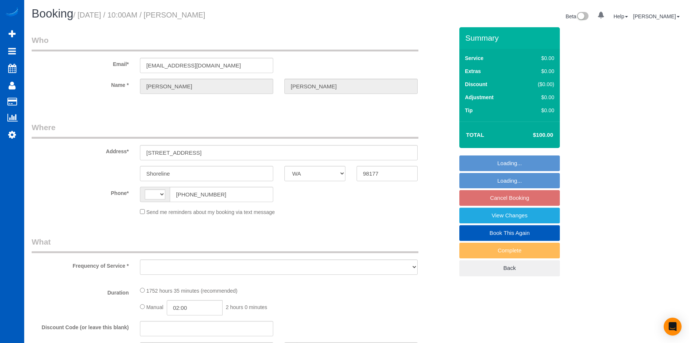
select select "WA"
select select "string:[GEOGRAPHIC_DATA]"
select select "string:fspay-26a8a2a6-f02c-4a80-ae3a-7fe1653ed96e"
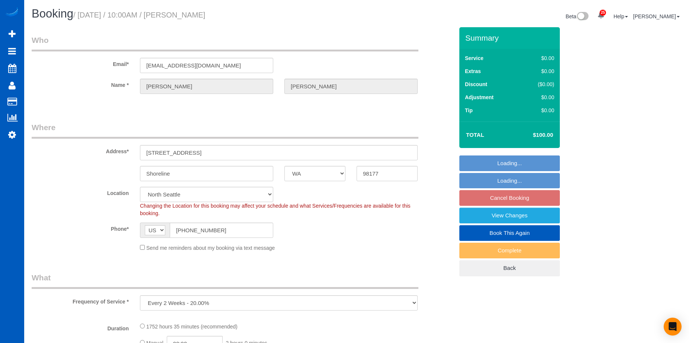
select select "object:1183"
select select "1001"
select select "2"
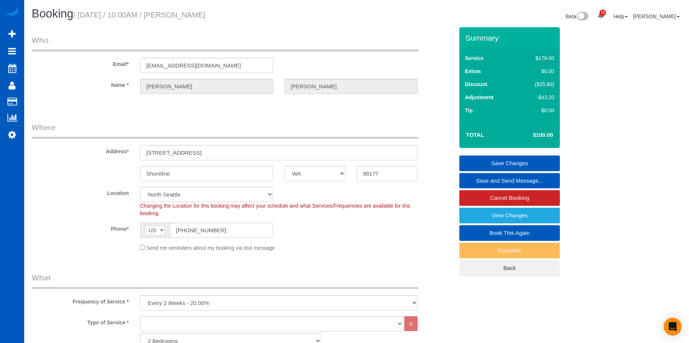
scroll to position [112, 0]
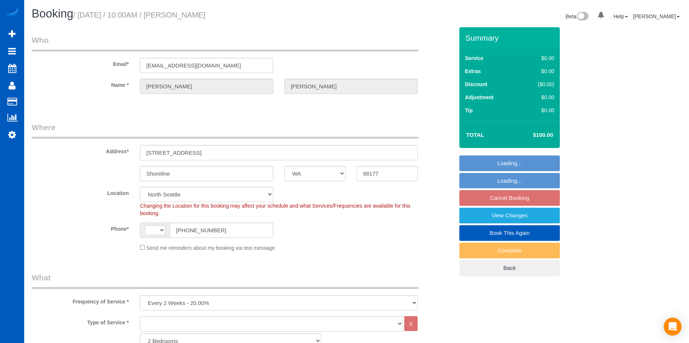
select select "WA"
select select "1001"
select select "2"
select select "object:995"
select select "string:[GEOGRAPHIC_DATA]"
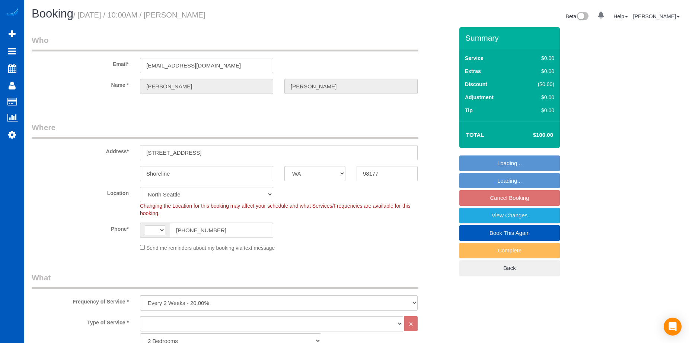
select select "1001"
select select "2"
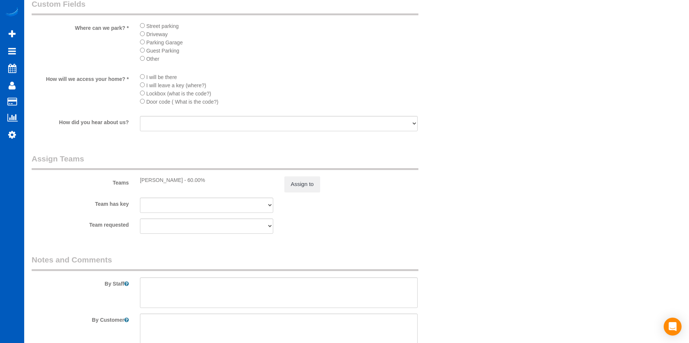
scroll to position [819, 0]
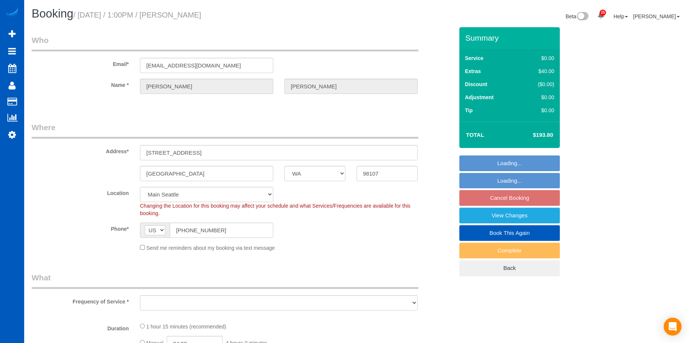
select select "WA"
select select "object:1115"
select select "2"
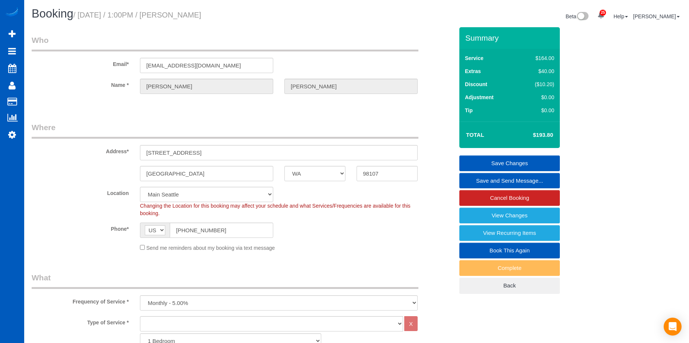
click at [494, 180] on link "Save and Send Message..." at bounding box center [510, 181] width 101 height 16
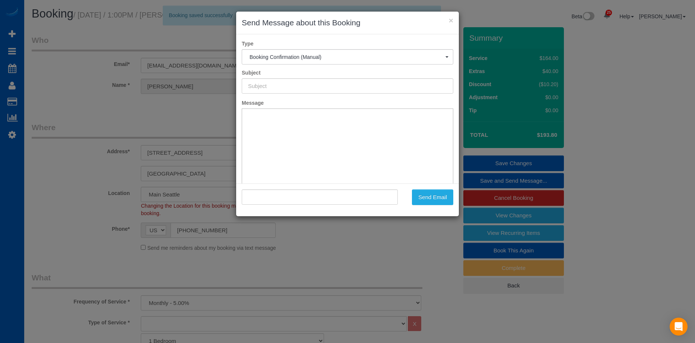
type input "Cleaning Service Confirmed!"
type input ""[PERSON_NAME]" <[EMAIL_ADDRESS][DOMAIN_NAME]>"
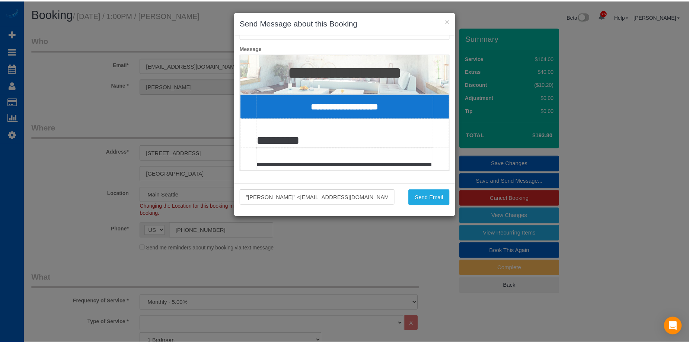
scroll to position [74, 0]
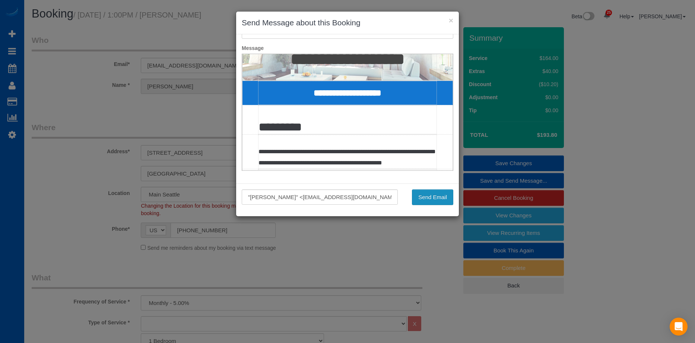
click at [438, 194] on button "Send Email" at bounding box center [432, 197] width 41 height 16
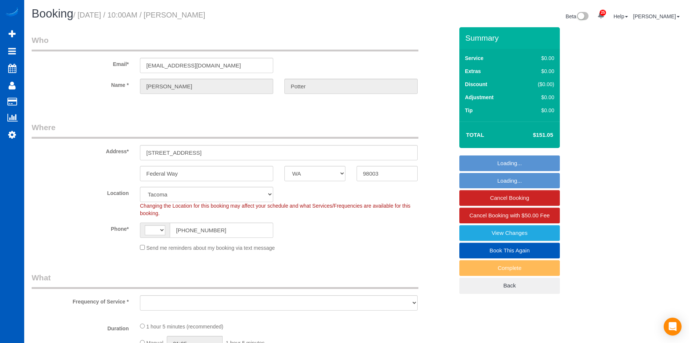
select select "WA"
select select "string:[GEOGRAPHIC_DATA]"
select select "199"
select select "2"
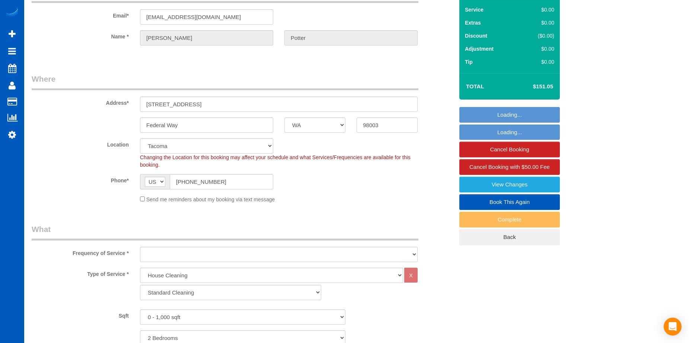
select select "object:1052"
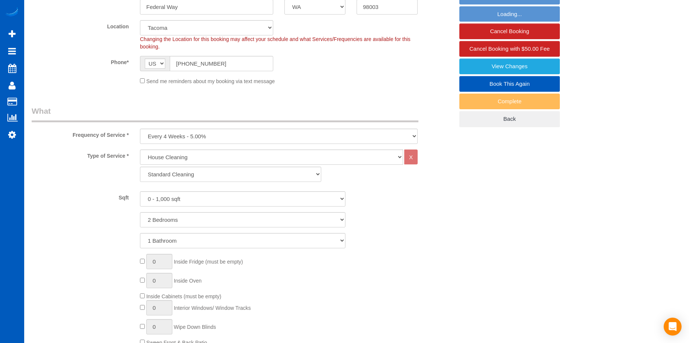
select select "2"
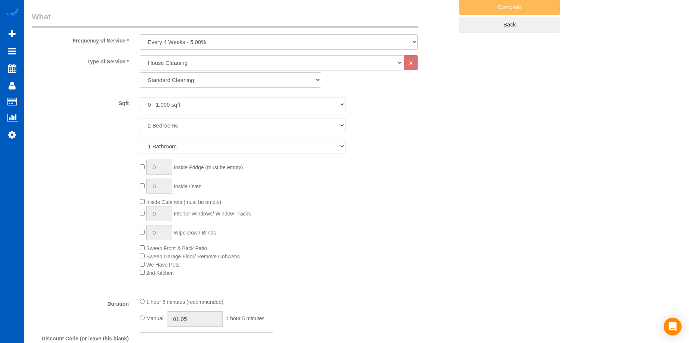
select select "object:1224"
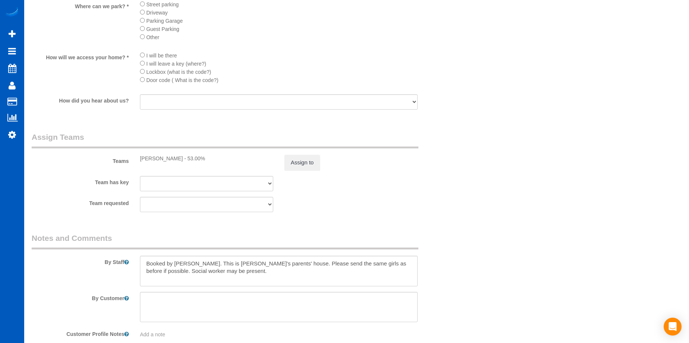
scroll to position [1000, 0]
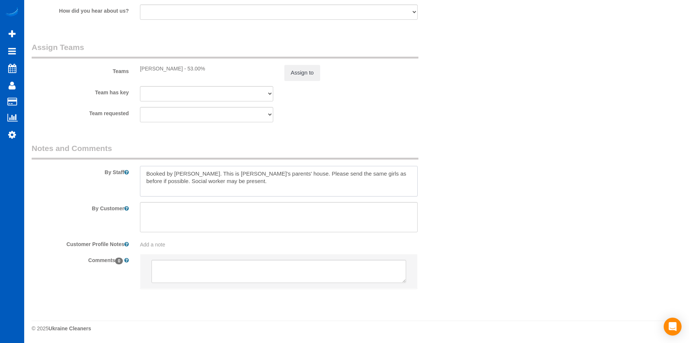
click at [256, 188] on textarea at bounding box center [279, 181] width 278 height 31
click at [232, 211] on textarea at bounding box center [279, 217] width 278 height 31
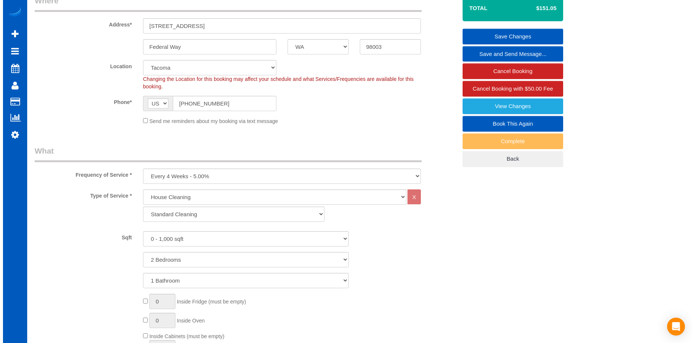
scroll to position [69, 0]
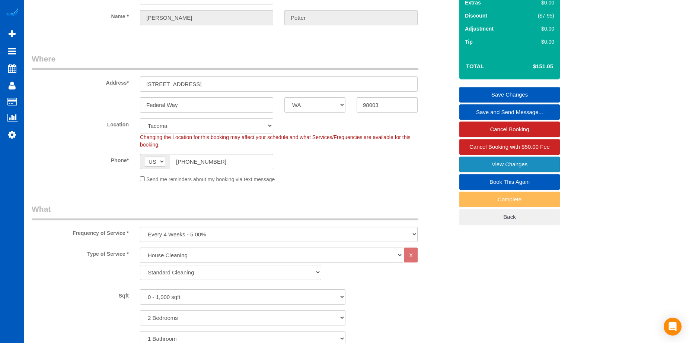
type textarea "Focus on the floors and dusting in the rooms being cleaned. They will close off…"
click at [473, 162] on link "View Changes" at bounding box center [510, 164] width 101 height 16
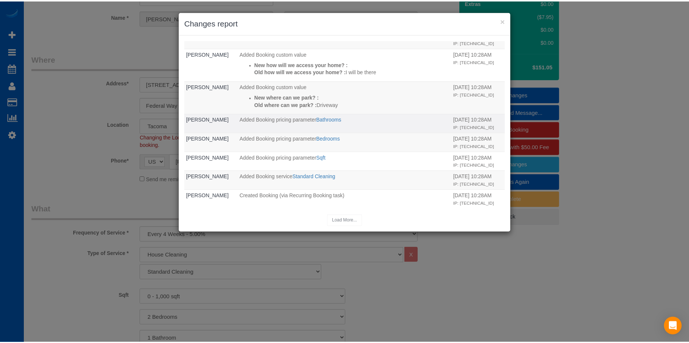
scroll to position [212, 0]
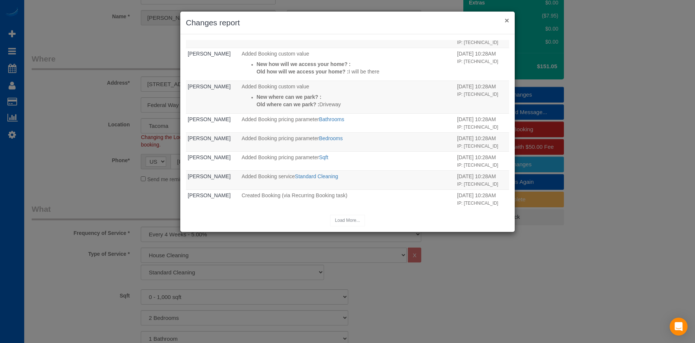
click at [506, 22] on button "×" at bounding box center [507, 20] width 4 height 8
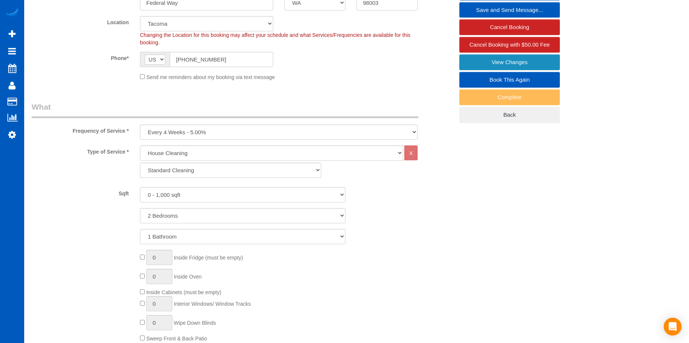
scroll to position [106, 0]
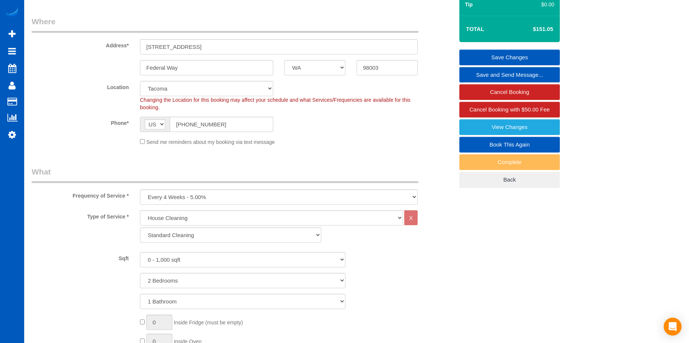
click at [476, 55] on link "Save Changes" at bounding box center [510, 58] width 101 height 16
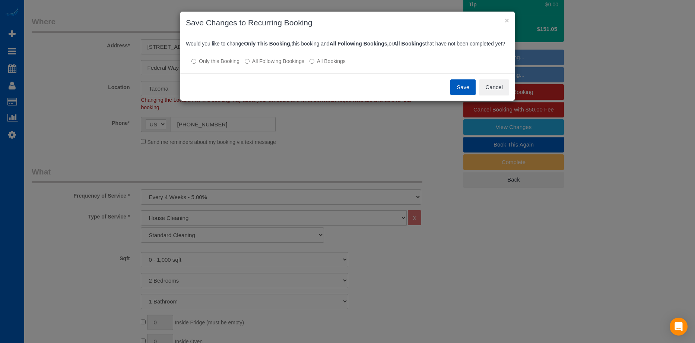
click at [267, 65] on label "All Following Bookings" at bounding box center [275, 60] width 60 height 7
click at [456, 91] on button "Save" at bounding box center [462, 87] width 25 height 16
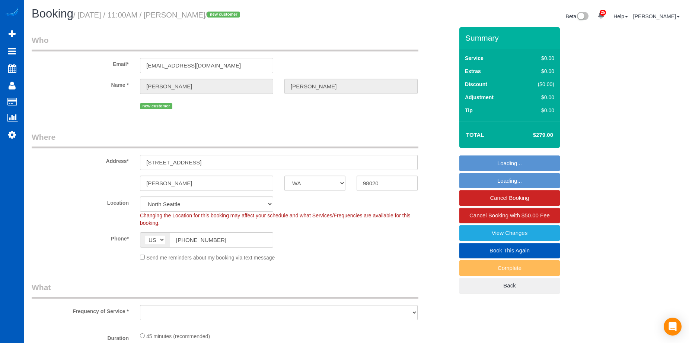
select select "WA"
select select "number:8"
select select "string:fspay-a6eb6ce2-62ac-4bf2-8c6a-ffa201264c5f"
select select "199"
select select "1001"
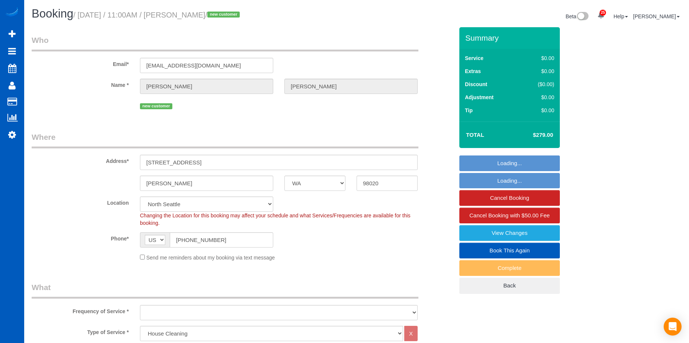
select select "object:1145"
select select "spot1"
select select "object:1271"
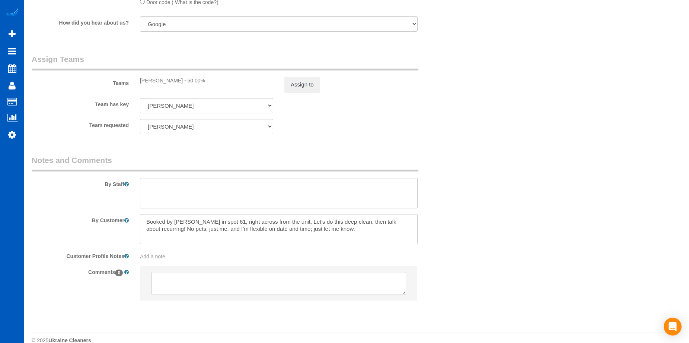
scroll to position [956, 0]
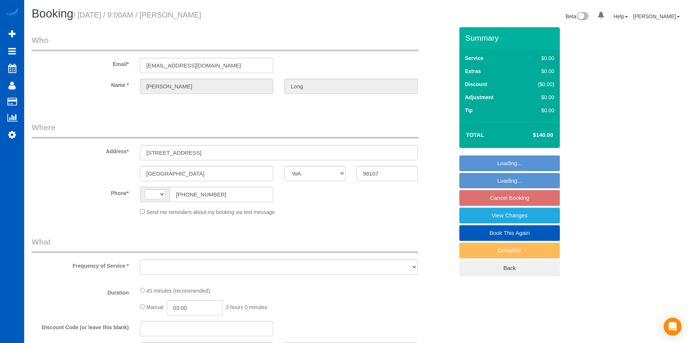
select select "WA"
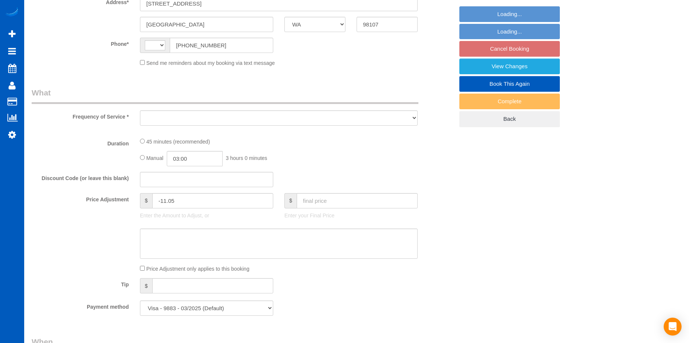
select select "string:[GEOGRAPHIC_DATA]"
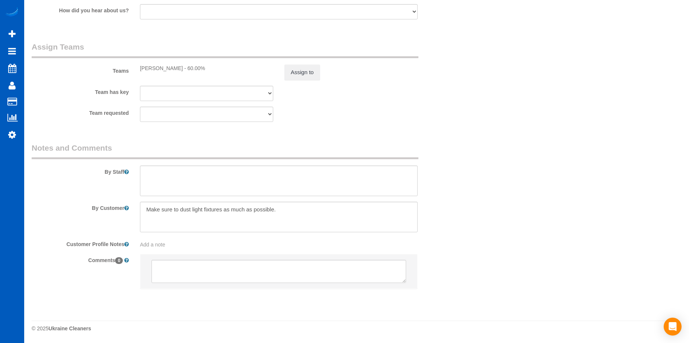
select select "object:1028"
select select "199"
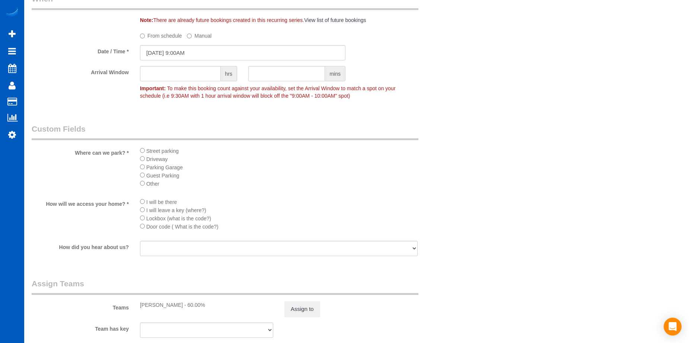
scroll to position [1000, 0]
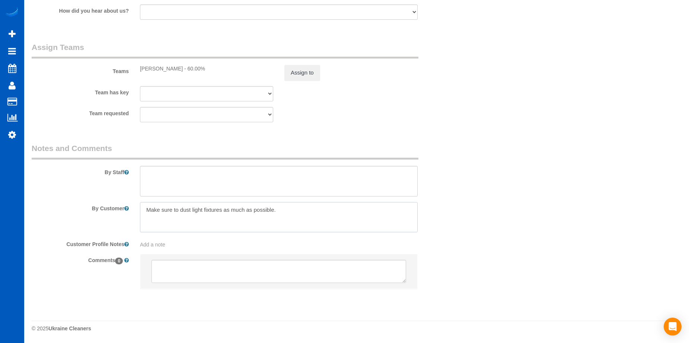
click at [299, 207] on textarea at bounding box center [279, 217] width 278 height 31
paste textarea "parking on the street right in front of my house. That space is usually free an…"
click at [279, 207] on textarea at bounding box center [279, 217] width 278 height 31
click at [374, 209] on textarea at bounding box center [279, 217] width 278 height 31
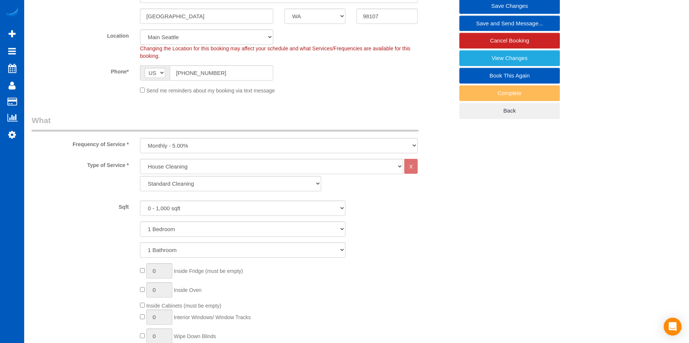
scroll to position [31, 0]
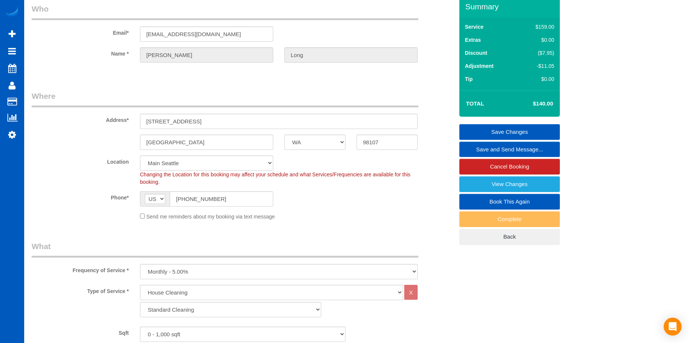
type textarea "Make sure to dust light fixtures as much as possible. Parking on the street rig…"
click at [491, 129] on link "Save Changes" at bounding box center [510, 132] width 101 height 16
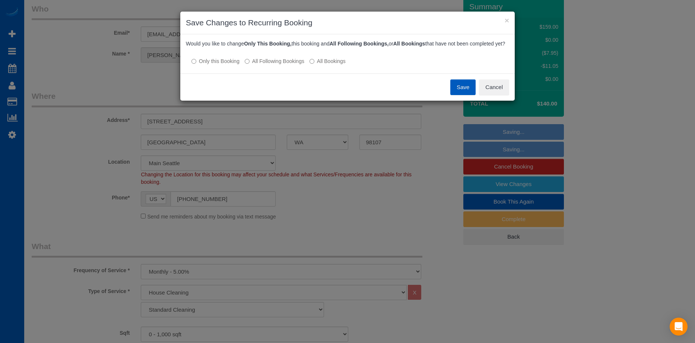
click at [276, 65] on label "All Following Bookings" at bounding box center [275, 60] width 60 height 7
click at [467, 95] on button "Save" at bounding box center [462, 87] width 25 height 16
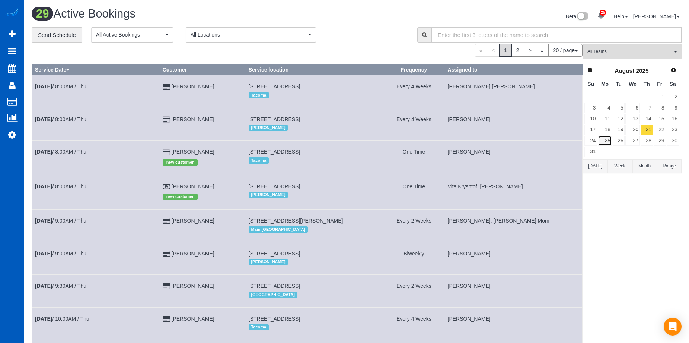
click at [610, 139] on link "25" at bounding box center [605, 141] width 14 height 10
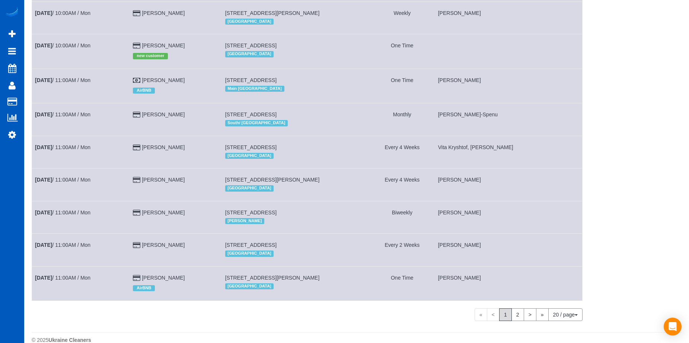
scroll to position [447, 0]
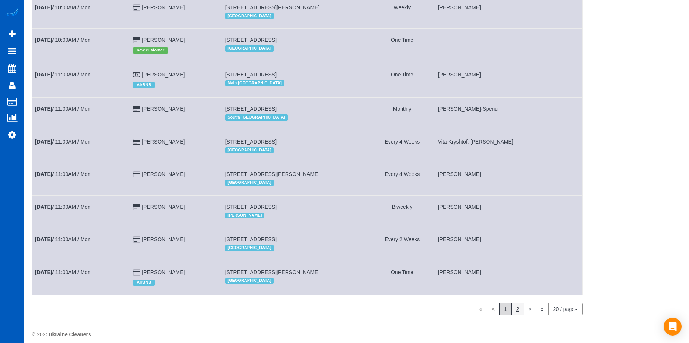
click at [520, 308] on link "2" at bounding box center [518, 308] width 13 height 13
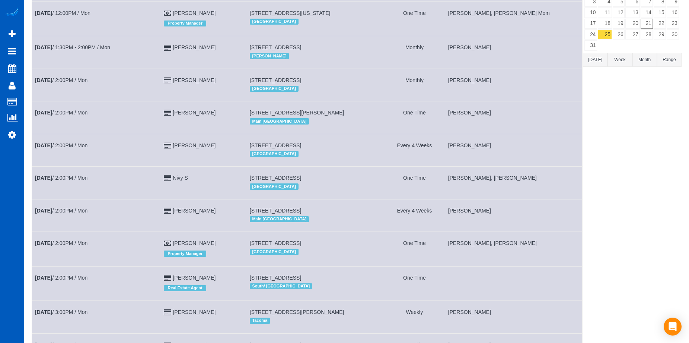
scroll to position [36, 0]
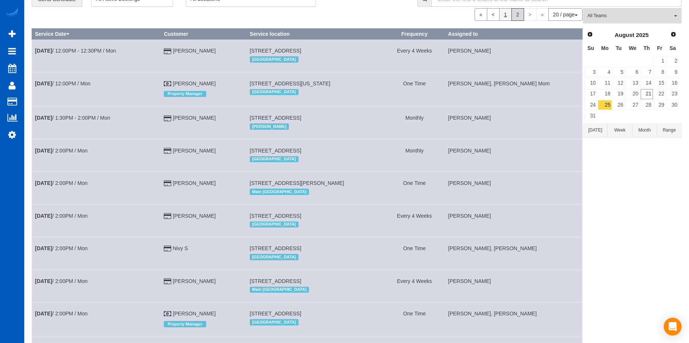
click at [506, 13] on link "1" at bounding box center [506, 14] width 13 height 13
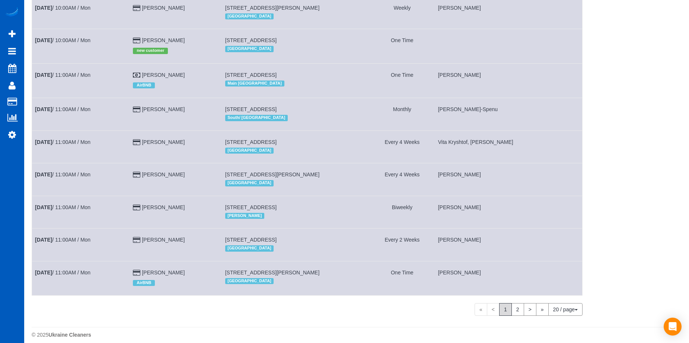
scroll to position [453, 0]
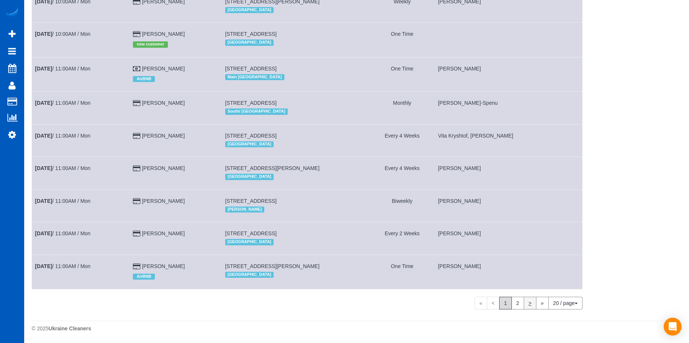
click at [524, 305] on link ">" at bounding box center [530, 303] width 13 height 13
click at [521, 305] on span "2" at bounding box center [518, 303] width 13 height 13
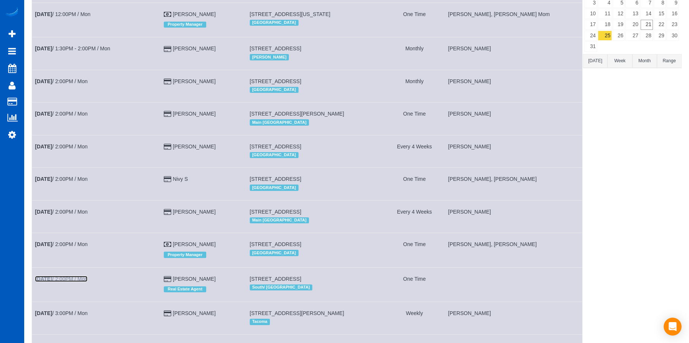
scroll to position [0, 0]
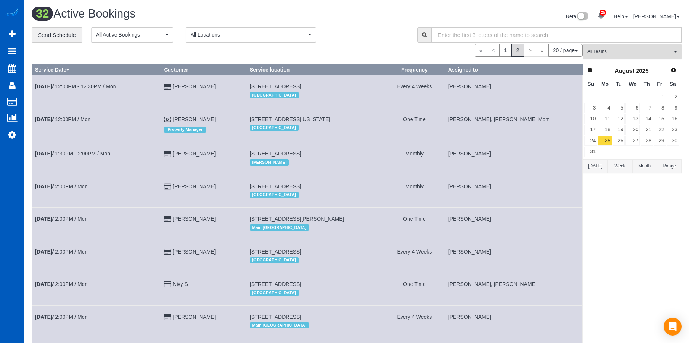
click at [647, 53] on span "All Teams" at bounding box center [630, 51] width 85 height 6
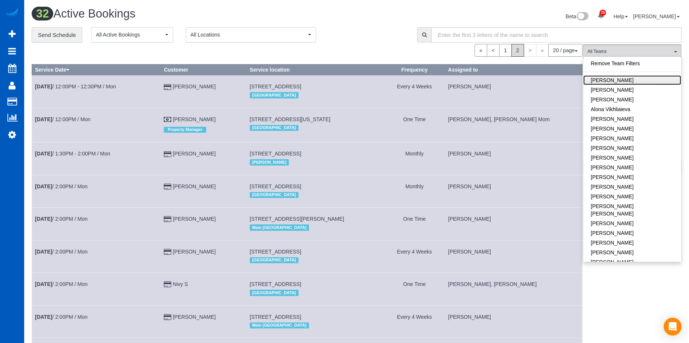
click at [648, 79] on link "[PERSON_NAME]" at bounding box center [633, 80] width 98 height 10
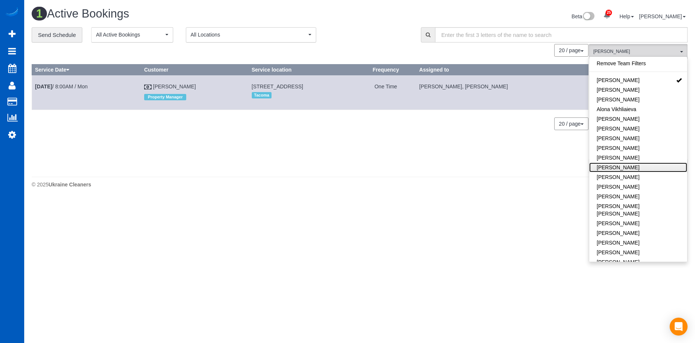
click at [658, 168] on link "[PERSON_NAME]" at bounding box center [638, 167] width 98 height 10
click at [406, 35] on div "**********" at bounding box center [221, 35] width 378 height 16
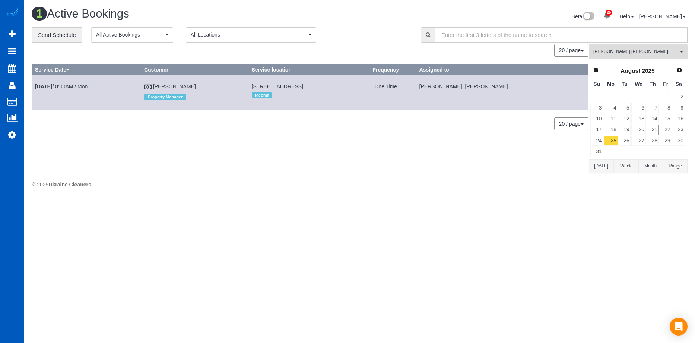
click at [624, 50] on span "Alina Kruchok , Anzhela Trokhymiuk" at bounding box center [635, 51] width 85 height 6
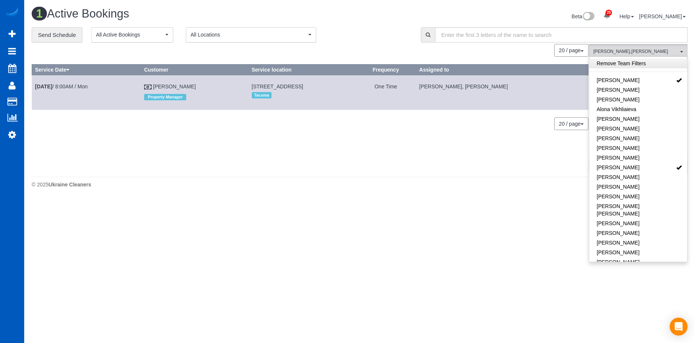
click at [645, 64] on link "Remove Team Filters" at bounding box center [638, 63] width 98 height 10
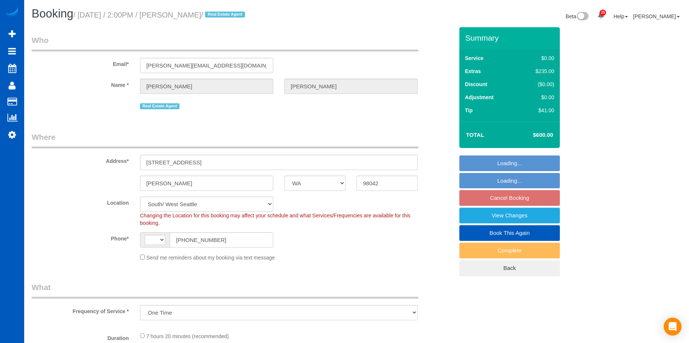
select select "WA"
select select "string:fspay-399dfe46-f960-41ae-83b7-9d0ab69ef0b3"
select select "number:10"
select select "object:670"
select select "string:[GEOGRAPHIC_DATA]"
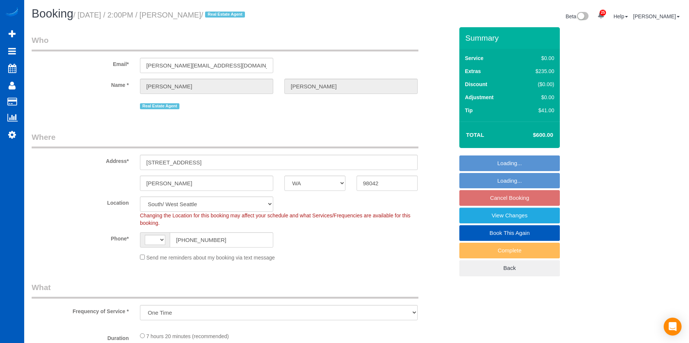
select select "spot1"
select select "199"
select select "1501"
select select "3"
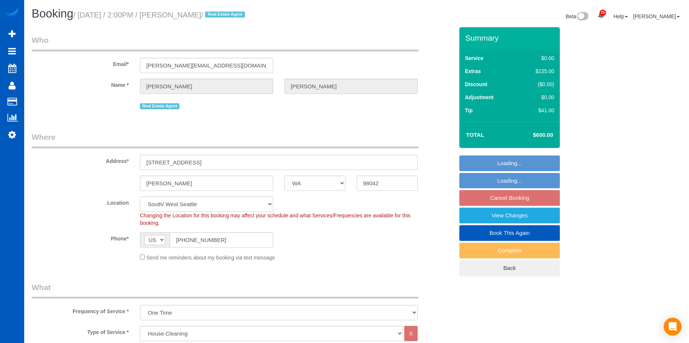
select select "1501"
select select "3"
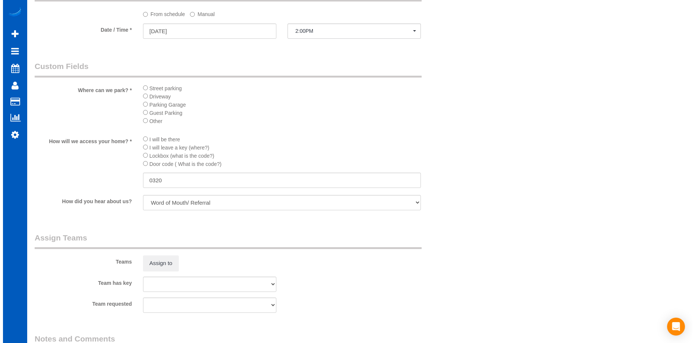
scroll to position [931, 0]
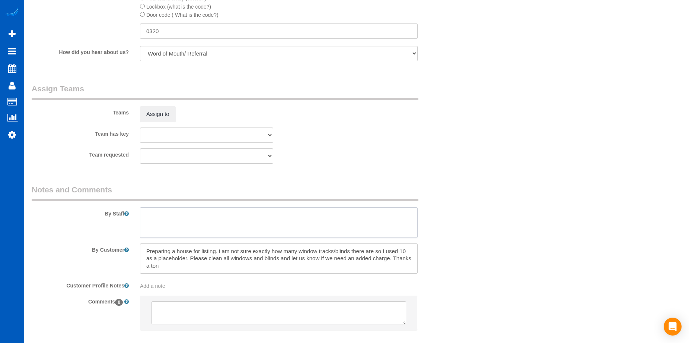
click at [246, 229] on textarea at bounding box center [279, 222] width 278 height 31
type textarea "Let [PERSON_NAME] know how many windows and blinds needed cleaning & wiping."
click at [165, 114] on button "Assign to" at bounding box center [158, 114] width 36 height 16
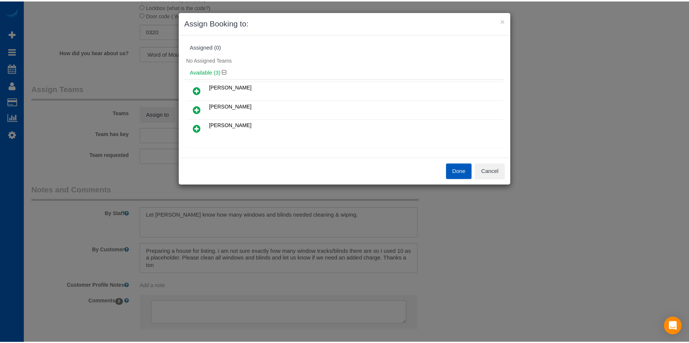
scroll to position [37, 0]
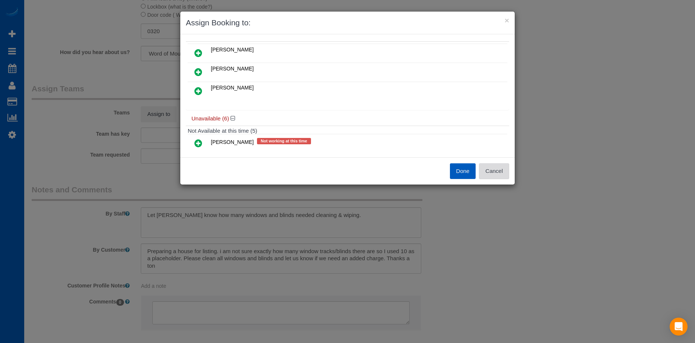
click at [499, 171] on button "Cancel" at bounding box center [494, 171] width 30 height 16
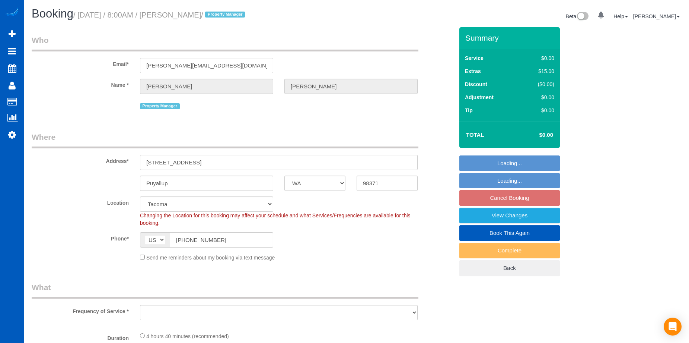
select select "WA"
select select "object:908"
select select "spot1"
select select "object:1119"
select select "199"
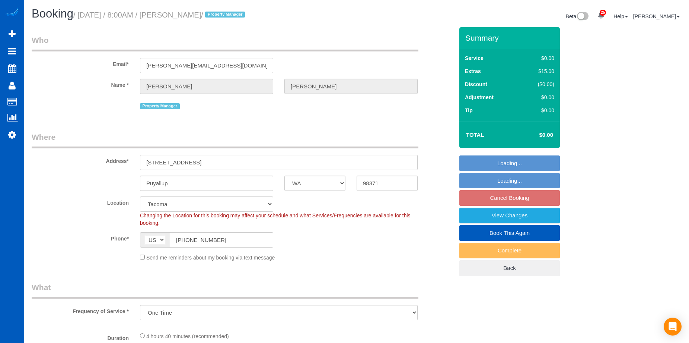
select select "2001"
select select "4"
select select "3"
select select "2001"
select select "4"
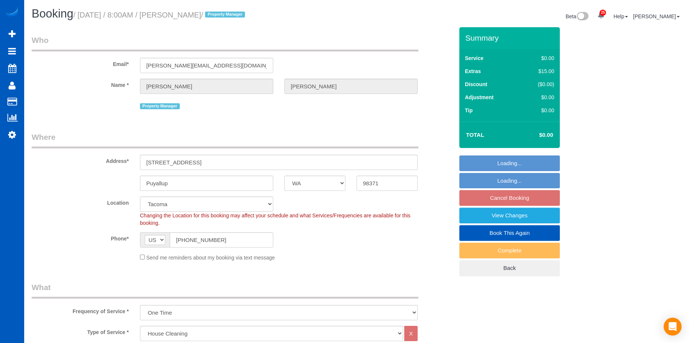
select select "3"
